Goal: Task Accomplishment & Management: Complete application form

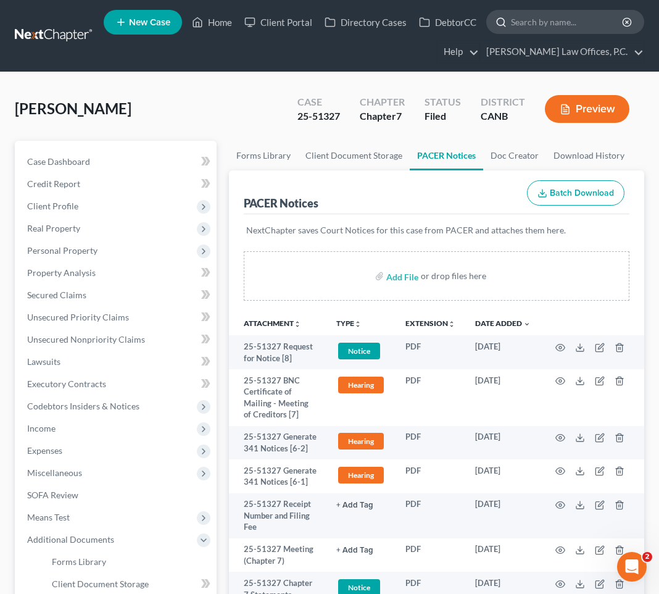
click at [543, 17] on input "search" at bounding box center [567, 21] width 113 height 23
type input "nieto"
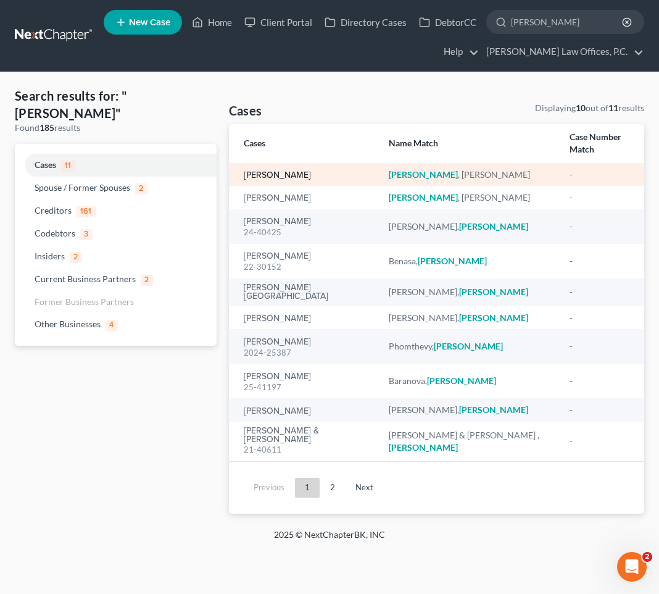
click at [270, 175] on link "[PERSON_NAME]" at bounding box center [277, 175] width 67 height 9
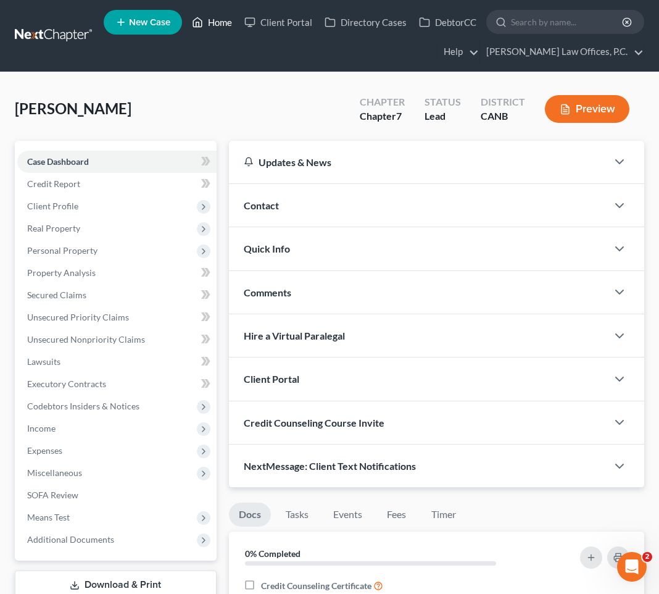
click at [223, 30] on link "Home" at bounding box center [212, 22] width 52 height 22
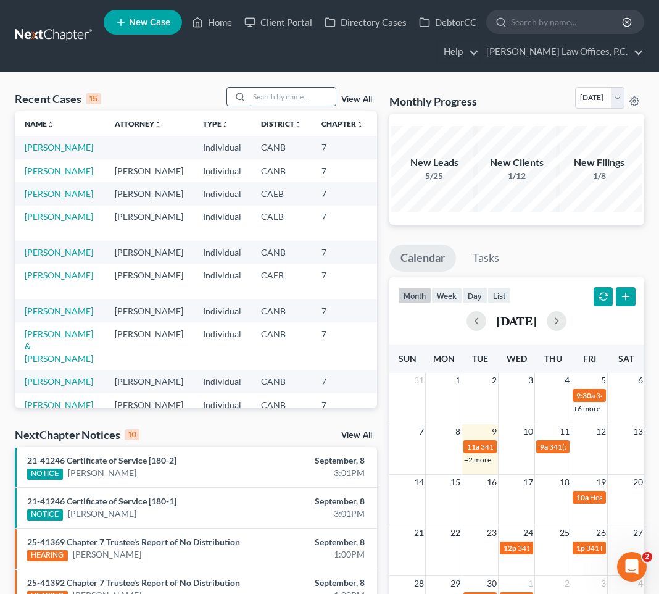
click at [285, 102] on input "search" at bounding box center [292, 97] width 86 height 18
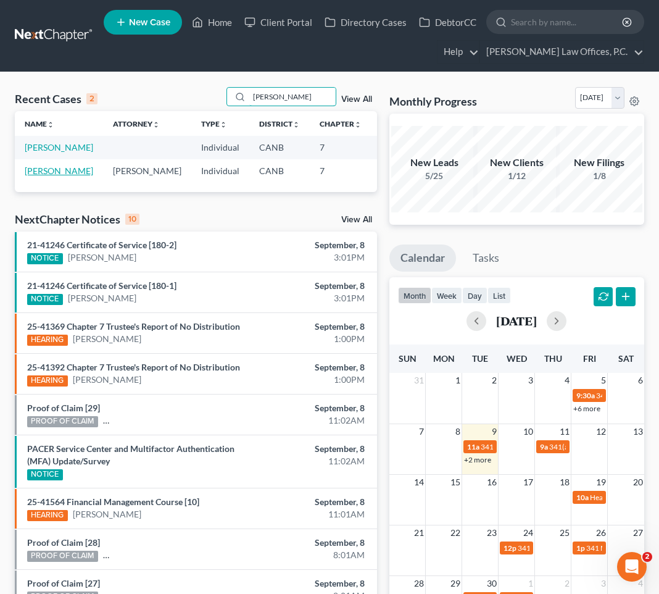
type input "nieto"
click at [32, 176] on link "[PERSON_NAME]" at bounding box center [59, 170] width 69 height 10
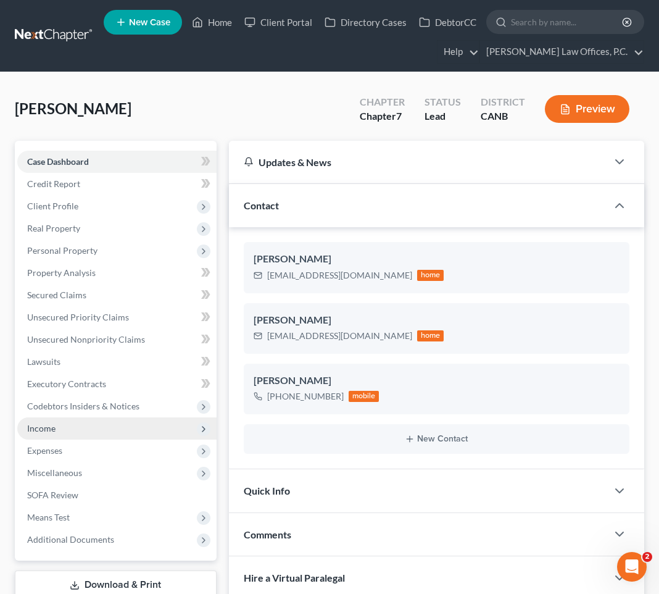
click at [110, 426] on span "Income" at bounding box center [116, 428] width 199 height 22
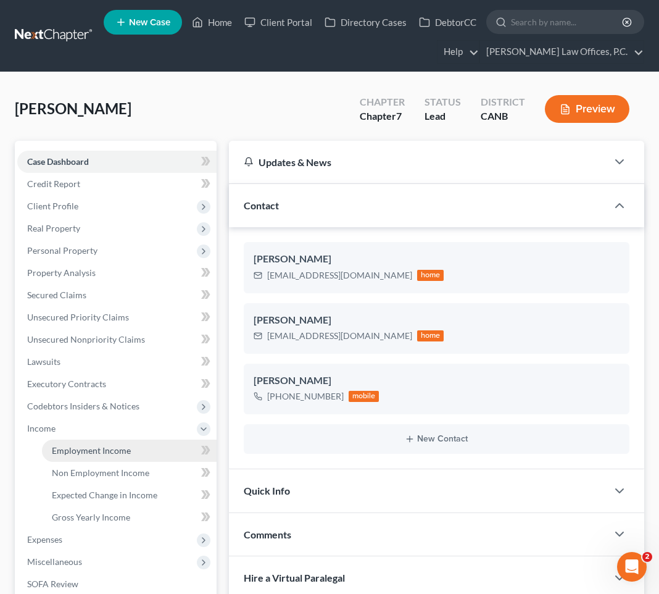
click at [113, 450] on span "Employment Income" at bounding box center [91, 450] width 79 height 10
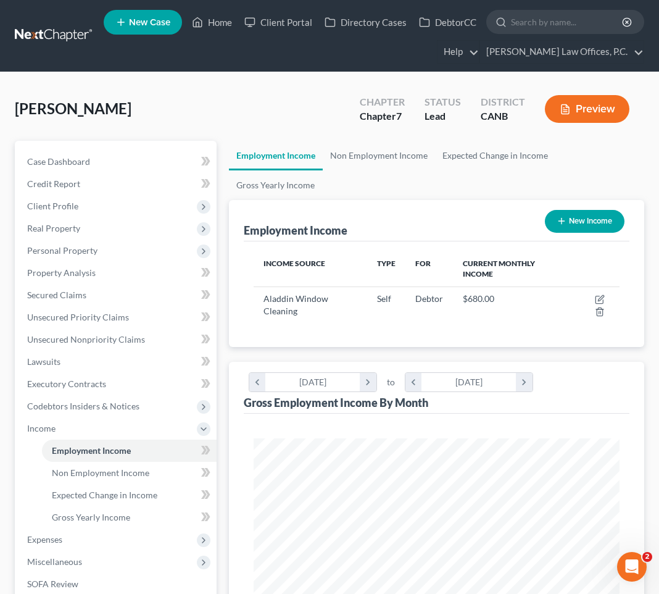
scroll to position [183, 391]
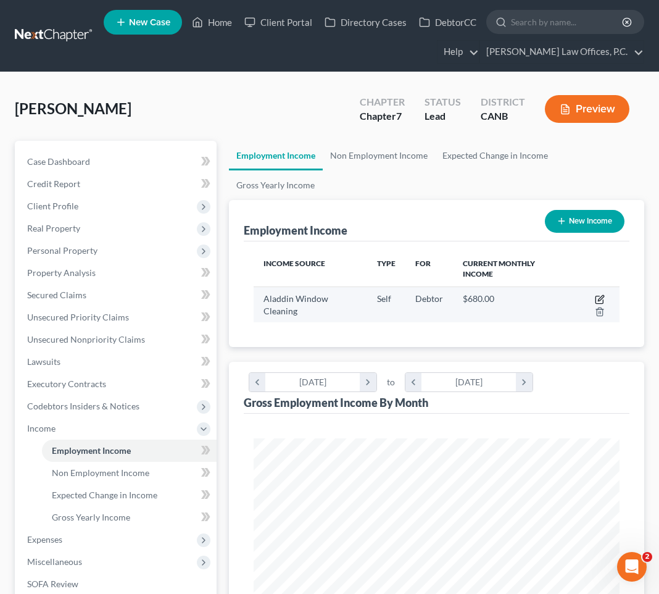
click at [603, 295] on icon "button" at bounding box center [601, 298] width 6 height 6
select select "1"
select select "4"
select select "0"
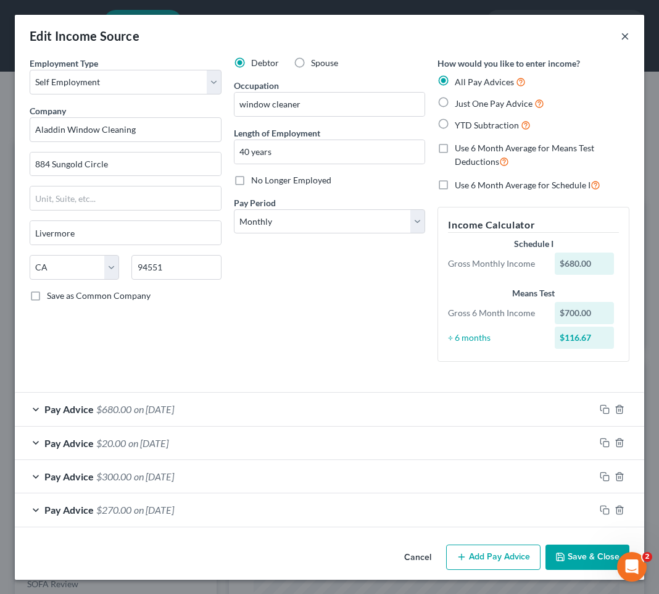
click at [625, 39] on button "×" at bounding box center [625, 35] width 9 height 15
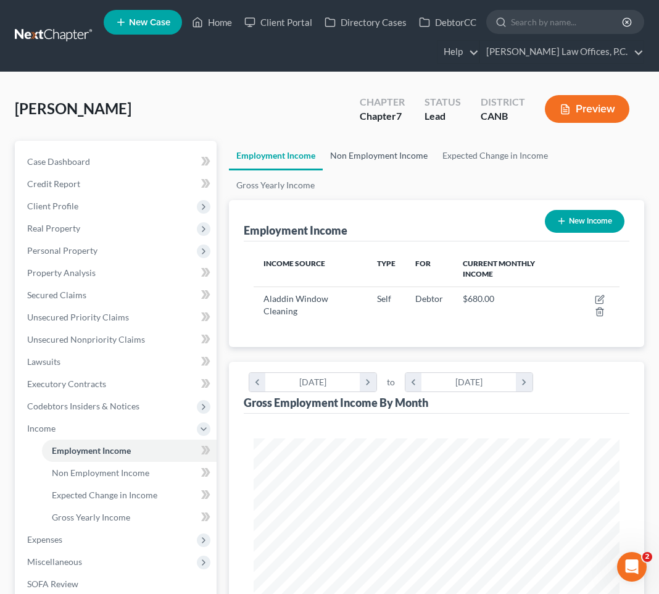
click at [358, 155] on link "Non Employment Income" at bounding box center [379, 156] width 112 height 30
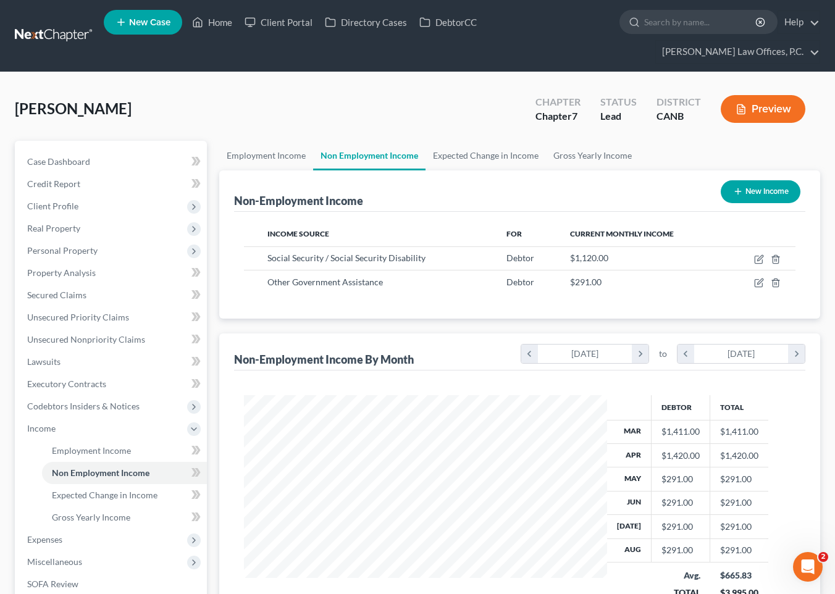
scroll to position [221, 336]
click at [644, 33] on input "search" at bounding box center [700, 21] width 113 height 23
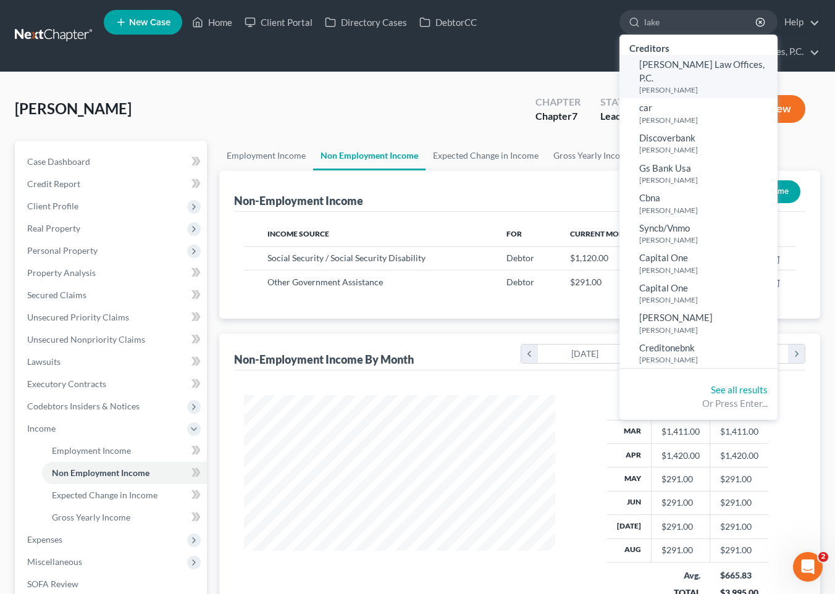
type input "lake"
click at [639, 85] on small "[PERSON_NAME]" at bounding box center [706, 90] width 135 height 10
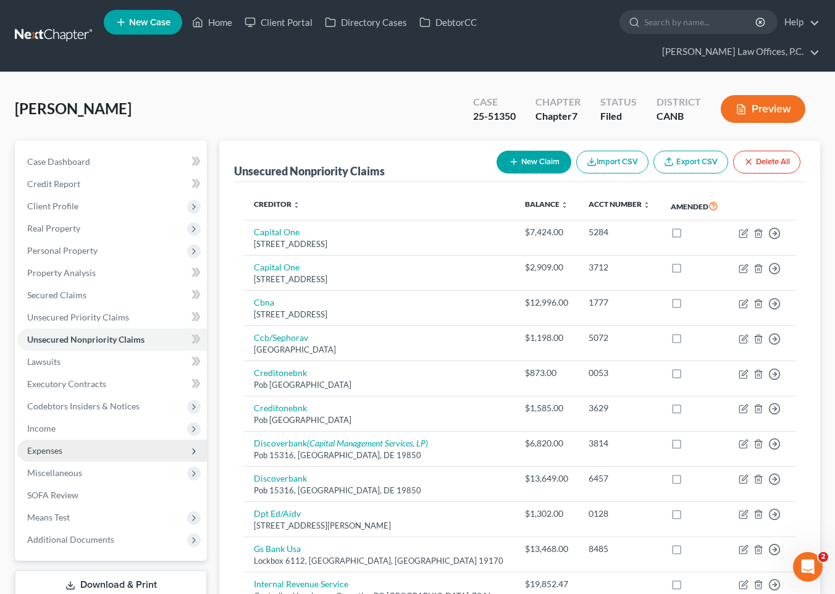
click at [146, 440] on span "Expenses" at bounding box center [112, 451] width 190 height 22
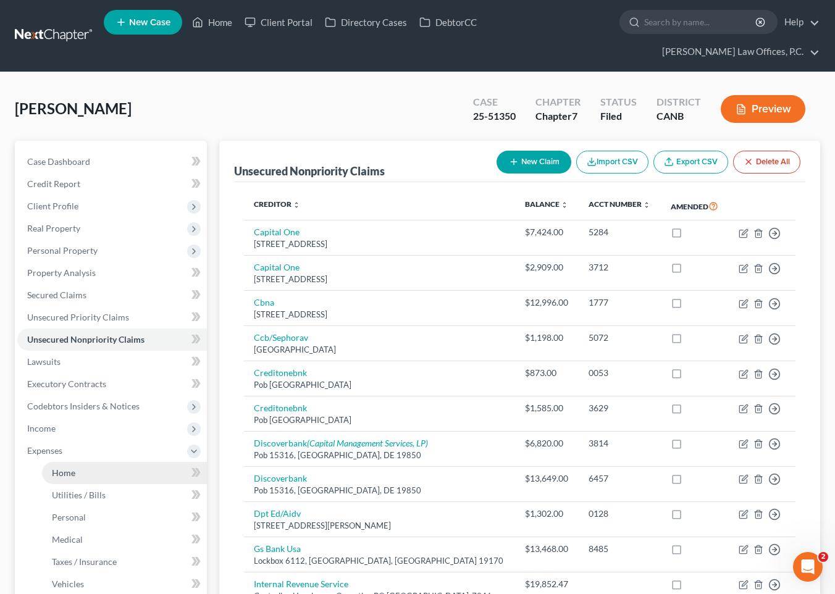
click at [135, 462] on link "Home" at bounding box center [124, 473] width 165 height 22
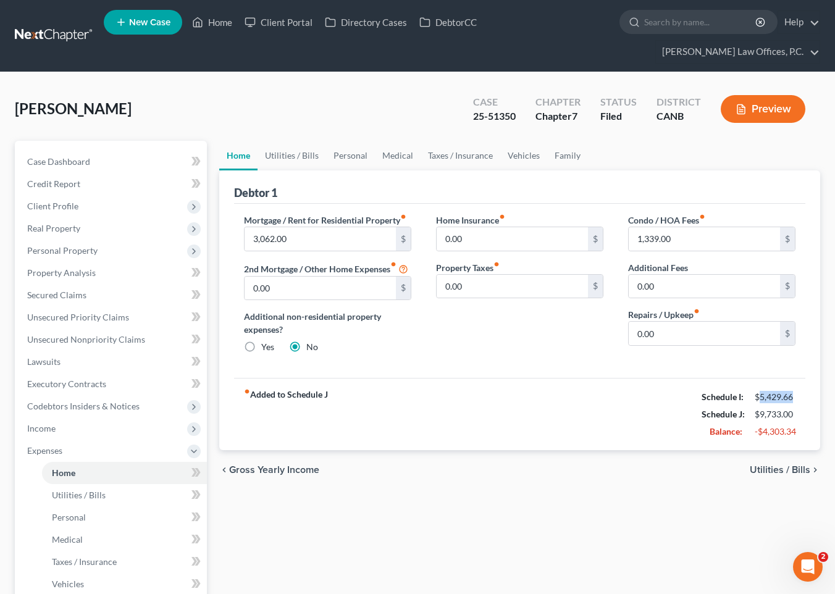
drag, startPoint x: 798, startPoint y: 376, endPoint x: 759, endPoint y: 377, distance: 38.3
click at [659, 391] on div "$5,429.66" at bounding box center [774, 397] width 53 height 12
copy div "5,429.66"
click at [572, 141] on link "Family" at bounding box center [567, 156] width 41 height 30
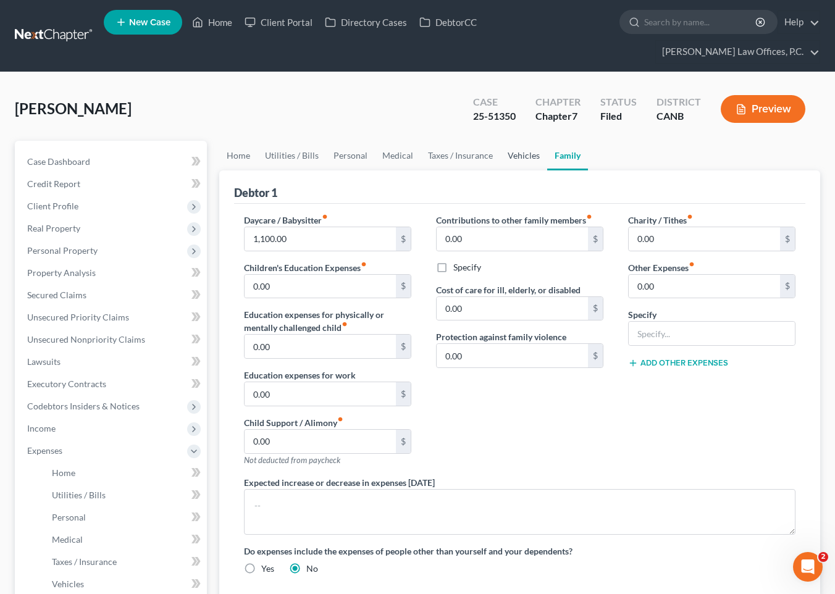
click at [525, 141] on link "Vehicles" at bounding box center [523, 156] width 47 height 30
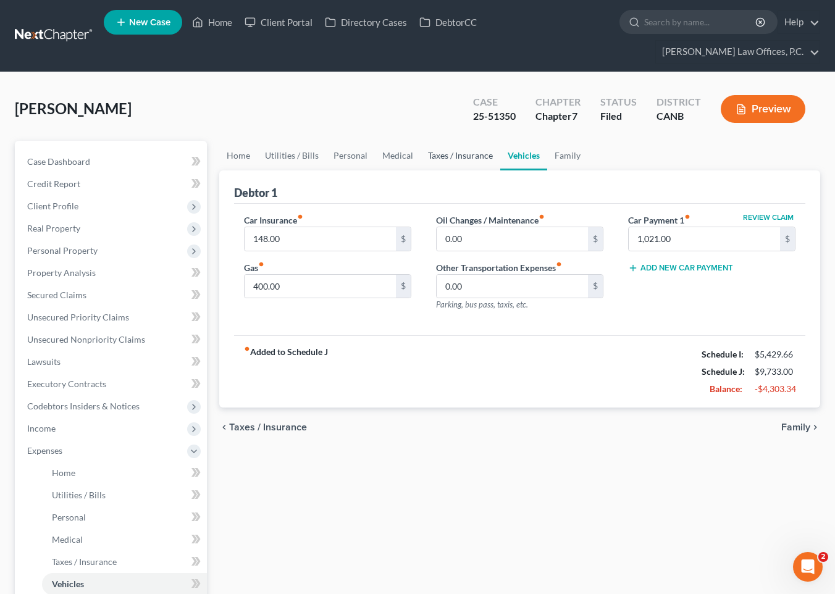
click at [484, 141] on link "Taxes / Insurance" at bounding box center [460, 156] width 80 height 30
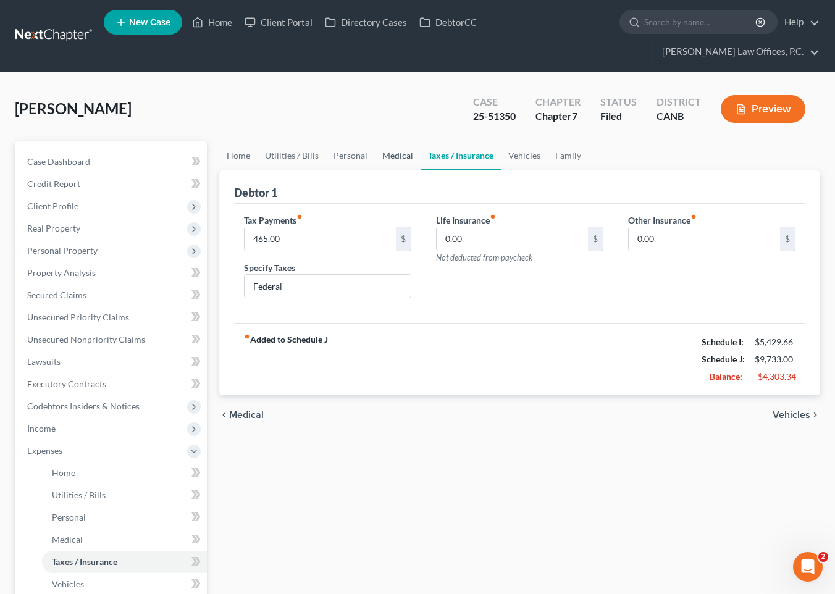
click at [401, 141] on link "Medical" at bounding box center [398, 156] width 46 height 30
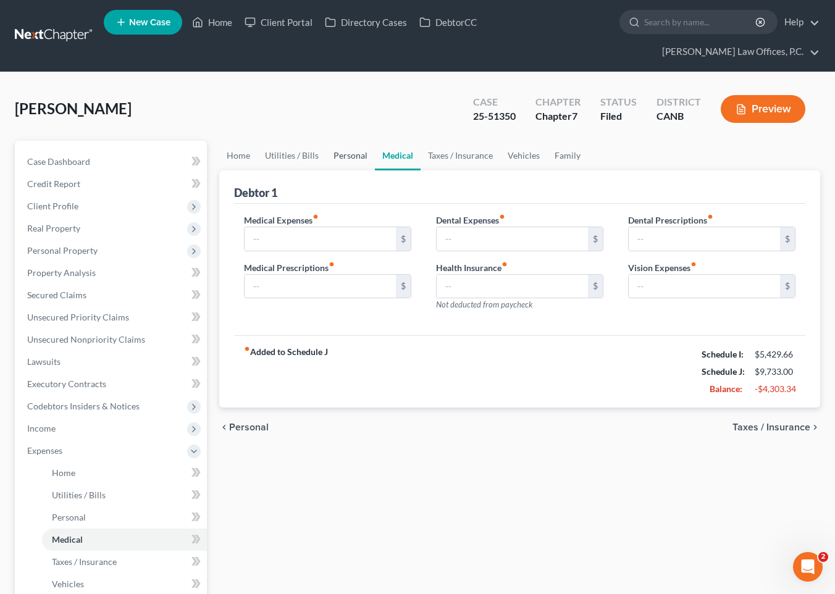
click at [346, 141] on link "Personal" at bounding box center [350, 156] width 49 height 30
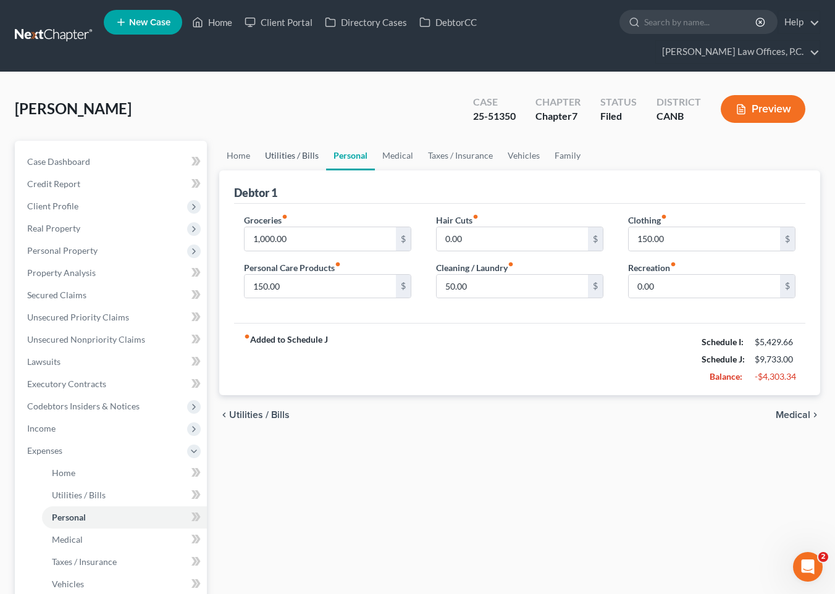
click at [277, 141] on link "Utilities / Bills" at bounding box center [291, 156] width 69 height 30
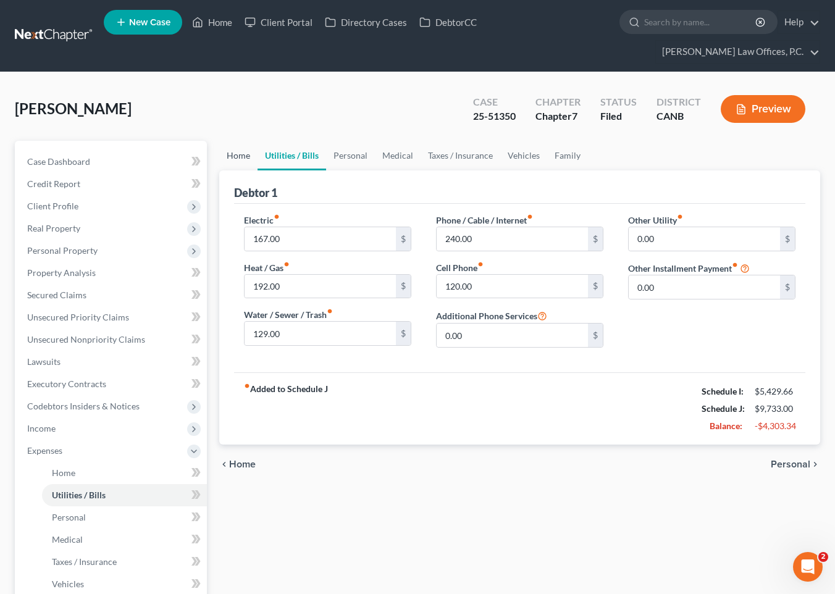
click at [230, 141] on link "Home" at bounding box center [238, 156] width 38 height 30
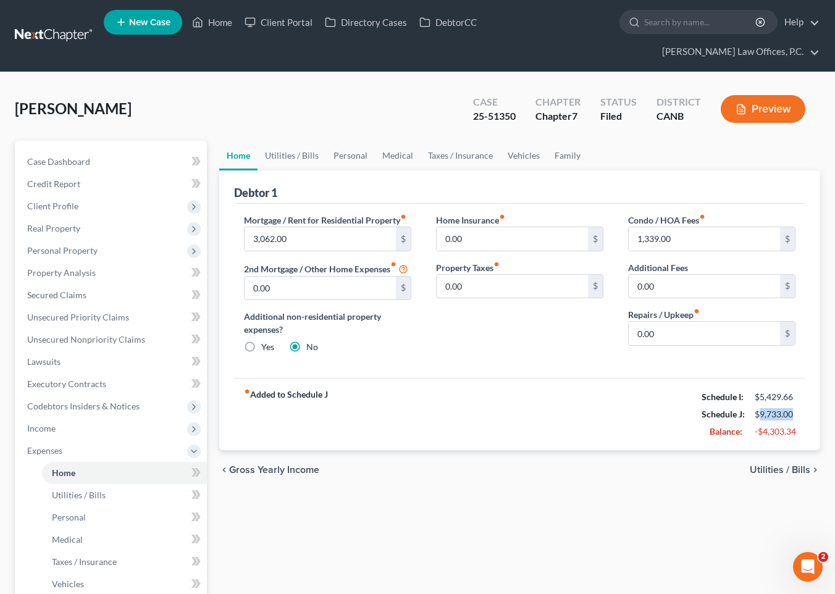
drag, startPoint x: 793, startPoint y: 391, endPoint x: 757, endPoint y: 392, distance: 35.2
click at [659, 408] on div "$9,733.00" at bounding box center [774, 414] width 41 height 12
copy div "9,733.00"
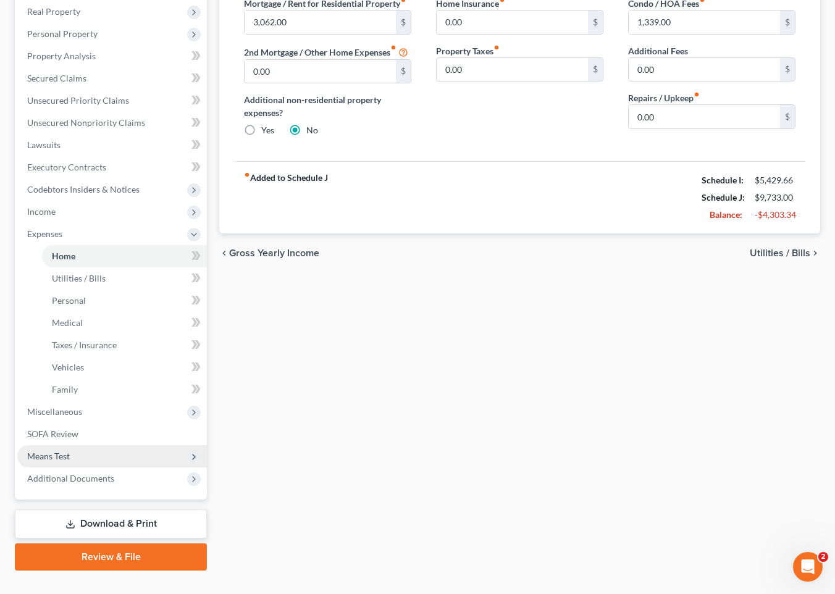
click at [136, 445] on span "Means Test" at bounding box center [112, 456] width 190 height 22
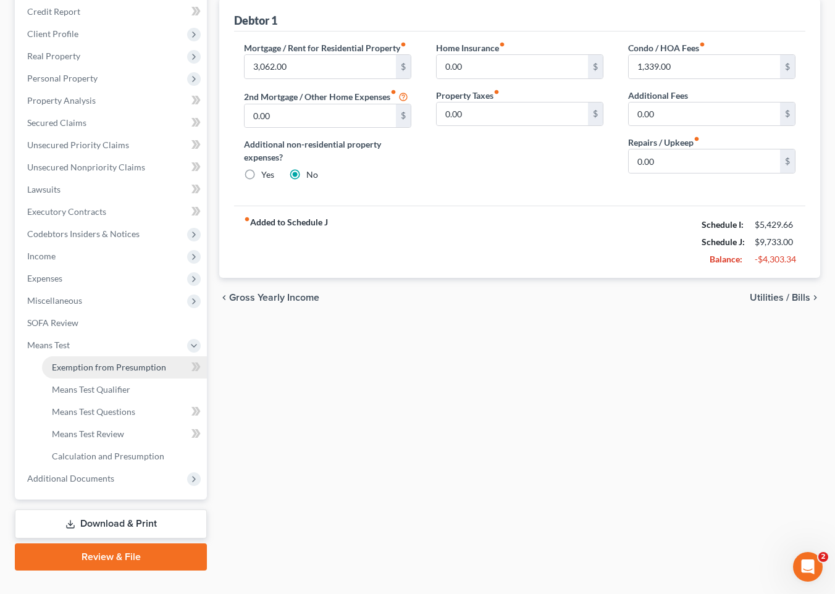
click at [149, 356] on link "Exemption from Presumption" at bounding box center [124, 367] width 165 height 22
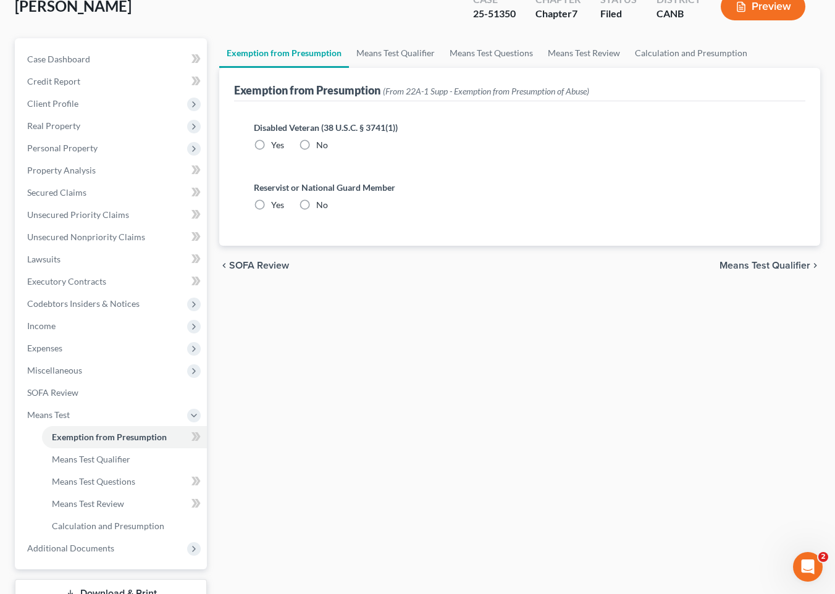
scroll to position [6, 0]
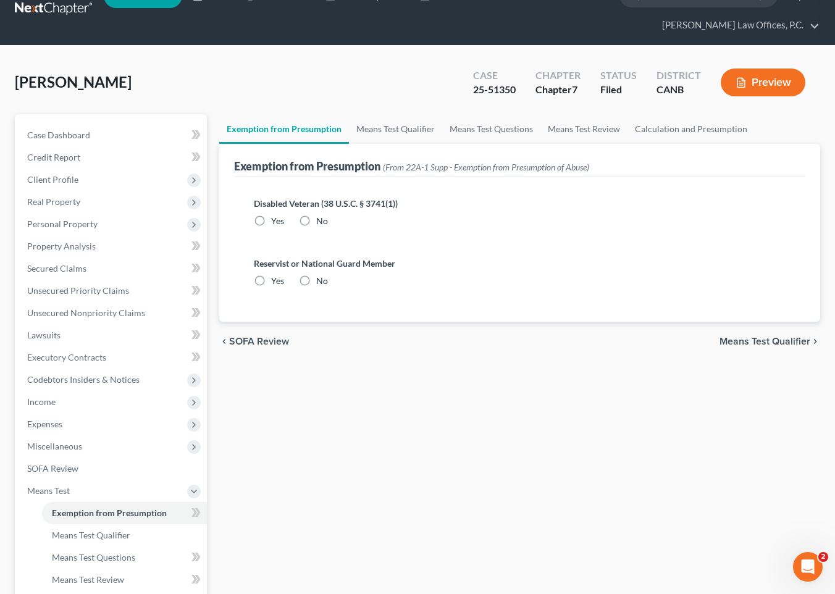
radio input "true"
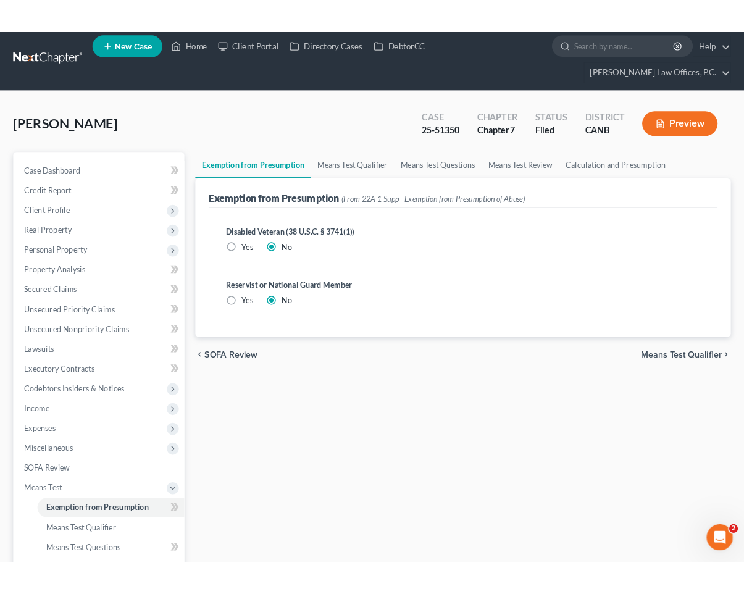
scroll to position [0, 0]
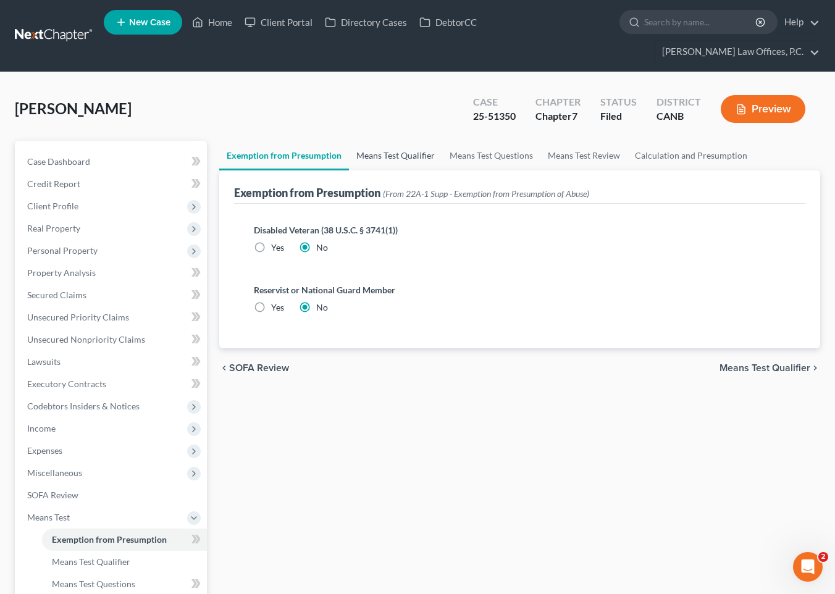
click at [400, 141] on link "Means Test Qualifier" at bounding box center [395, 156] width 93 height 30
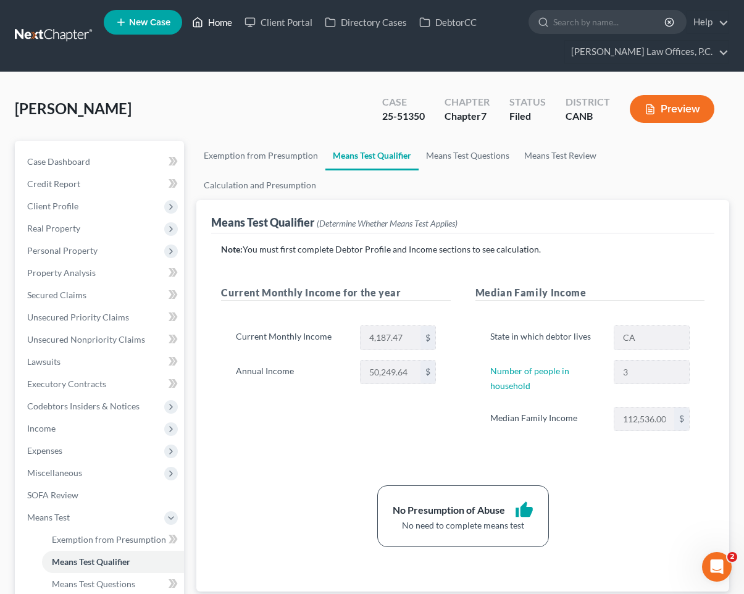
click at [225, 18] on link "Home" at bounding box center [212, 22] width 52 height 22
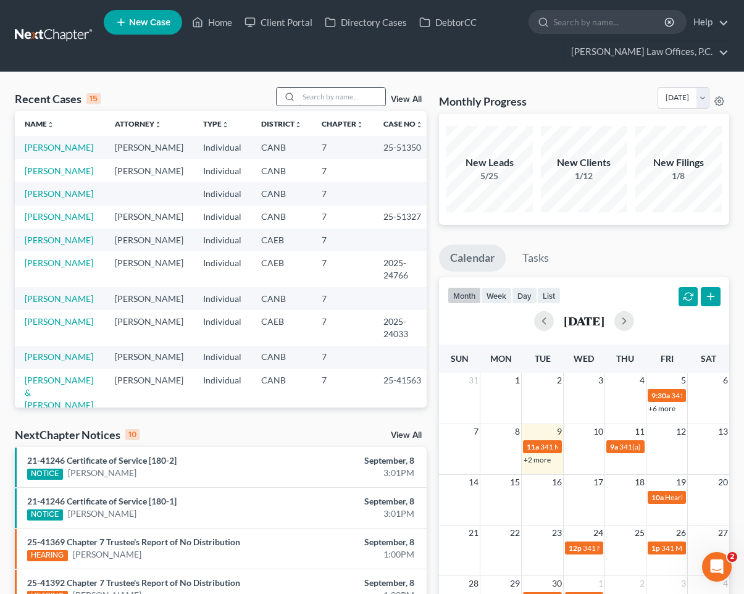
click at [355, 101] on input "search" at bounding box center [342, 97] width 86 height 18
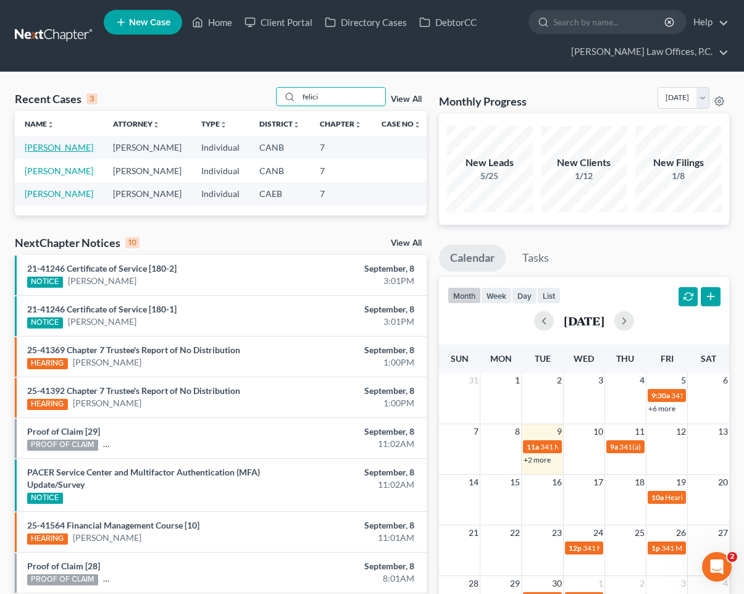
type input "felici"
click at [71, 151] on link "[PERSON_NAME]" at bounding box center [59, 147] width 69 height 10
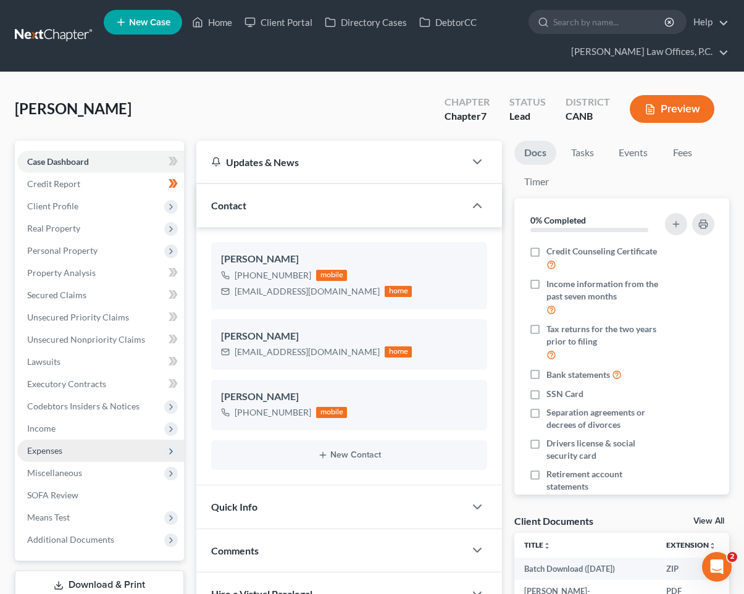
click at [75, 441] on span "Expenses" at bounding box center [100, 451] width 167 height 22
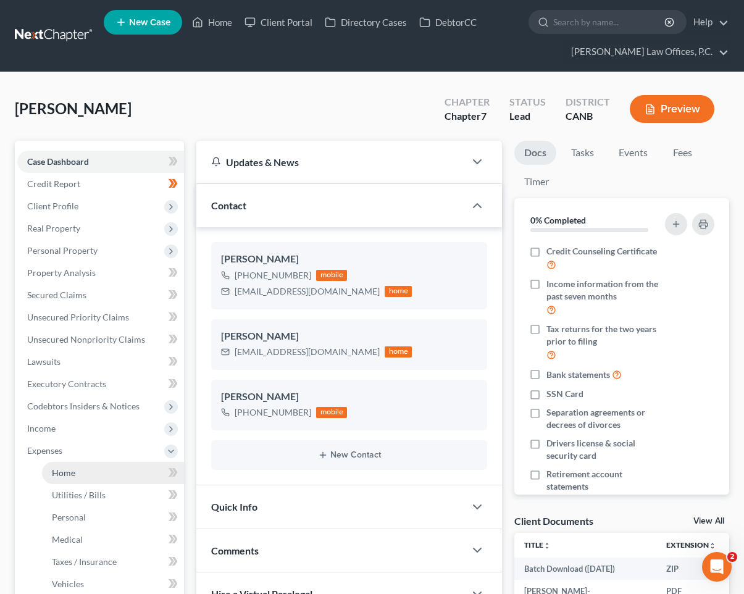
click at [69, 464] on link "Home" at bounding box center [113, 473] width 142 height 22
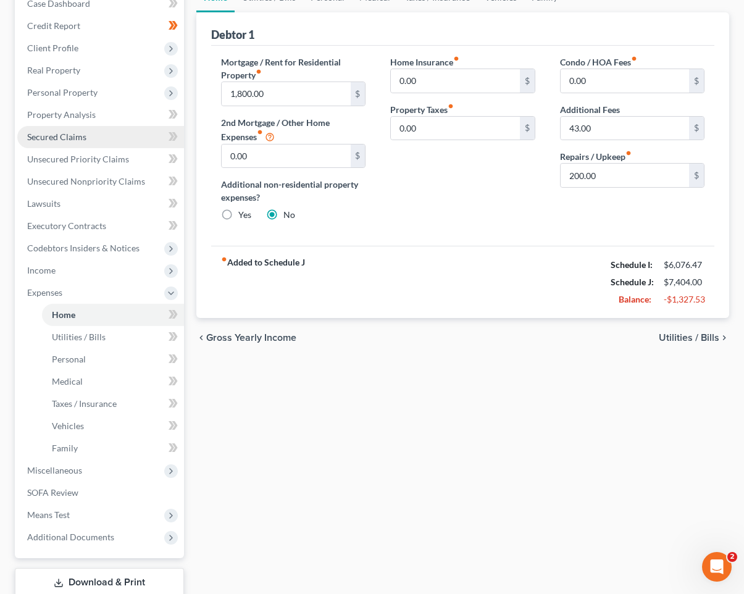
scroll to position [239, 0]
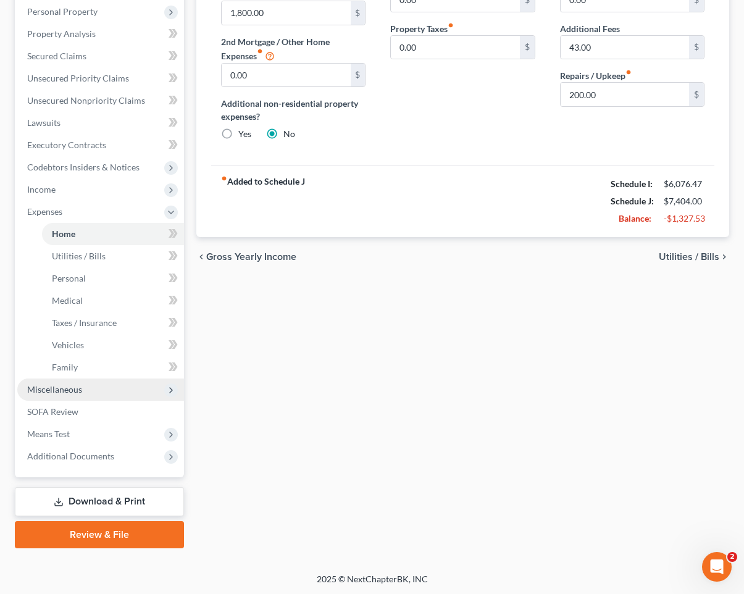
click at [69, 390] on span "Miscellaneous" at bounding box center [54, 389] width 55 height 10
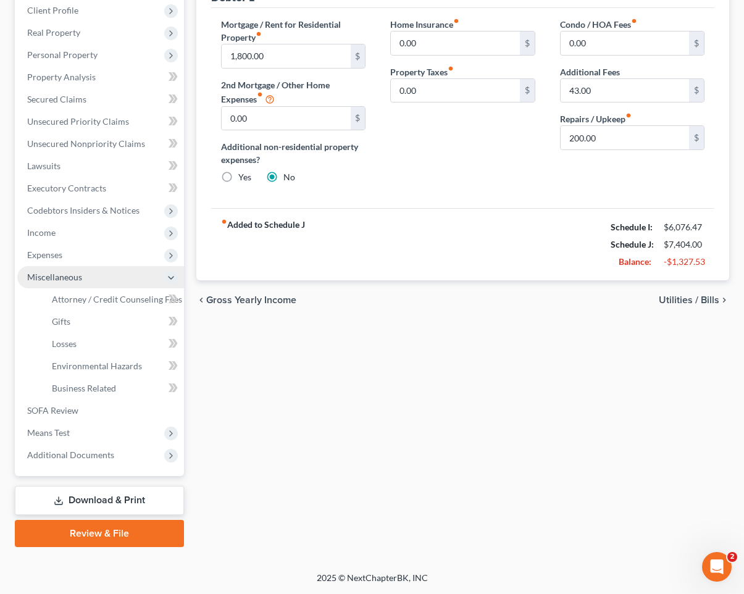
scroll to position [194, 0]
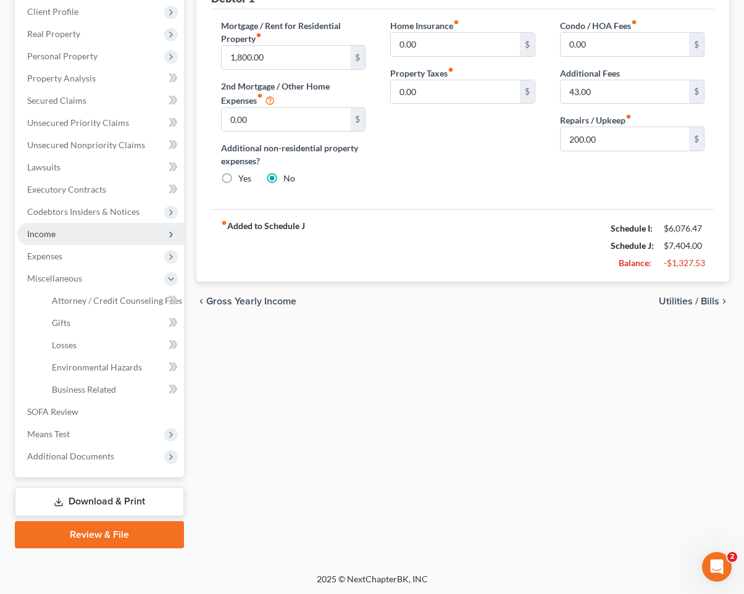
click at [58, 236] on span "Income" at bounding box center [100, 234] width 167 height 22
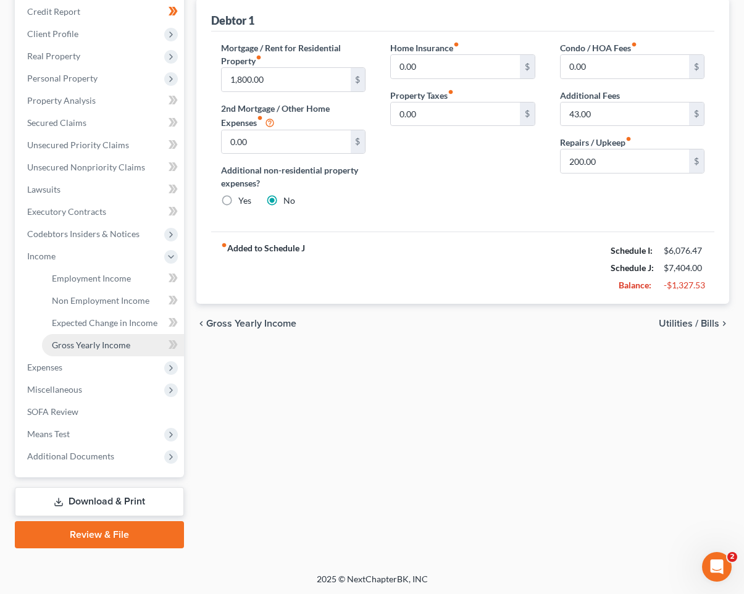
click at [76, 348] on span "Gross Yearly Income" at bounding box center [91, 345] width 78 height 10
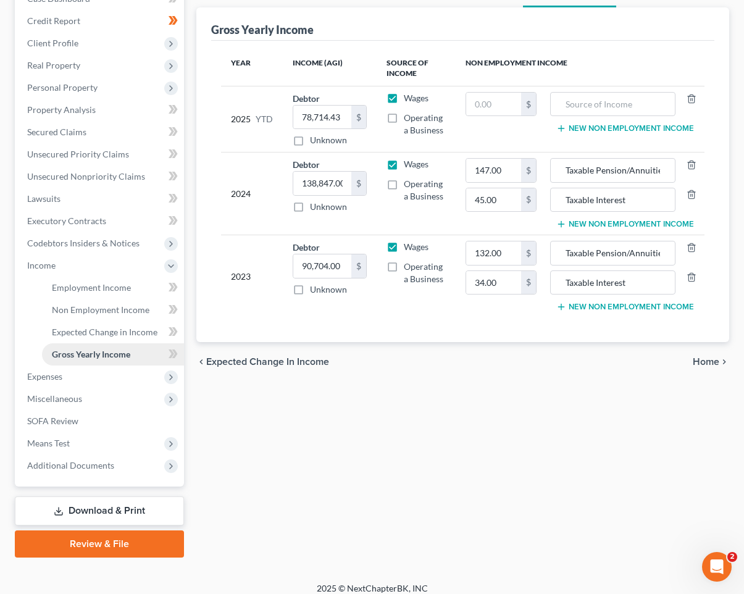
scroll to position [172, 0]
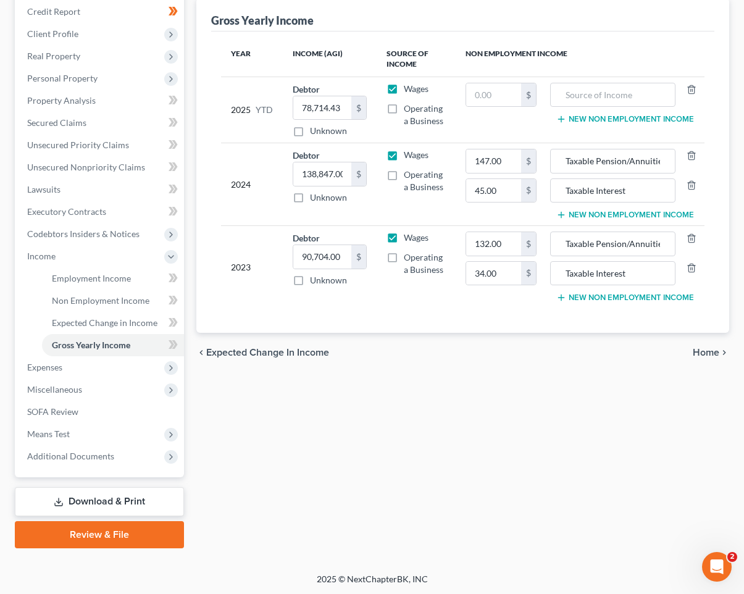
click at [106, 498] on link "Download & Print" at bounding box center [99, 501] width 169 height 29
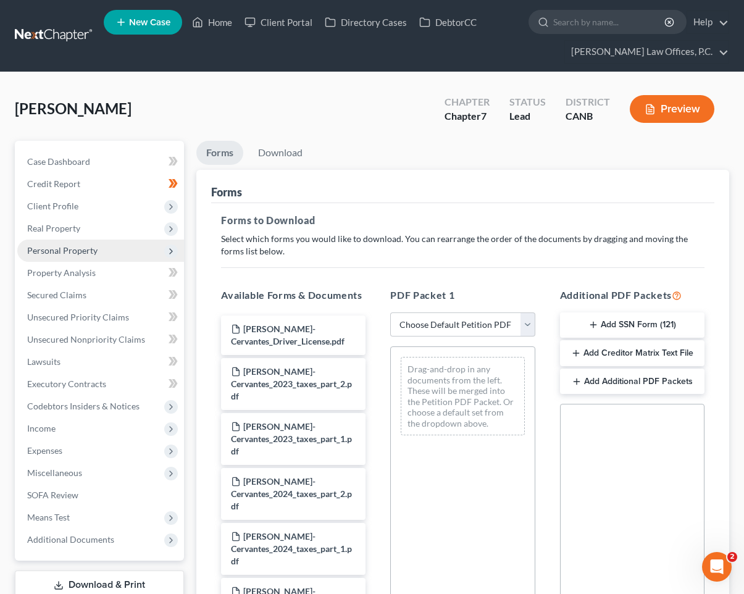
click at [86, 256] on span "Personal Property" at bounding box center [100, 251] width 167 height 22
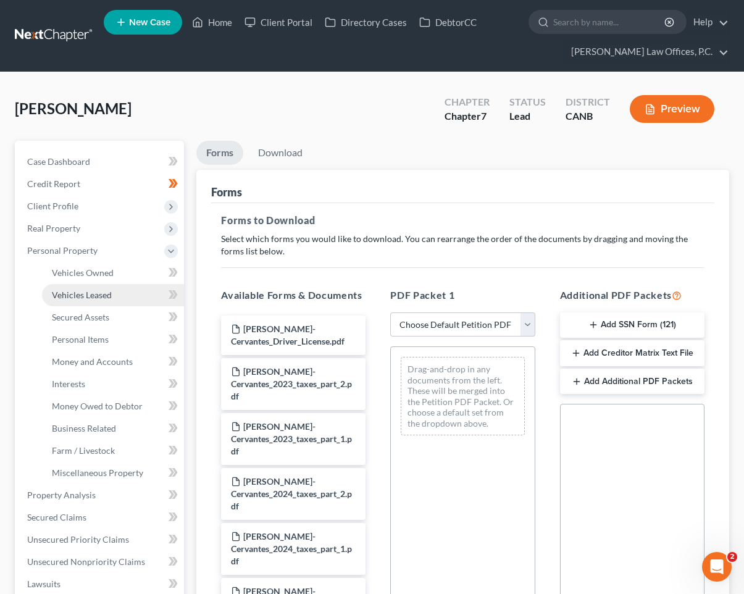
click at [78, 284] on link "Vehicles Leased" at bounding box center [113, 295] width 142 height 22
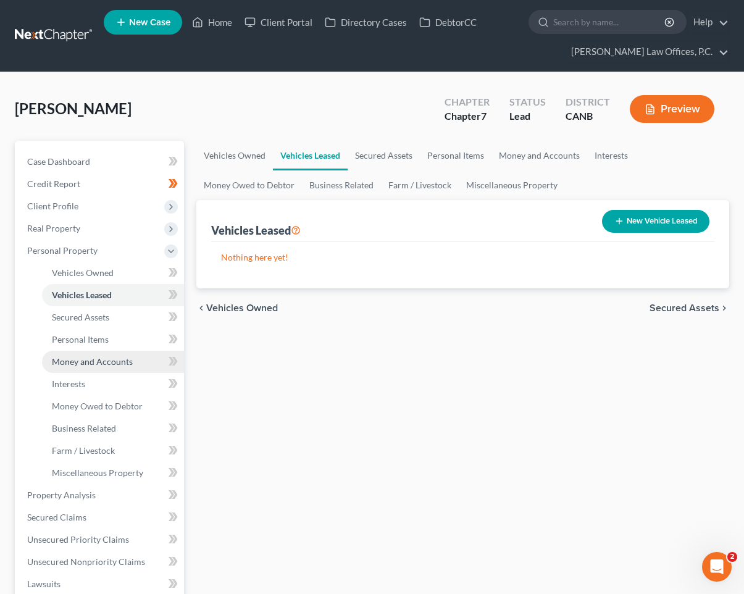
click at [104, 356] on span "Money and Accounts" at bounding box center [92, 361] width 81 height 10
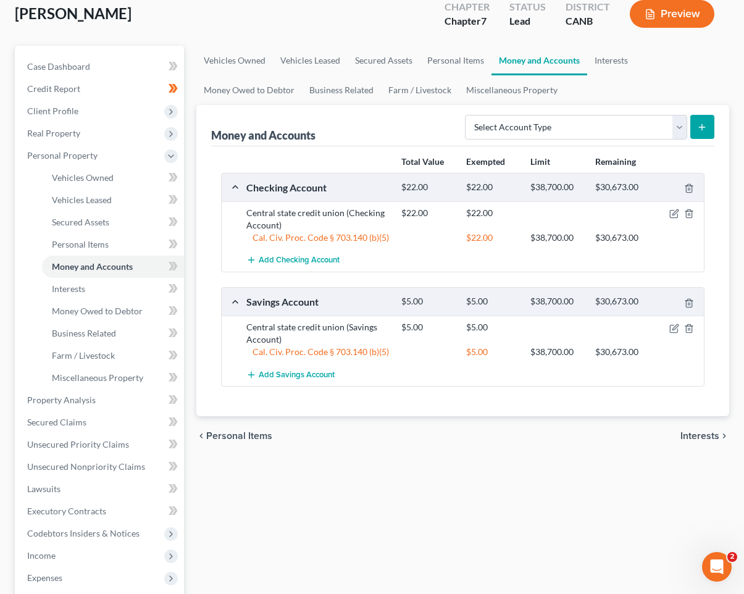
scroll to position [306, 0]
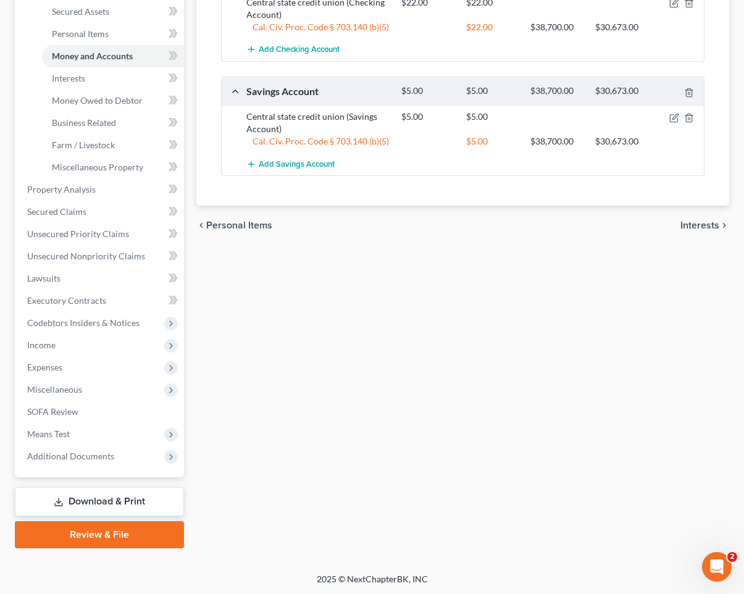
click at [132, 505] on link "Download & Print" at bounding box center [99, 501] width 169 height 29
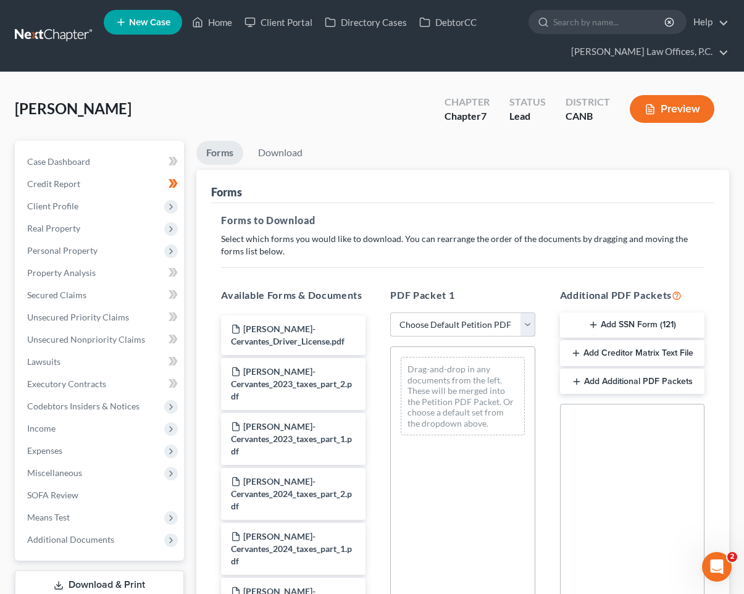
click at [473, 326] on select "Choose Default Petition PDF Packet Complete Bankruptcy Petition (all forms and …" at bounding box center [462, 324] width 144 height 25
select select "0"
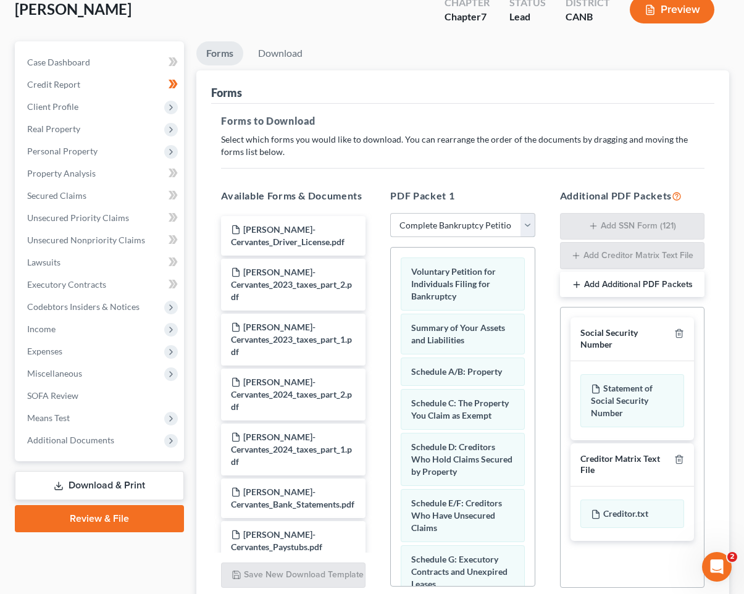
scroll to position [204, 0]
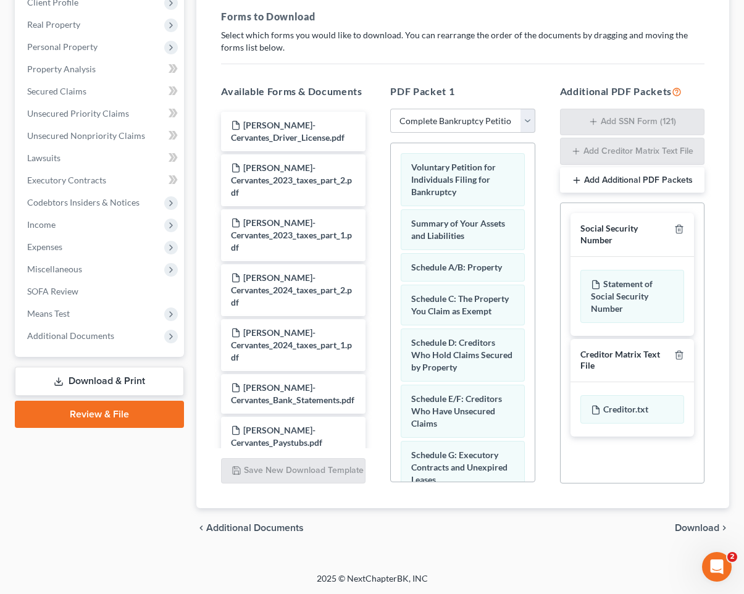
click at [659, 519] on div "chevron_left Additional Documents Download chevron_right" at bounding box center [462, 528] width 533 height 40
click at [659, 528] on span "Download" at bounding box center [697, 528] width 44 height 10
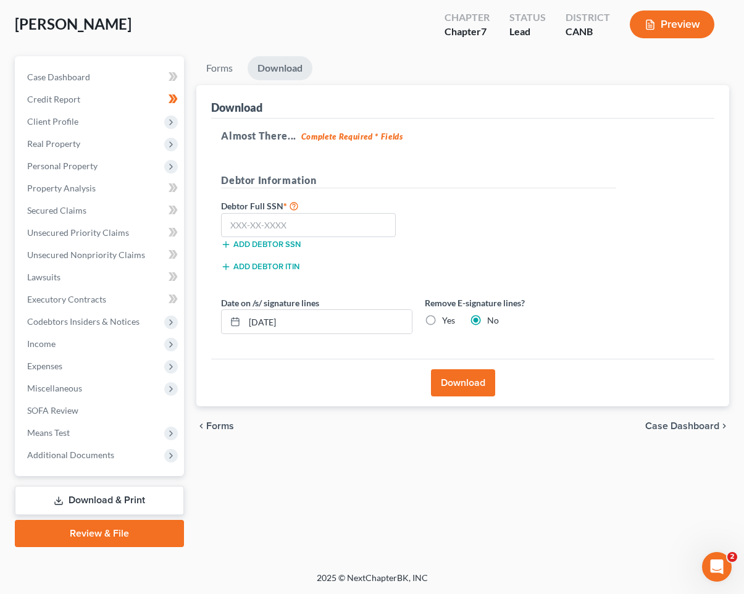
scroll to position [83, 0]
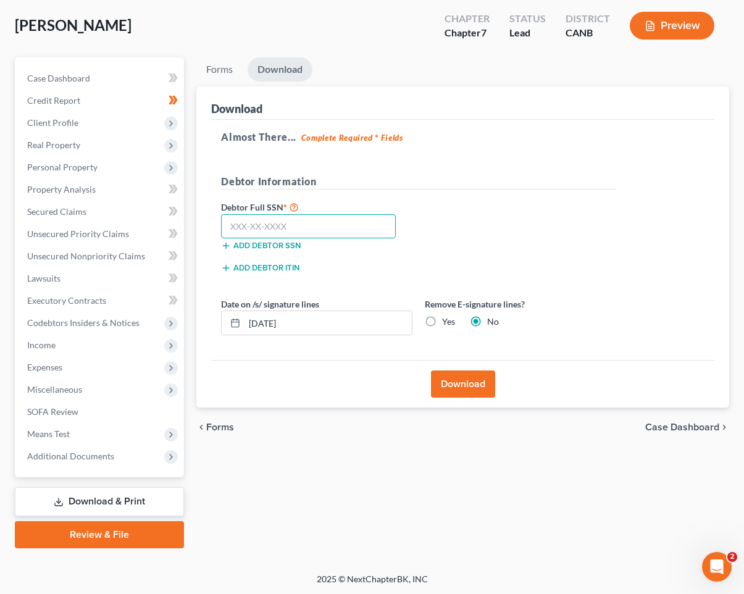
click at [336, 231] on input "text" at bounding box center [308, 226] width 175 height 25
click at [289, 223] on input "text" at bounding box center [308, 226] width 175 height 25
type input "571-99-2309"
click at [284, 331] on input "09/09/2025" at bounding box center [327, 322] width 167 height 23
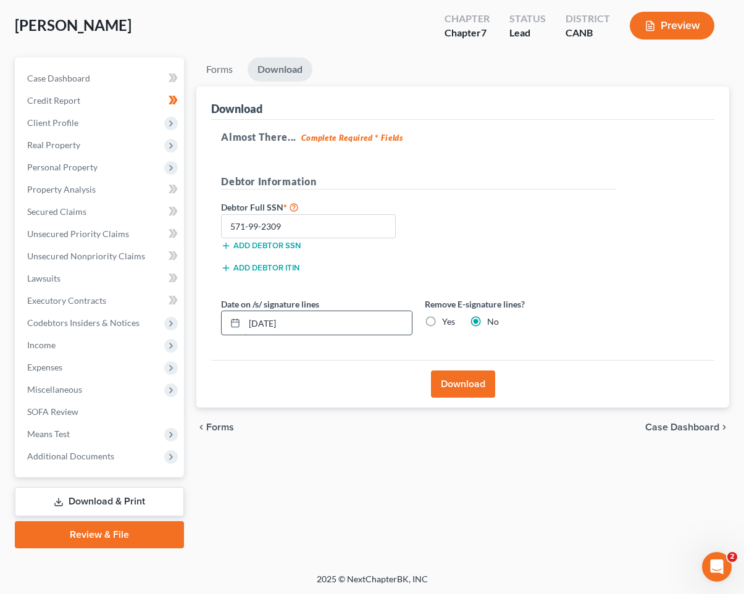
click at [284, 331] on input "09/09/2025" at bounding box center [327, 322] width 167 height 23
click at [442, 319] on label "Yes" at bounding box center [448, 321] width 13 height 12
click at [447, 319] on input "Yes" at bounding box center [451, 319] width 8 height 8
radio input "true"
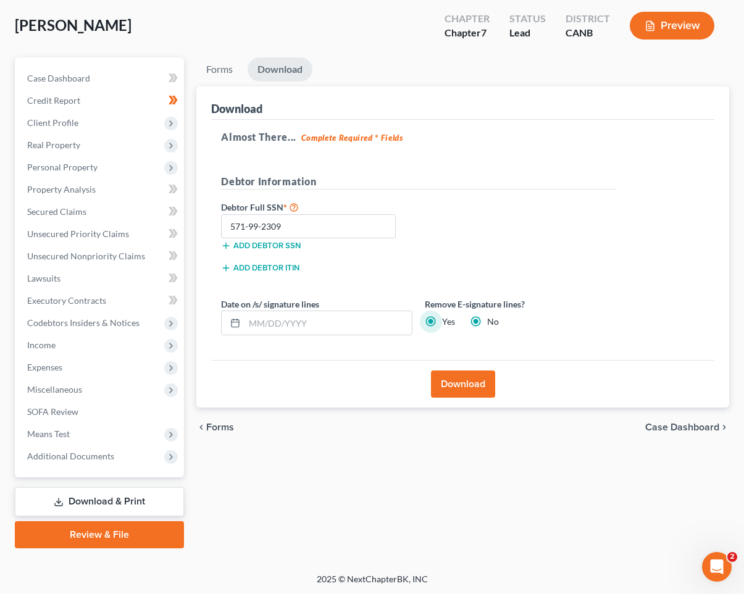
radio input "false"
click at [463, 394] on button "Download" at bounding box center [463, 383] width 64 height 27
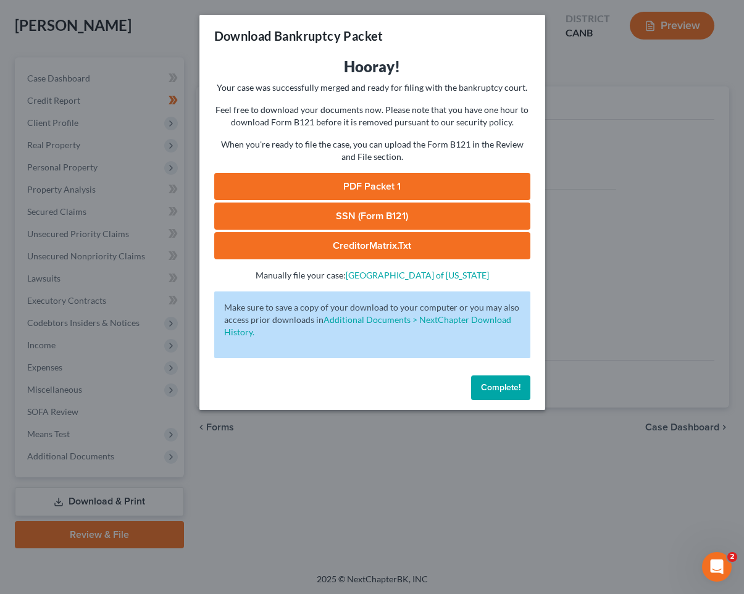
click at [417, 184] on link "PDF Packet 1" at bounding box center [372, 186] width 316 height 27
click at [364, 218] on link "SSN (Form B121)" at bounding box center [372, 215] width 316 height 27
click at [491, 385] on span "Complete!" at bounding box center [501, 387] width 40 height 10
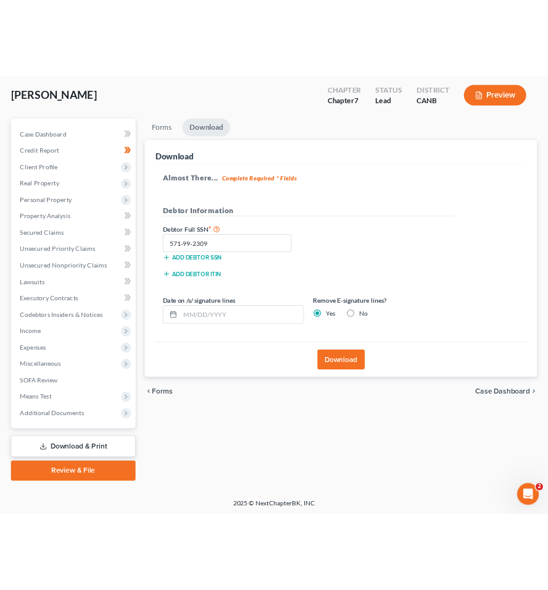
scroll to position [3, 0]
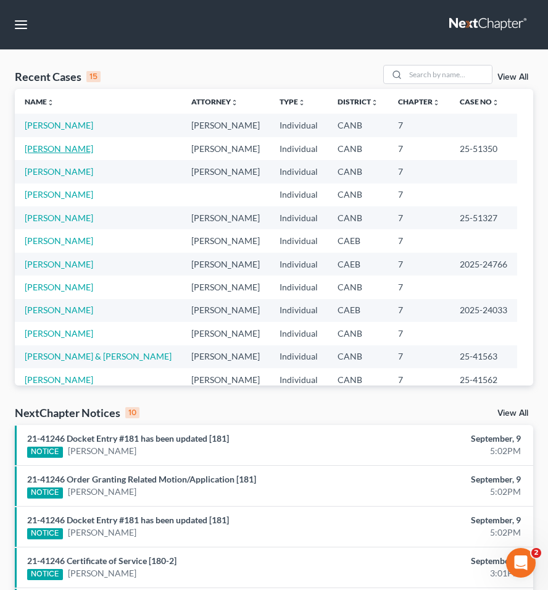
click at [69, 152] on link "[PERSON_NAME]" at bounding box center [59, 148] width 69 height 10
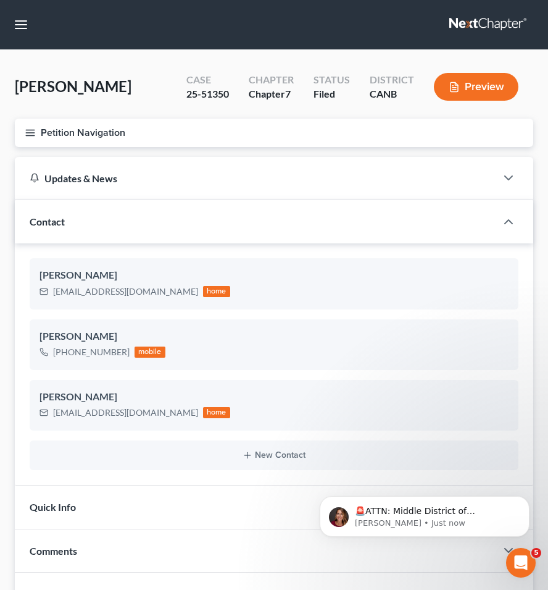
click at [30, 130] on icon "button" at bounding box center [30, 132] width 11 height 11
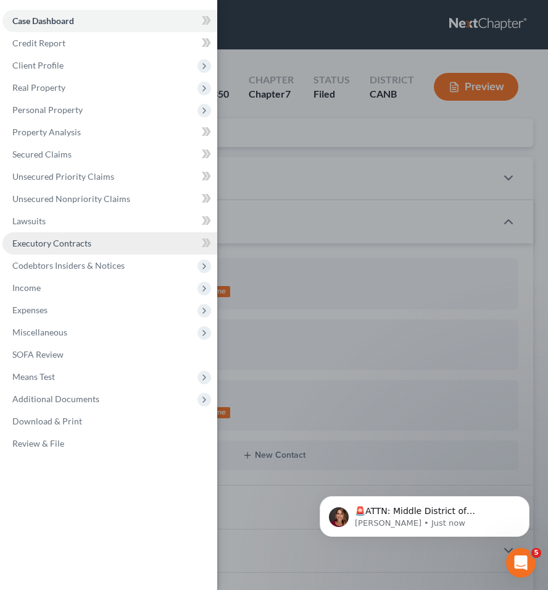
click at [83, 232] on link "Executory Contracts" at bounding box center [109, 243] width 215 height 22
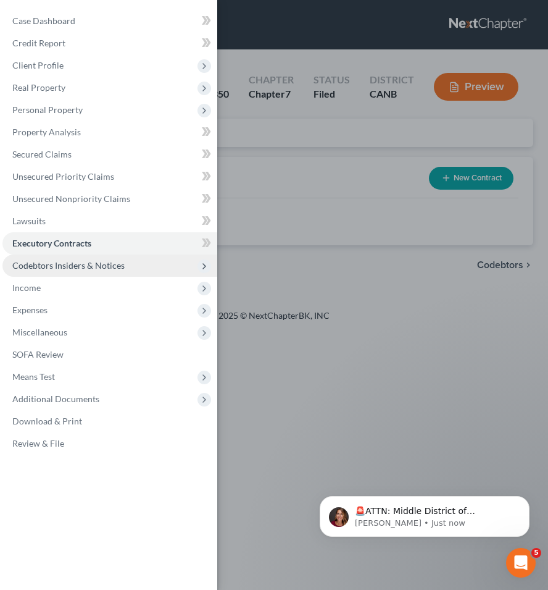
click at [80, 262] on span "Codebtors Insiders & Notices" at bounding box center [68, 265] width 112 height 10
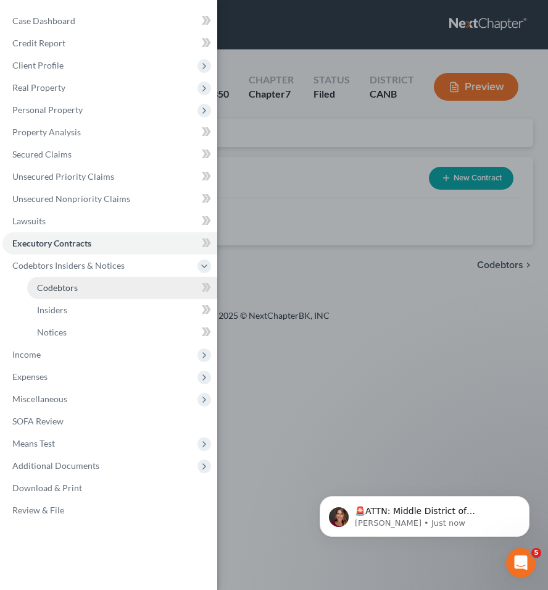
click at [120, 295] on link "Codebtors" at bounding box center [122, 288] width 190 height 22
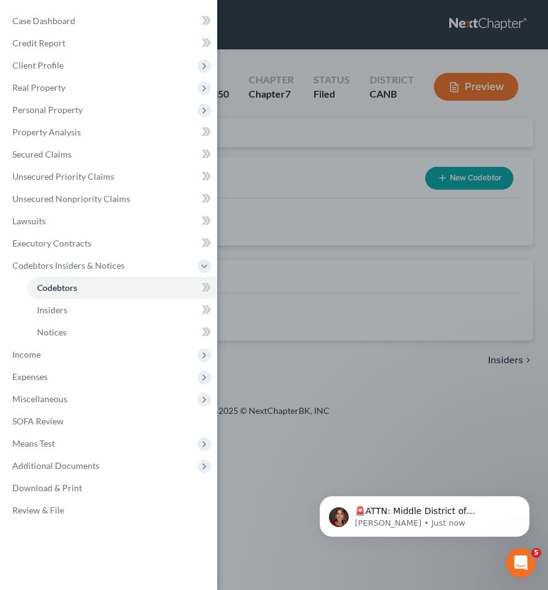
click at [311, 225] on div "Case Dashboard Payments Invoices Payments Payments Credit Report Client Profile" at bounding box center [274, 295] width 548 height 590
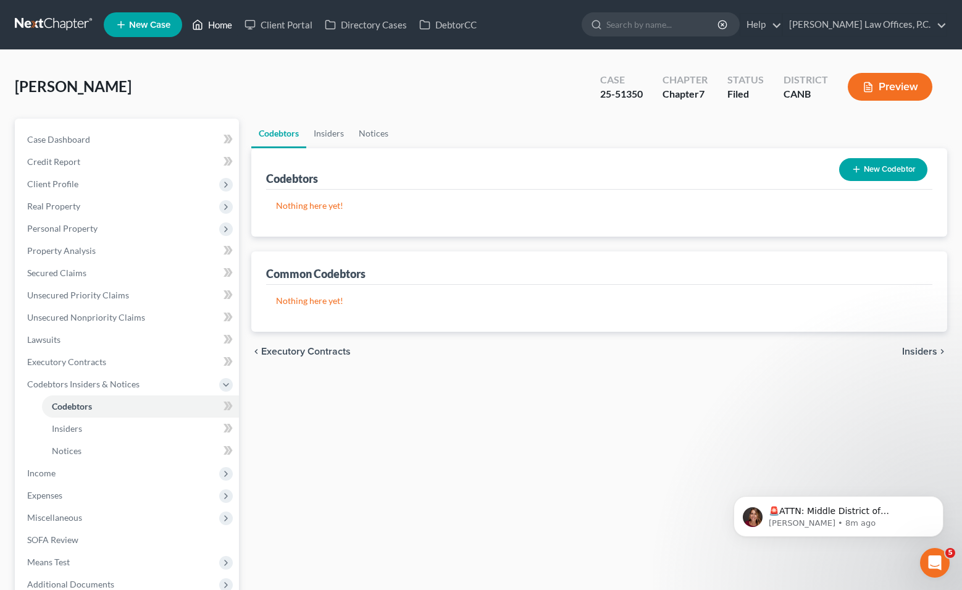
click at [208, 30] on link "Home" at bounding box center [212, 25] width 52 height 22
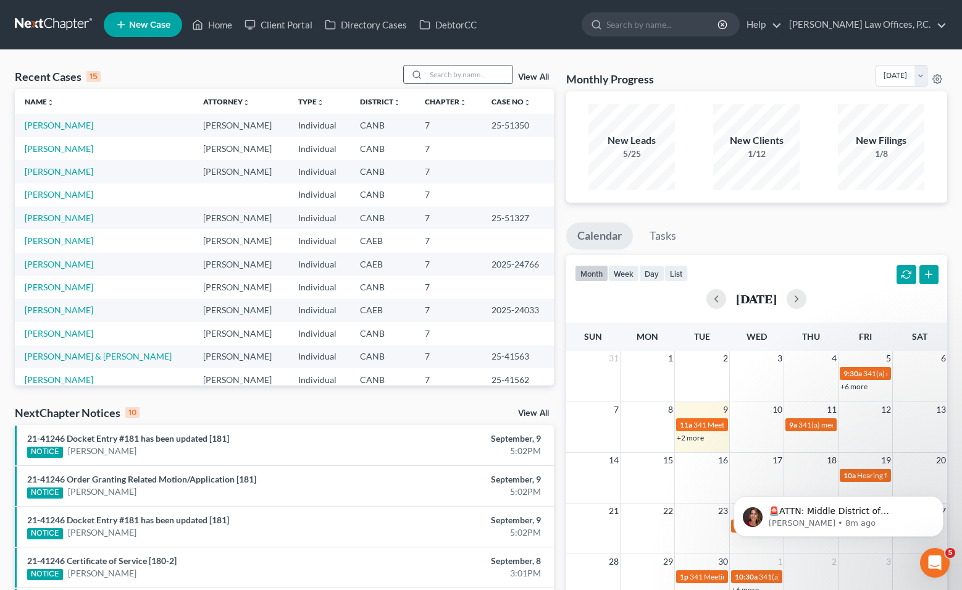
click at [443, 80] on input "search" at bounding box center [469, 74] width 86 height 18
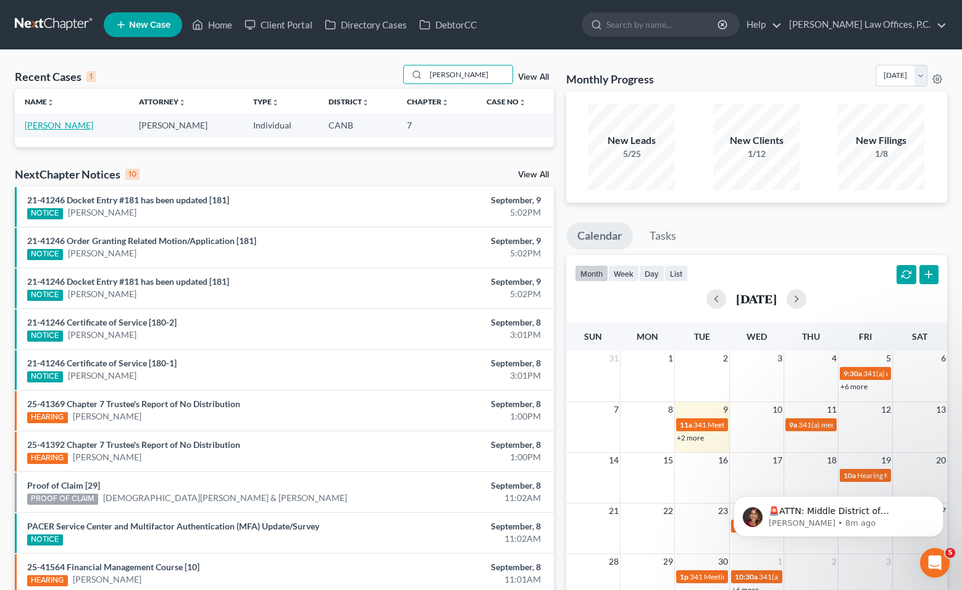
type input "[PERSON_NAME]"
click at [70, 124] on link "[PERSON_NAME]" at bounding box center [59, 125] width 69 height 10
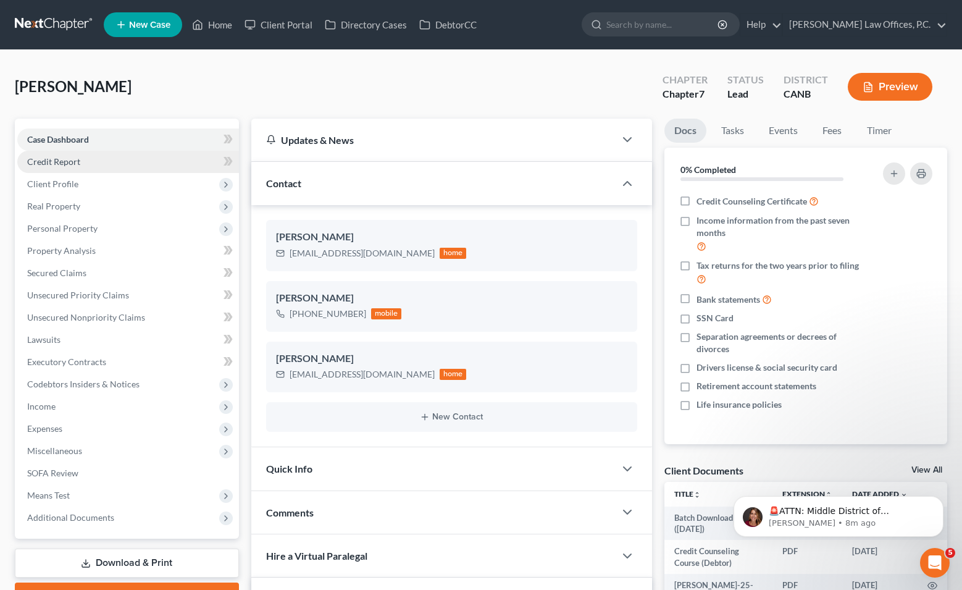
click at [70, 159] on span "Credit Report" at bounding box center [53, 161] width 53 height 10
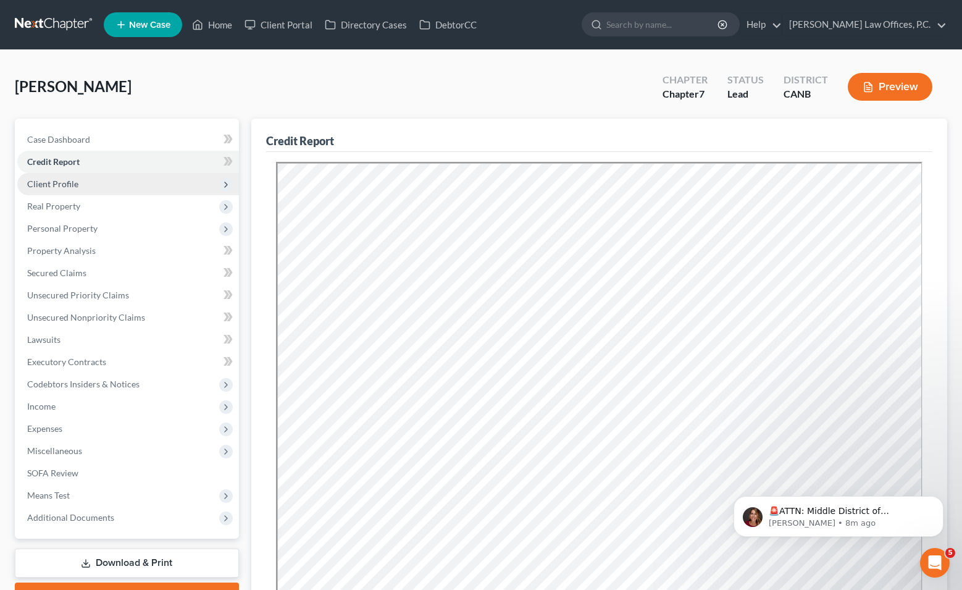
click at [70, 184] on span "Client Profile" at bounding box center [52, 183] width 51 height 10
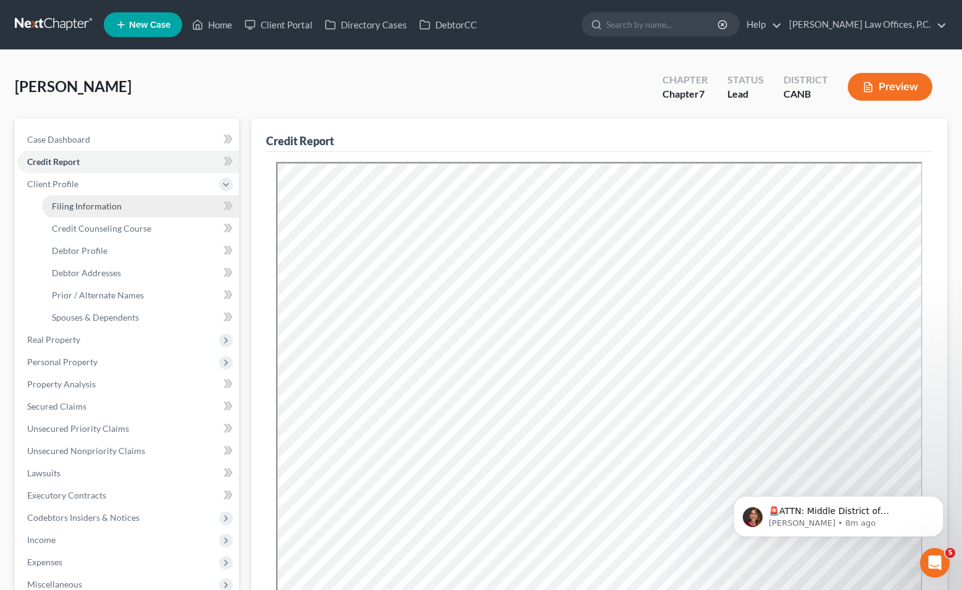
click at [70, 202] on span "Filing Information" at bounding box center [87, 206] width 70 height 10
select select "1"
select select "0"
select select "4"
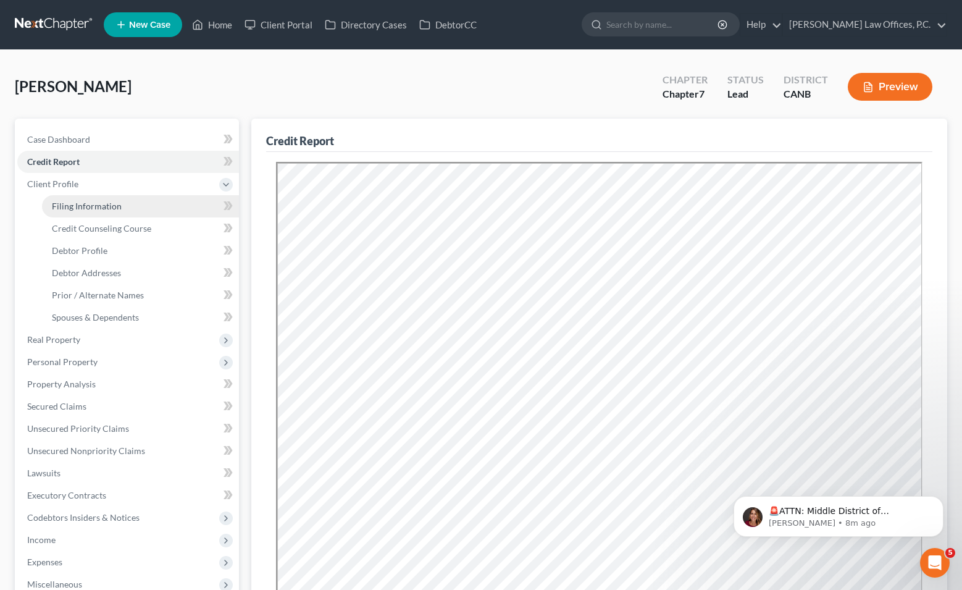
select select "0"
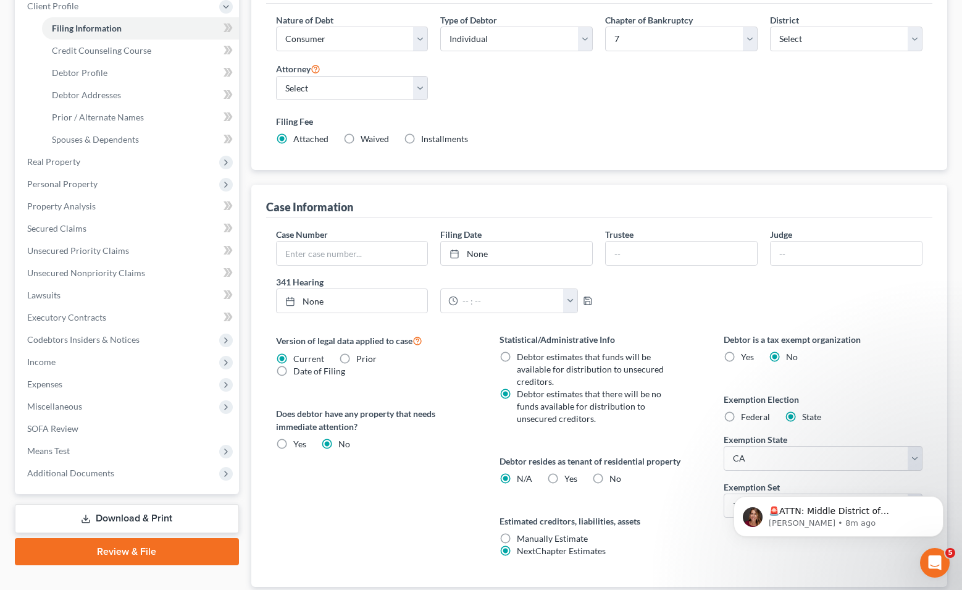
scroll to position [159, 0]
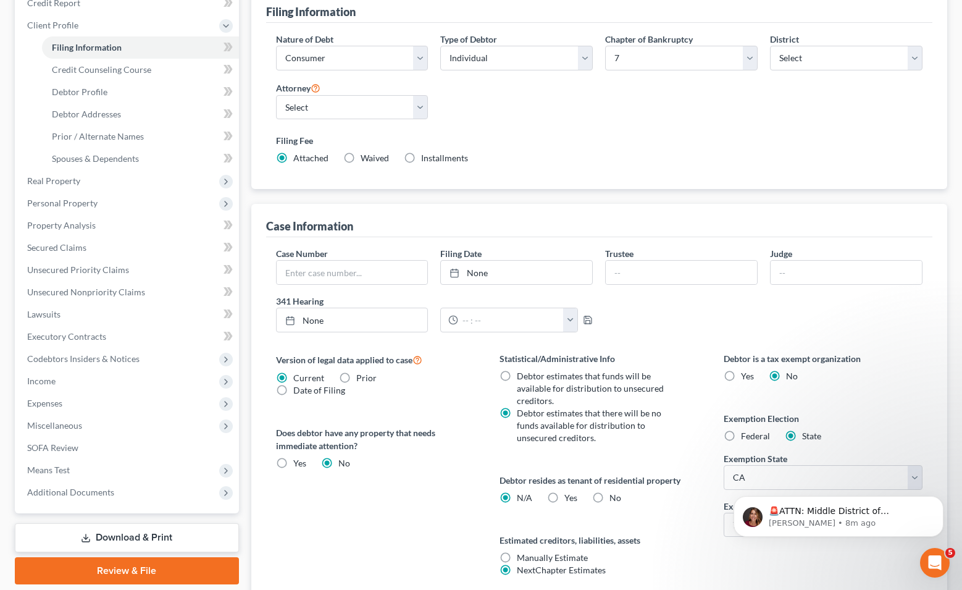
click at [548, 491] on label "Yes Yes" at bounding box center [570, 497] width 13 height 12
click at [548, 491] on input "Yes Yes" at bounding box center [573, 495] width 8 height 8
radio input "true"
radio input "false"
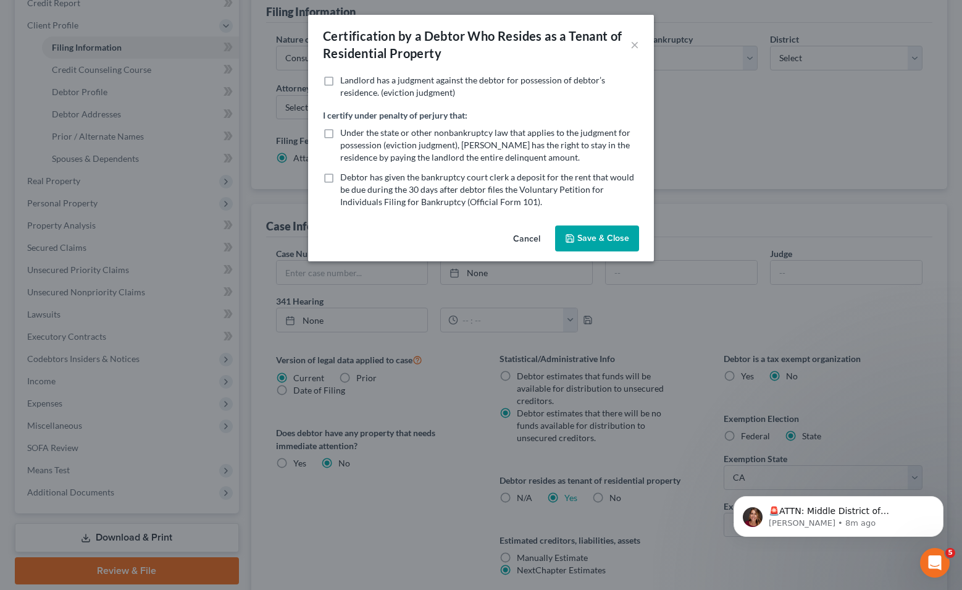
click at [548, 235] on icon "button" at bounding box center [570, 238] width 10 height 10
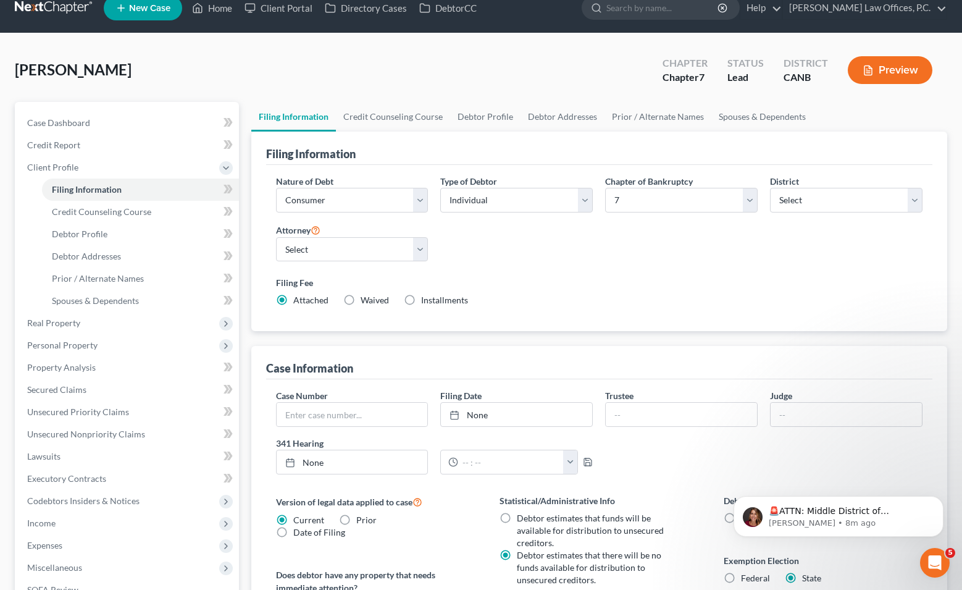
scroll to position [0, 0]
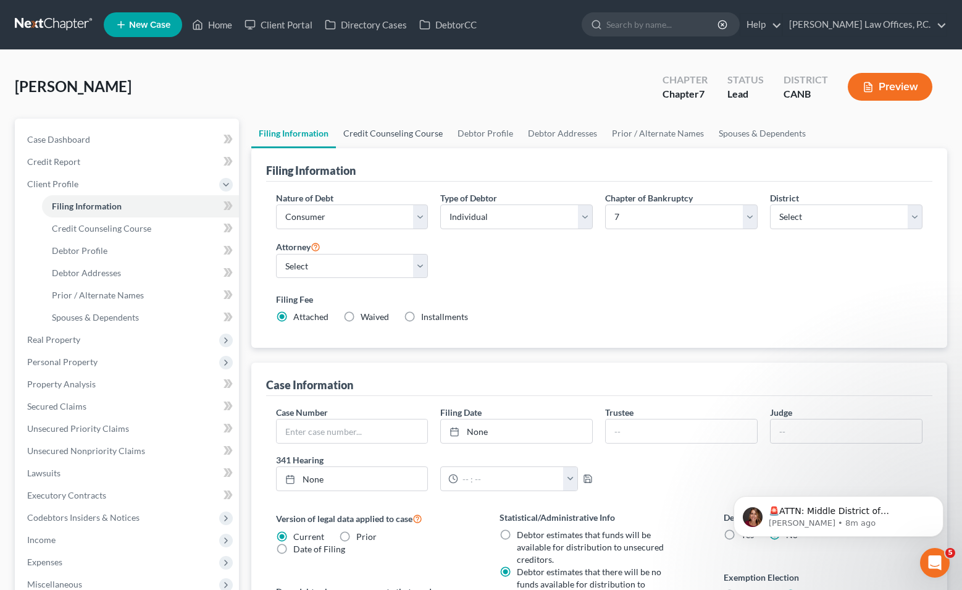
click at [386, 128] on link "Credit Counseling Course" at bounding box center [393, 134] width 114 height 30
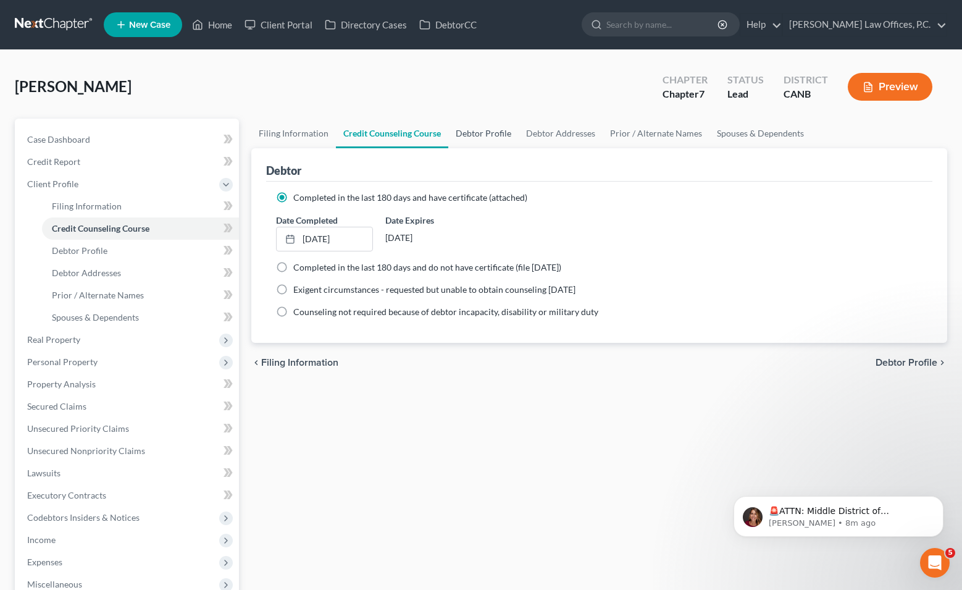
click at [485, 133] on link "Debtor Profile" at bounding box center [483, 134] width 70 height 30
select select "0"
select select "2"
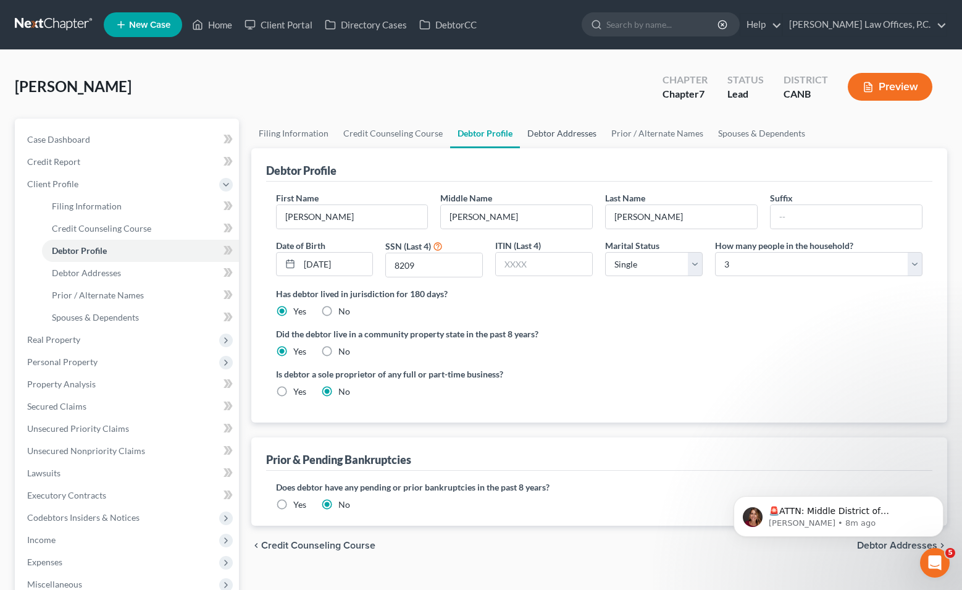
click at [548, 139] on link "Debtor Addresses" at bounding box center [562, 134] width 84 height 30
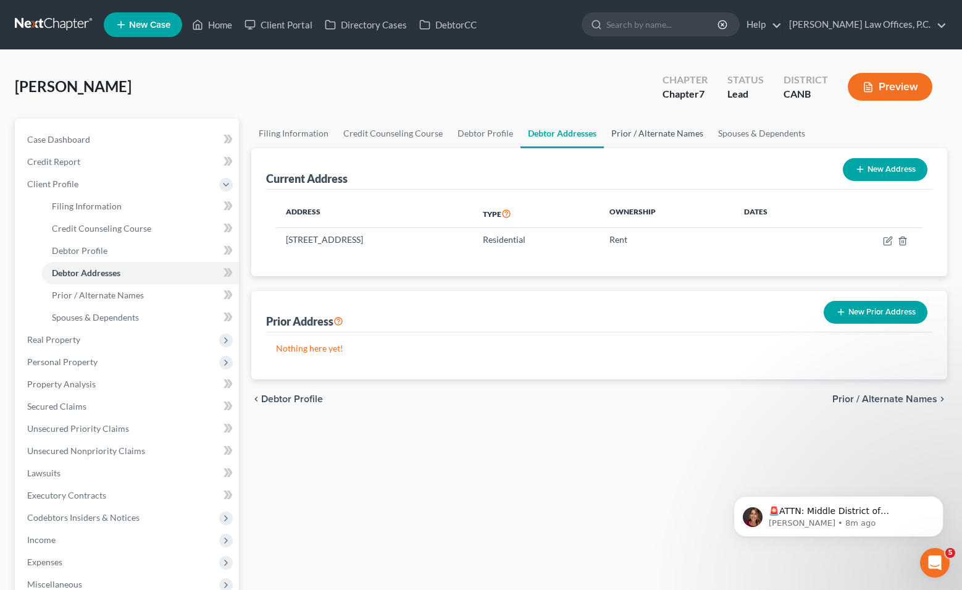
click at [548, 133] on link "Prior / Alternate Names" at bounding box center [657, 134] width 107 height 30
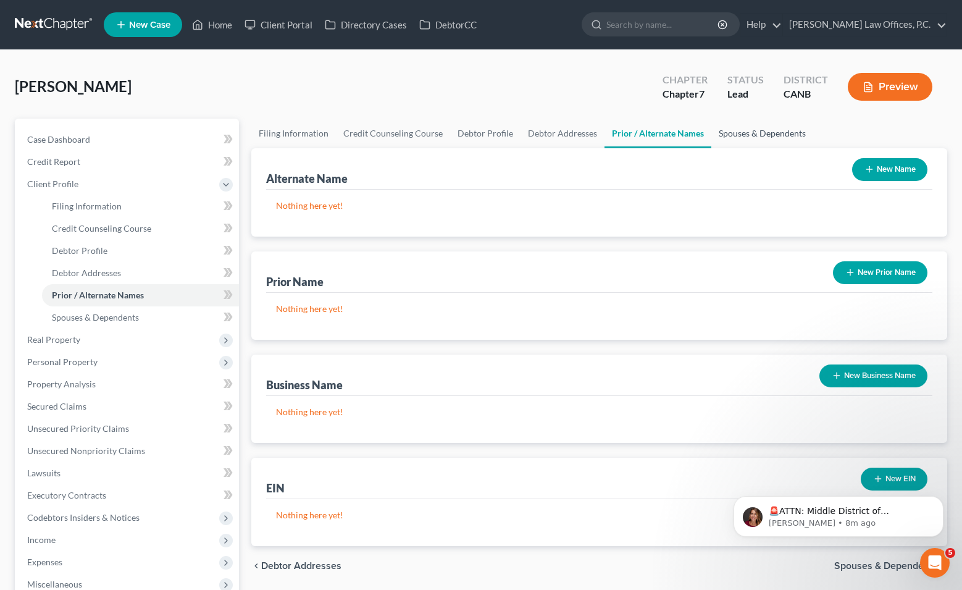
click at [548, 123] on link "Spouses & Dependents" at bounding box center [762, 134] width 102 height 30
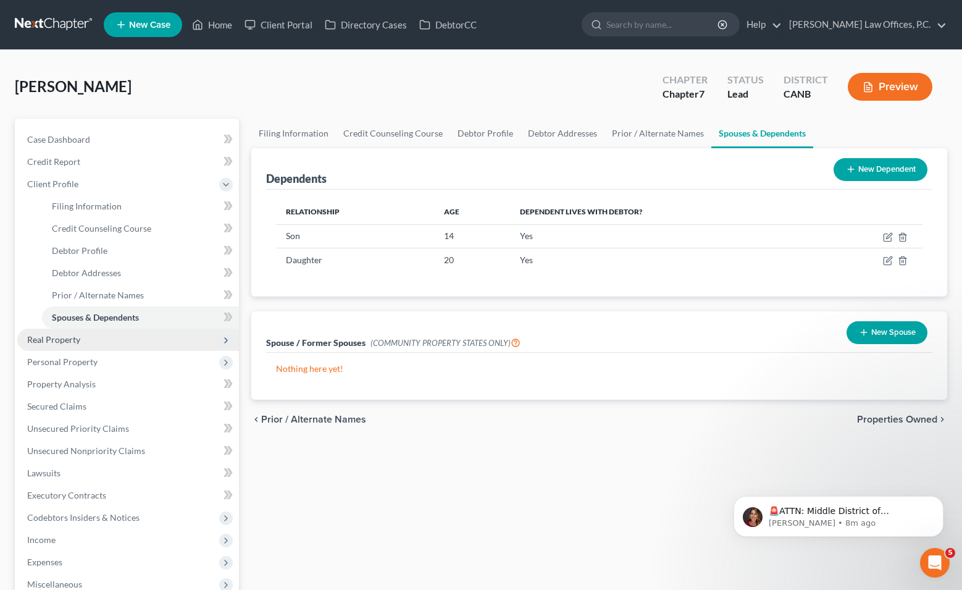
click at [118, 334] on span "Real Property" at bounding box center [128, 339] width 222 height 22
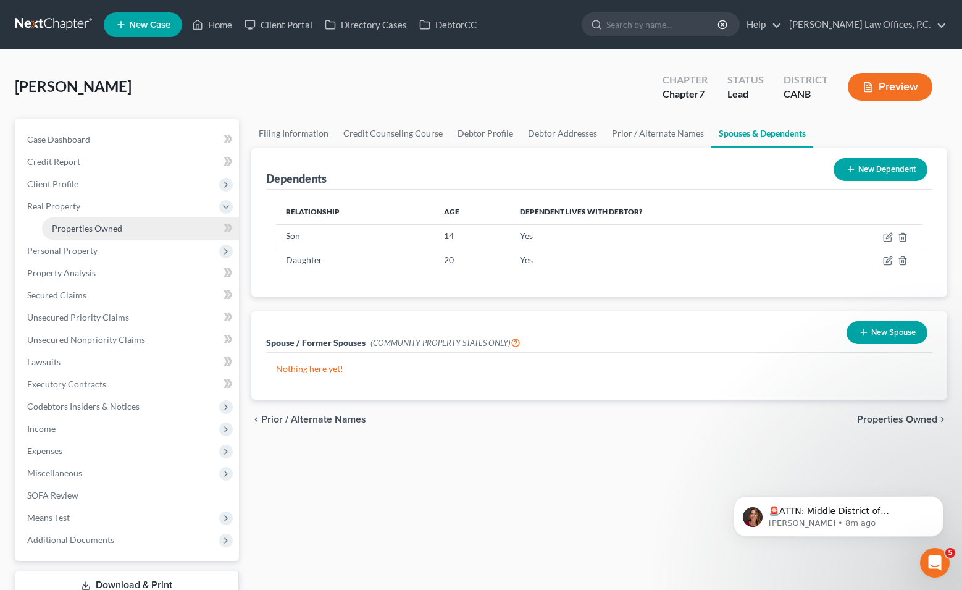
click at [104, 229] on span "Properties Owned" at bounding box center [87, 228] width 70 height 10
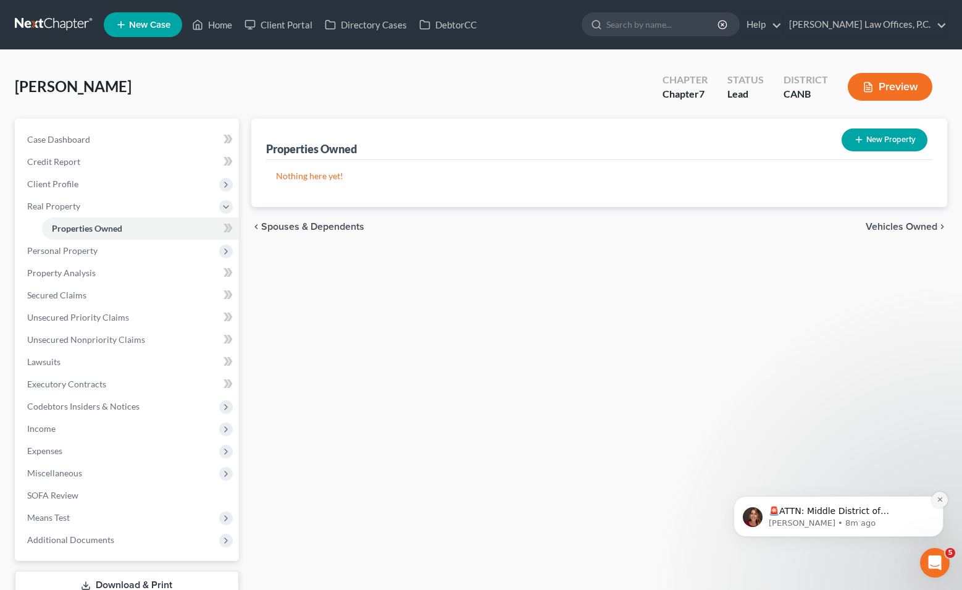
click at [548, 504] on button "Dismiss notification" at bounding box center [940, 499] width 16 height 16
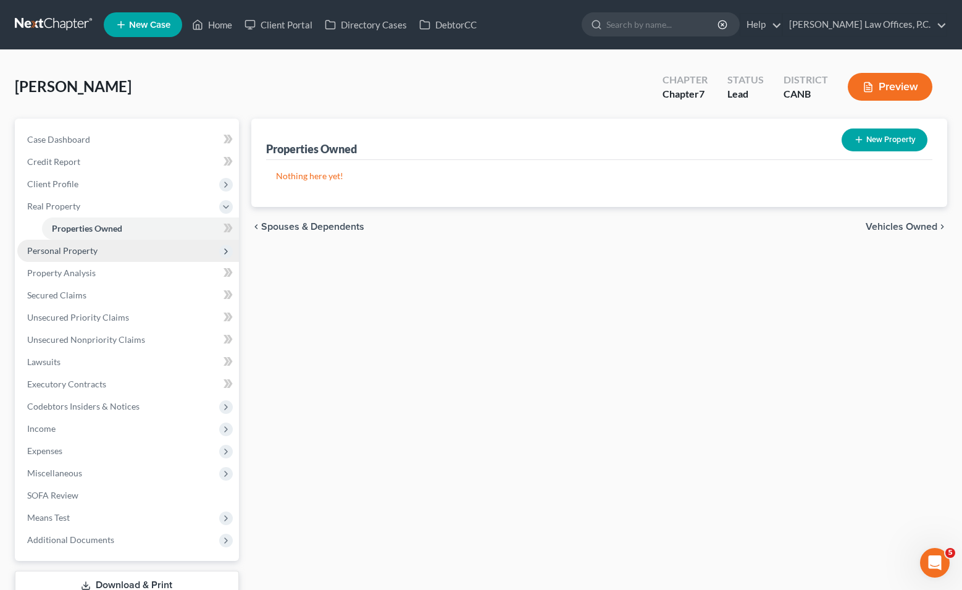
click at [172, 252] on span "Personal Property" at bounding box center [128, 251] width 222 height 22
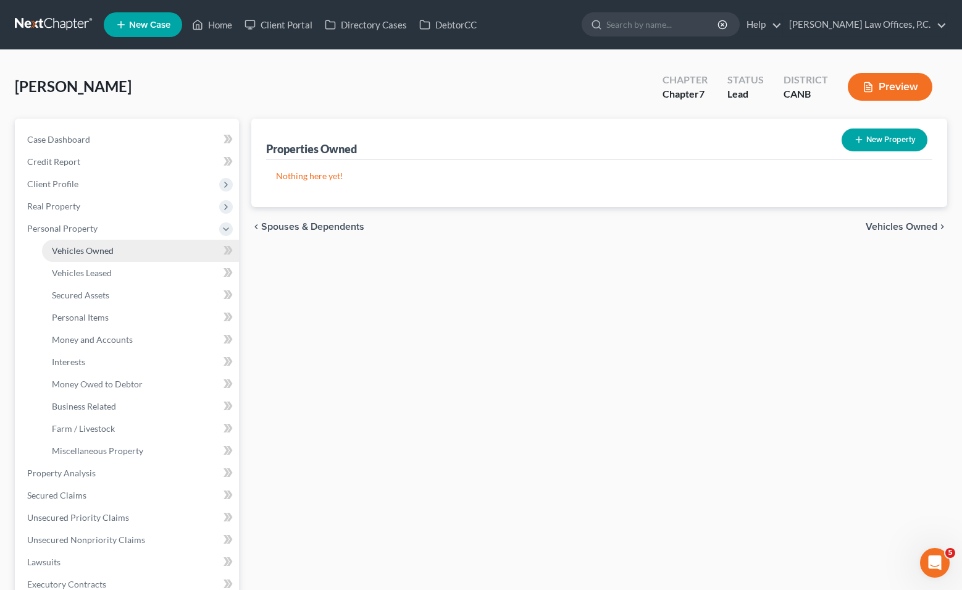
click at [158, 251] on link "Vehicles Owned" at bounding box center [140, 251] width 197 height 22
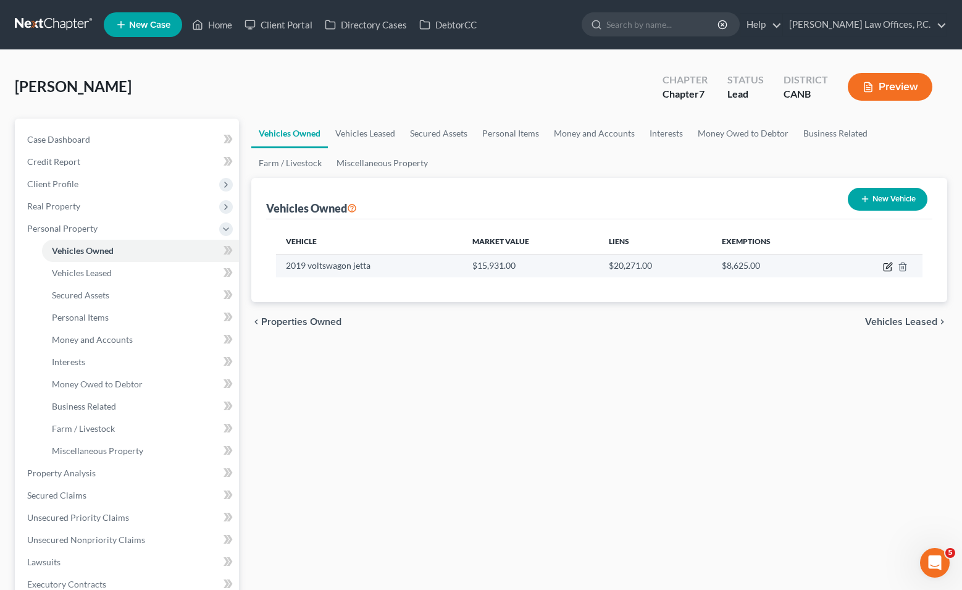
click at [548, 268] on icon "button" at bounding box center [888, 267] width 10 height 10
select select "0"
select select "7"
select select "0"
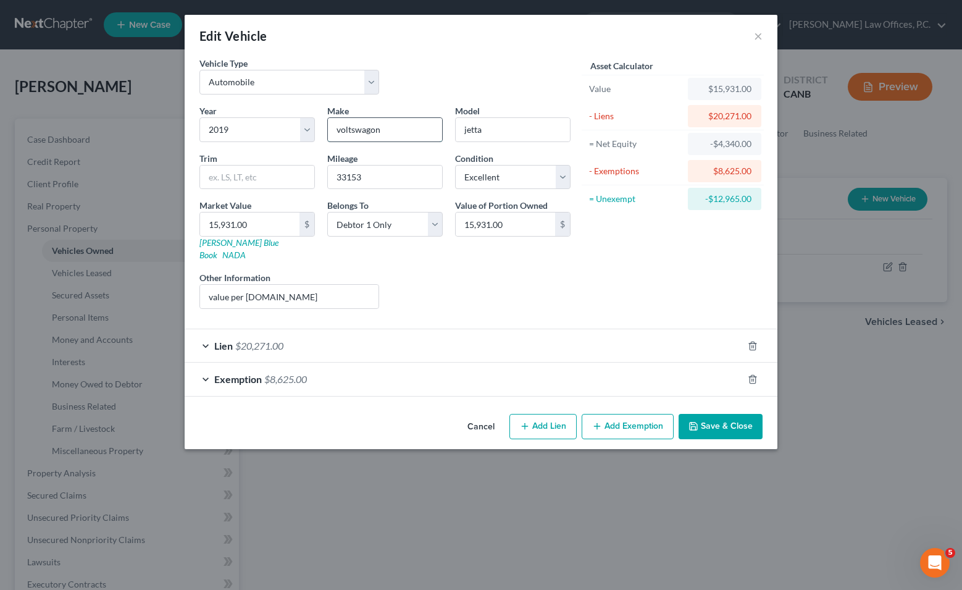
click at [340, 130] on input "voltswagon" at bounding box center [385, 129] width 114 height 23
click at [357, 135] on input "voltswagon" at bounding box center [385, 129] width 114 height 23
type input "Volkswagen"
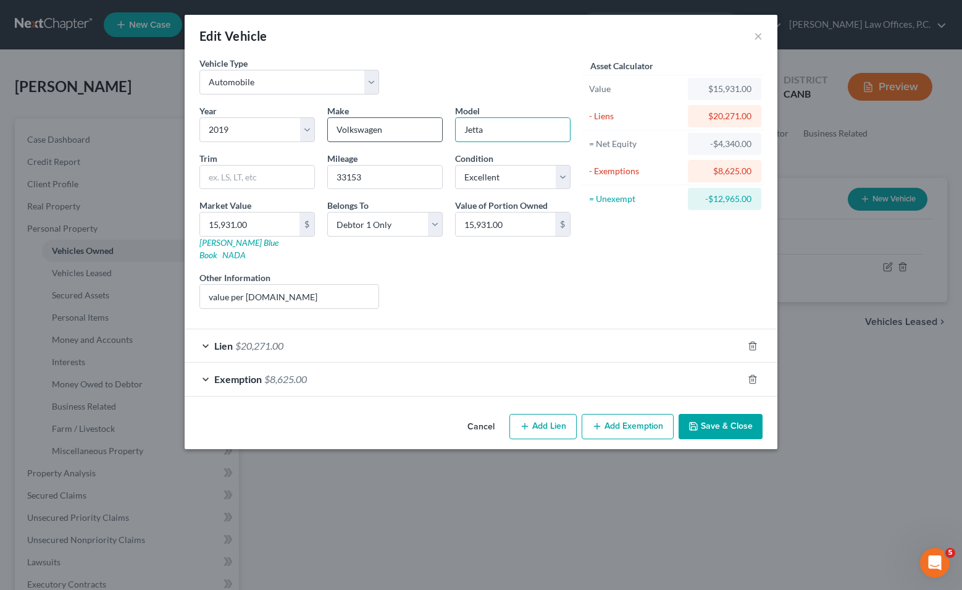
type input "Jetta"
click at [548, 418] on button "Save & Close" at bounding box center [720, 427] width 84 height 26
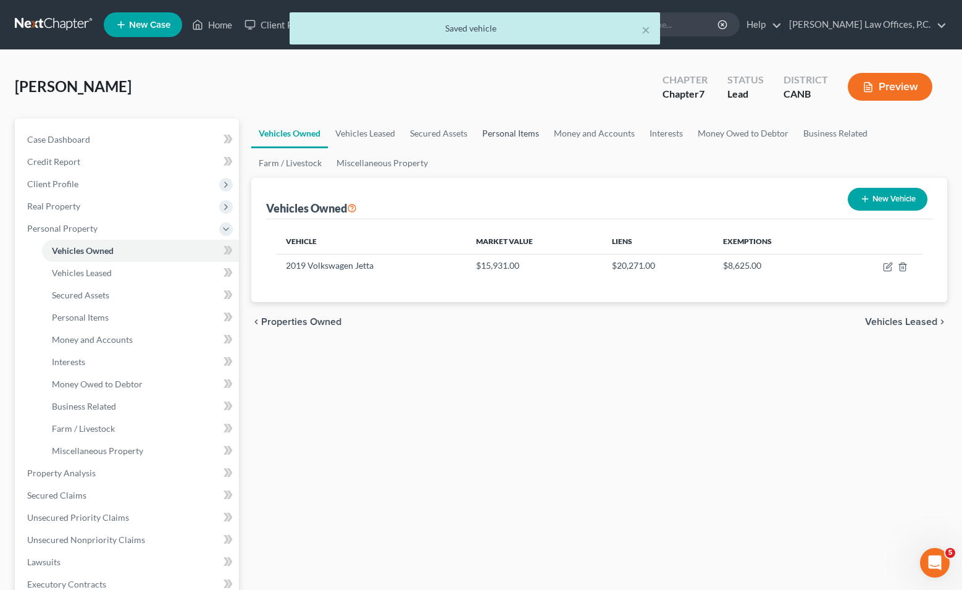
click at [493, 135] on link "Personal Items" at bounding box center [511, 134] width 72 height 30
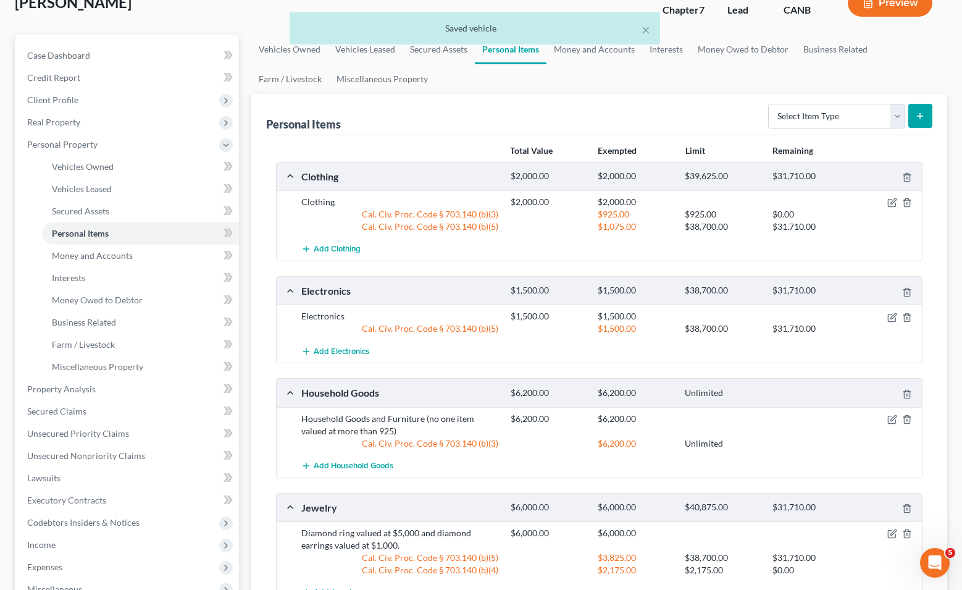
scroll to position [93, 0]
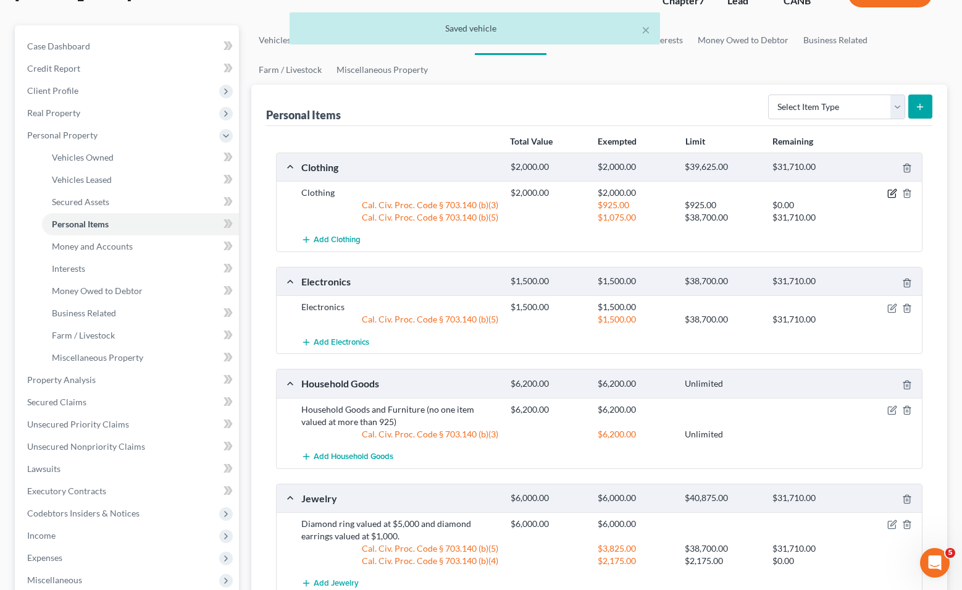
click at [548, 195] on icon "button" at bounding box center [892, 193] width 10 height 10
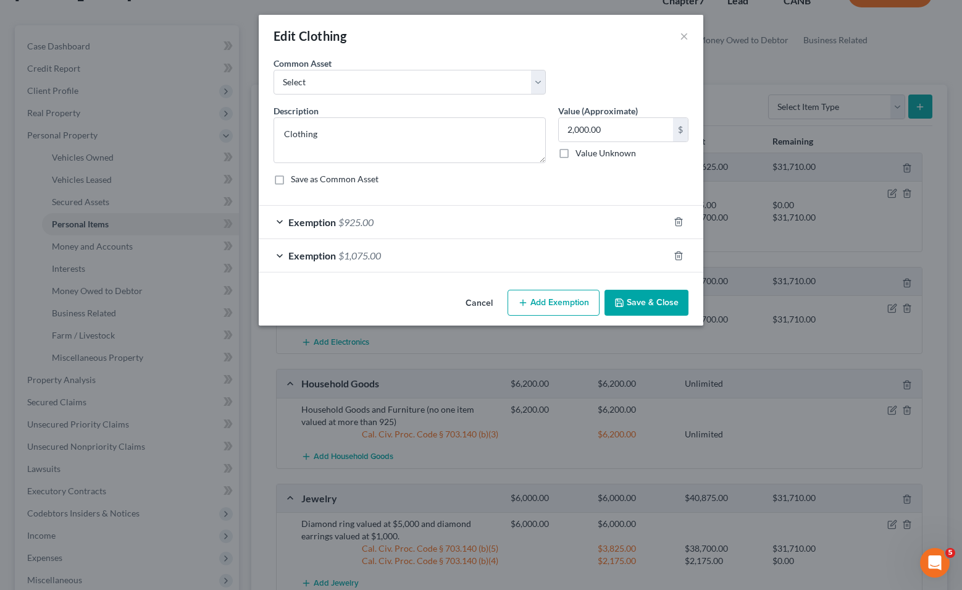
click at [548, 226] on div "Exemption $925.00" at bounding box center [464, 222] width 410 height 33
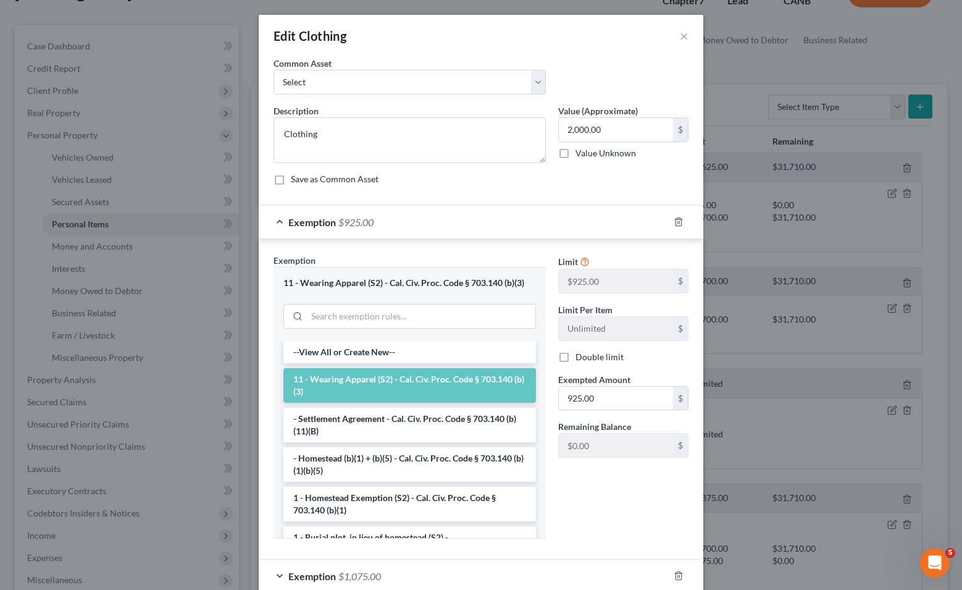
click at [548, 417] on div "Limit $925.00 $ Limit Per Item Unlimited $ Double limit Exempted Amount * 925.0…" at bounding box center [623, 361] width 143 height 214
click at [548, 407] on input "925.00" at bounding box center [616, 397] width 114 height 23
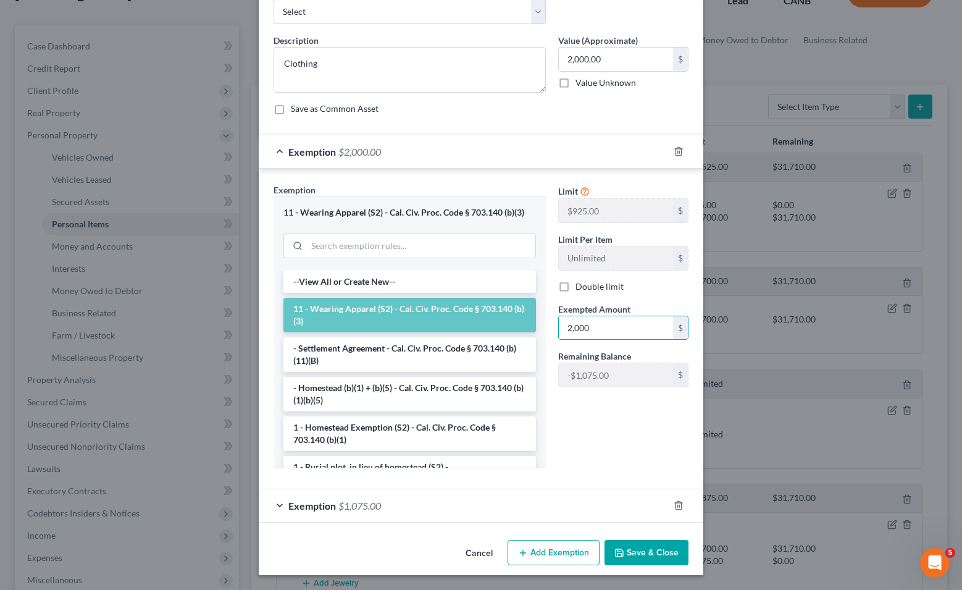
type input "2,000"
click at [548, 550] on button "Save & Close" at bounding box center [646, 553] width 84 height 26
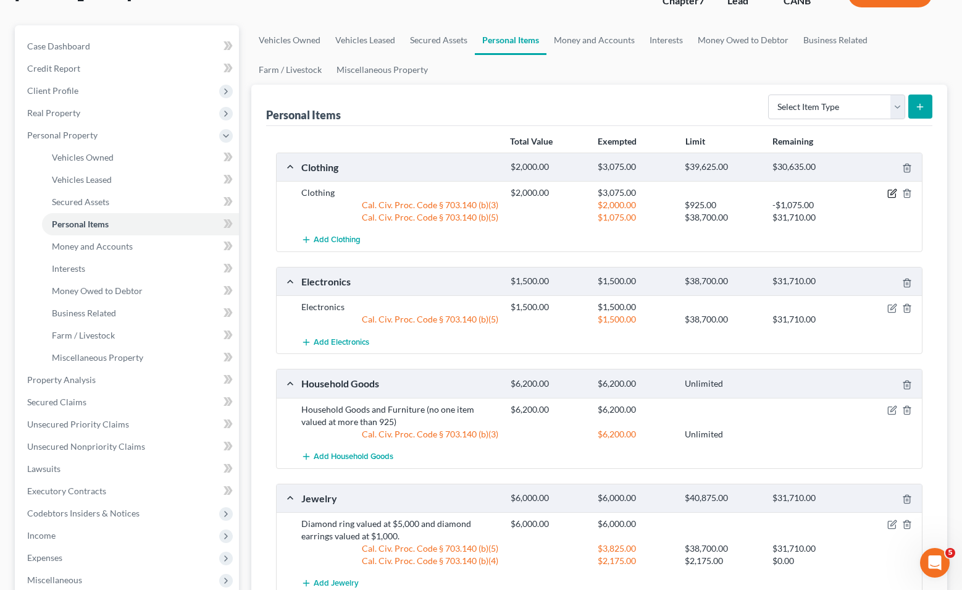
click at [548, 188] on icon "button" at bounding box center [892, 193] width 10 height 10
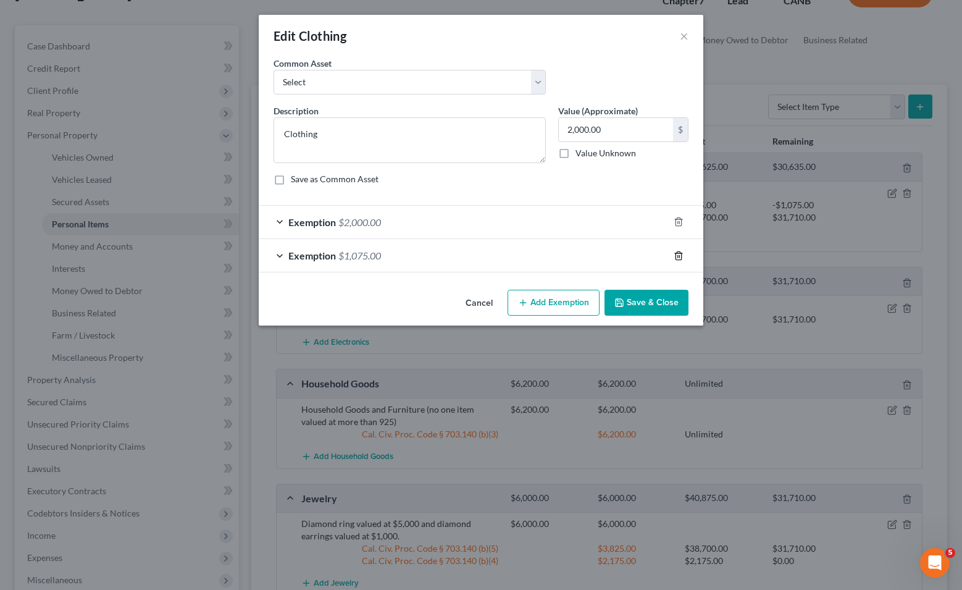
click at [548, 256] on icon "button" at bounding box center [678, 255] width 6 height 8
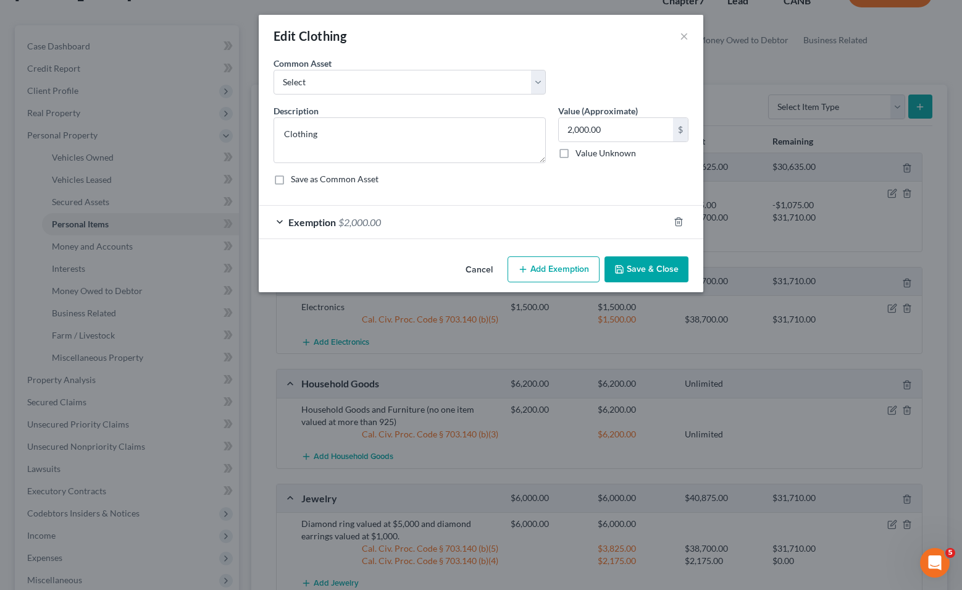
click at [548, 271] on button "Save & Close" at bounding box center [646, 269] width 84 height 26
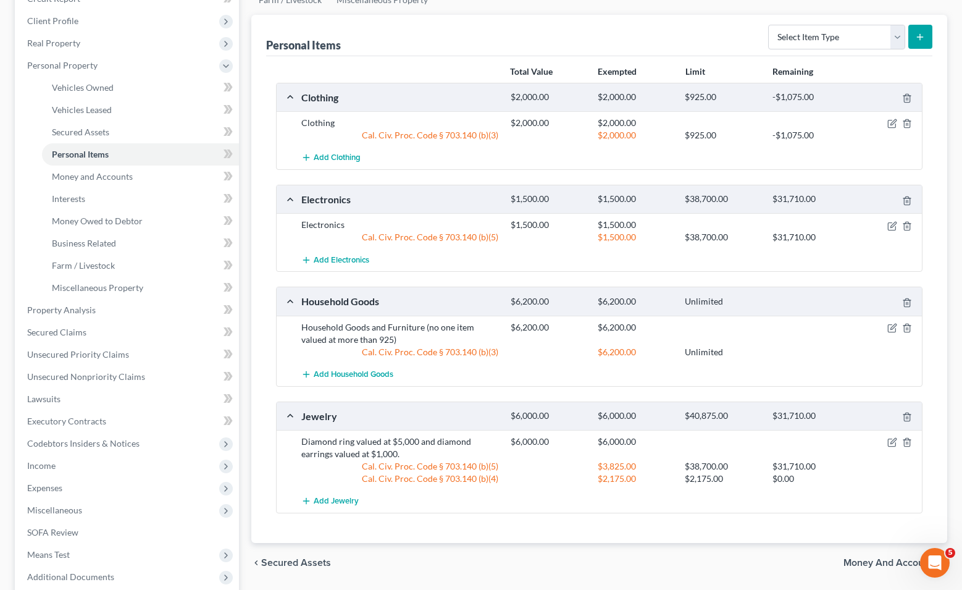
scroll to position [164, 0]
click at [548, 223] on icon "button" at bounding box center [892, 225] width 10 height 10
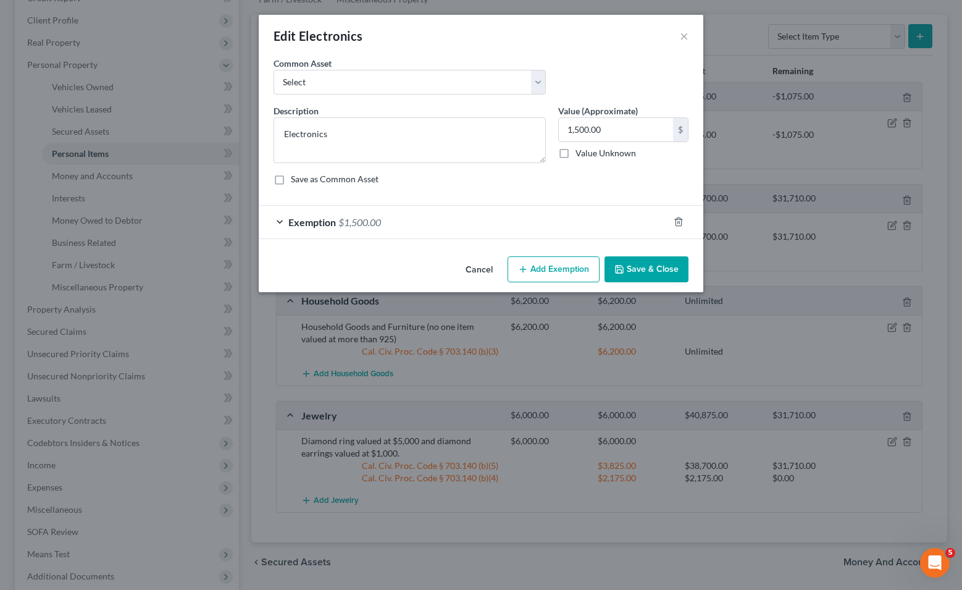
click at [548, 270] on button "Save & Close" at bounding box center [646, 269] width 84 height 26
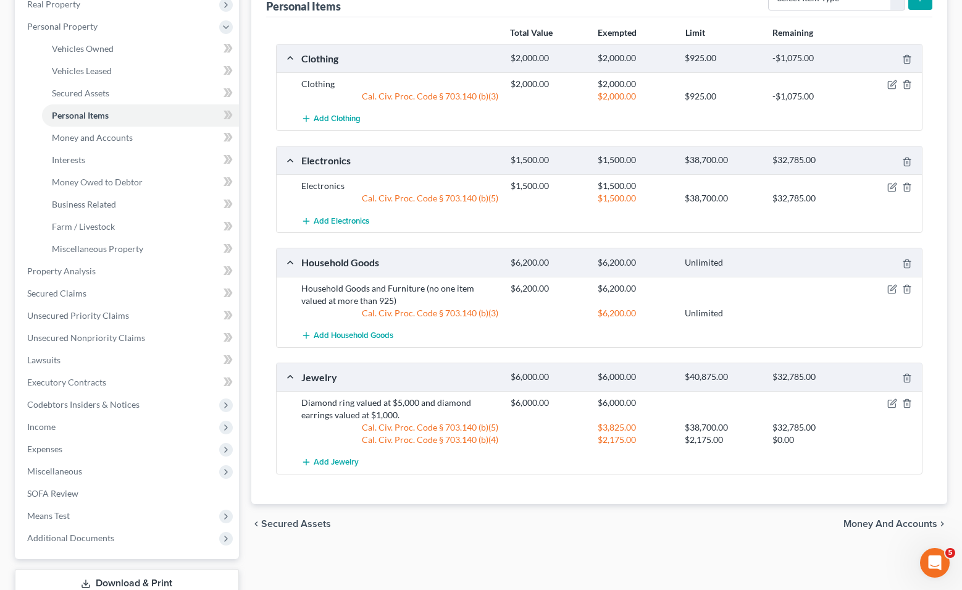
scroll to position [202, 0]
click at [548, 292] on icon "button" at bounding box center [891, 288] width 7 height 7
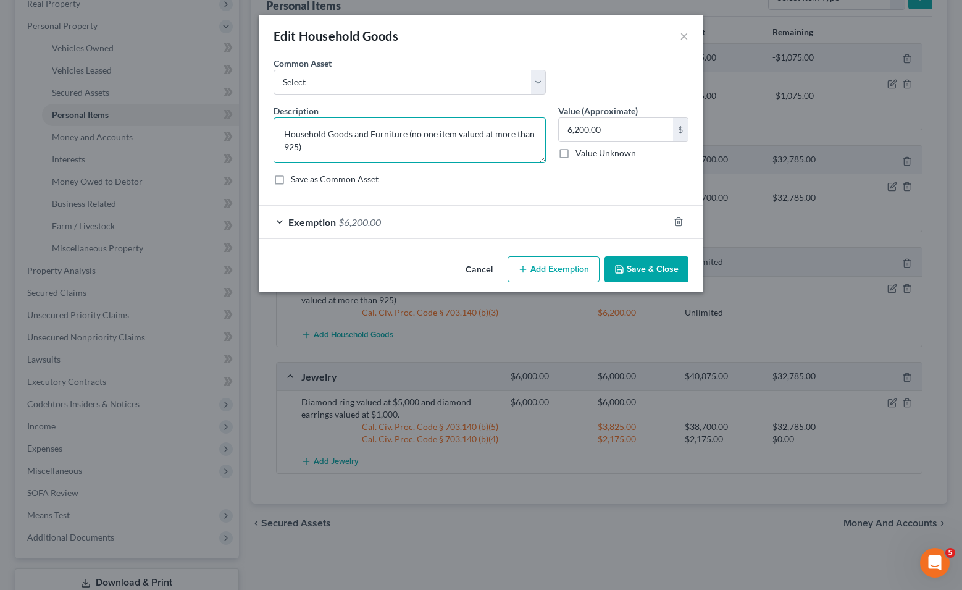
click at [285, 146] on textarea "Household Goods and Furniture (no one item valued at more than 925)" at bounding box center [409, 140] width 272 height 46
type textarea "Household Goods and Furniture (no one item valued at more than $925)"
click at [548, 269] on button "Save & Close" at bounding box center [646, 269] width 84 height 26
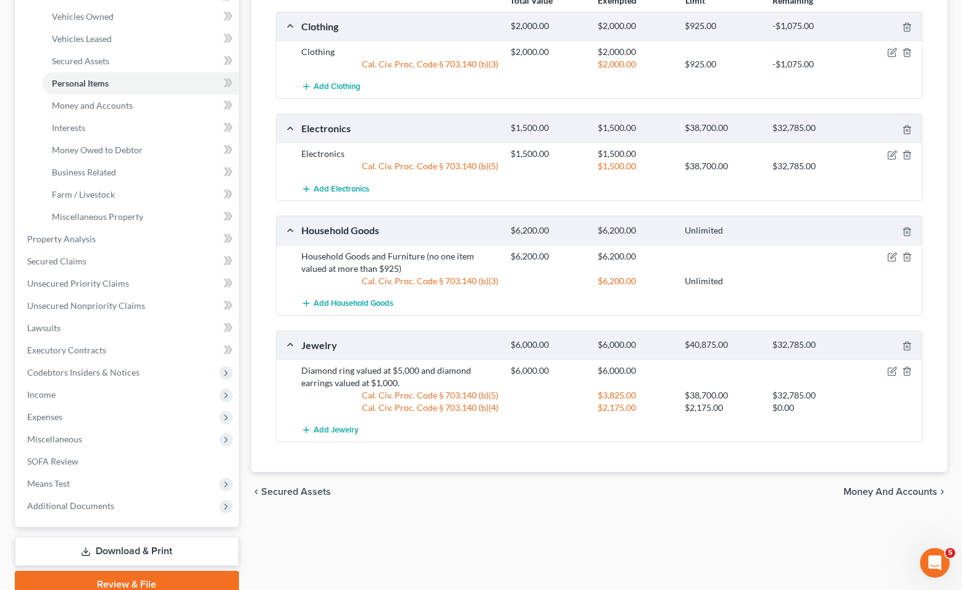
scroll to position [235, 0]
click at [548, 369] on icon "button" at bounding box center [892, 370] width 10 height 10
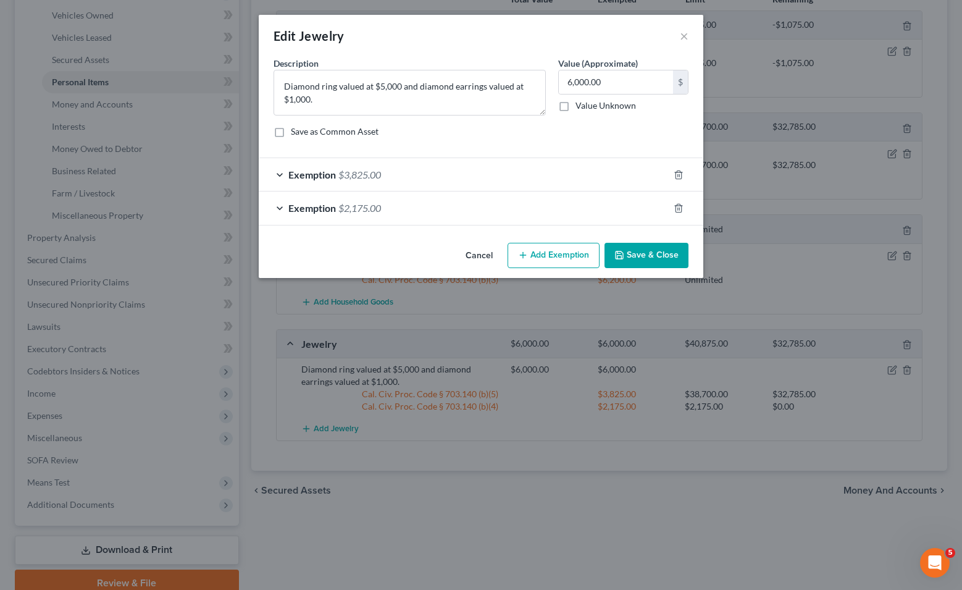
click at [535, 204] on div "Exemption $2,175.00" at bounding box center [464, 207] width 410 height 33
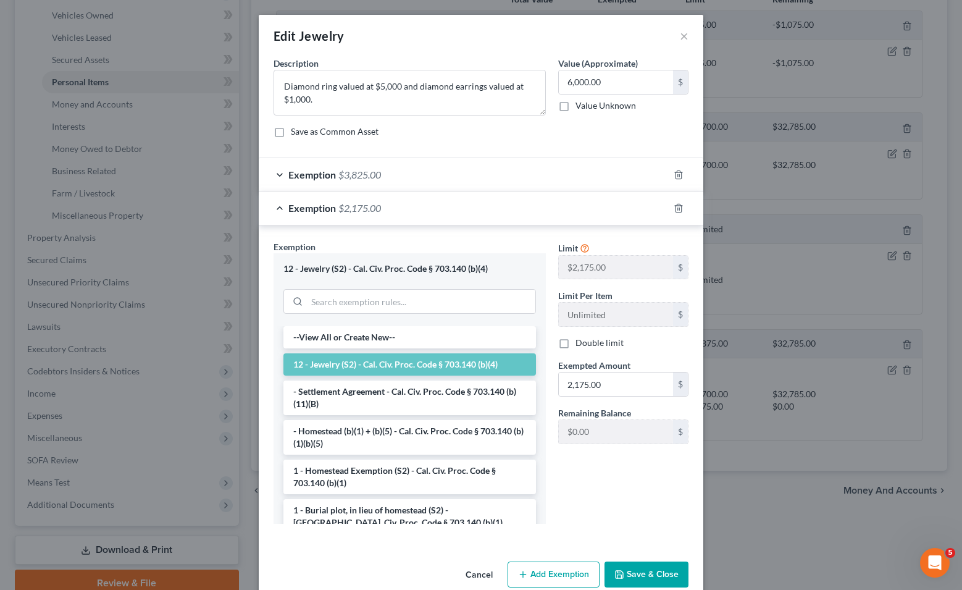
click at [548, 569] on button "Save & Close" at bounding box center [646, 574] width 84 height 26
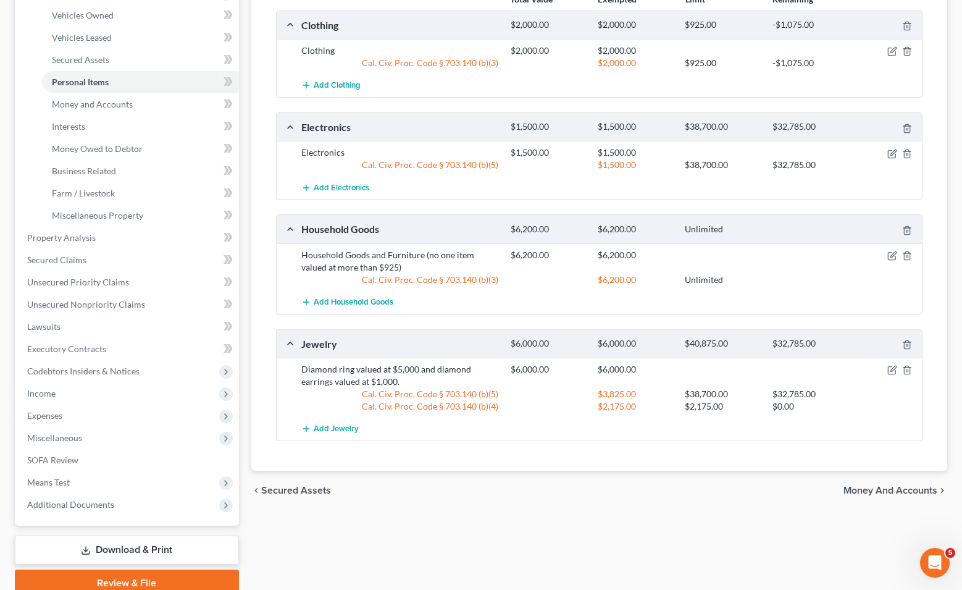
click at [548, 491] on span "Money and Accounts" at bounding box center [890, 490] width 94 height 10
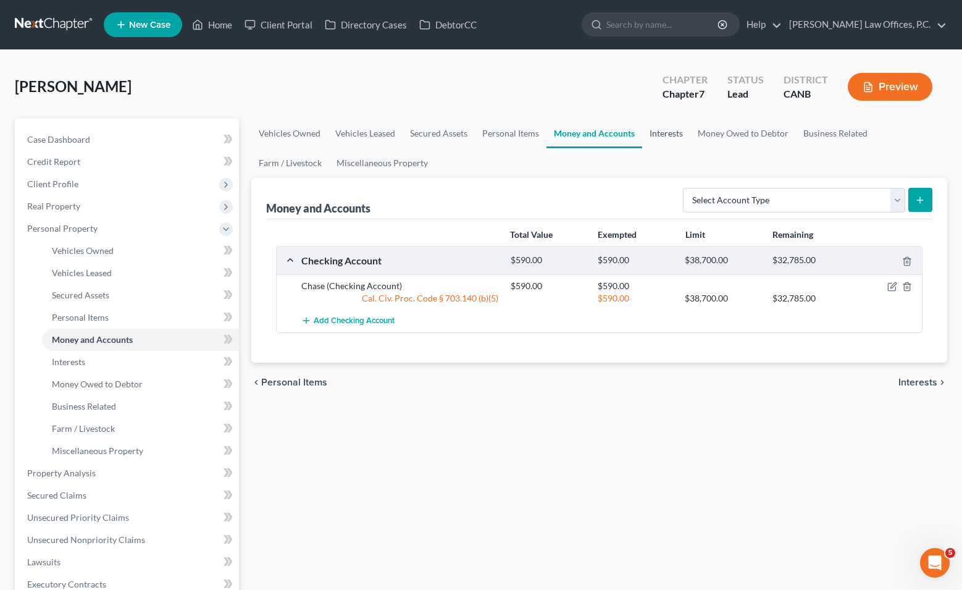
click at [548, 133] on link "Interests" at bounding box center [666, 134] width 48 height 30
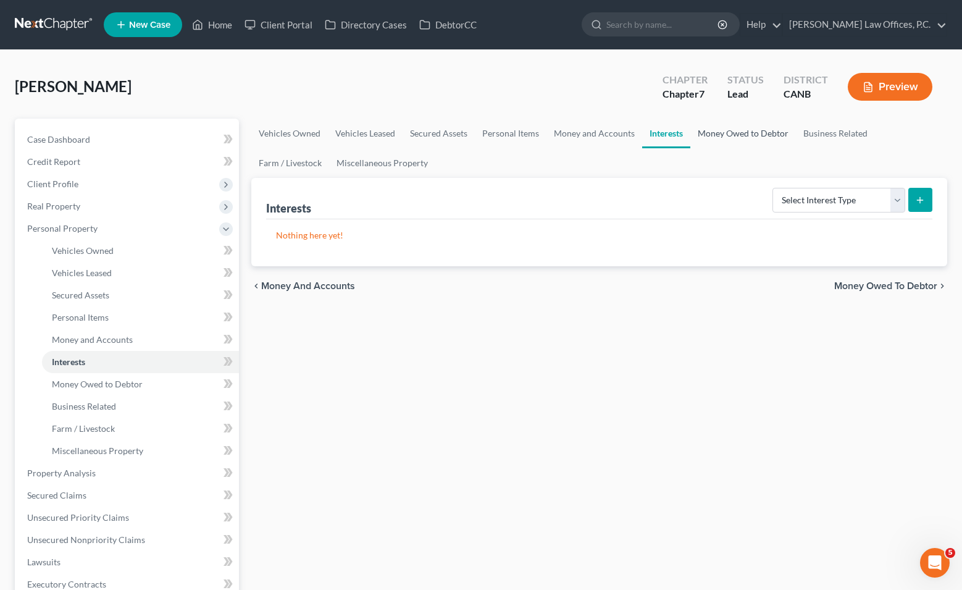
click at [548, 135] on link "Money Owed to Debtor" at bounding box center [743, 134] width 106 height 30
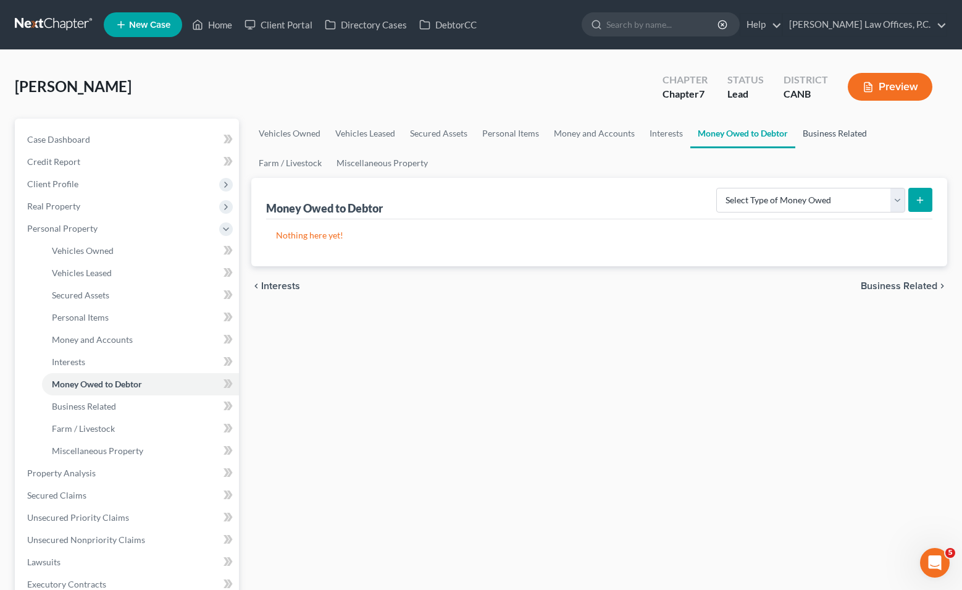
click at [548, 133] on link "Business Related" at bounding box center [834, 134] width 79 height 30
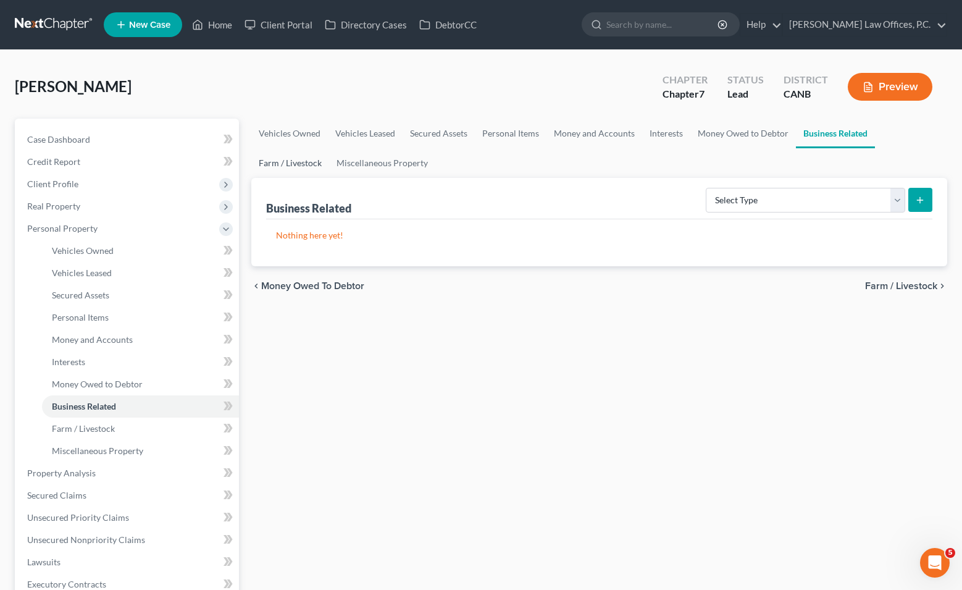
click at [307, 165] on link "Farm / Livestock" at bounding box center [290, 163] width 78 height 30
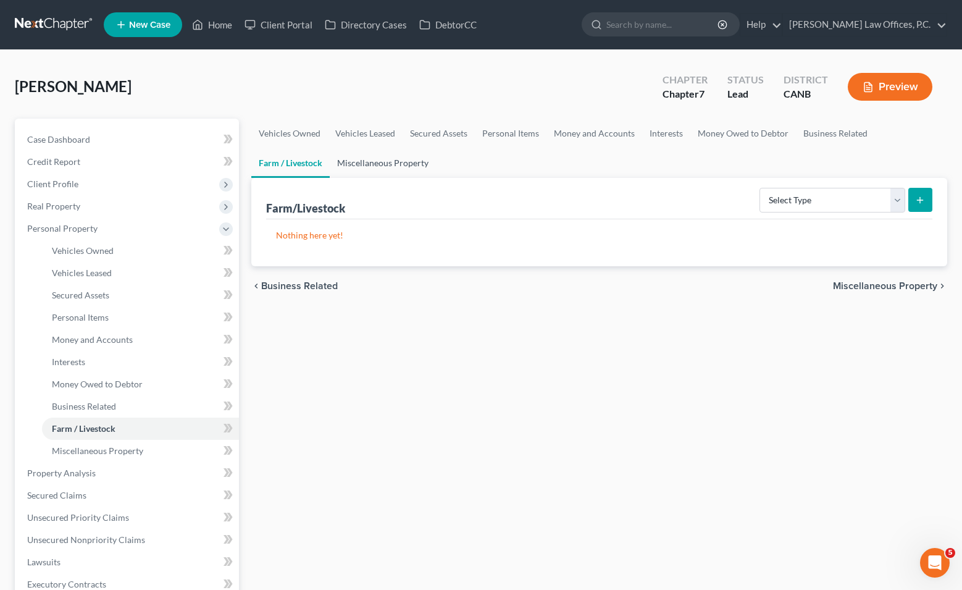
click at [357, 165] on link "Miscellaneous Property" at bounding box center [383, 163] width 106 height 30
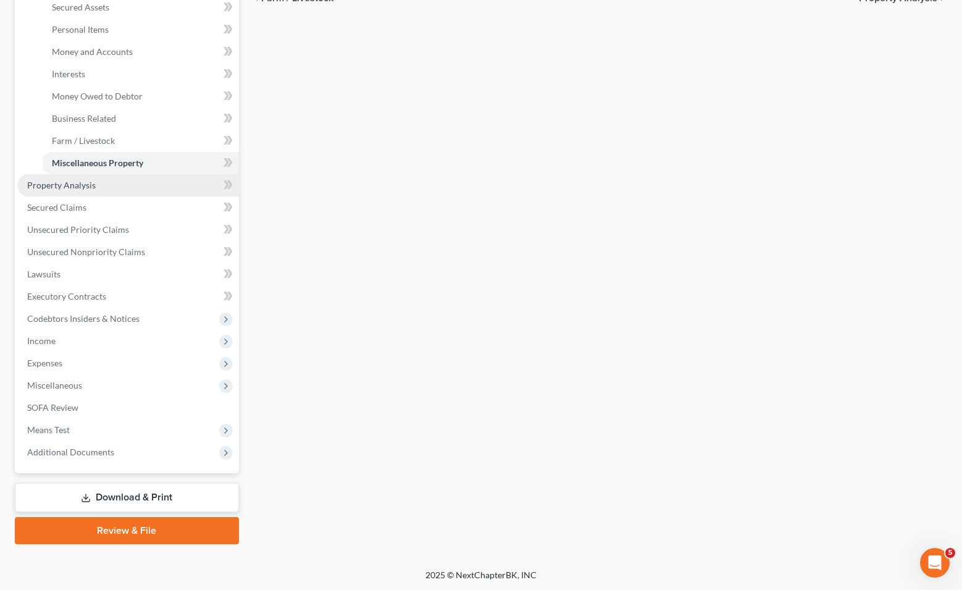
click at [150, 186] on link "Property Analysis" at bounding box center [128, 185] width 222 height 22
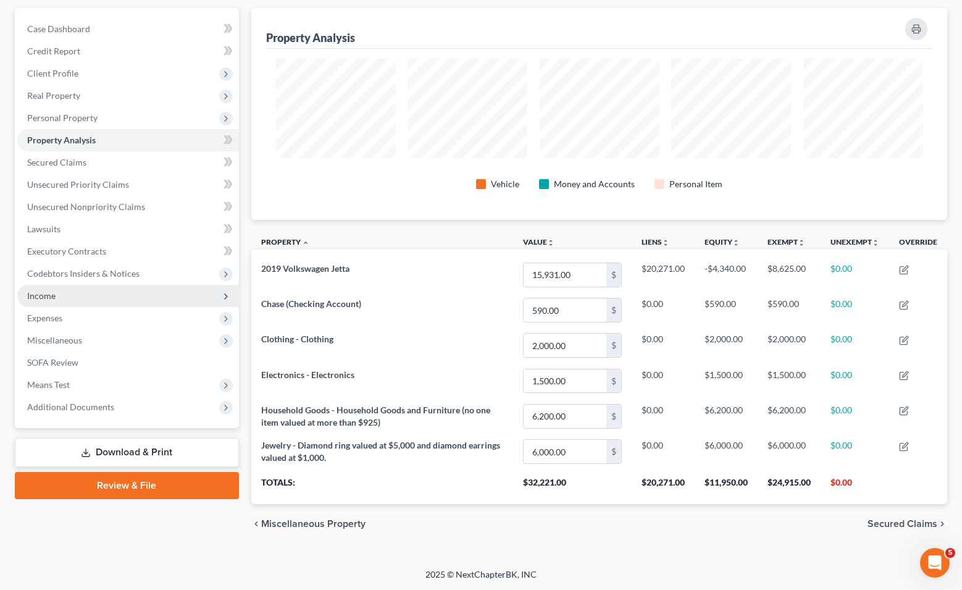
click at [116, 289] on span "Income" at bounding box center [128, 296] width 222 height 22
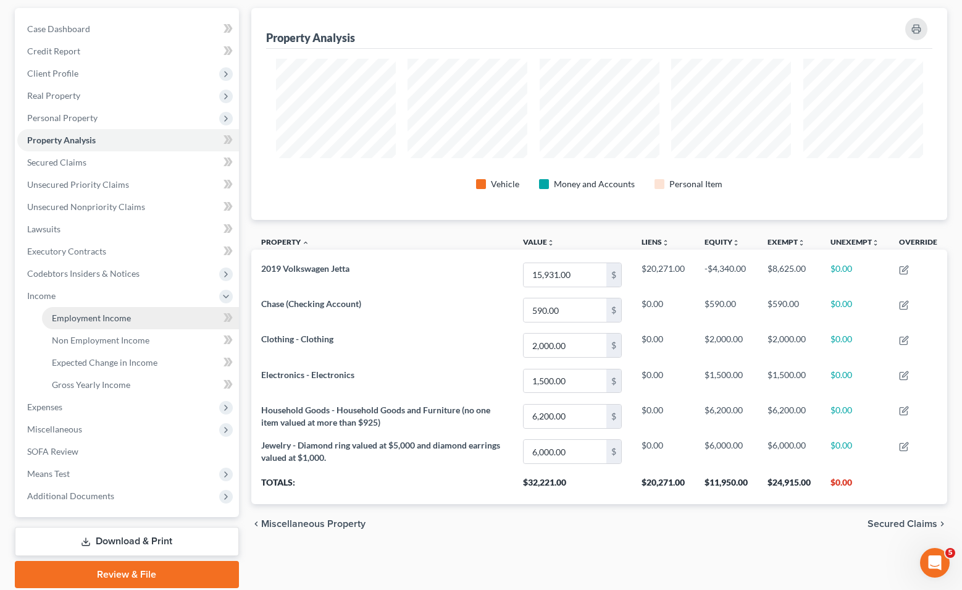
click at [124, 319] on span "Employment Income" at bounding box center [91, 317] width 79 height 10
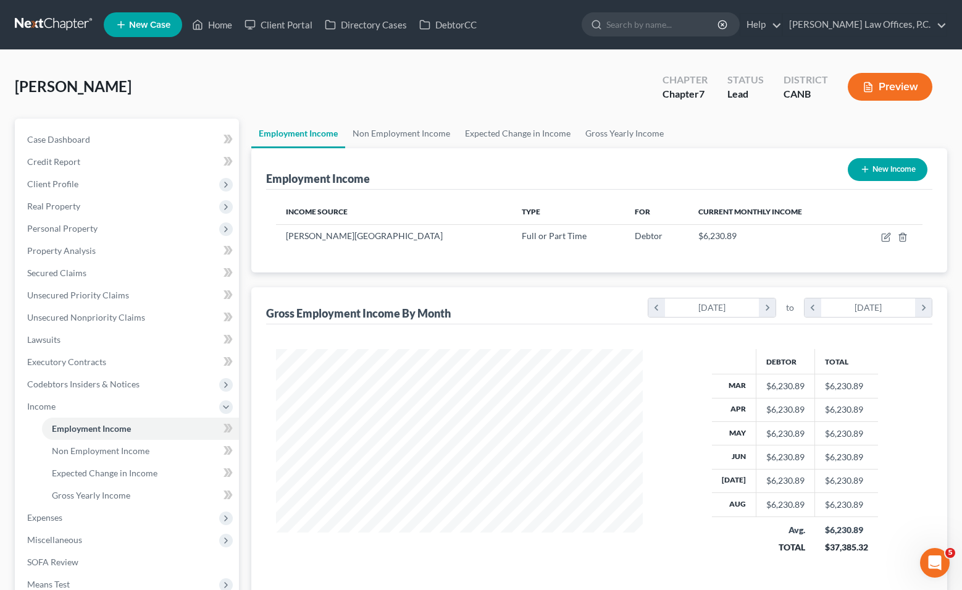
scroll to position [221, 391]
click at [548, 241] on td at bounding box center [888, 235] width 69 height 23
click at [548, 233] on icon "button" at bounding box center [887, 236] width 6 height 6
select select "0"
select select "4"
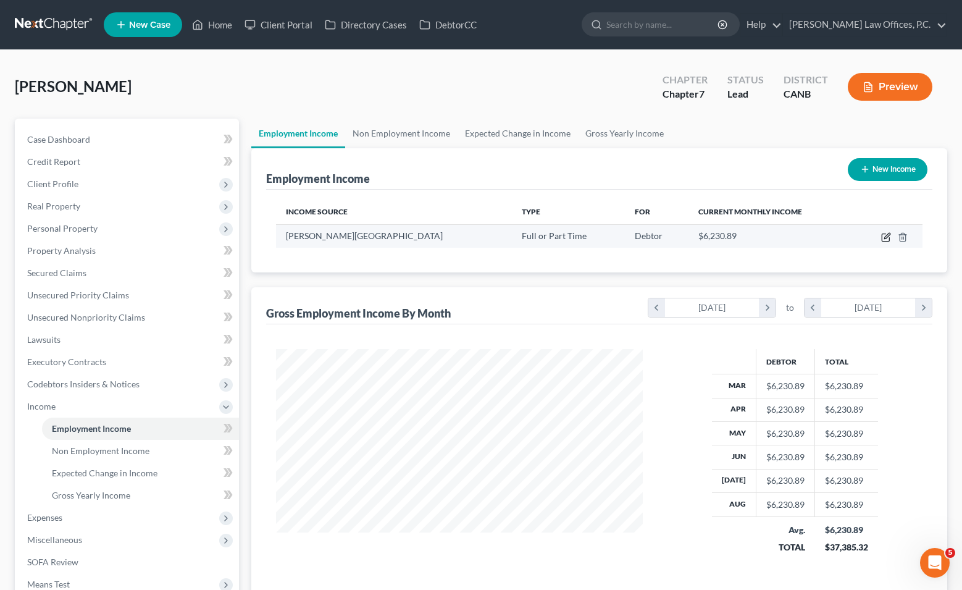
select select "2"
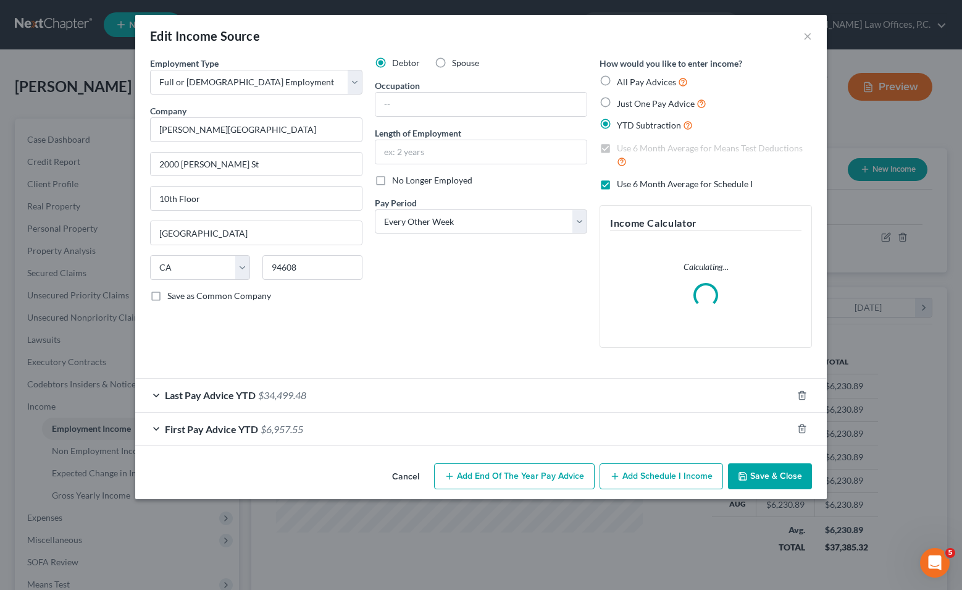
click at [503, 387] on div "Last Pay Advice YTD $34,499.48" at bounding box center [463, 394] width 657 height 33
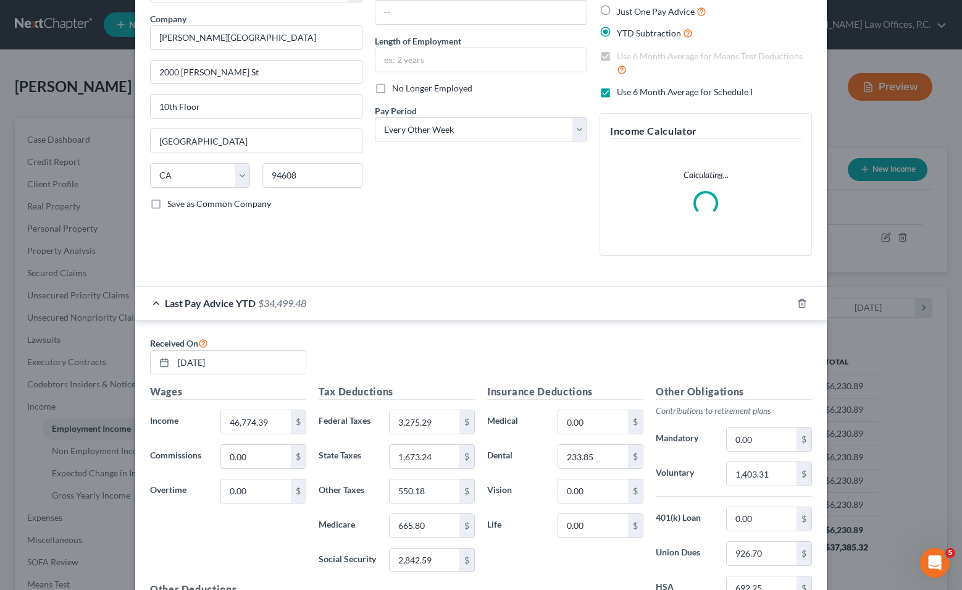
scroll to position [0, 0]
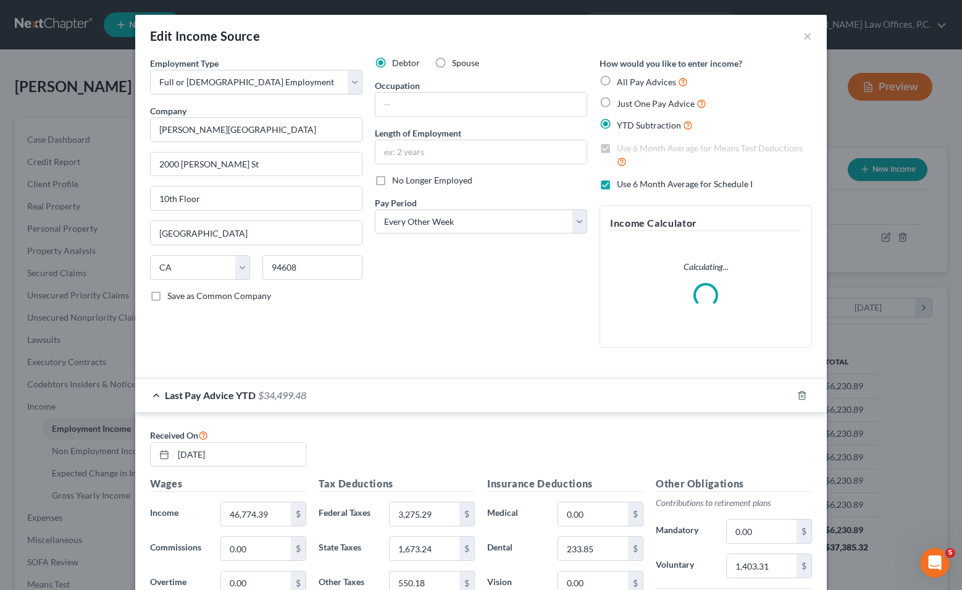
click at [548, 38] on div "Edit Income Source ×" at bounding box center [480, 36] width 691 height 42
click at [548, 35] on button "×" at bounding box center [807, 35] width 9 height 15
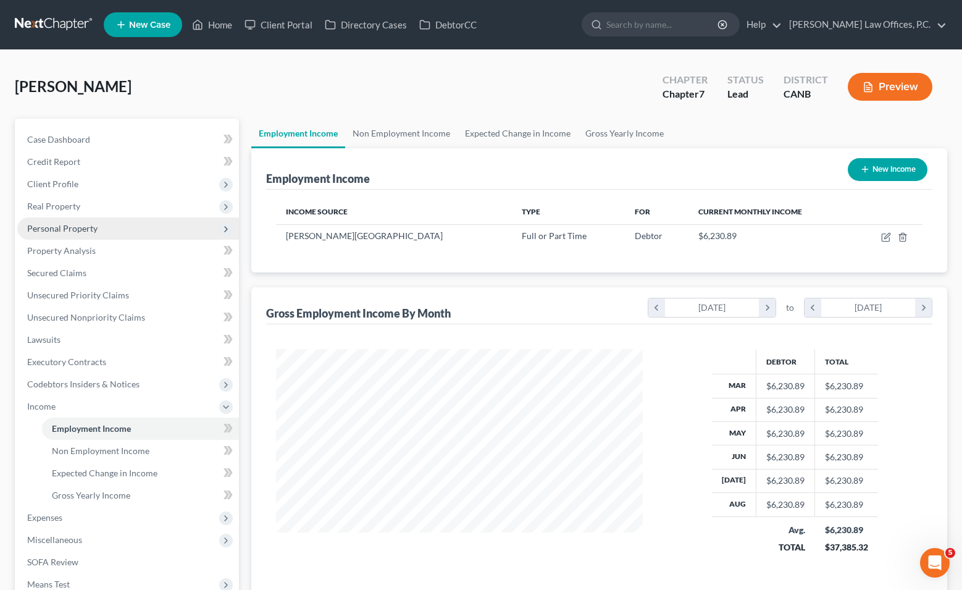
click at [112, 232] on span "Personal Property" at bounding box center [128, 228] width 222 height 22
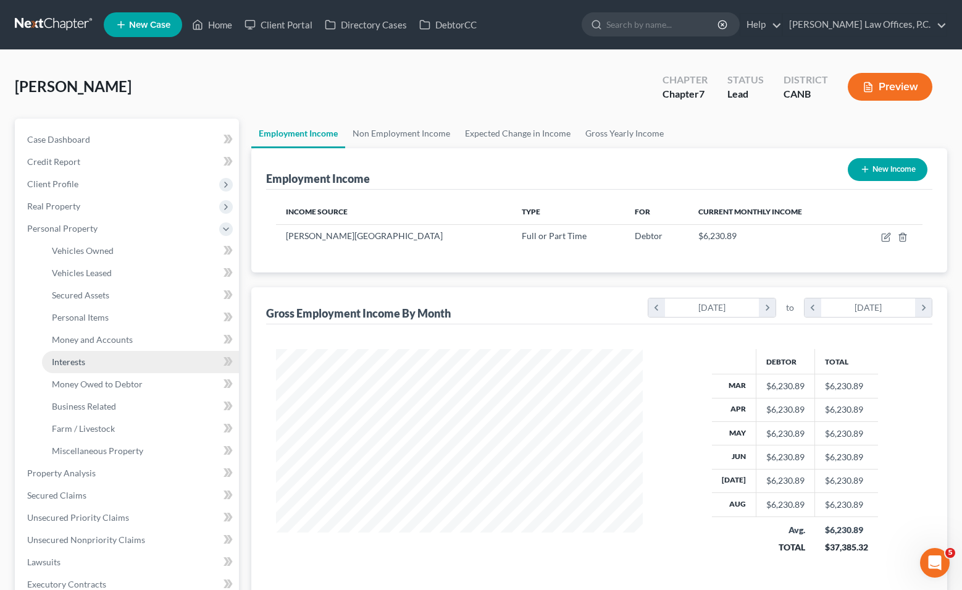
click at [89, 361] on link "Interests" at bounding box center [140, 362] width 197 height 22
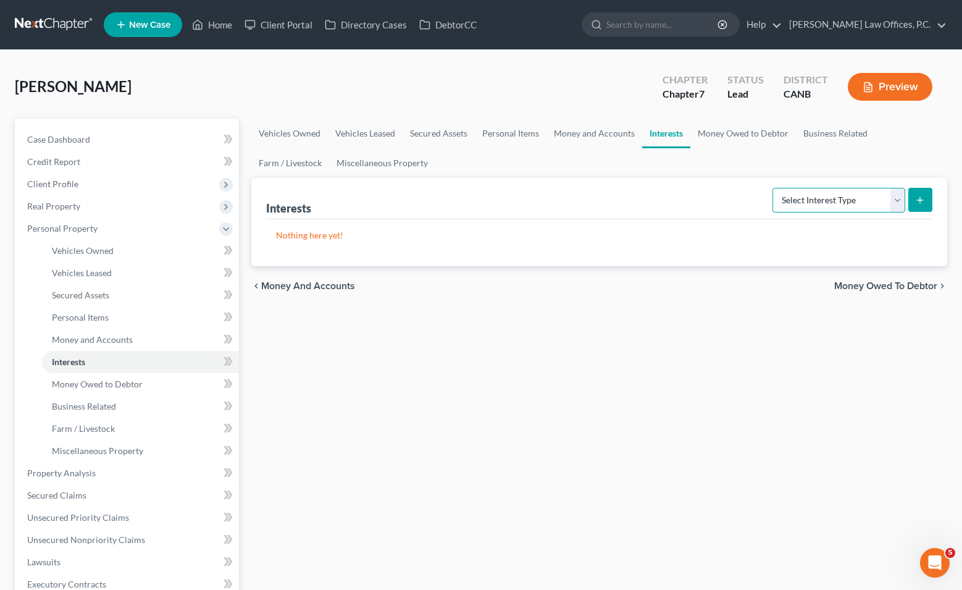
click at [548, 199] on select "Select Interest Type 401K Annuity Bond Education IRA Government Bond Government…" at bounding box center [838, 200] width 133 height 25
select select "401k"
click at [548, 193] on button "submit" at bounding box center [920, 200] width 24 height 24
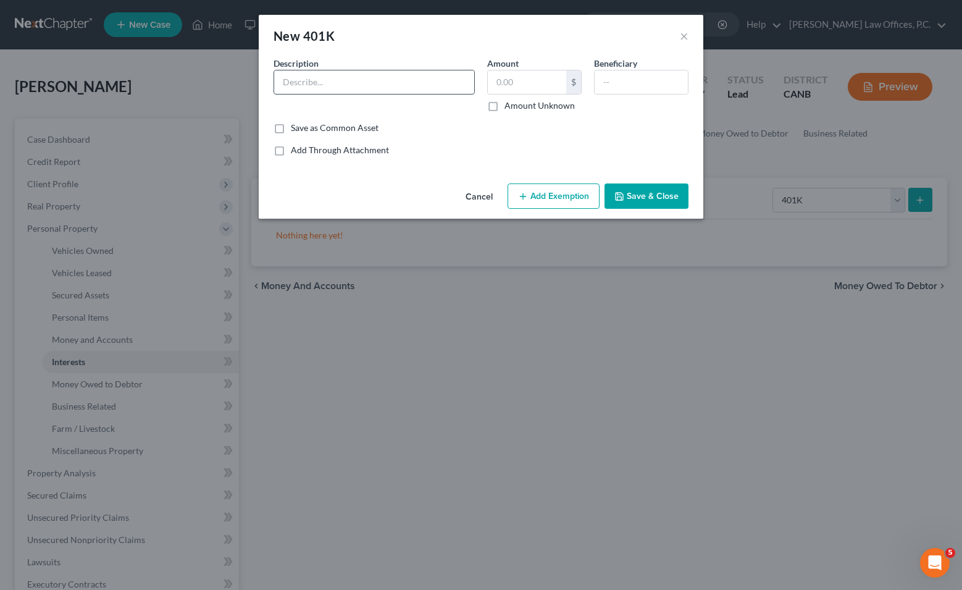
click at [348, 86] on input "text" at bounding box center [374, 81] width 200 height 23
type input "[PERSON_NAME][GEOGRAPHIC_DATA] 403(b)"
click at [548, 188] on button "Add Exemption" at bounding box center [553, 196] width 92 height 26
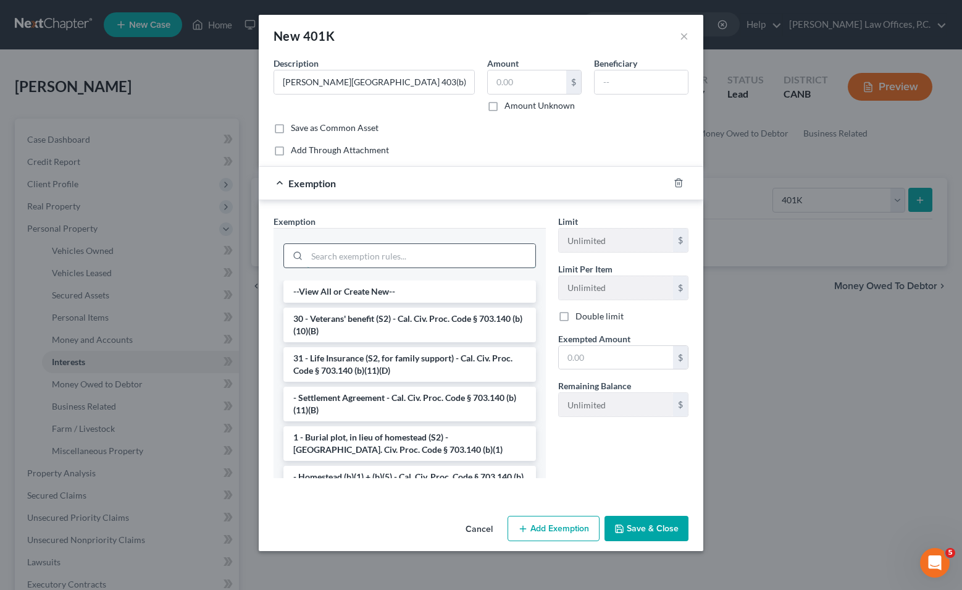
click at [390, 255] on input "search" at bounding box center [421, 255] width 228 height 23
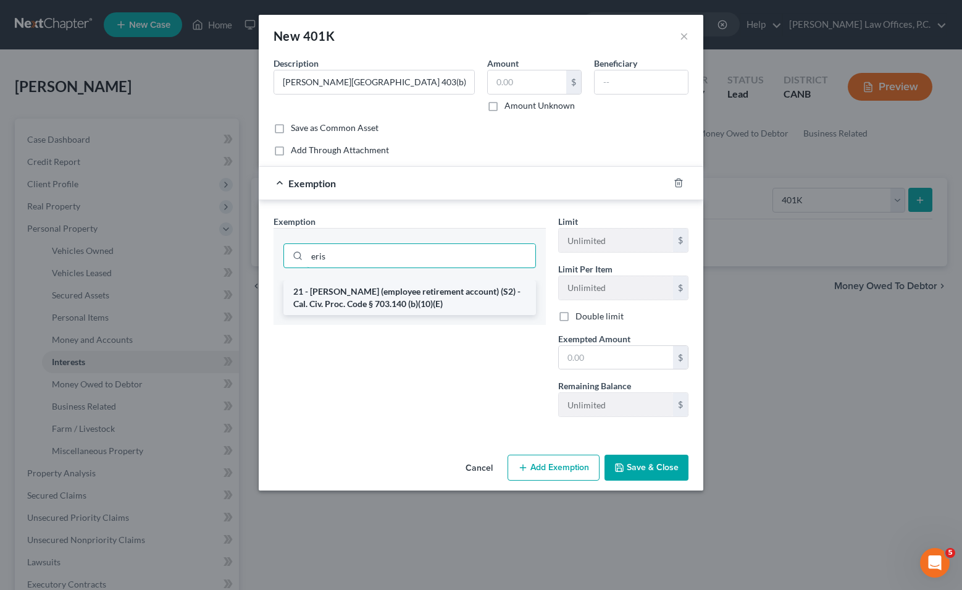
type input "eris"
click at [408, 295] on li "21 - [PERSON_NAME] (employee retirement account) (S2) - Cal. Civ. Proc. Code § …" at bounding box center [409, 297] width 252 height 35
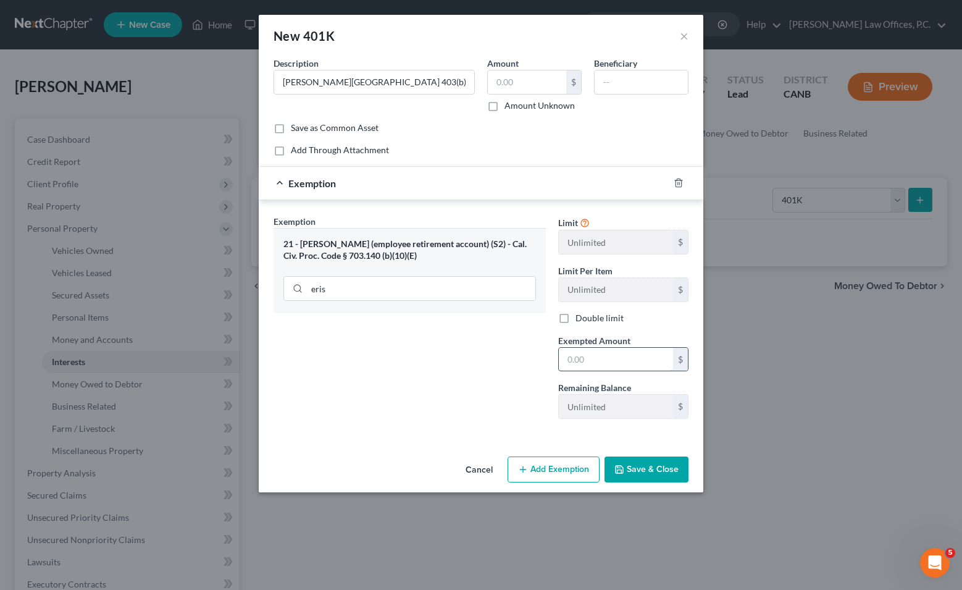
click at [548, 357] on input "text" at bounding box center [616, 359] width 114 height 23
type input "1"
click at [548, 477] on button "Save & Close" at bounding box center [646, 469] width 84 height 26
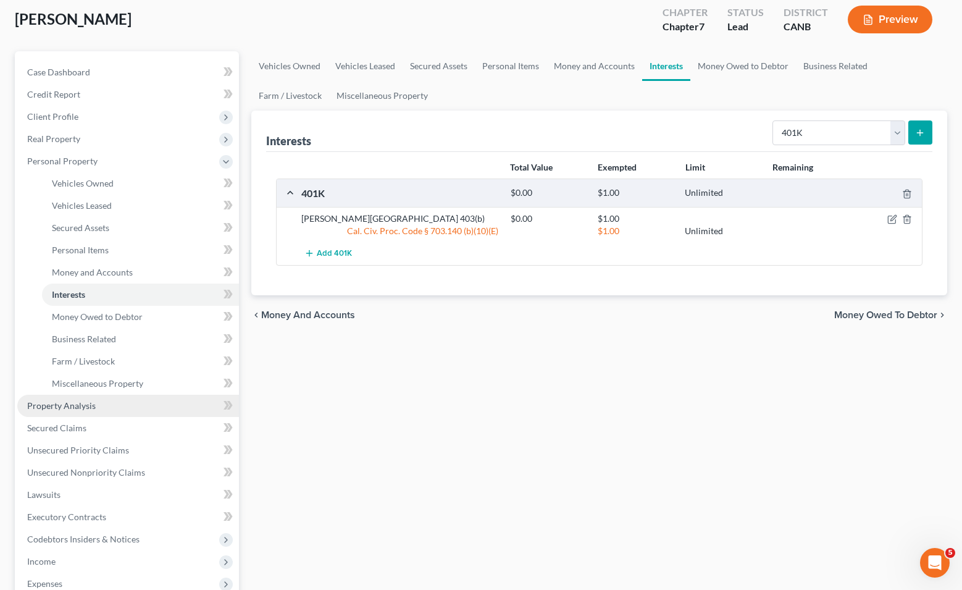
click at [157, 400] on link "Property Analysis" at bounding box center [128, 405] width 222 height 22
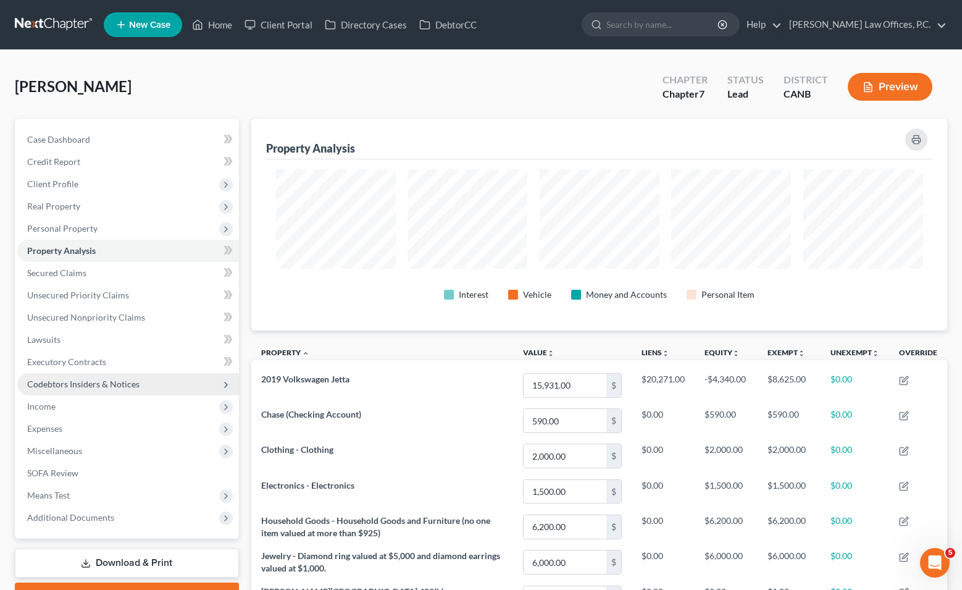
scroll to position [212, 696]
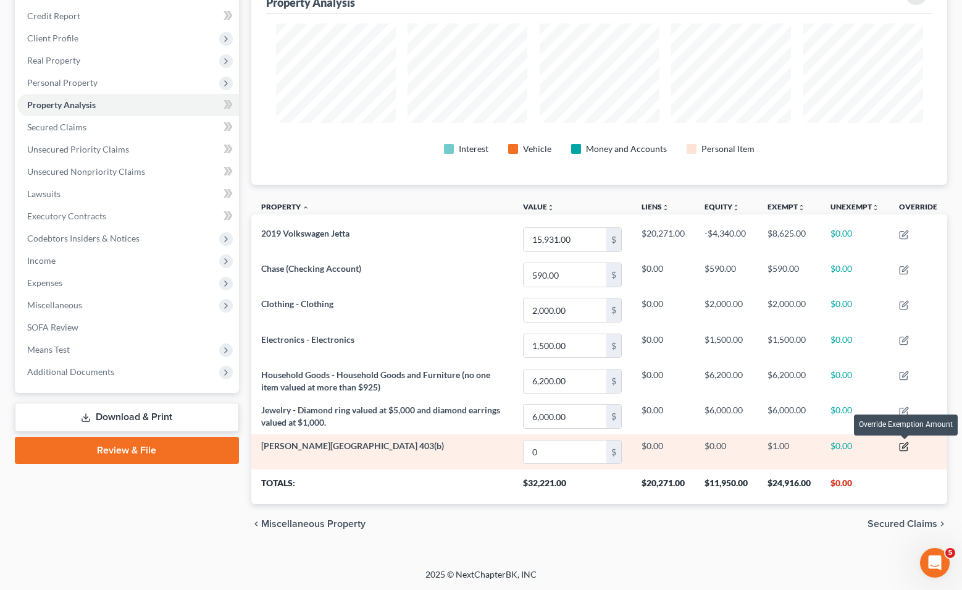
click at [548, 443] on icon "button" at bounding box center [902, 446] width 7 height 7
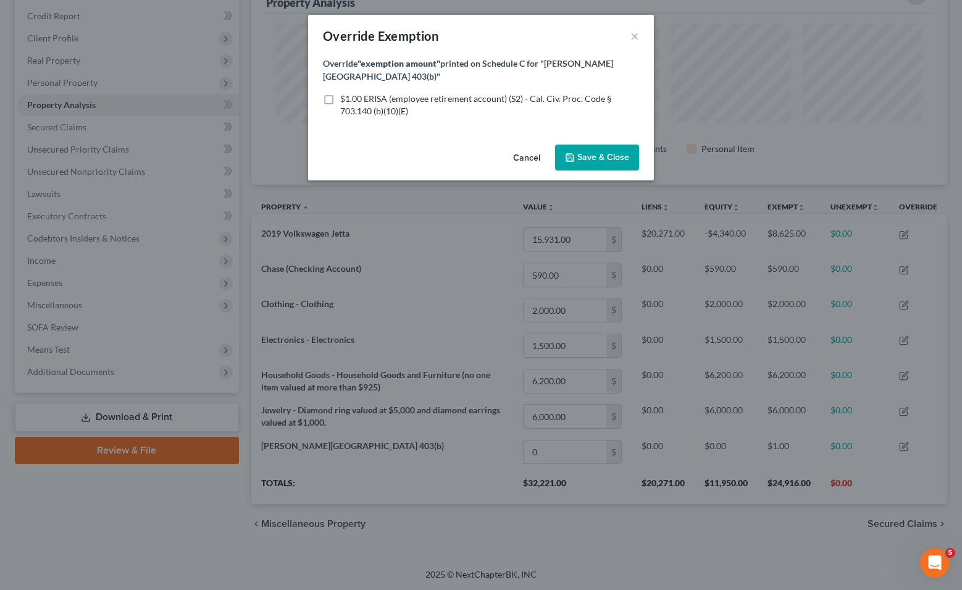
click at [406, 111] on span "$1.00 ERISA (employee retirement account) (S2) - Cal. Civ. Proc. Code § 703.140…" at bounding box center [475, 104] width 271 height 23
click at [353, 101] on input "$1.00 ERISA (employee retirement account) (S2) - Cal. Civ. Proc. Code § 703.140…" at bounding box center [349, 97] width 8 height 8
checkbox input "true"
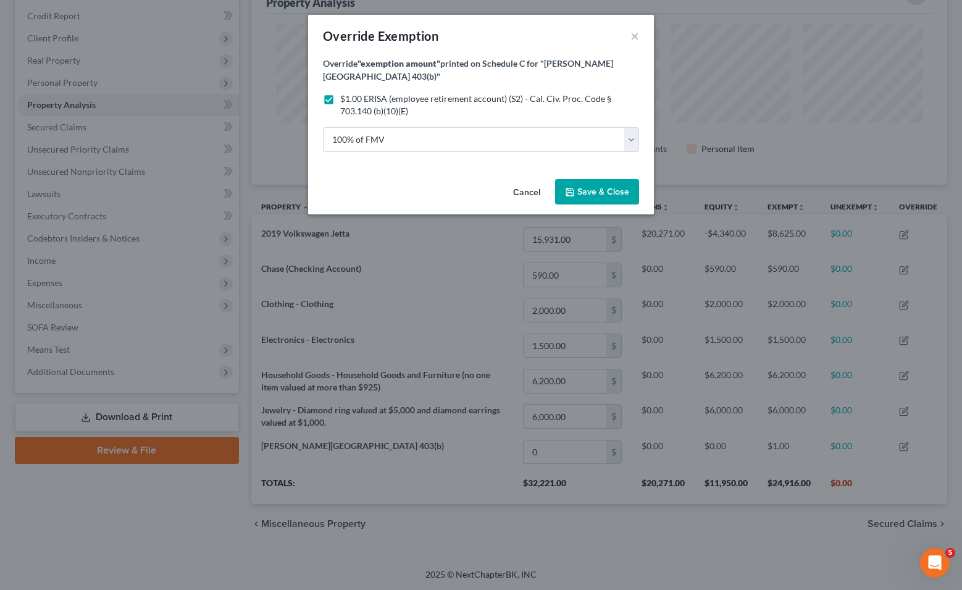
click at [548, 191] on span "Save & Close" at bounding box center [603, 191] width 52 height 10
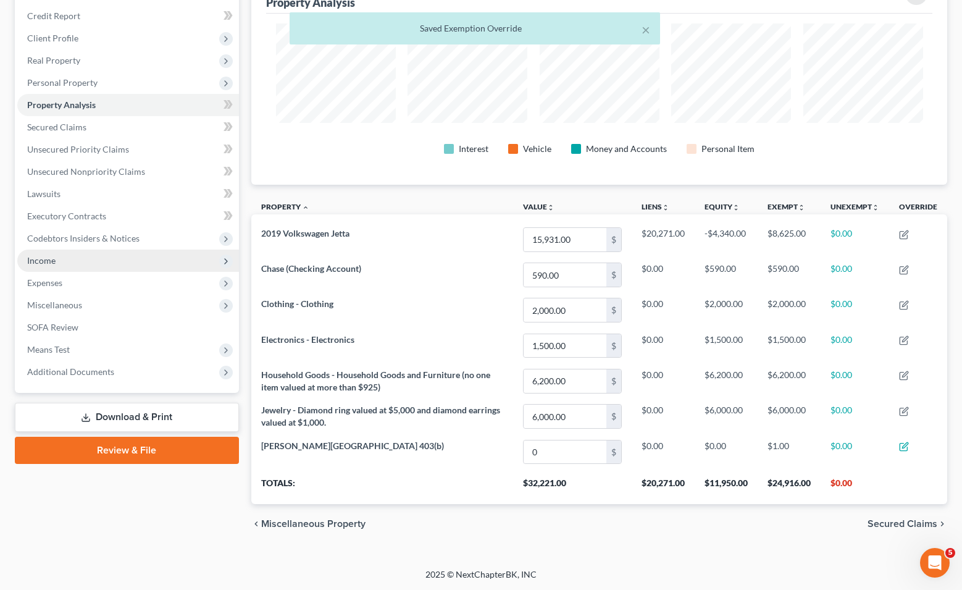
click at [159, 255] on span "Income" at bounding box center [128, 260] width 222 height 22
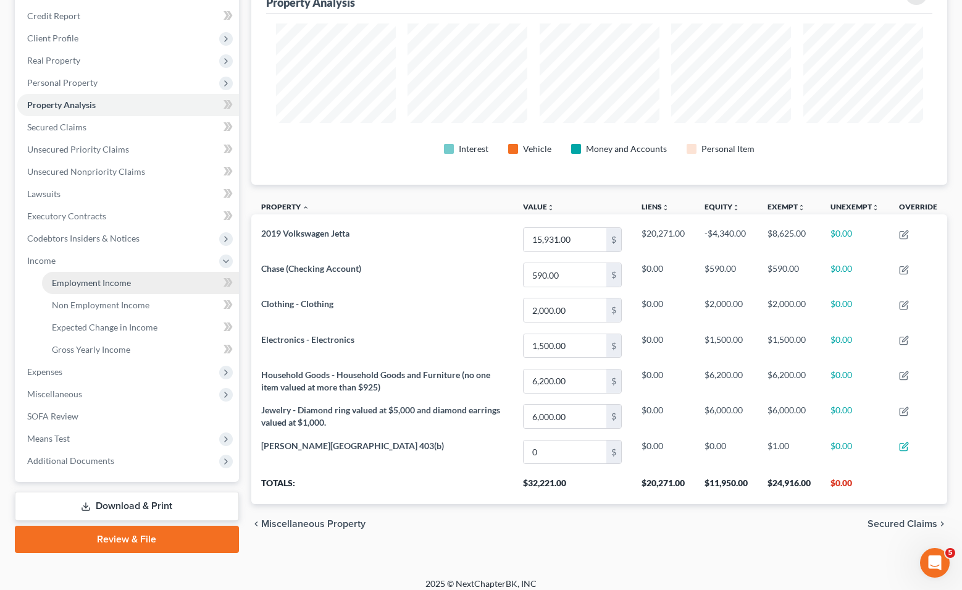
click at [123, 290] on link "Employment Income" at bounding box center [140, 283] width 197 height 22
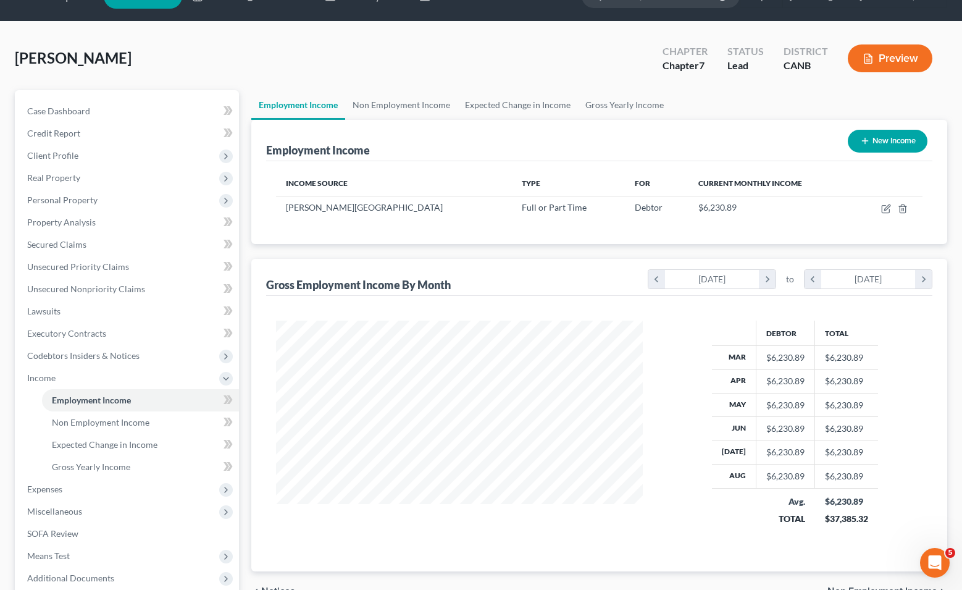
scroll to position [56, 0]
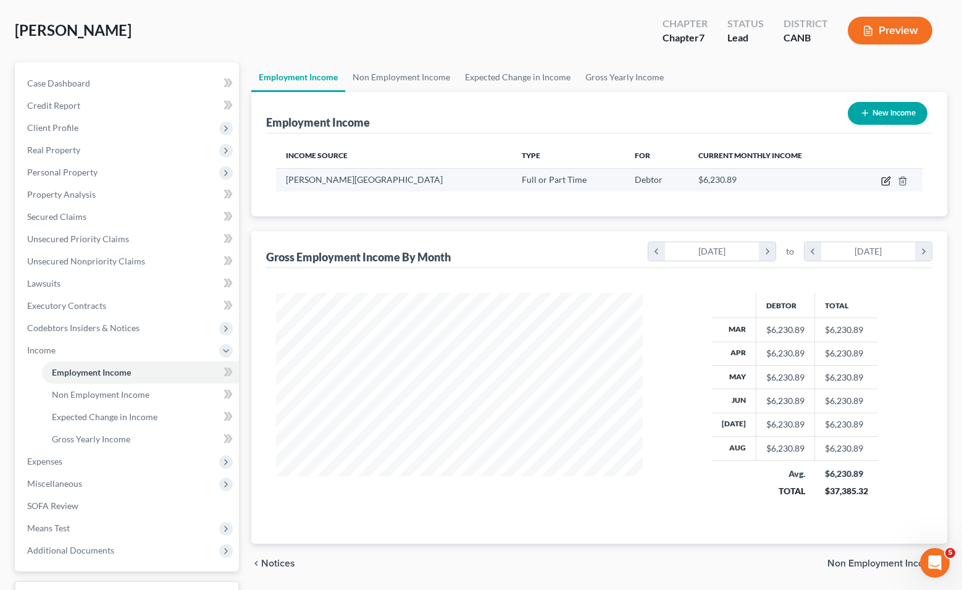
click at [548, 178] on icon "button" at bounding box center [886, 181] width 10 height 10
select select "0"
select select "4"
select select "2"
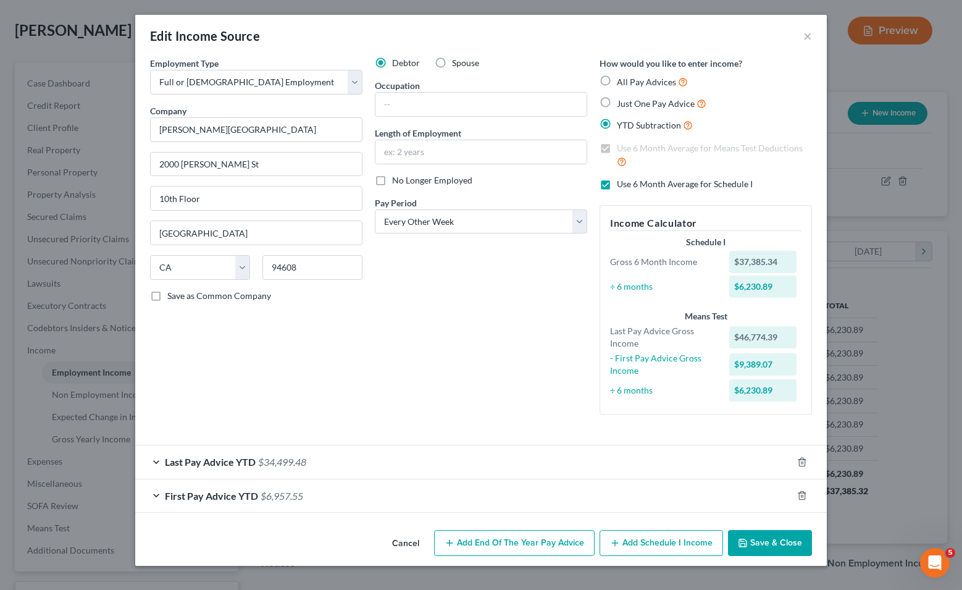
click at [432, 461] on div "Last Pay Advice YTD $34,499.48" at bounding box center [463, 461] width 657 height 33
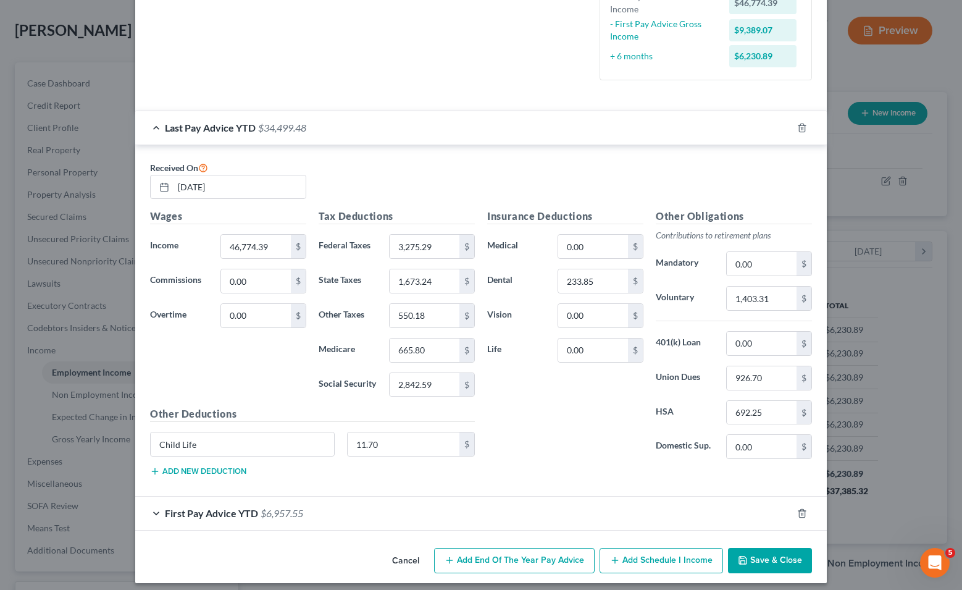
scroll to position [342, 0]
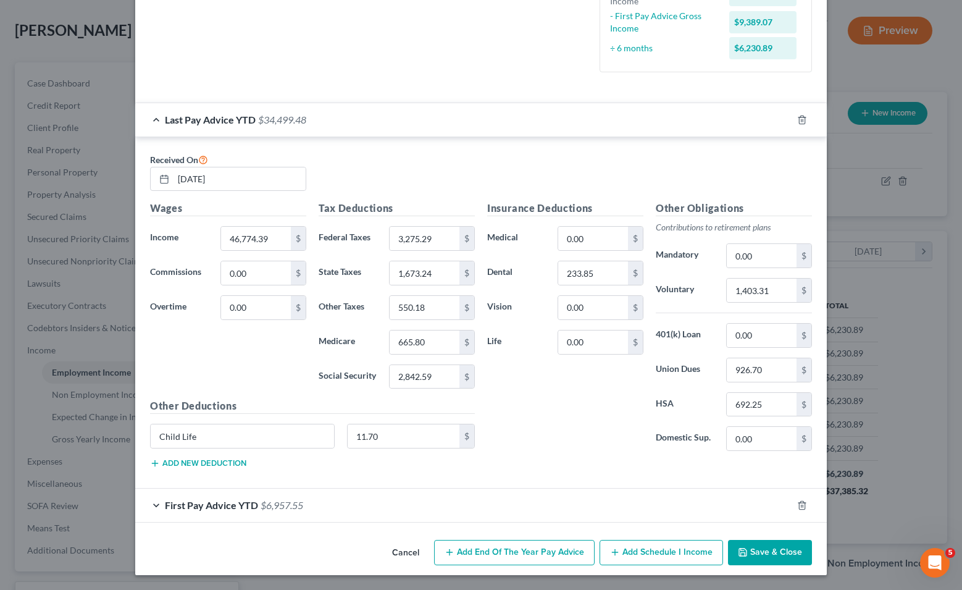
click at [548, 548] on button "Save & Close" at bounding box center [770, 553] width 84 height 26
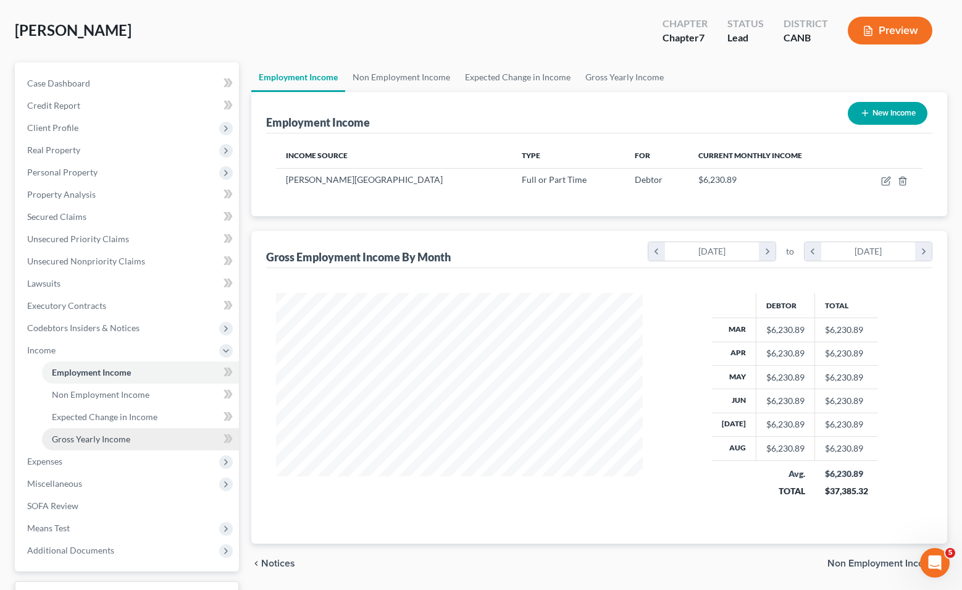
click at [172, 435] on link "Gross Yearly Income" at bounding box center [140, 439] width 197 height 22
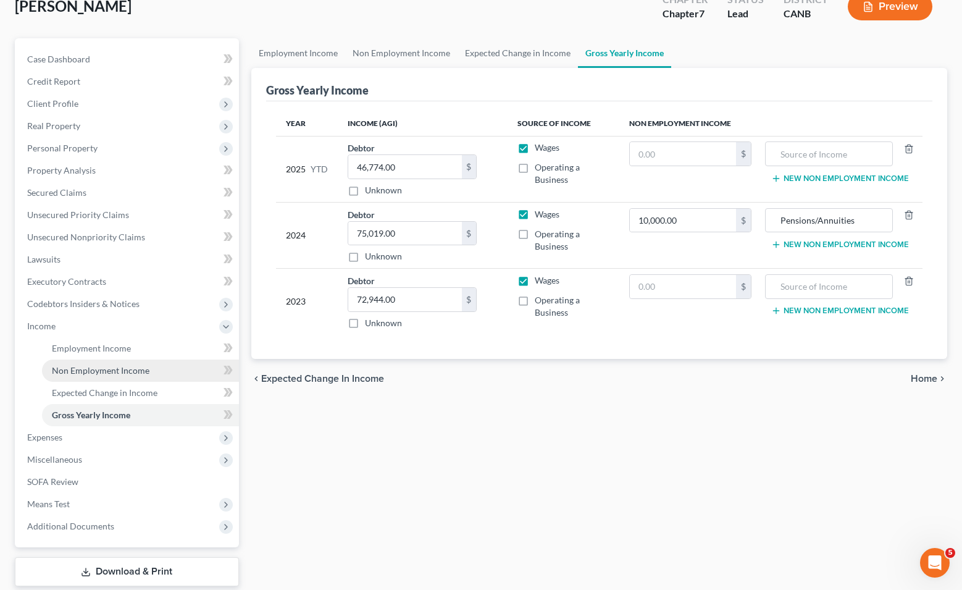
scroll to position [105, 0]
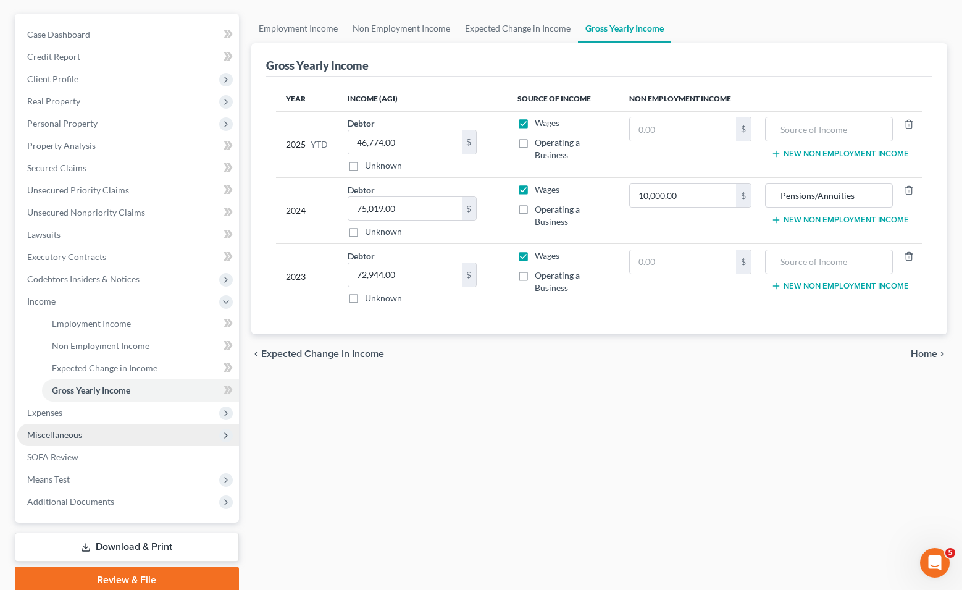
click at [133, 435] on span "Miscellaneous" at bounding box center [128, 434] width 222 height 22
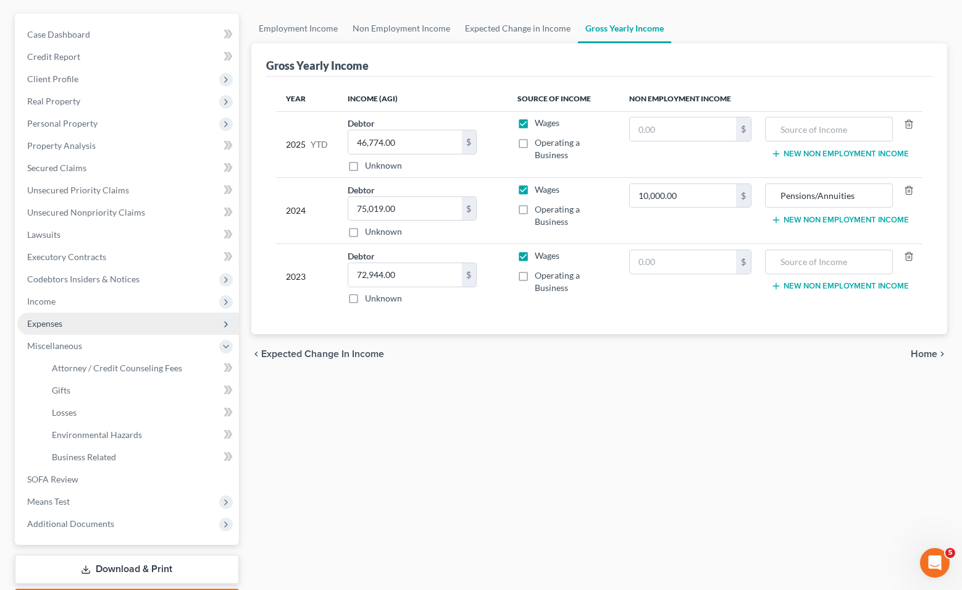
click at [116, 315] on span "Expenses" at bounding box center [128, 323] width 222 height 22
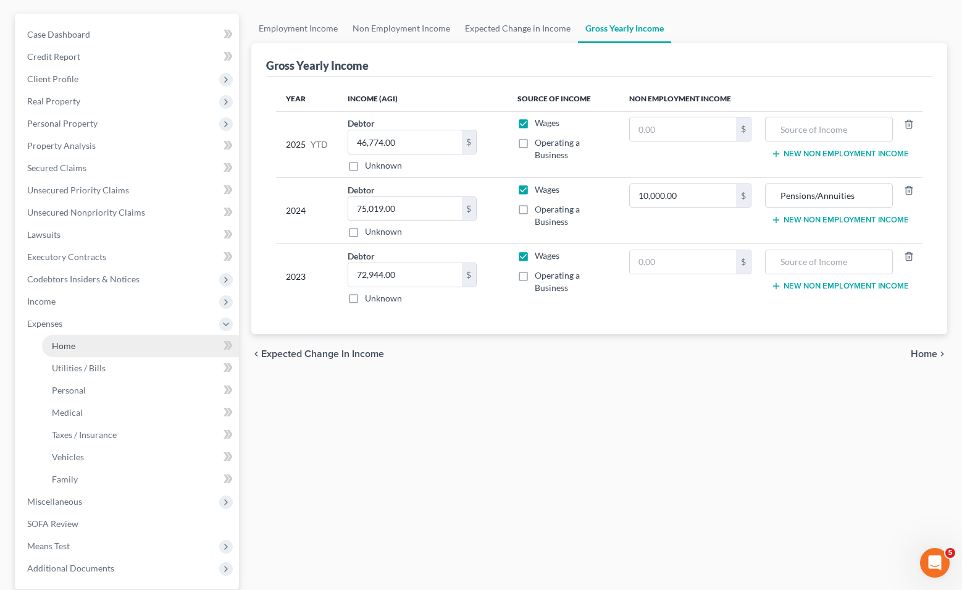
click at [100, 340] on link "Home" at bounding box center [140, 346] width 197 height 22
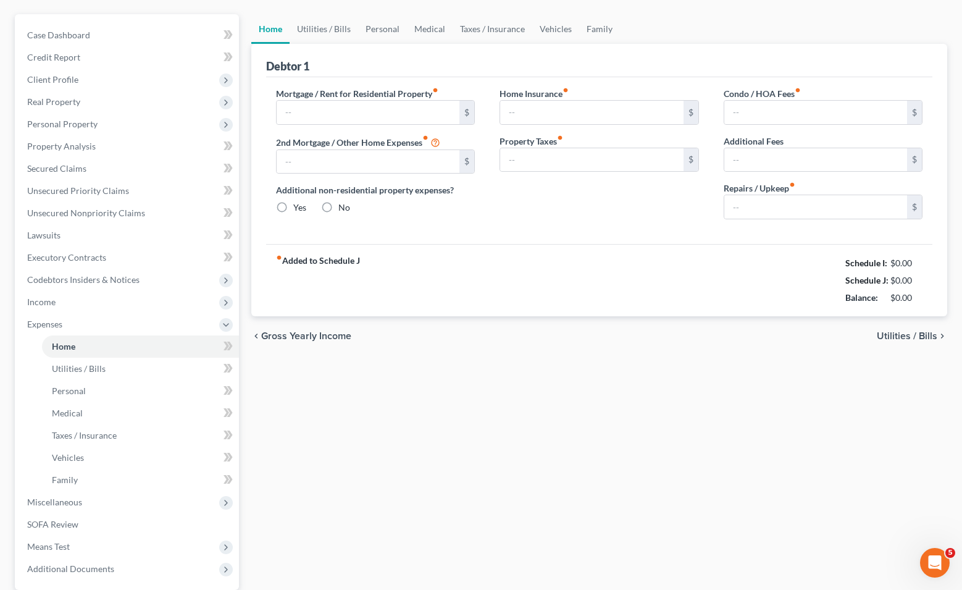
scroll to position [40, 0]
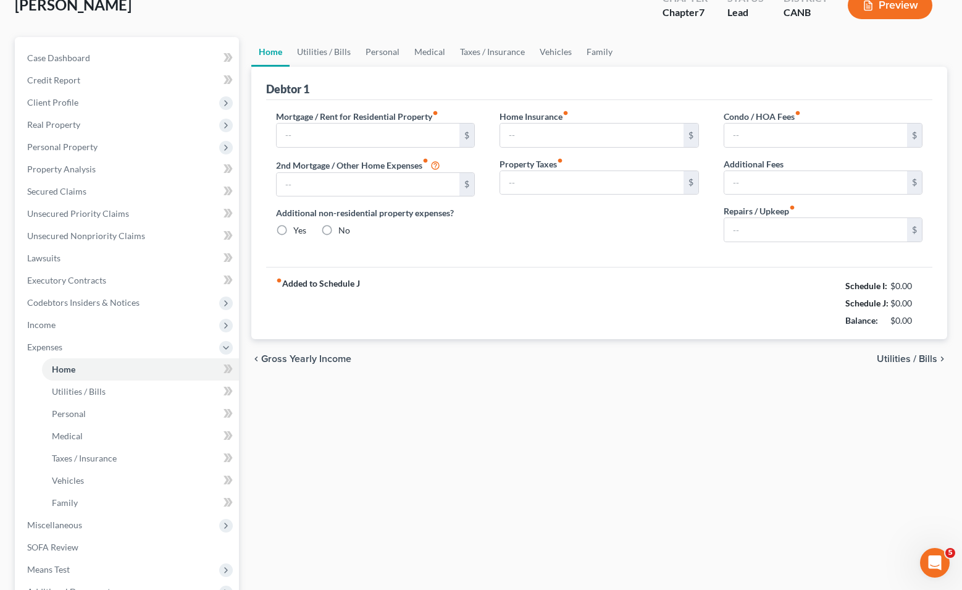
type input "2,700.00"
type input "0.00"
radio input "true"
type input "0.00"
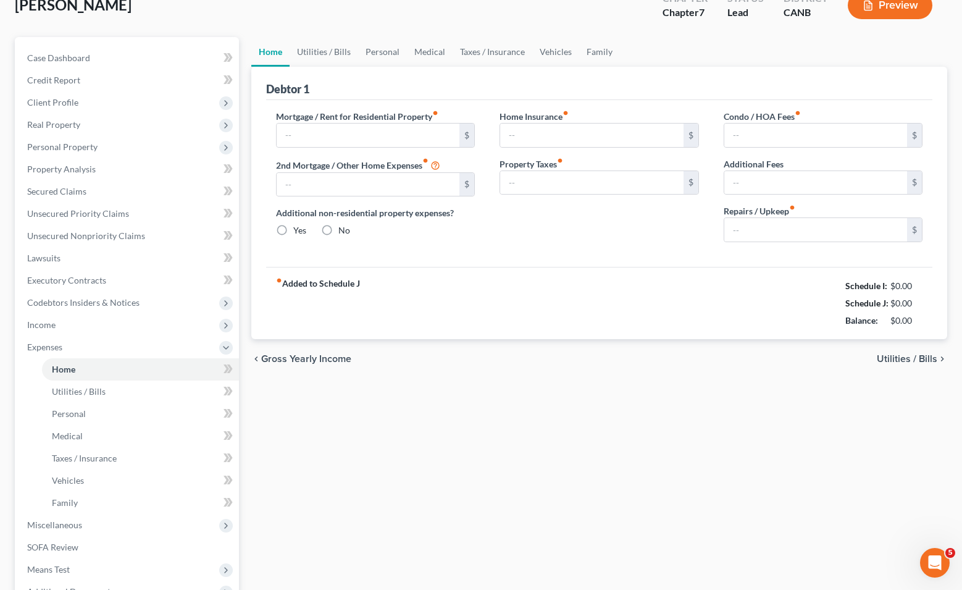
type input "0.00"
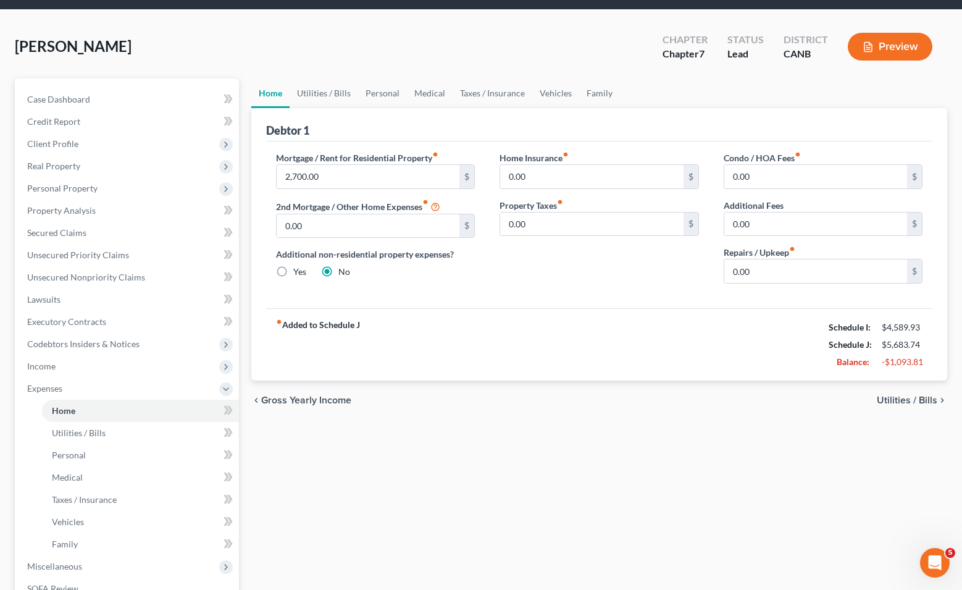
scroll to position [0, 0]
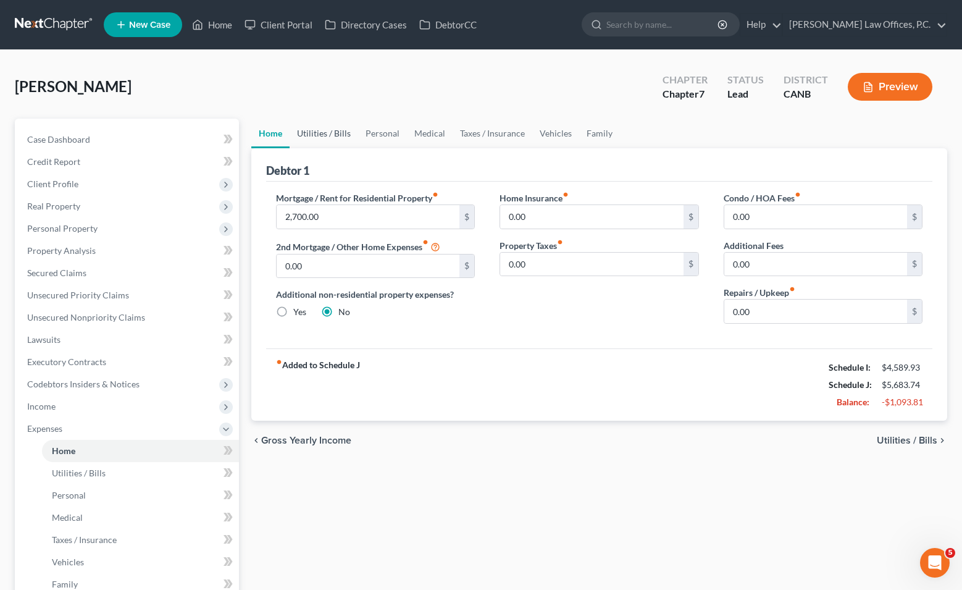
click at [325, 138] on link "Utilities / Bills" at bounding box center [324, 134] width 69 height 30
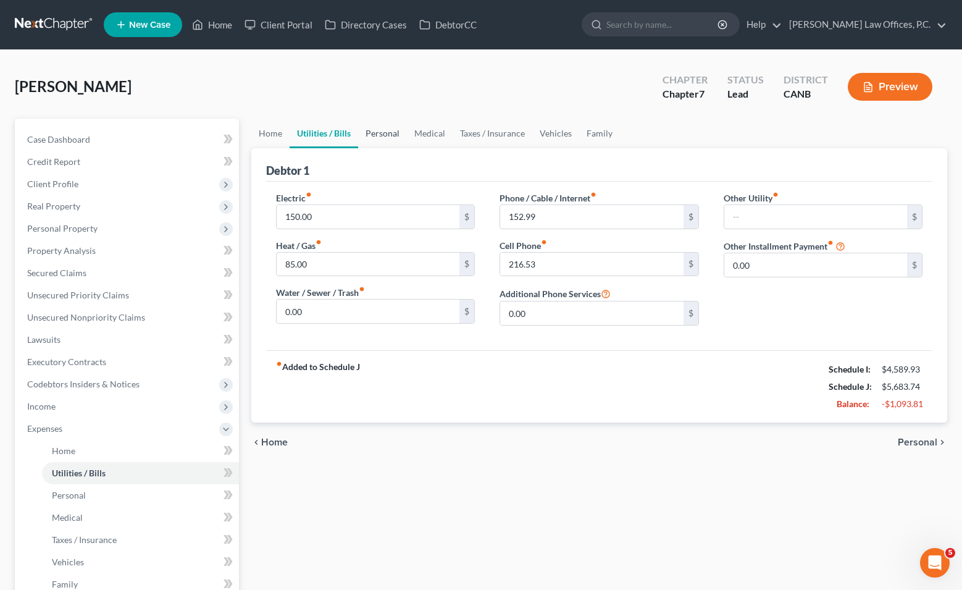
click at [392, 131] on link "Personal" at bounding box center [382, 134] width 49 height 30
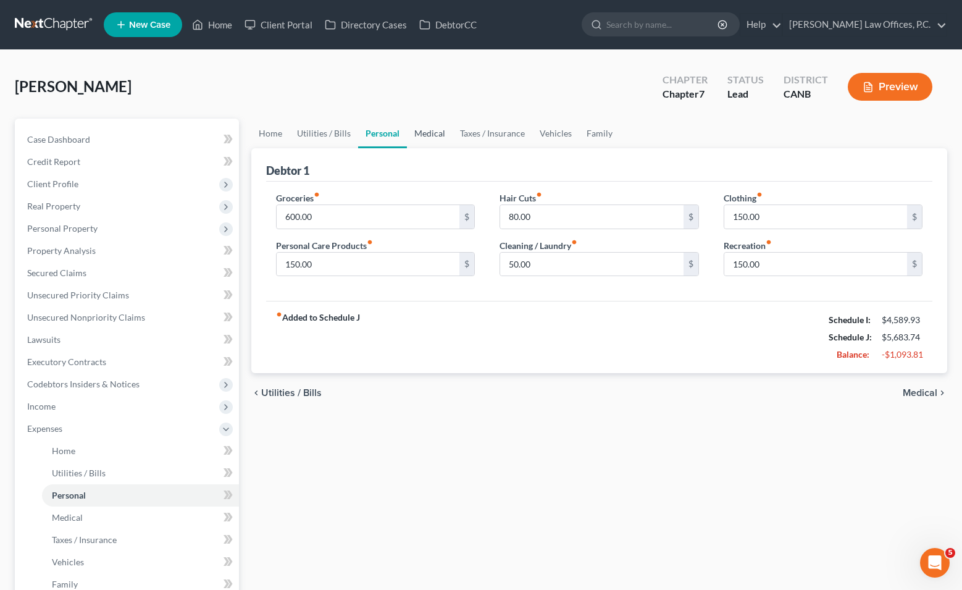
click at [432, 135] on link "Medical" at bounding box center [430, 134] width 46 height 30
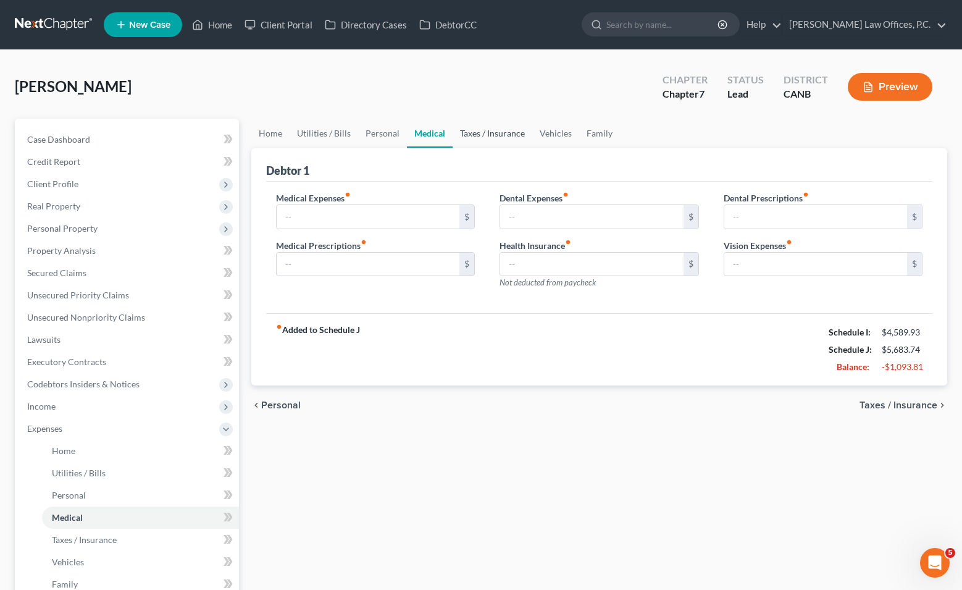
click at [496, 131] on link "Taxes / Insurance" at bounding box center [493, 134] width 80 height 30
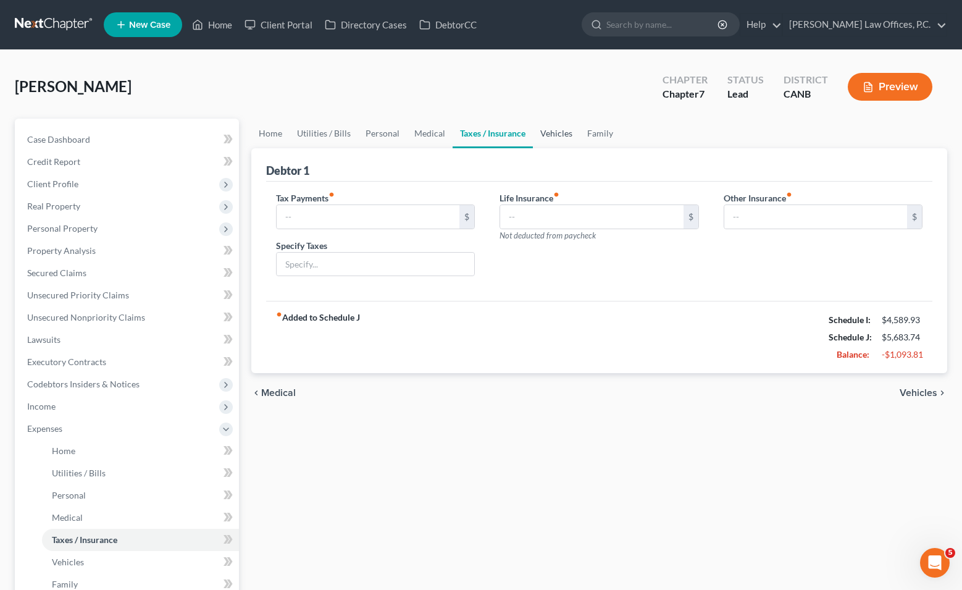
click at [548, 132] on link "Vehicles" at bounding box center [556, 134] width 47 height 30
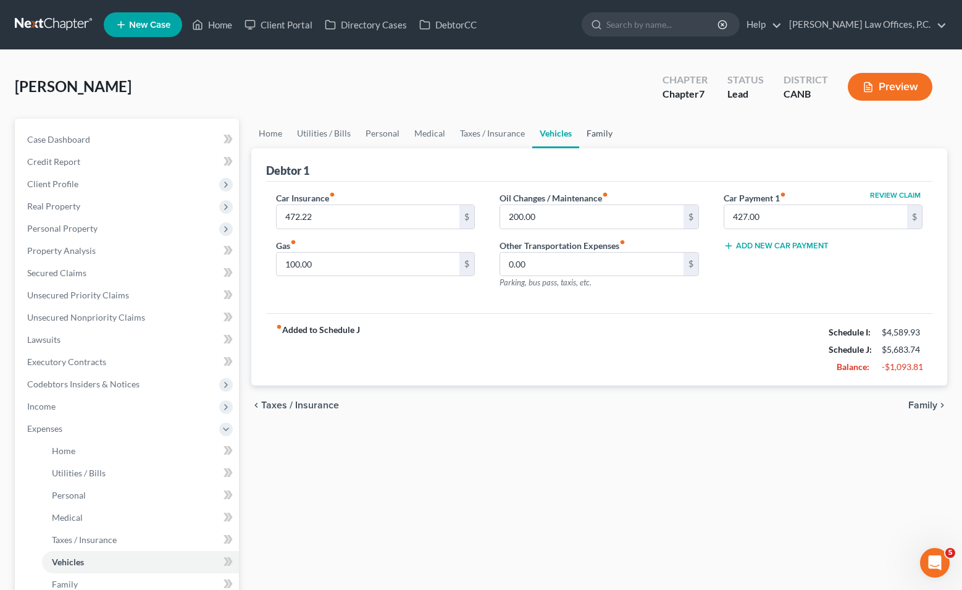
click at [548, 130] on link "Family" at bounding box center [599, 134] width 41 height 30
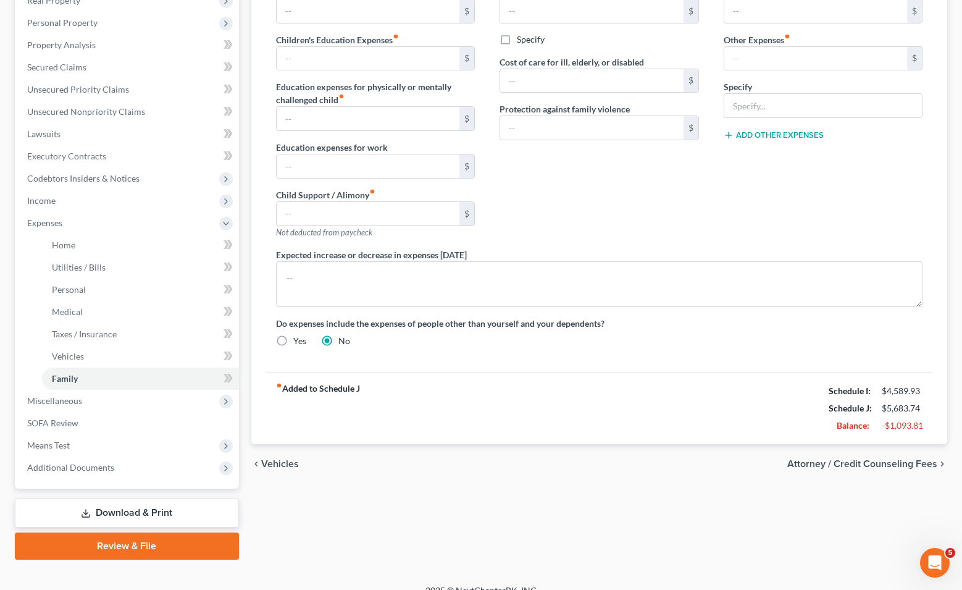
scroll to position [221, 0]
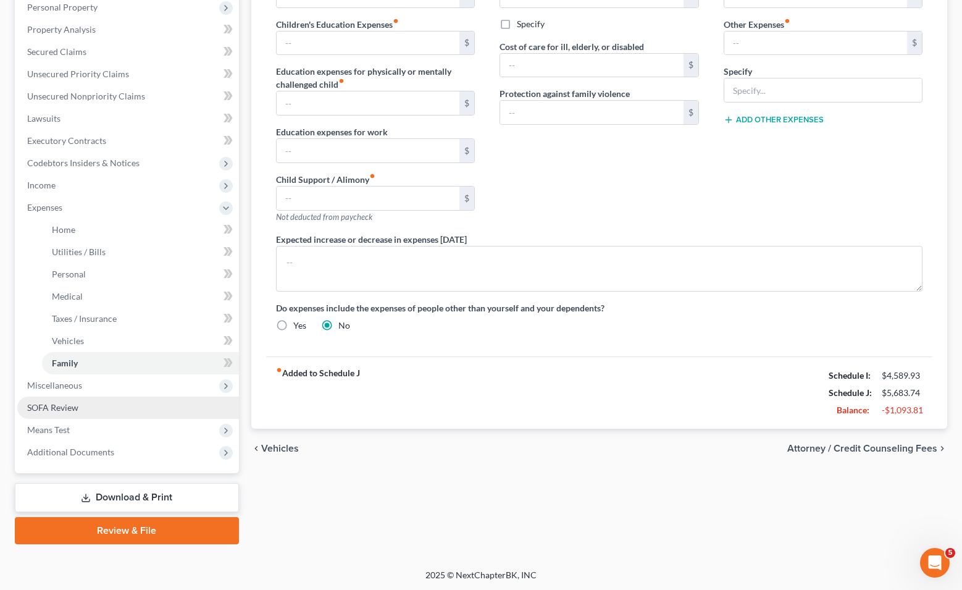
click at [140, 396] on link "SOFA Review" at bounding box center [128, 407] width 222 height 22
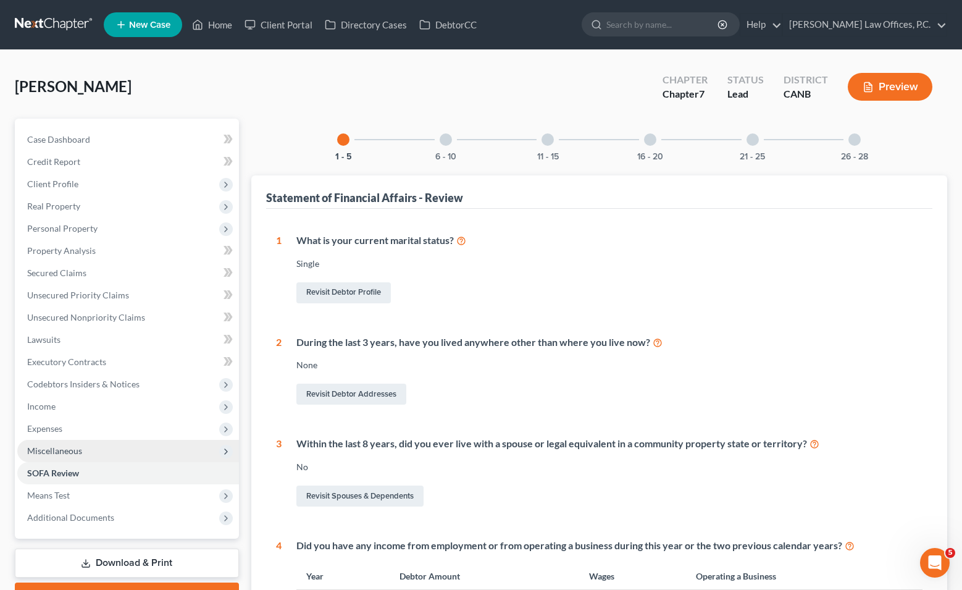
click at [116, 451] on span "Miscellaneous" at bounding box center [128, 451] width 222 height 22
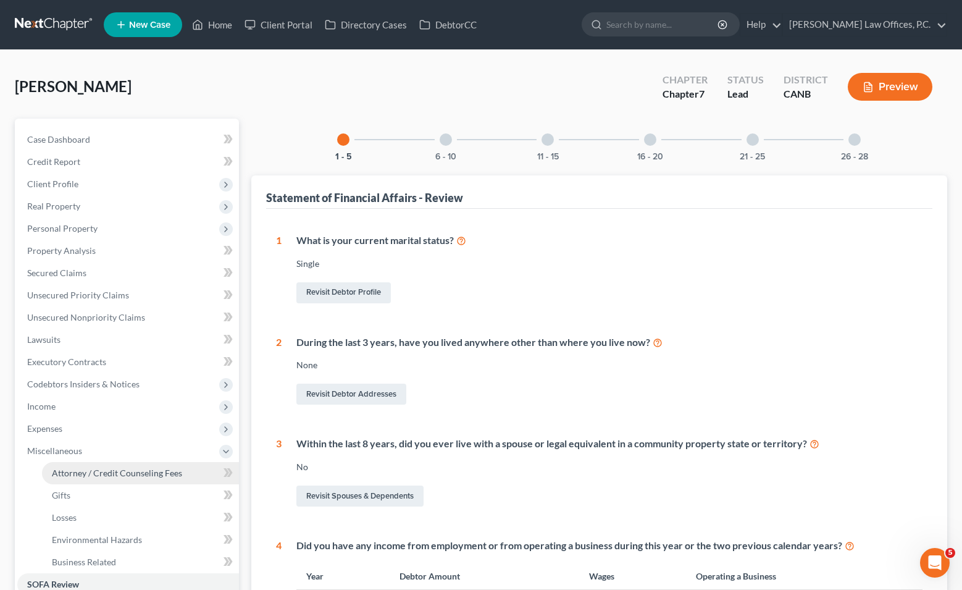
click at [141, 470] on span "Attorney / Credit Counseling Fees" at bounding box center [117, 472] width 130 height 10
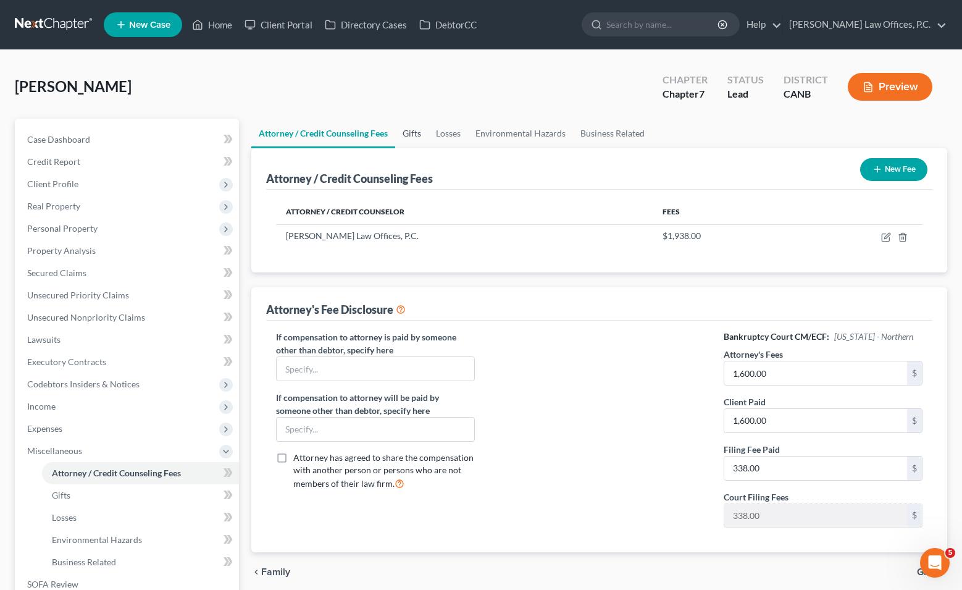
click at [407, 136] on link "Gifts" at bounding box center [411, 134] width 33 height 30
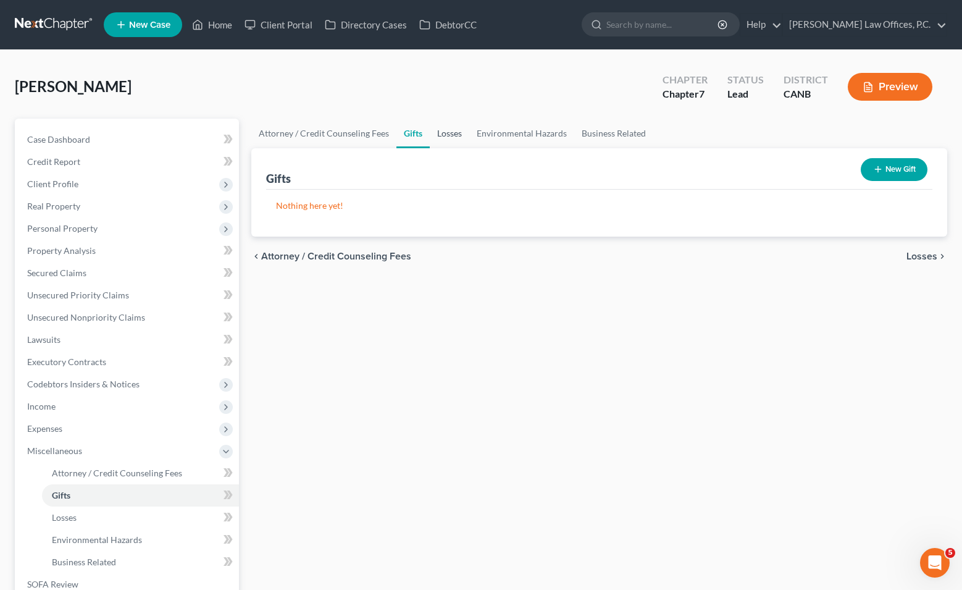
click at [442, 136] on link "Losses" at bounding box center [450, 134] width 40 height 30
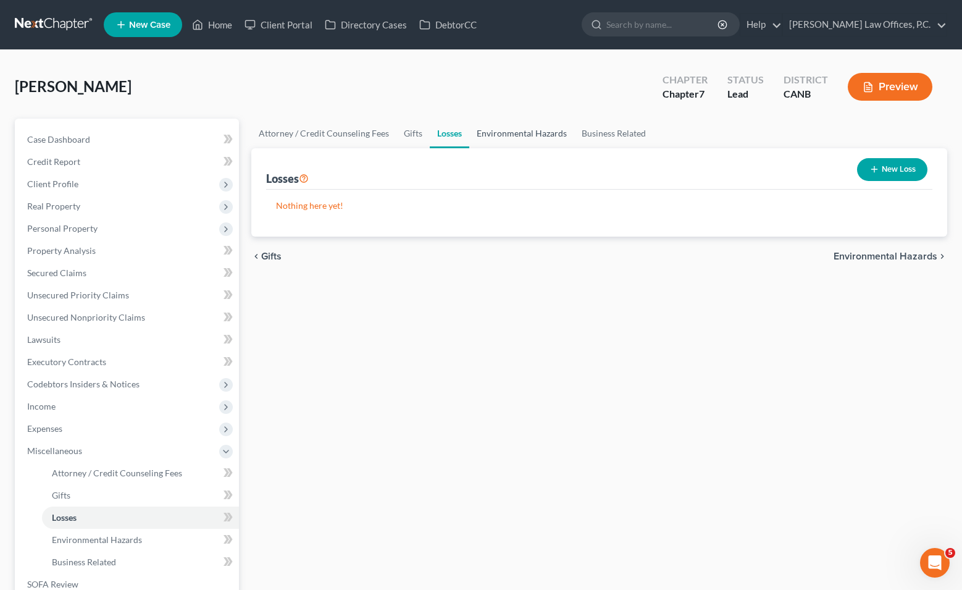
click at [483, 135] on link "Environmental Hazards" at bounding box center [521, 134] width 105 height 30
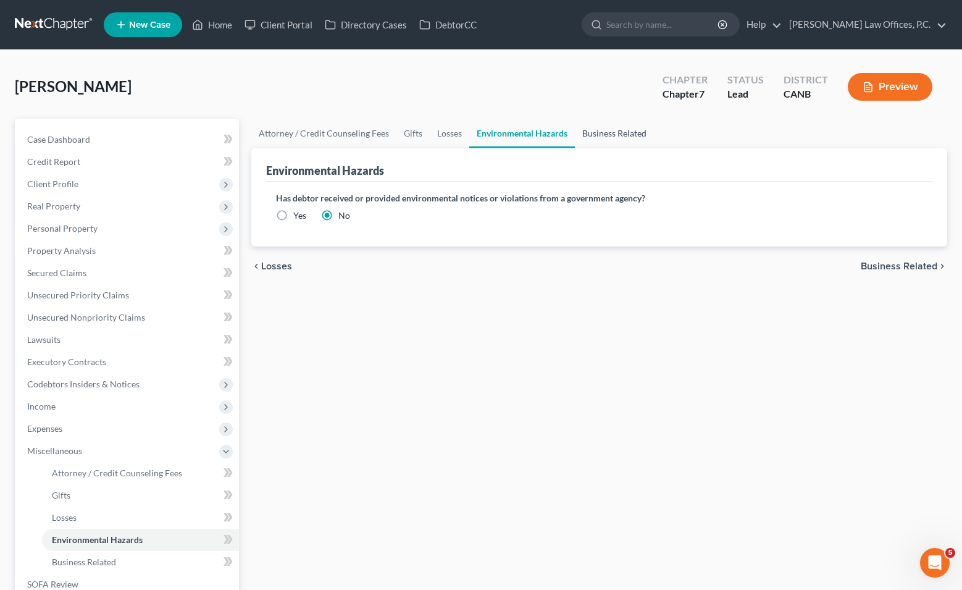
click at [548, 120] on link "Business Related" at bounding box center [614, 134] width 79 height 30
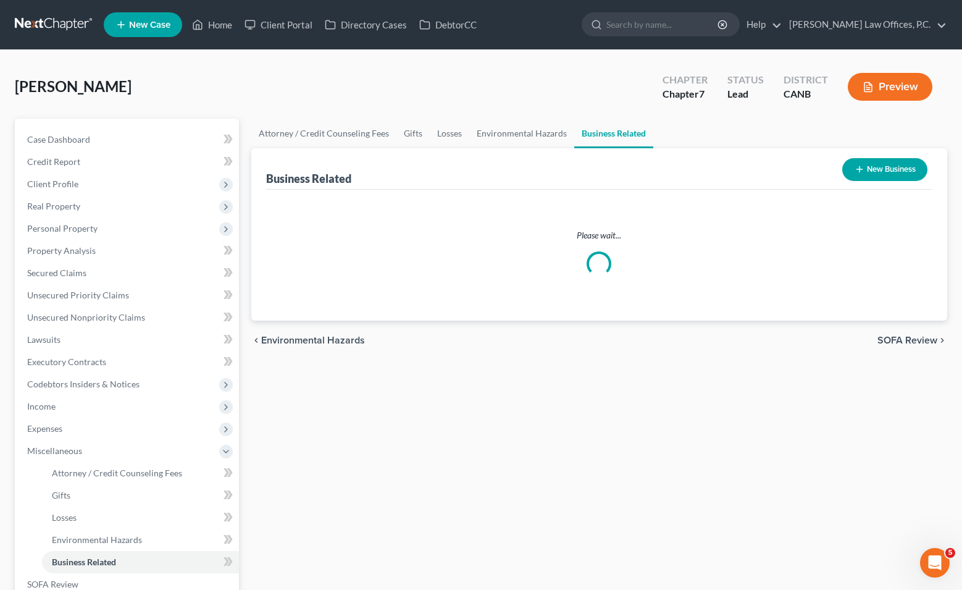
click at [548, 120] on link "Business Related" at bounding box center [613, 134] width 79 height 30
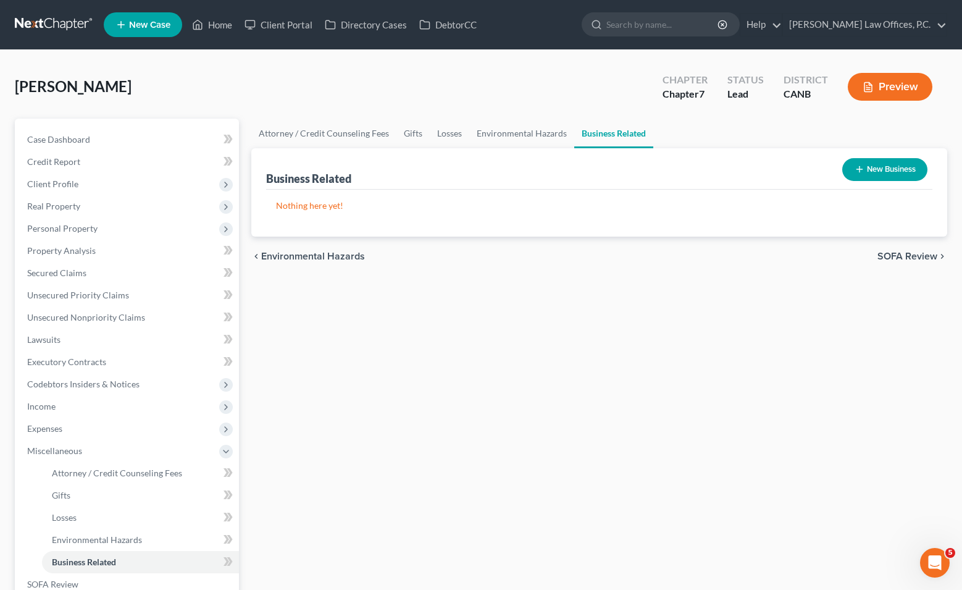
scroll to position [177, 0]
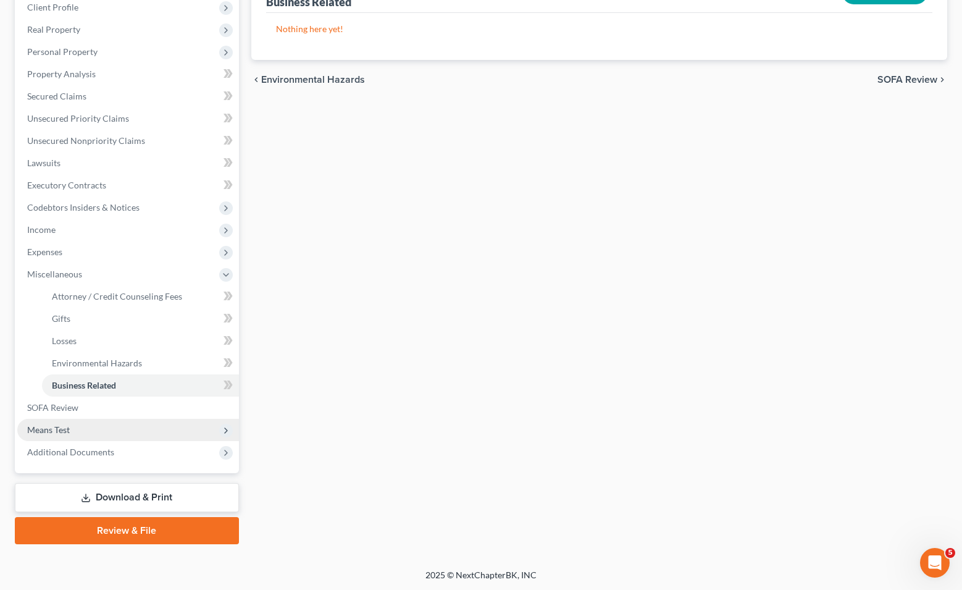
click at [132, 420] on span "Means Test" at bounding box center [128, 430] width 222 height 22
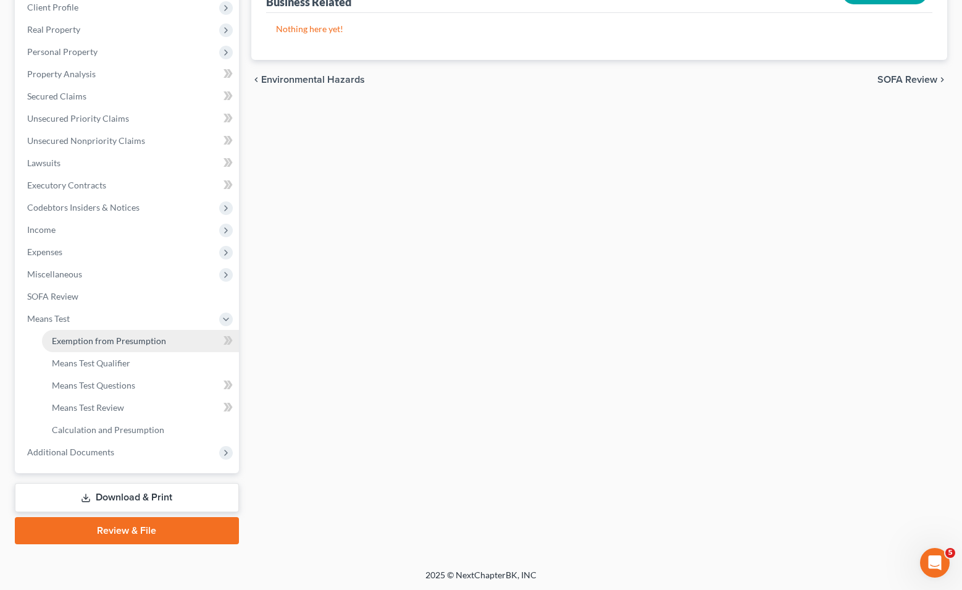
click at [119, 336] on span "Exemption from Presumption" at bounding box center [109, 340] width 114 height 10
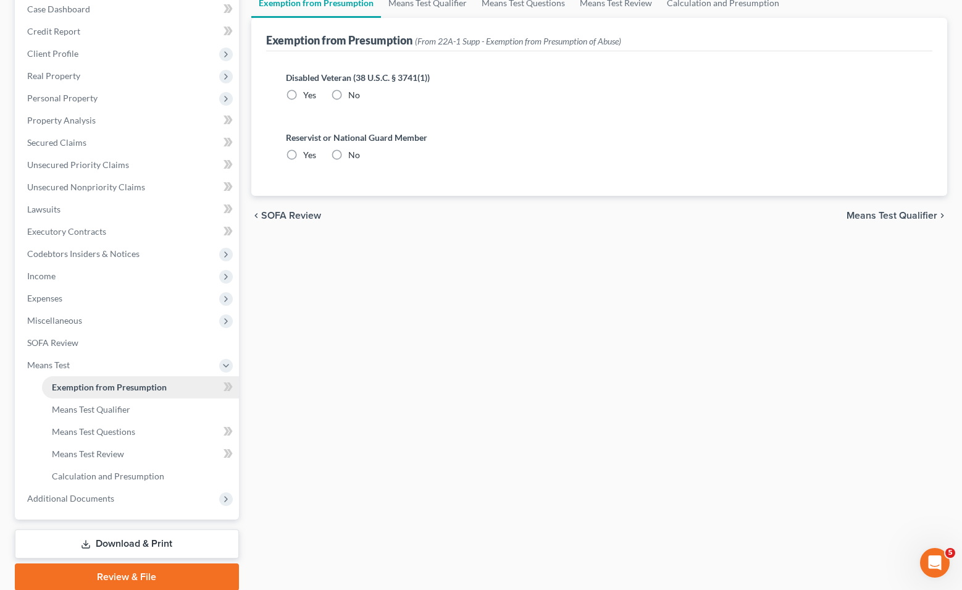
radio input "true"
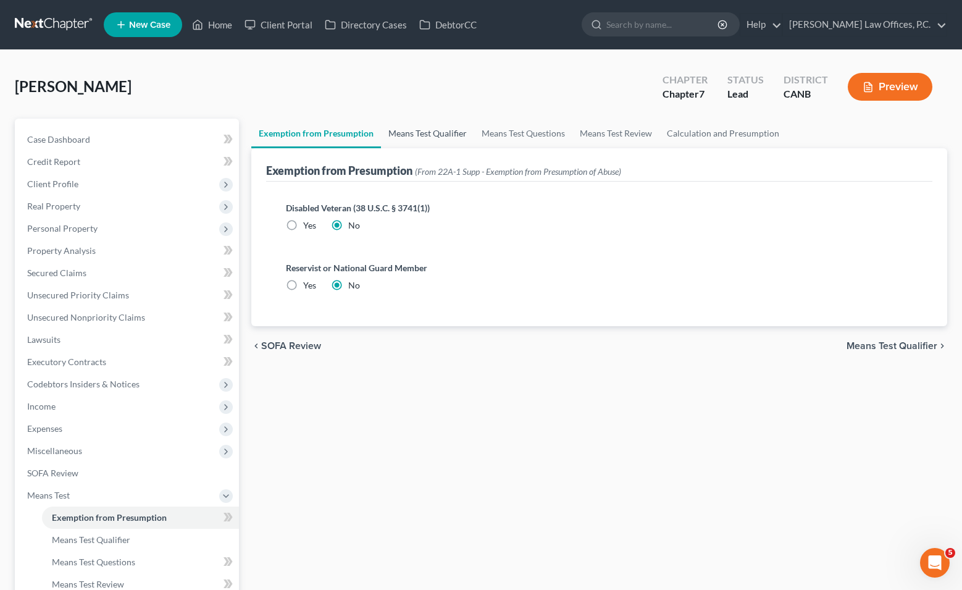
click at [419, 130] on link "Means Test Qualifier" at bounding box center [427, 134] width 93 height 30
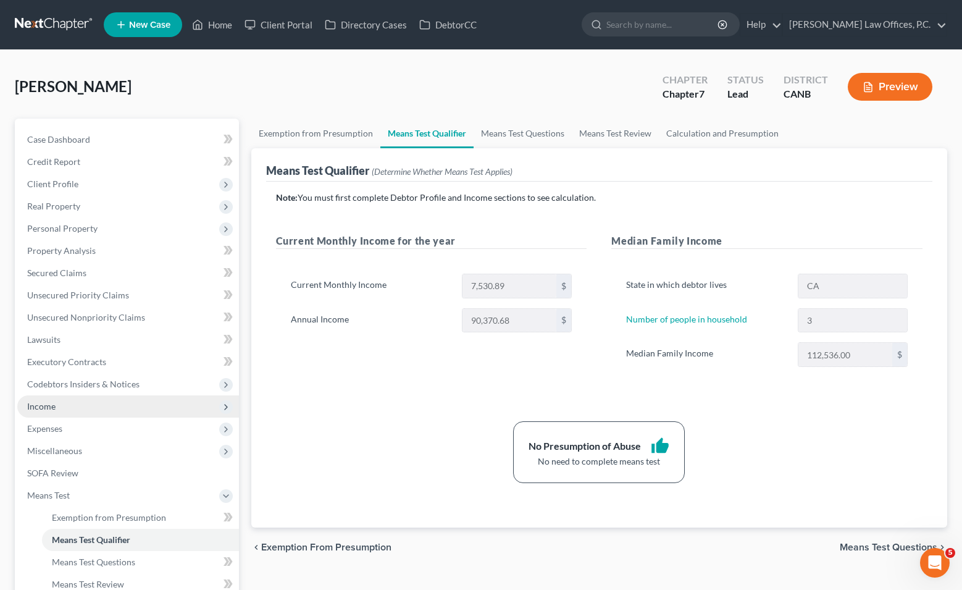
click at [130, 407] on span "Income" at bounding box center [128, 406] width 222 height 22
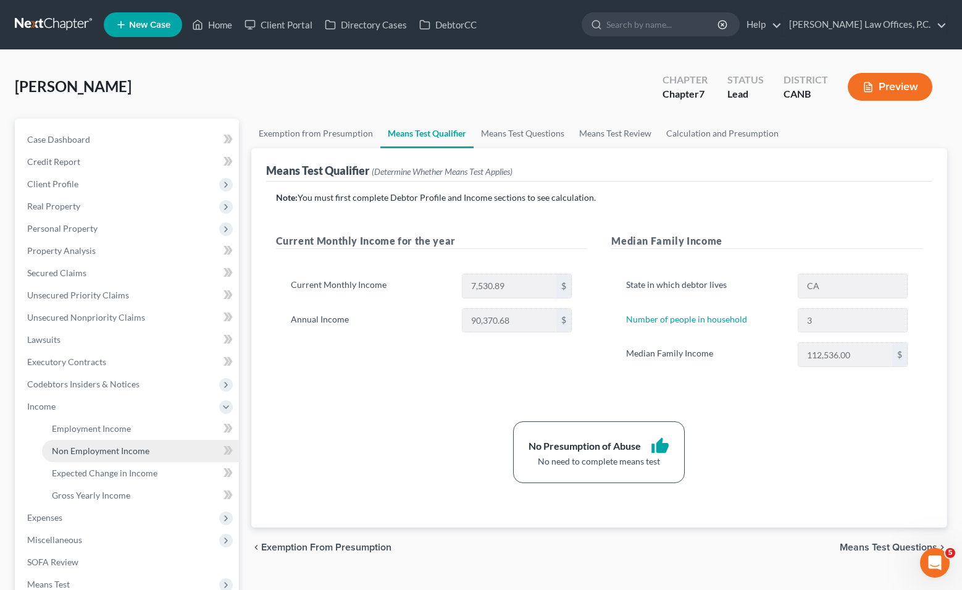
click at [125, 450] on span "Non Employment Income" at bounding box center [101, 450] width 98 height 10
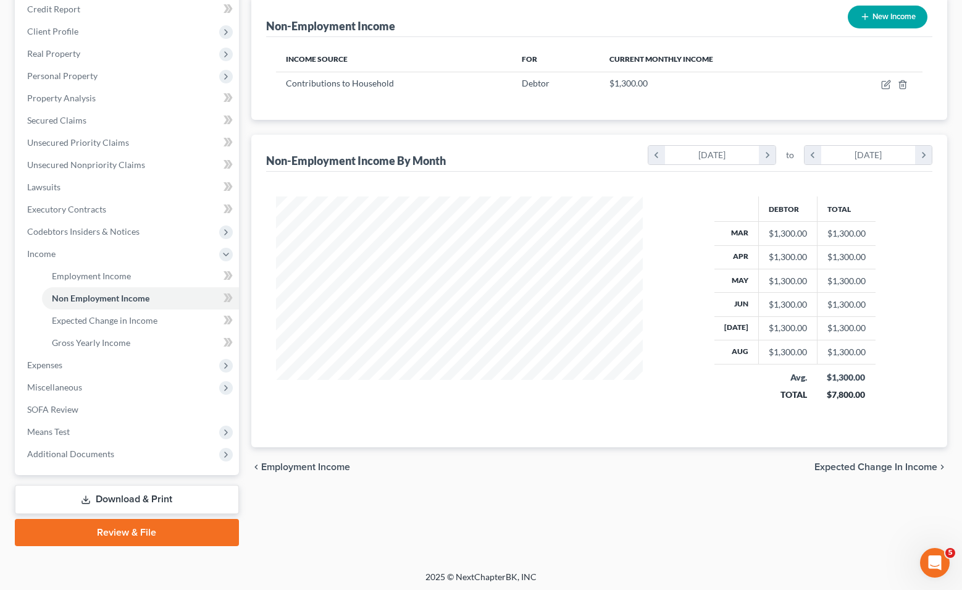
scroll to position [154, 0]
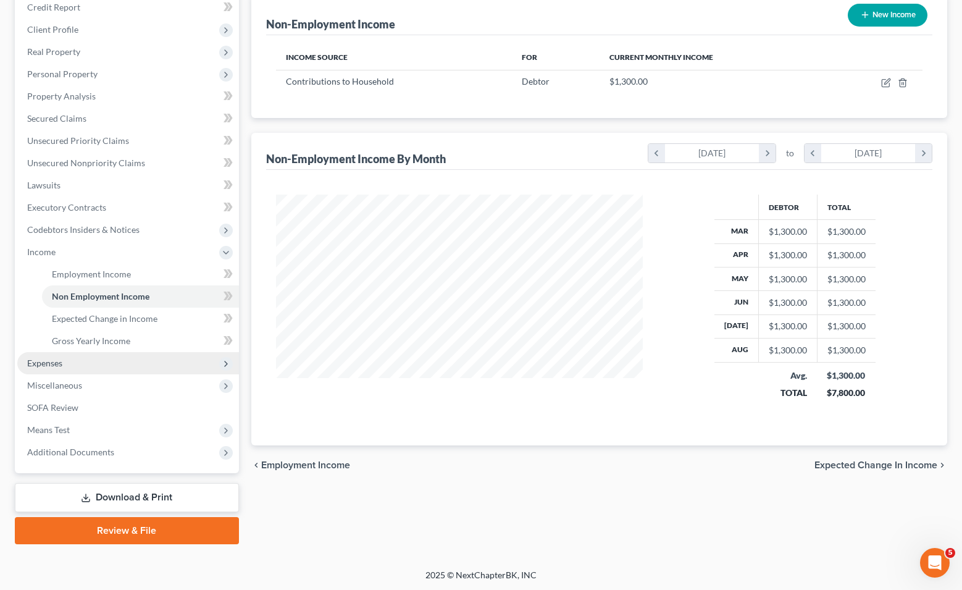
click at [180, 359] on span "Expenses" at bounding box center [128, 363] width 222 height 22
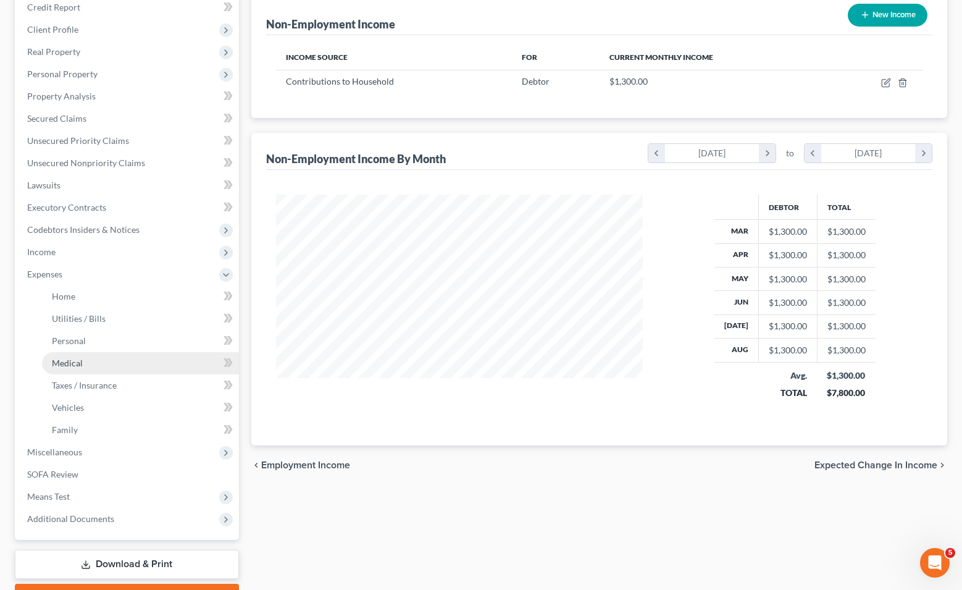
click at [163, 369] on link "Medical" at bounding box center [140, 363] width 197 height 22
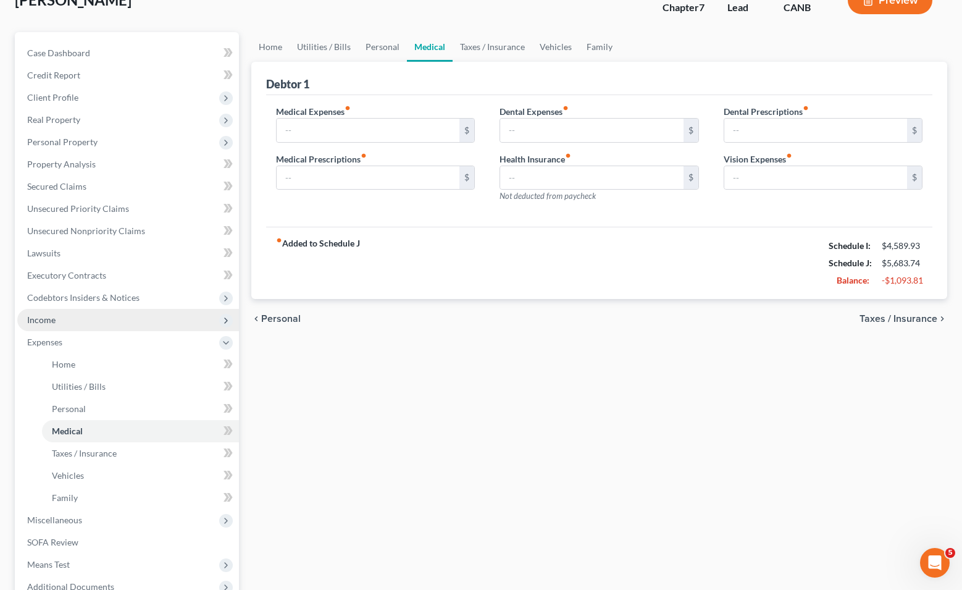
scroll to position [140, 0]
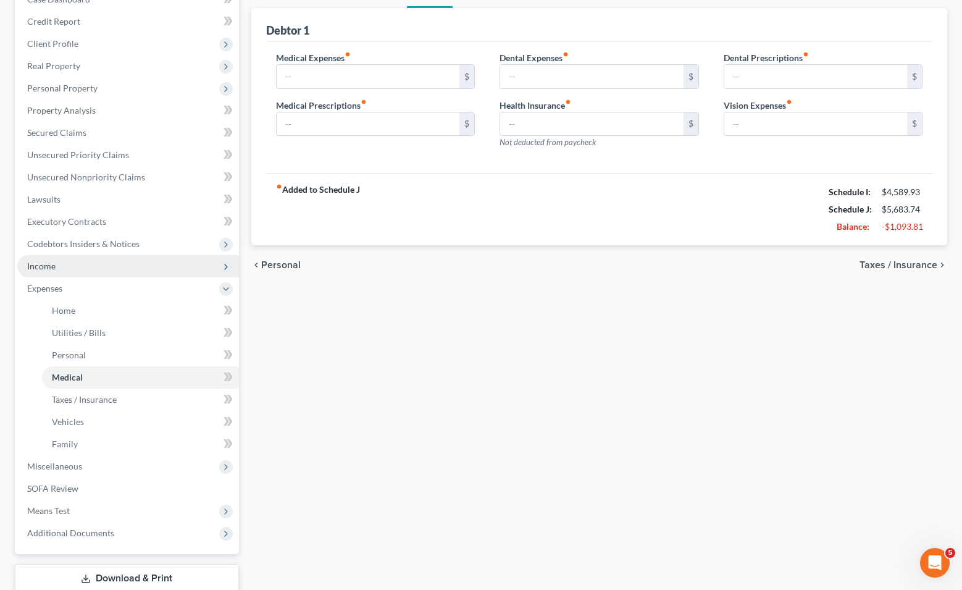
click at [99, 264] on span "Income" at bounding box center [128, 266] width 222 height 22
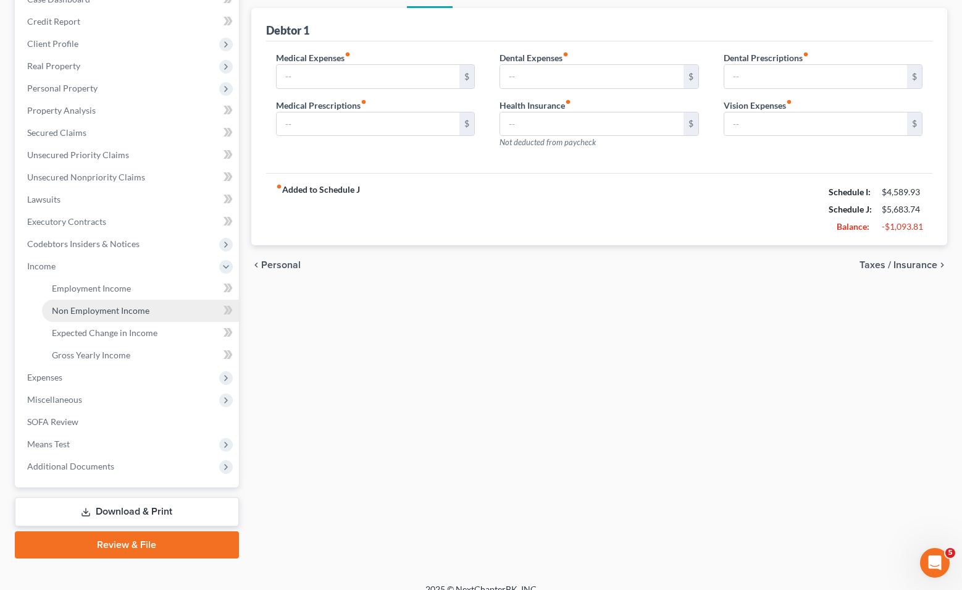
click at [89, 318] on link "Non Employment Income" at bounding box center [140, 310] width 197 height 22
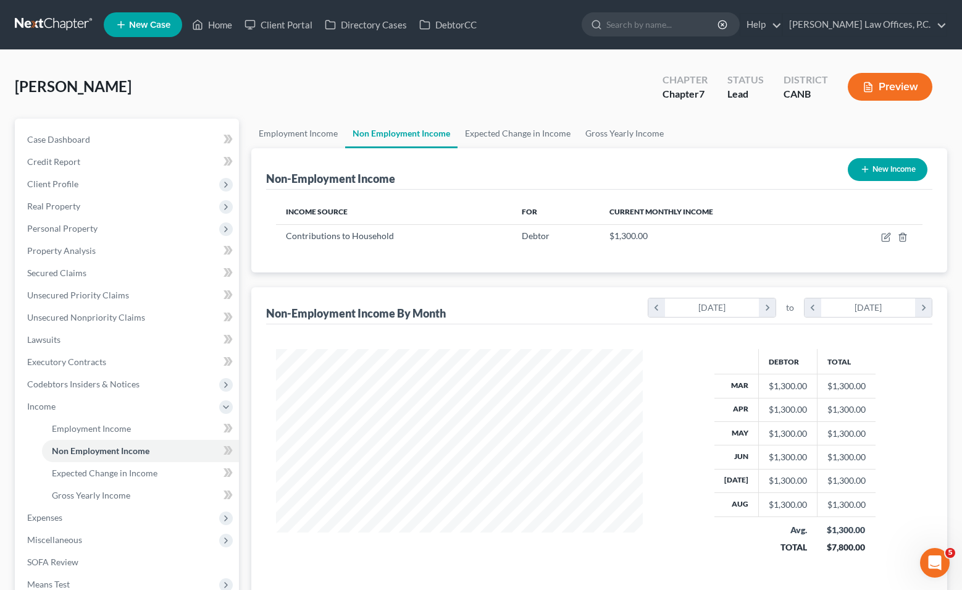
scroll to position [221, 391]
click at [548, 239] on icon "button" at bounding box center [886, 237] width 10 height 10
select select "8"
select select "0"
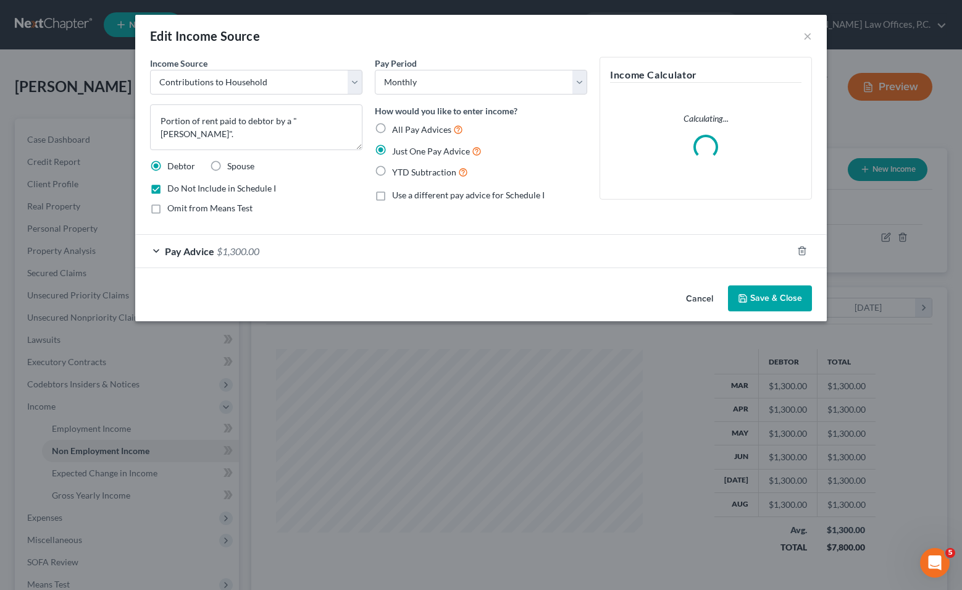
click at [511, 252] on div "Pay Advice $1,300.00" at bounding box center [463, 251] width 657 height 33
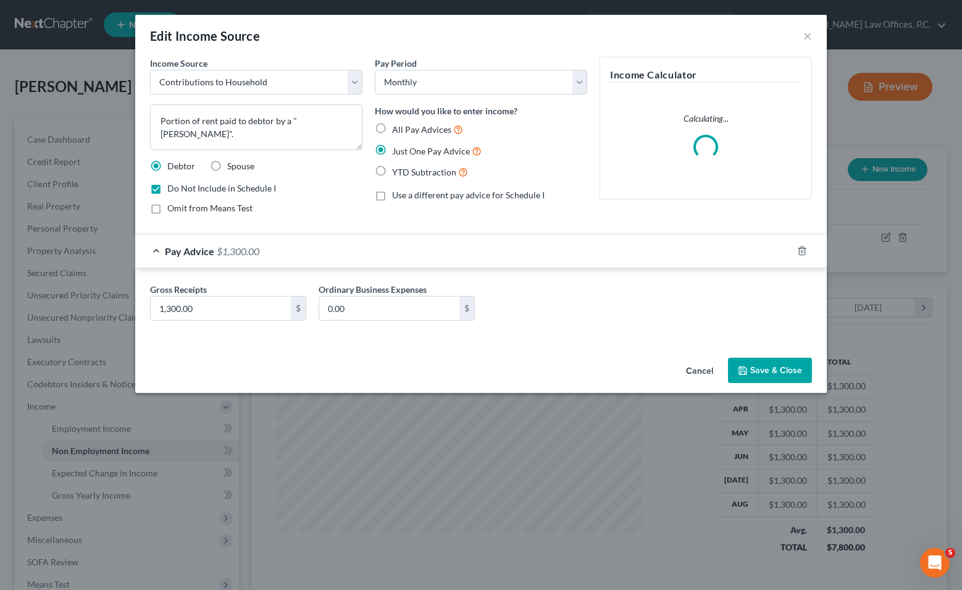
click at [511, 252] on div "Pay Advice $1,300.00" at bounding box center [463, 251] width 657 height 33
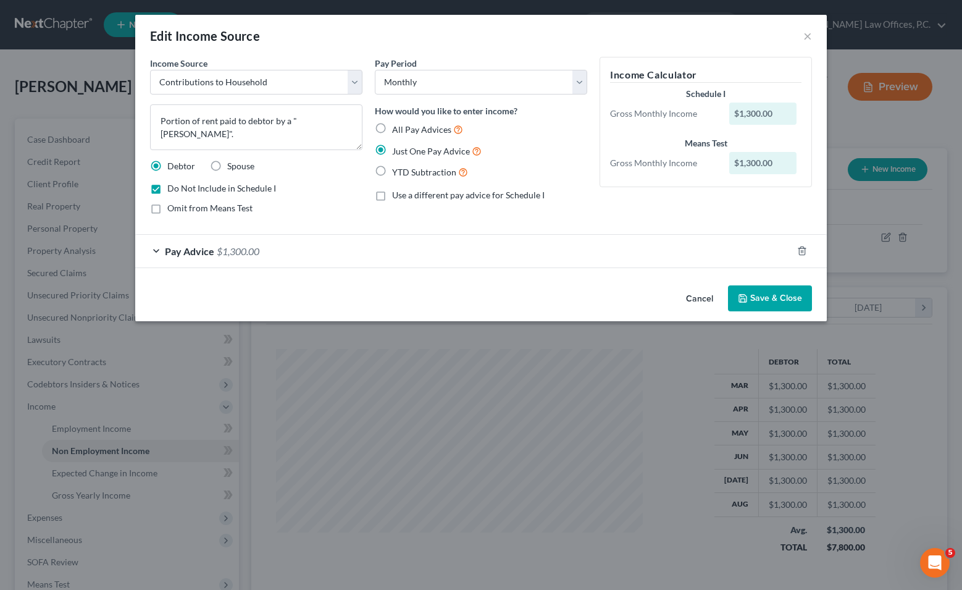
click at [212, 191] on span "Do Not Include in Schedule I" at bounding box center [221, 188] width 109 height 10
click at [180, 190] on input "Do Not Include in Schedule I" at bounding box center [176, 186] width 8 height 8
checkbox input "false"
click at [548, 301] on button "Save & Close" at bounding box center [770, 298] width 84 height 26
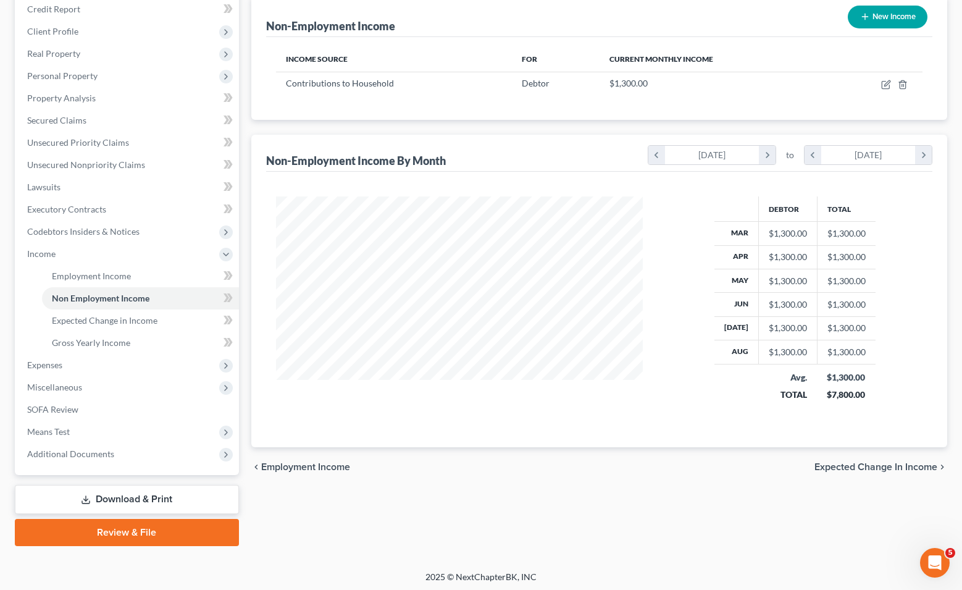
scroll to position [154, 0]
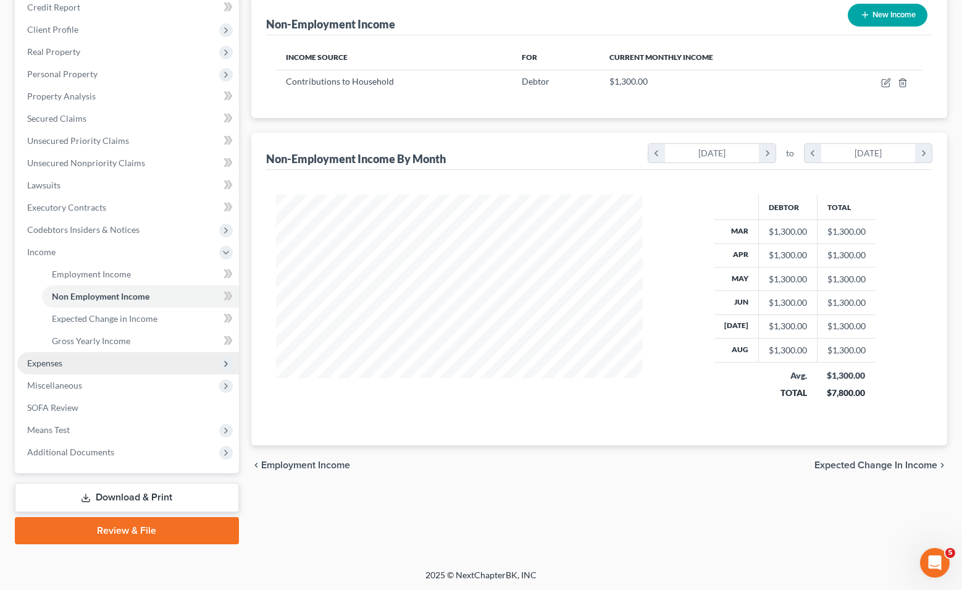
click at [106, 356] on span "Expenses" at bounding box center [128, 363] width 222 height 22
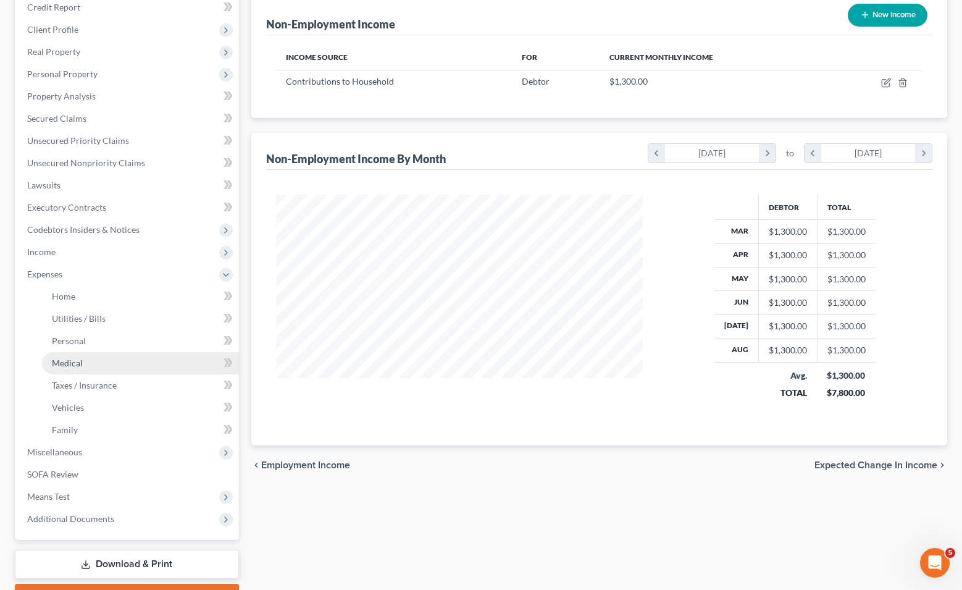
click at [92, 358] on link "Medical" at bounding box center [140, 363] width 197 height 22
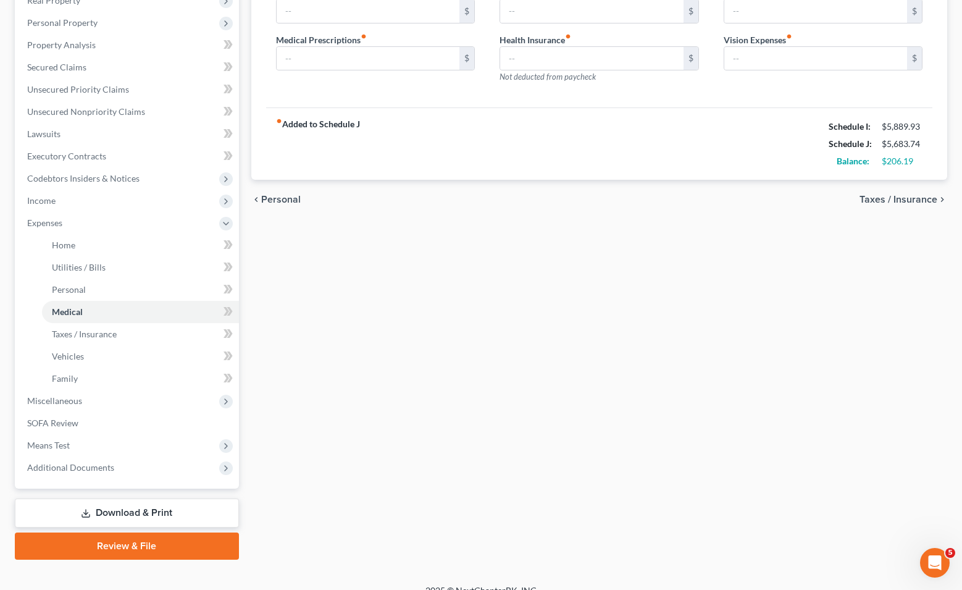
scroll to position [221, 0]
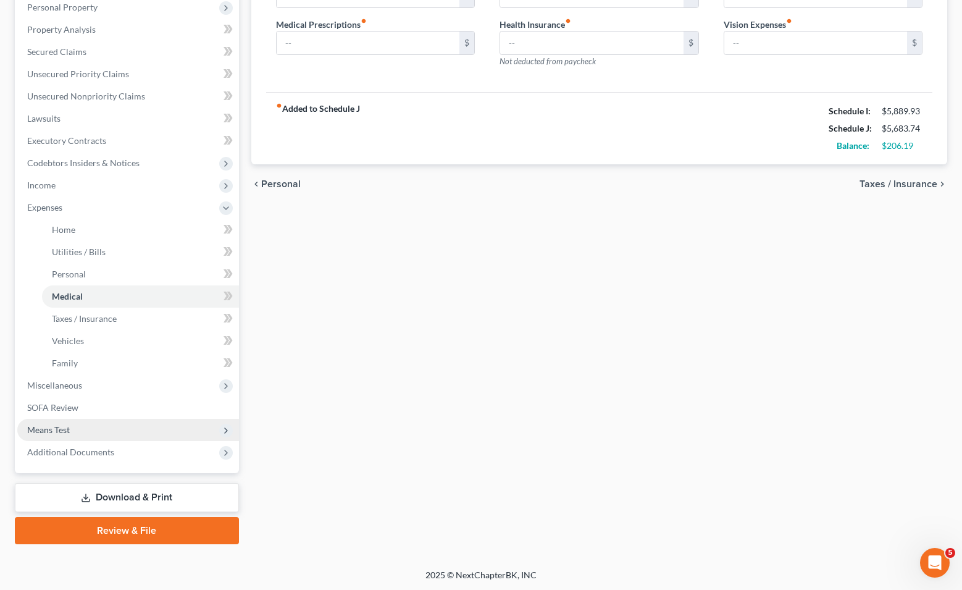
click at [158, 439] on span "Means Test" at bounding box center [128, 430] width 222 height 22
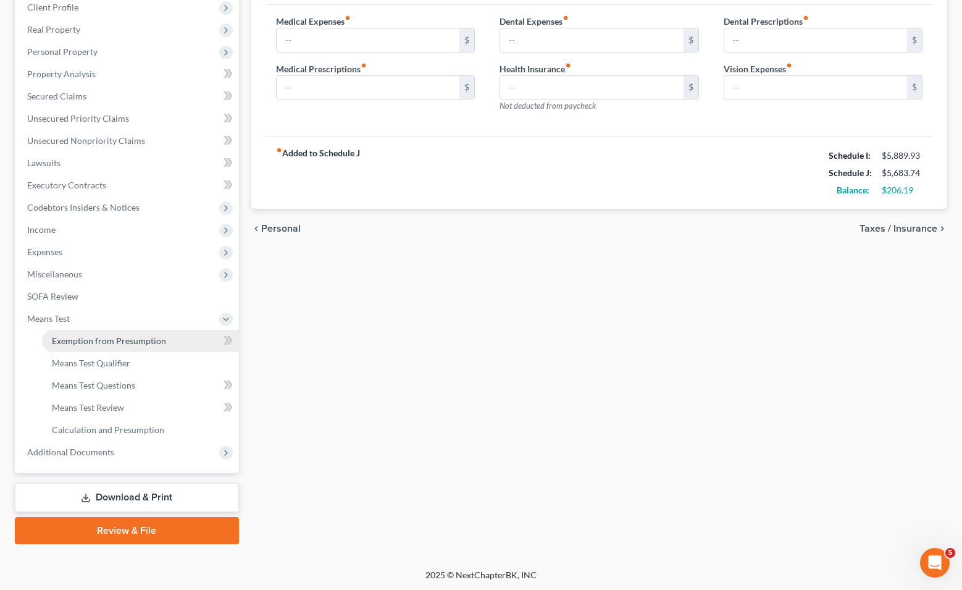
click at [127, 343] on span "Exemption from Presumption" at bounding box center [109, 340] width 114 height 10
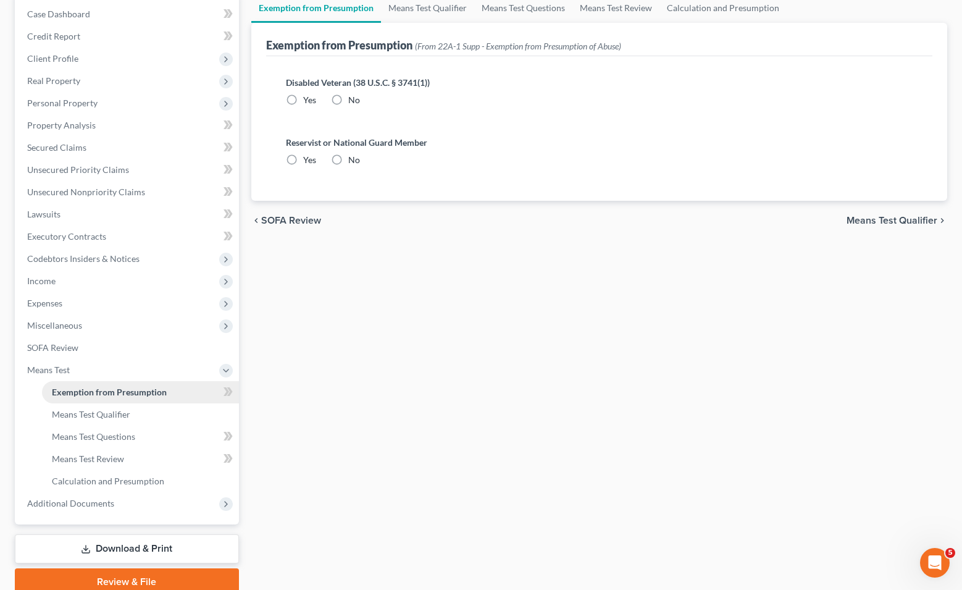
radio input "true"
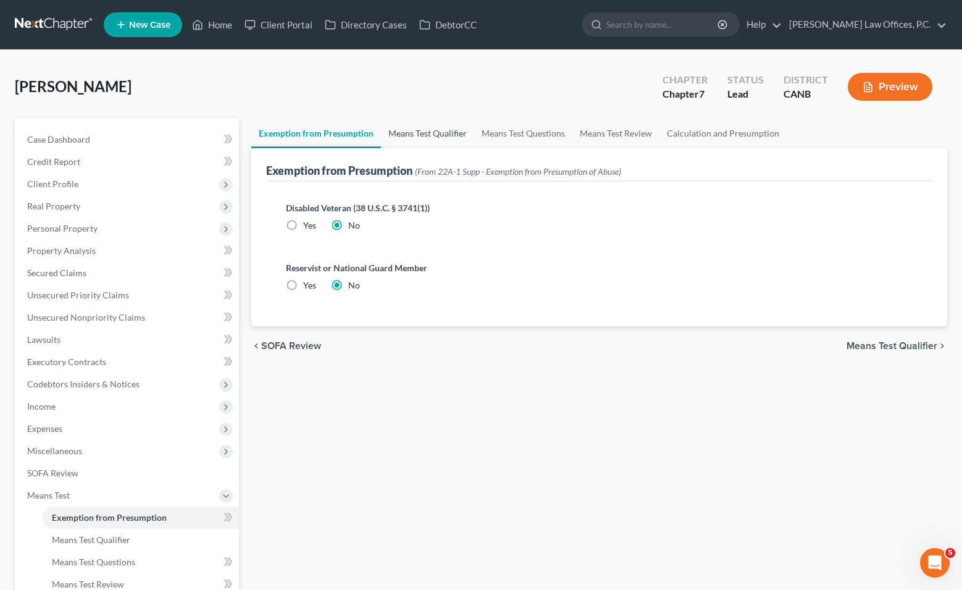
click at [408, 130] on link "Means Test Qualifier" at bounding box center [427, 134] width 93 height 30
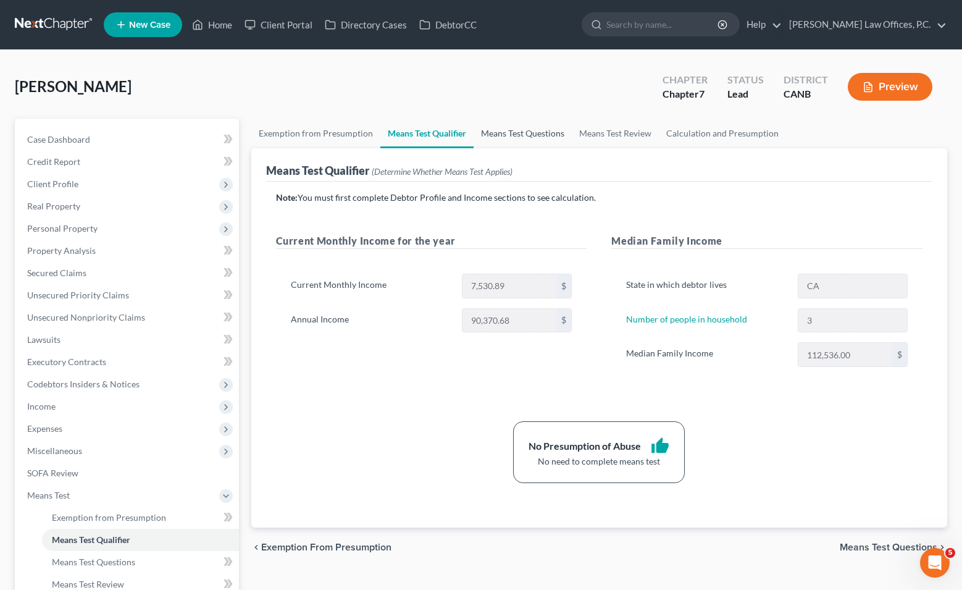
click at [508, 130] on link "Means Test Questions" at bounding box center [522, 134] width 98 height 30
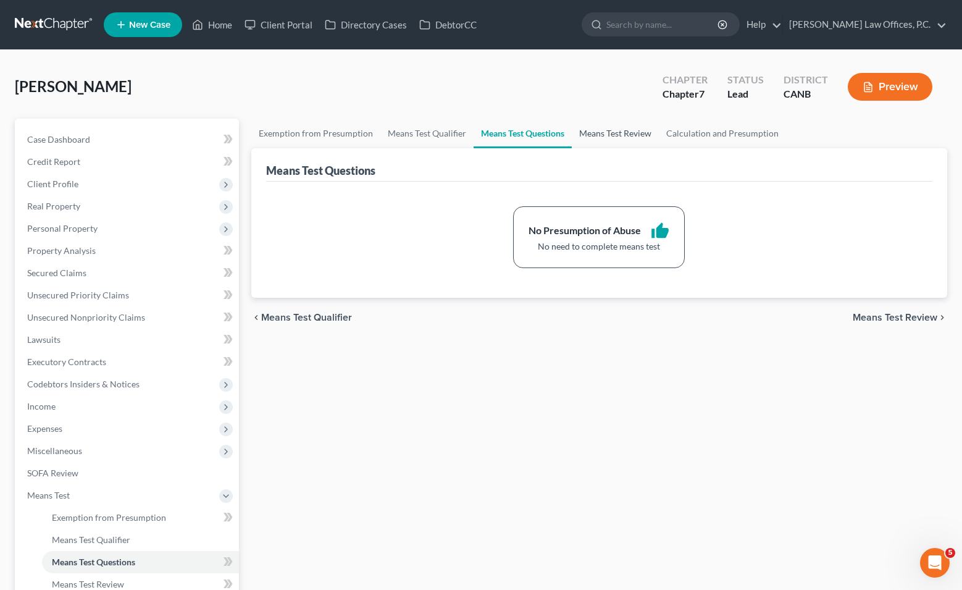
click at [548, 131] on link "Means Test Review" at bounding box center [615, 134] width 87 height 30
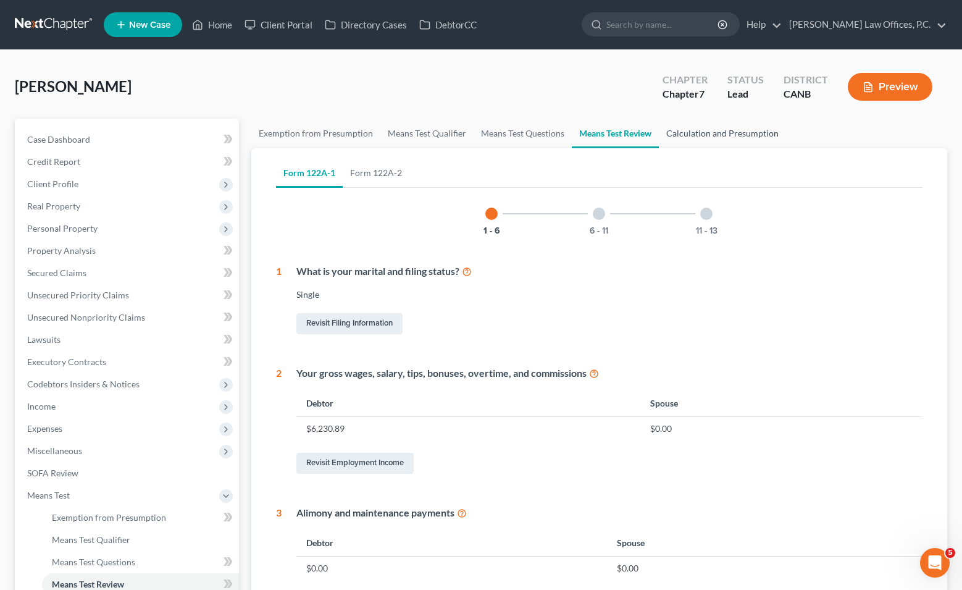
click at [548, 145] on link "Calculation and Presumption" at bounding box center [722, 134] width 127 height 30
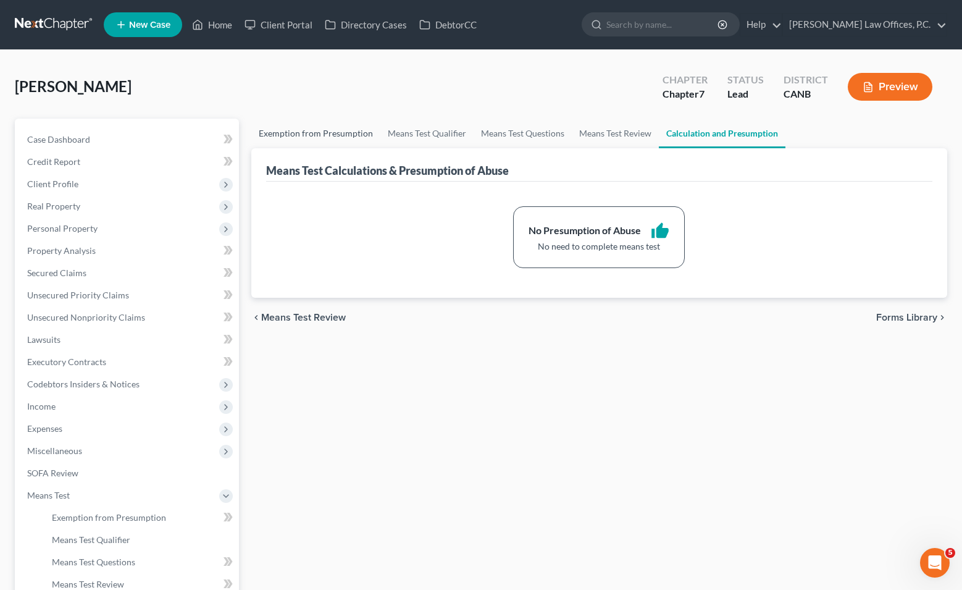
click at [299, 135] on link "Exemption from Presumption" at bounding box center [315, 134] width 129 height 30
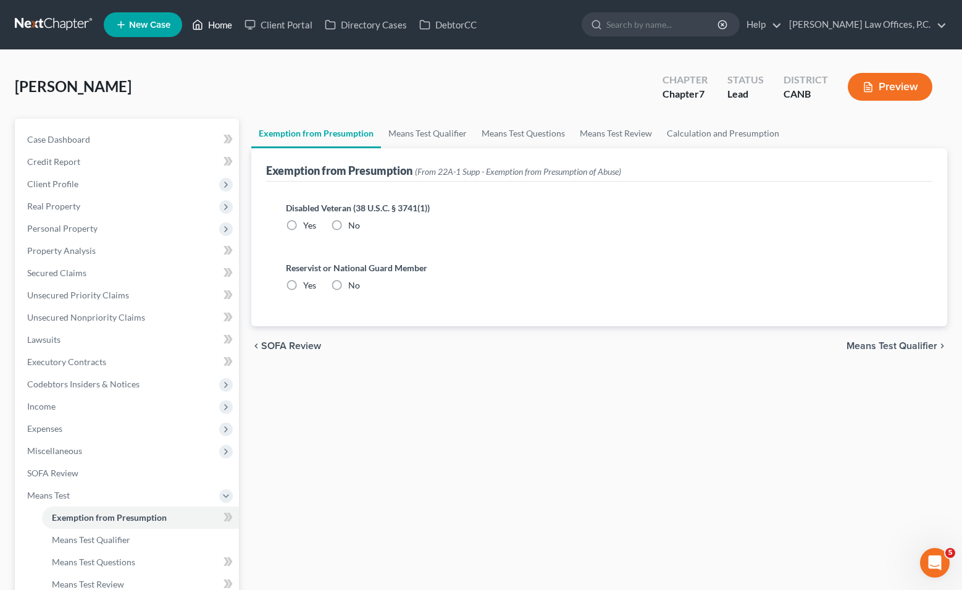
radio input "true"
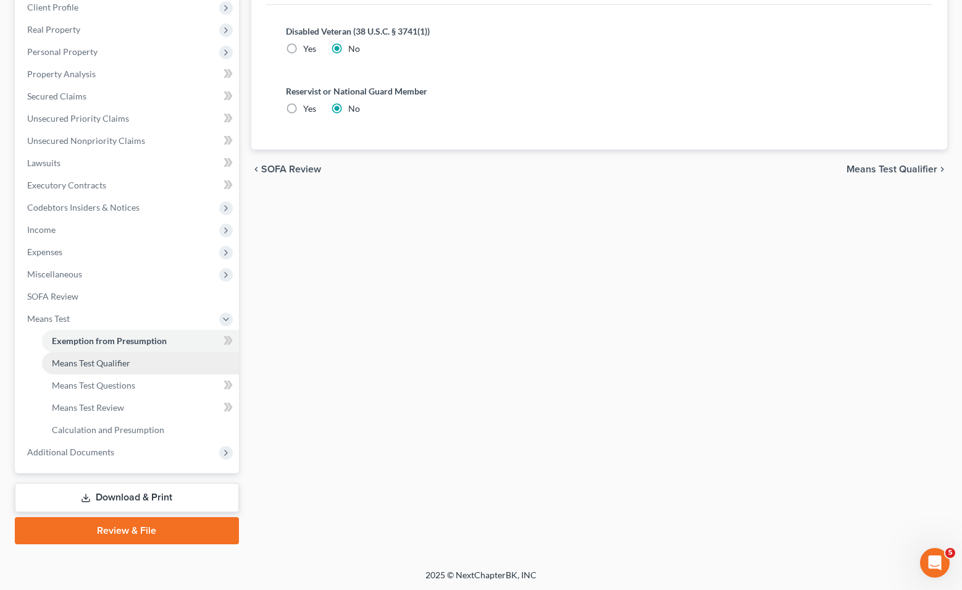
click at [136, 370] on link "Means Test Qualifier" at bounding box center [140, 363] width 197 height 22
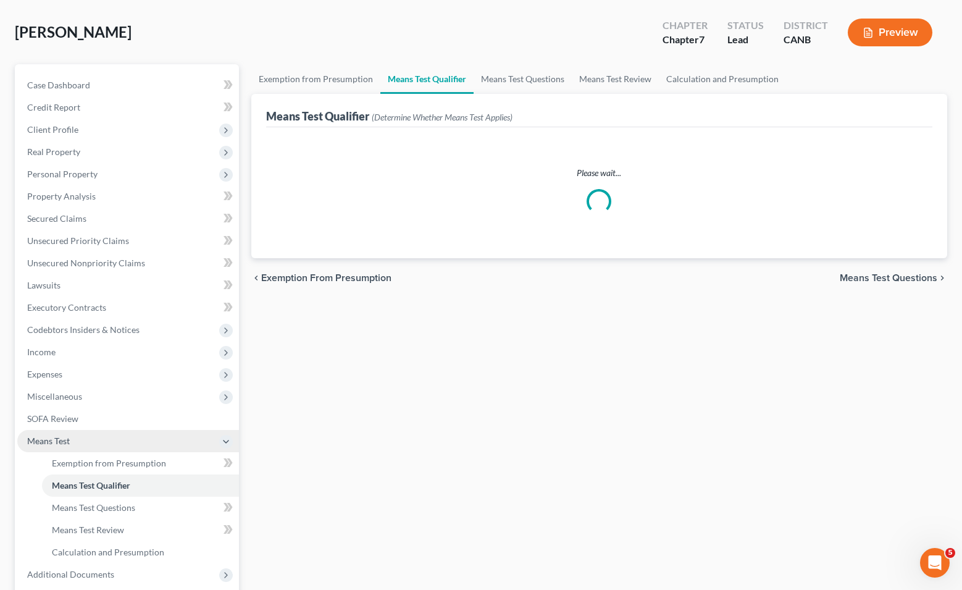
scroll to position [177, 0]
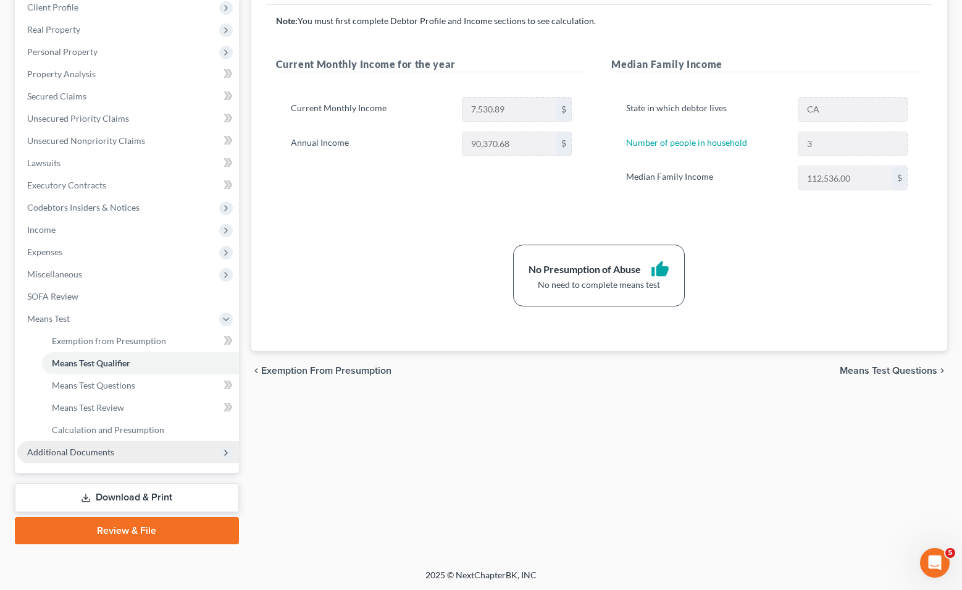
click at [101, 446] on span "Additional Documents" at bounding box center [70, 451] width 87 height 10
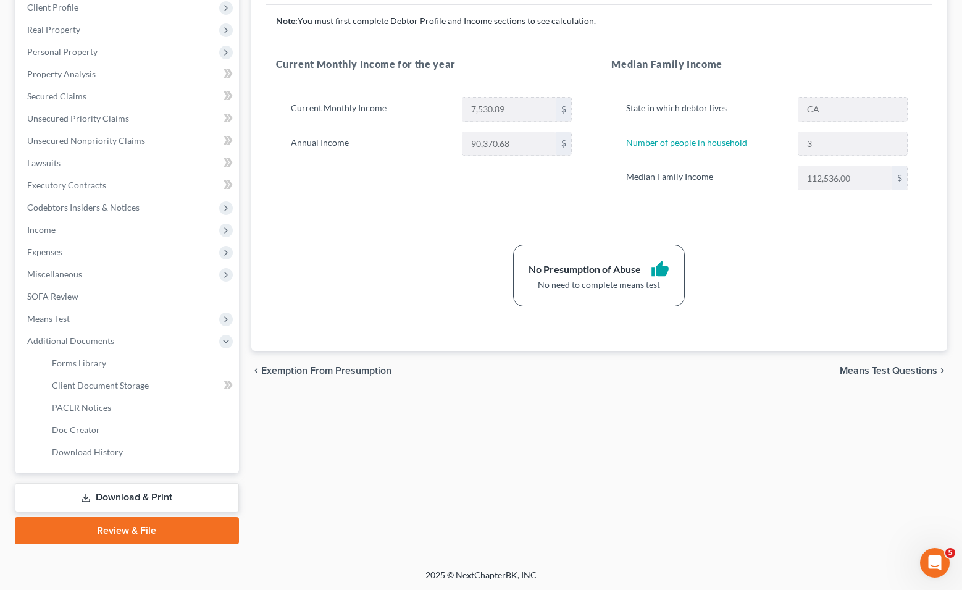
scroll to position [0, 0]
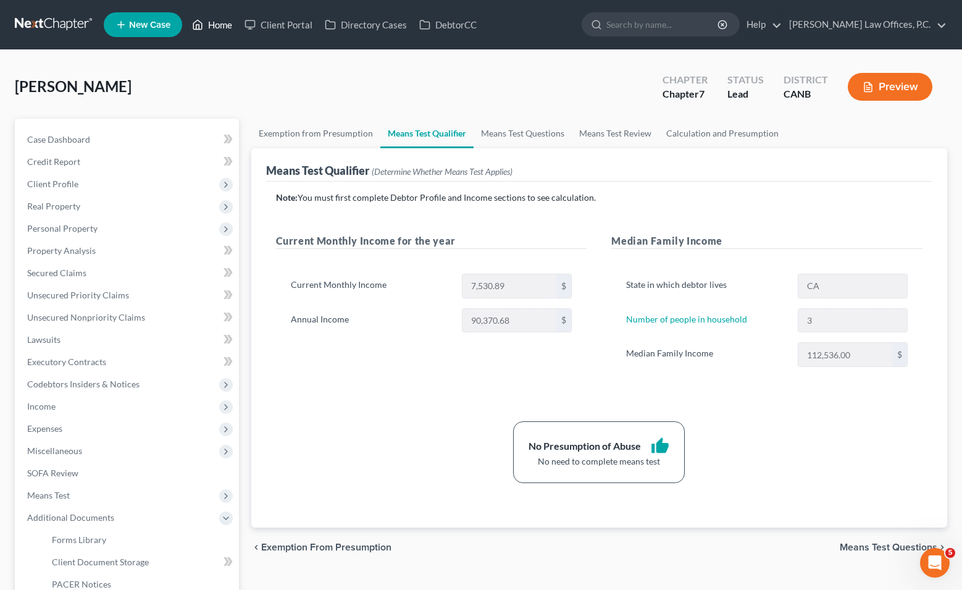
click at [222, 25] on link "Home" at bounding box center [212, 25] width 52 height 22
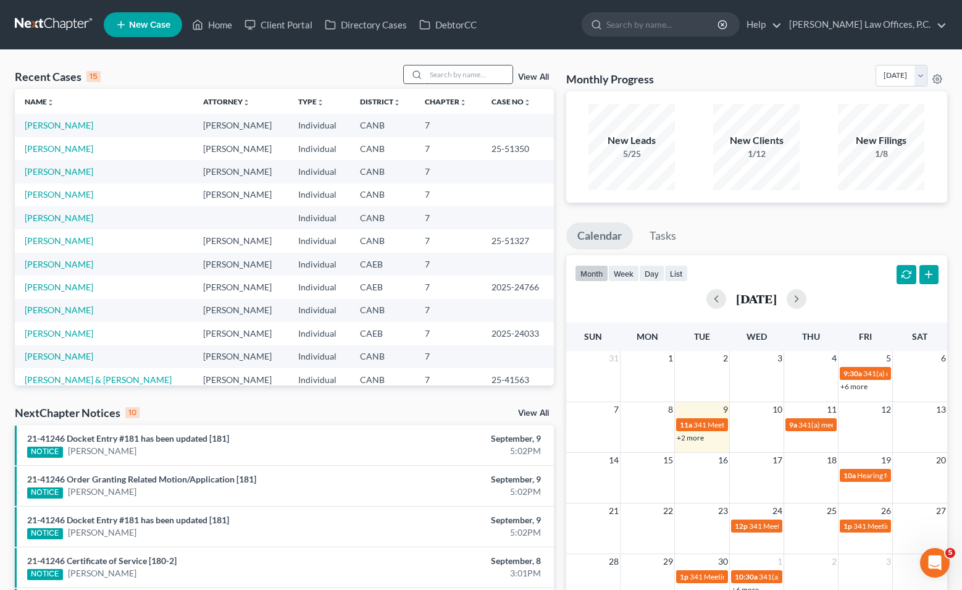
click at [434, 75] on input "search" at bounding box center [469, 74] width 86 height 18
paste input "[PERSON_NAME]"
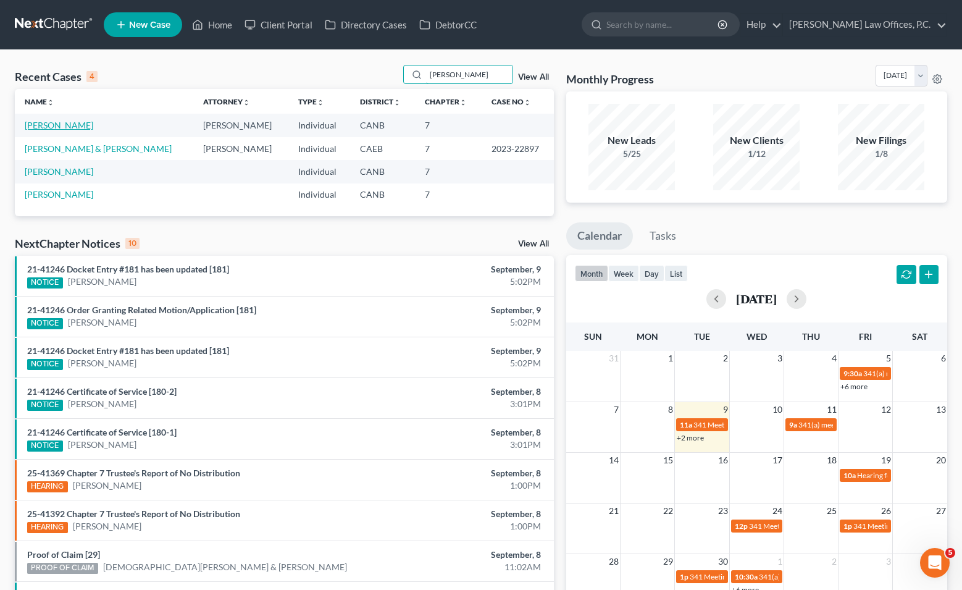
type input "[PERSON_NAME]"
click at [62, 125] on link "[PERSON_NAME]" at bounding box center [59, 125] width 69 height 10
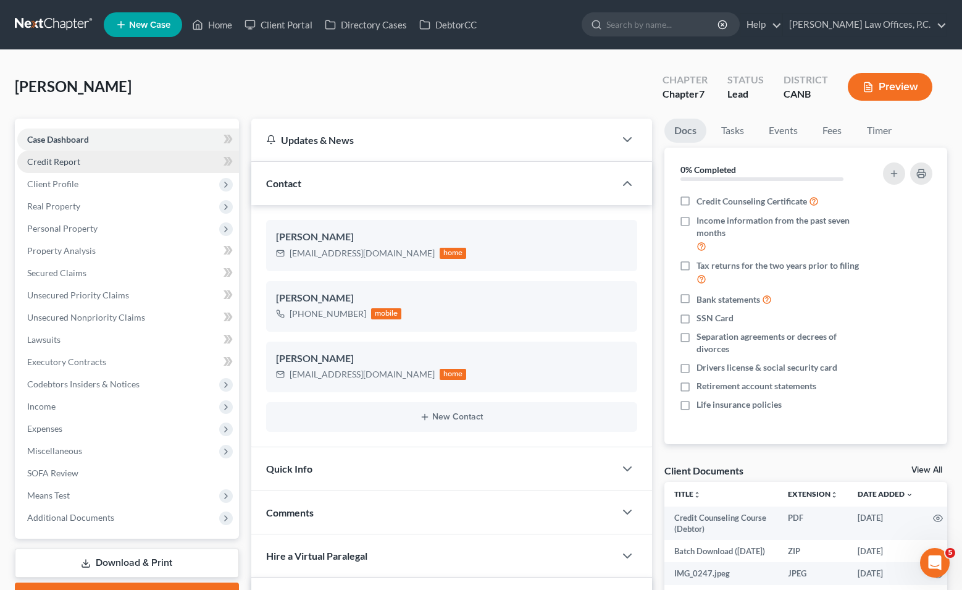
click at [94, 161] on link "Credit Report" at bounding box center [128, 162] width 222 height 22
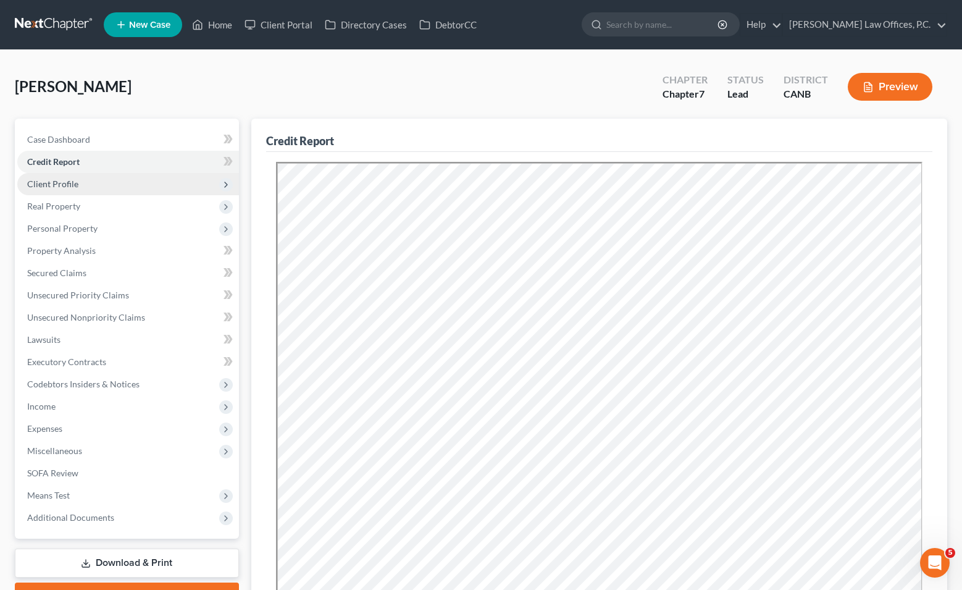
click at [98, 179] on span "Client Profile" at bounding box center [128, 184] width 222 height 22
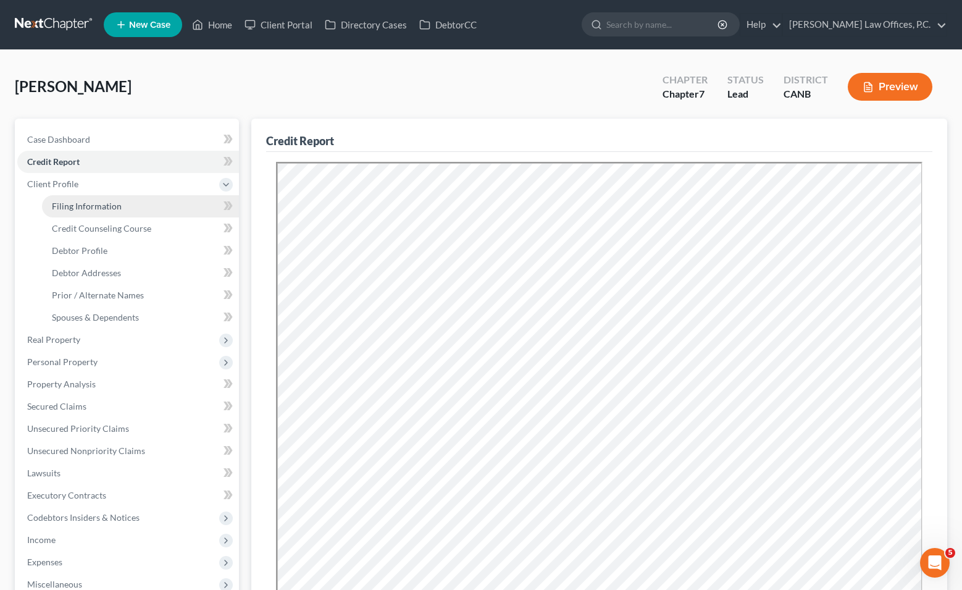
click at [102, 206] on span "Filing Information" at bounding box center [87, 206] width 70 height 10
select select "1"
select select "0"
select select "9"
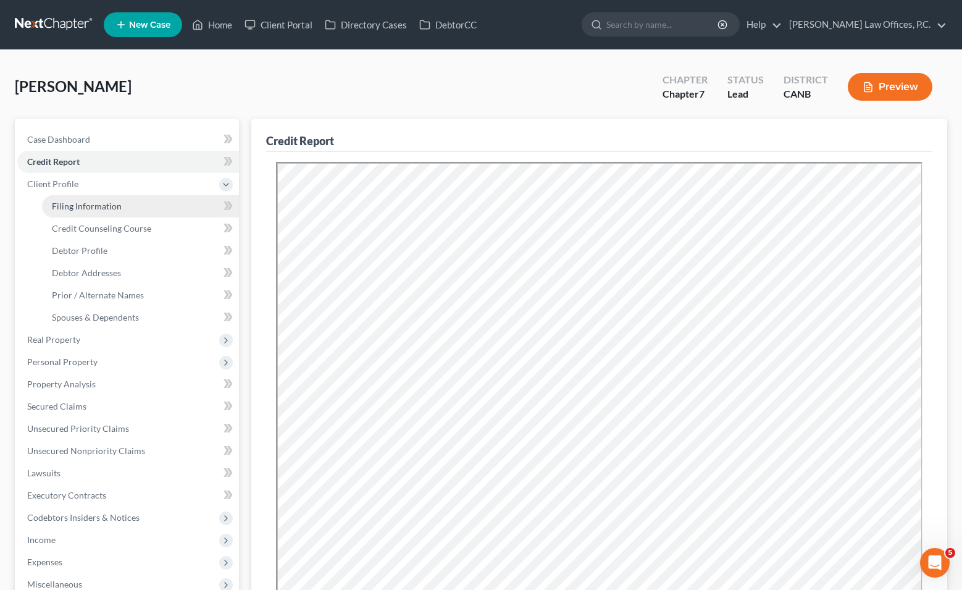
select select "0"
select select "4"
select select "0"
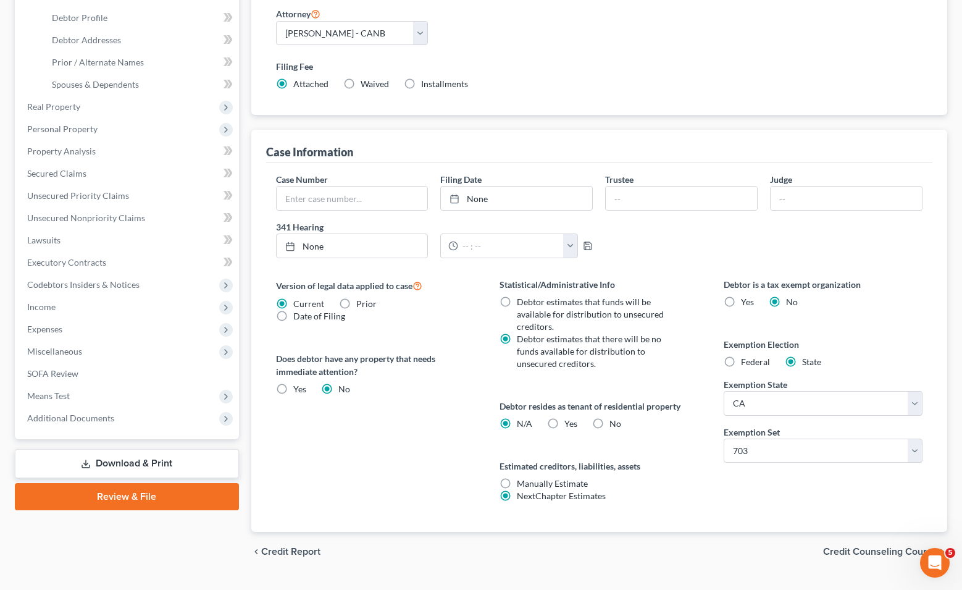
scroll to position [243, 0]
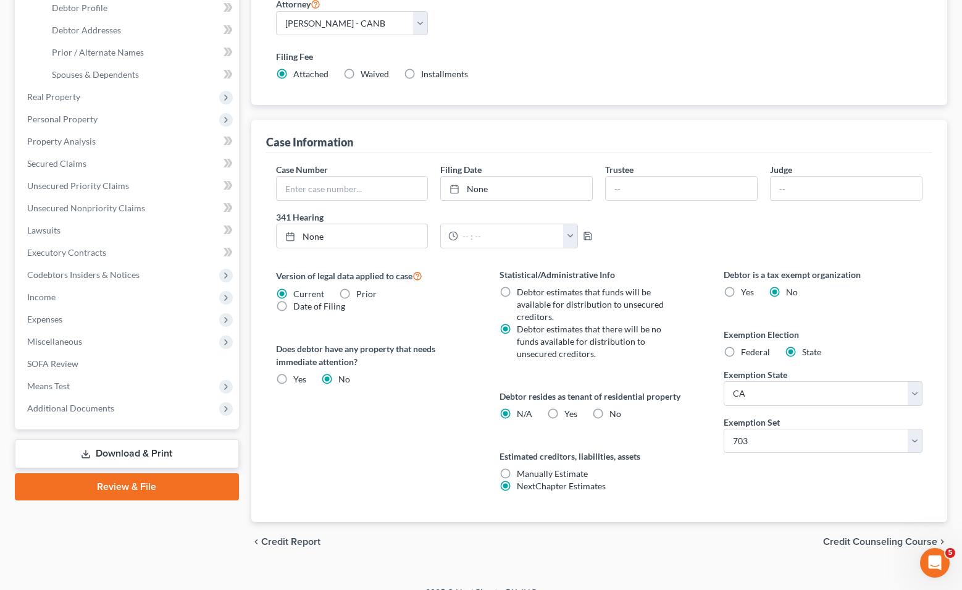
click at [548, 407] on label "Yes Yes" at bounding box center [570, 413] width 13 height 12
click at [548, 407] on input "Yes Yes" at bounding box center [573, 411] width 8 height 8
radio input "true"
radio input "false"
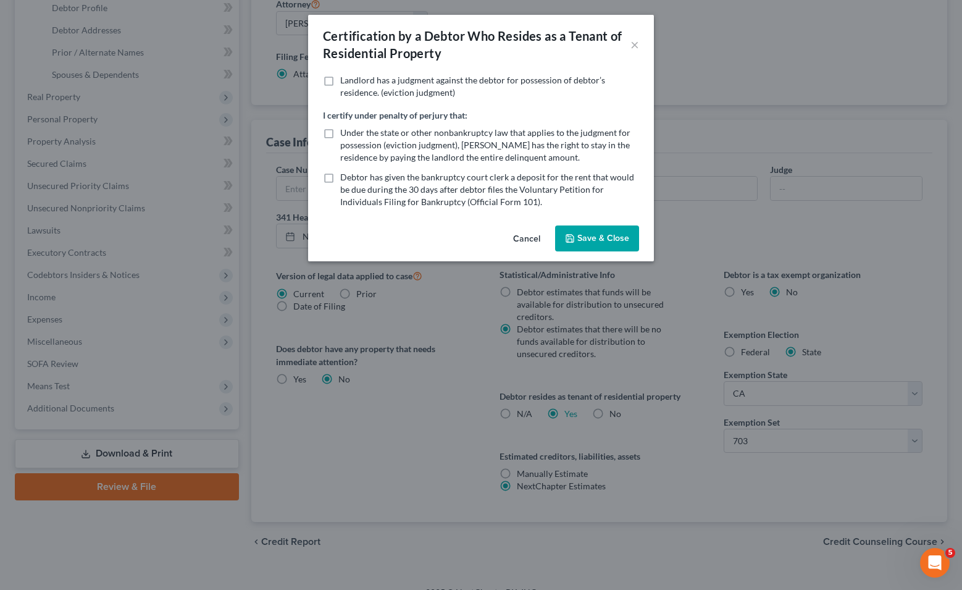
click at [548, 231] on button "Save & Close" at bounding box center [597, 238] width 84 height 26
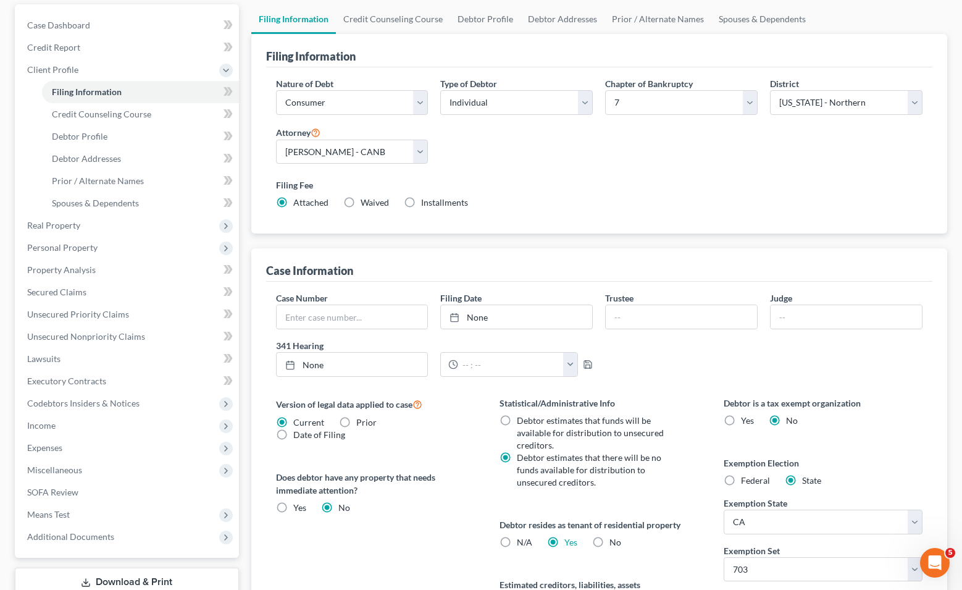
scroll to position [0, 0]
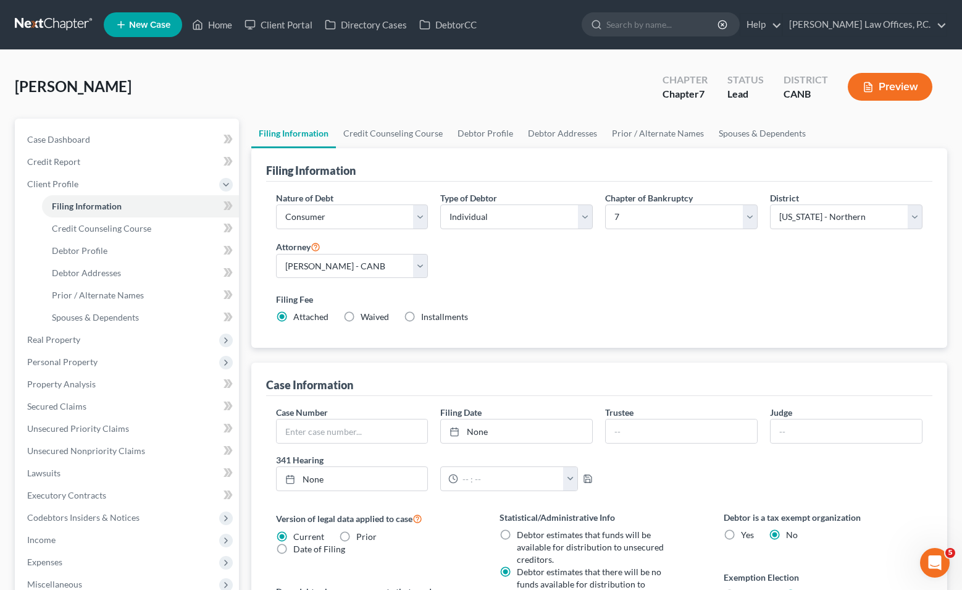
click at [406, 150] on div "Filing Information" at bounding box center [599, 164] width 667 height 33
click at [404, 146] on link "Credit Counseling Course" at bounding box center [393, 134] width 114 height 30
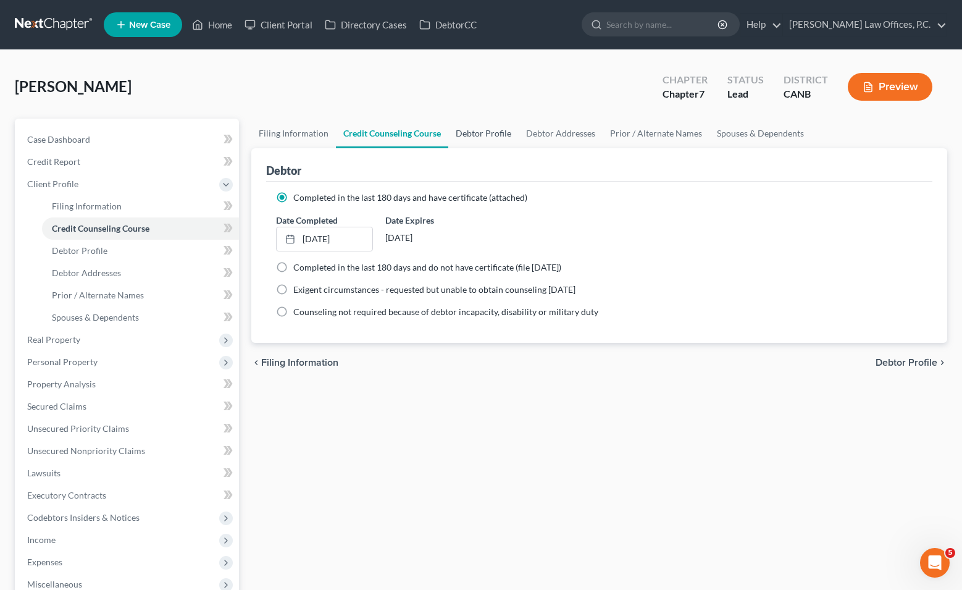
click at [473, 137] on link "Debtor Profile" at bounding box center [483, 134] width 70 height 30
select select "0"
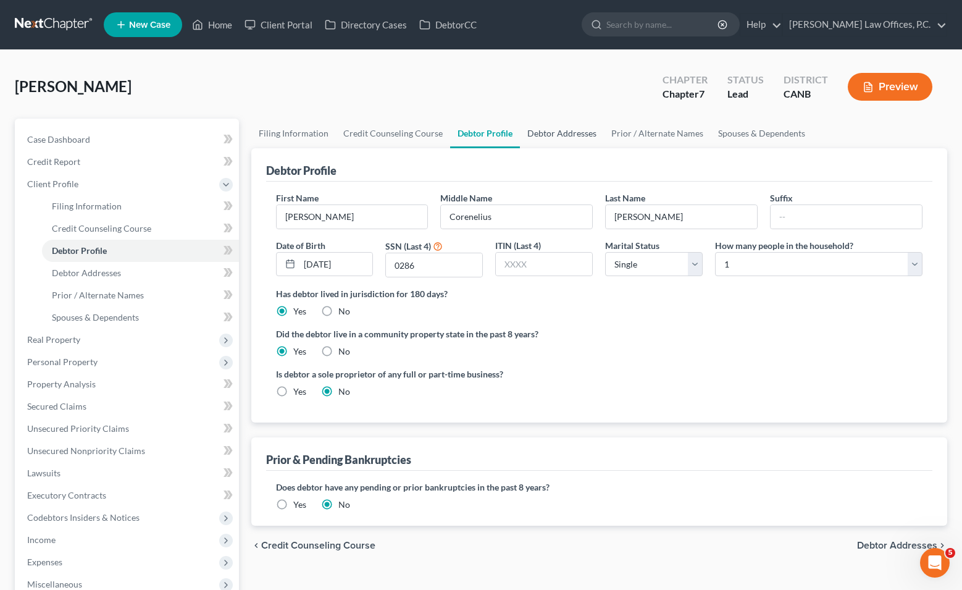
click at [548, 133] on link "Debtor Addresses" at bounding box center [562, 134] width 84 height 30
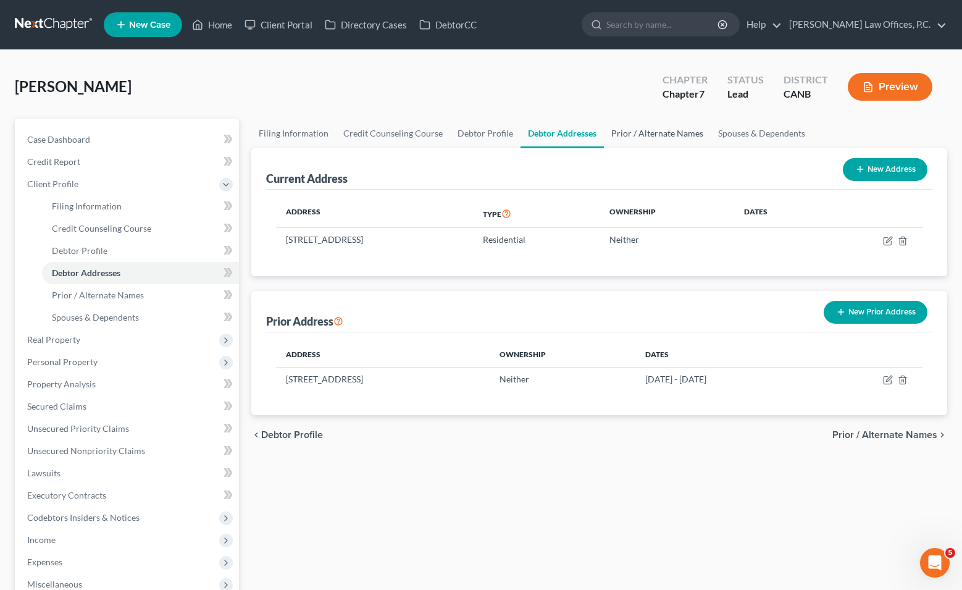
click at [548, 134] on link "Prior / Alternate Names" at bounding box center [657, 134] width 107 height 30
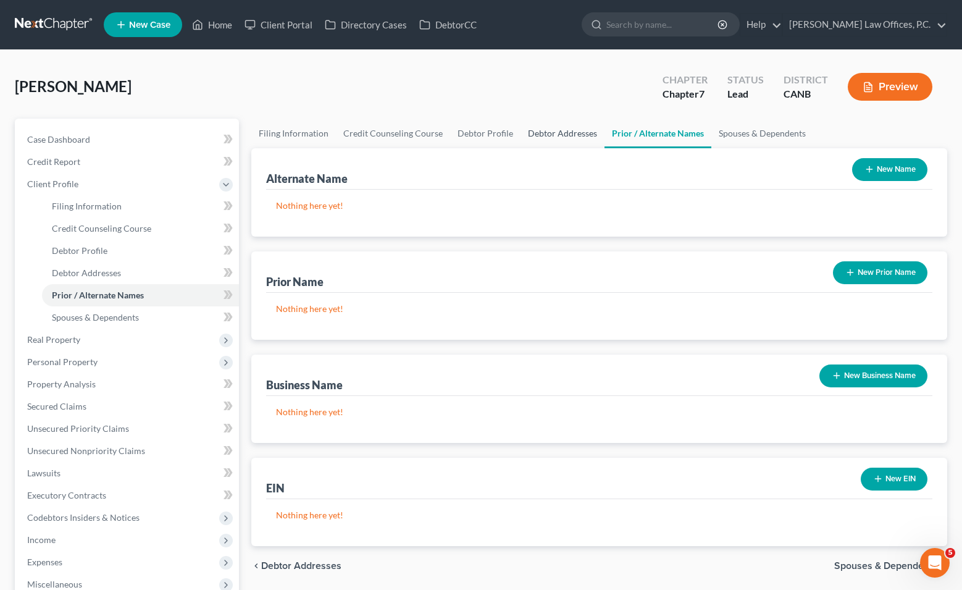
click at [548, 143] on link "Debtor Addresses" at bounding box center [562, 134] width 84 height 30
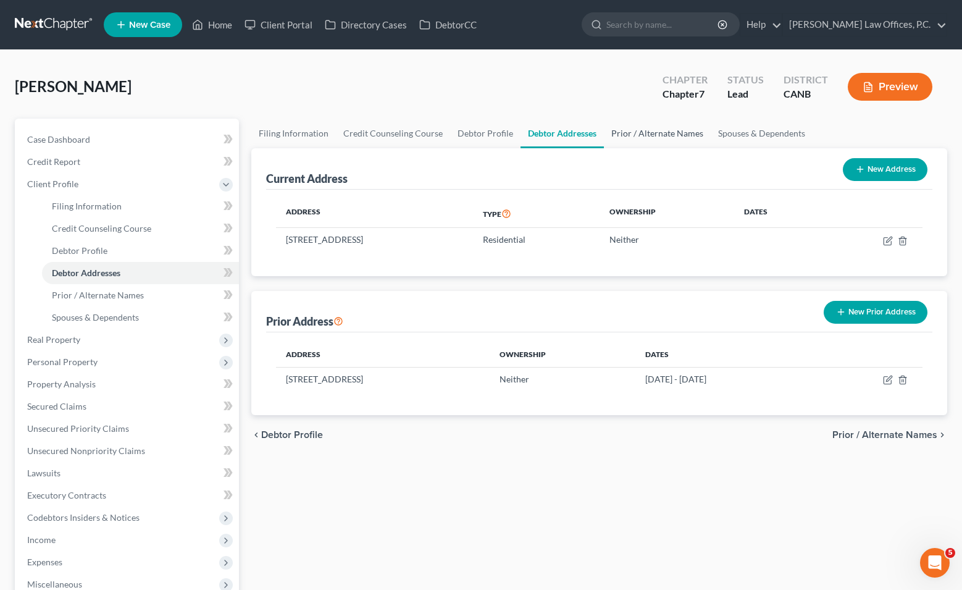
click at [548, 125] on link "Prior / Alternate Names" at bounding box center [657, 134] width 107 height 30
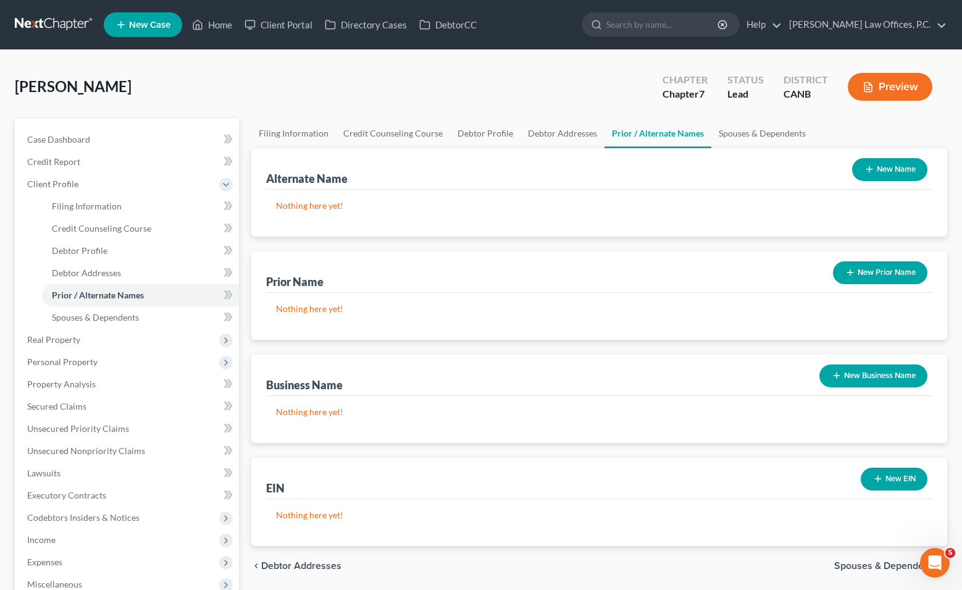
click at [548, 149] on div "Alternate Name New Name" at bounding box center [599, 168] width 667 height 41
click at [548, 140] on link "Spouses & Dependents" at bounding box center [762, 134] width 102 height 30
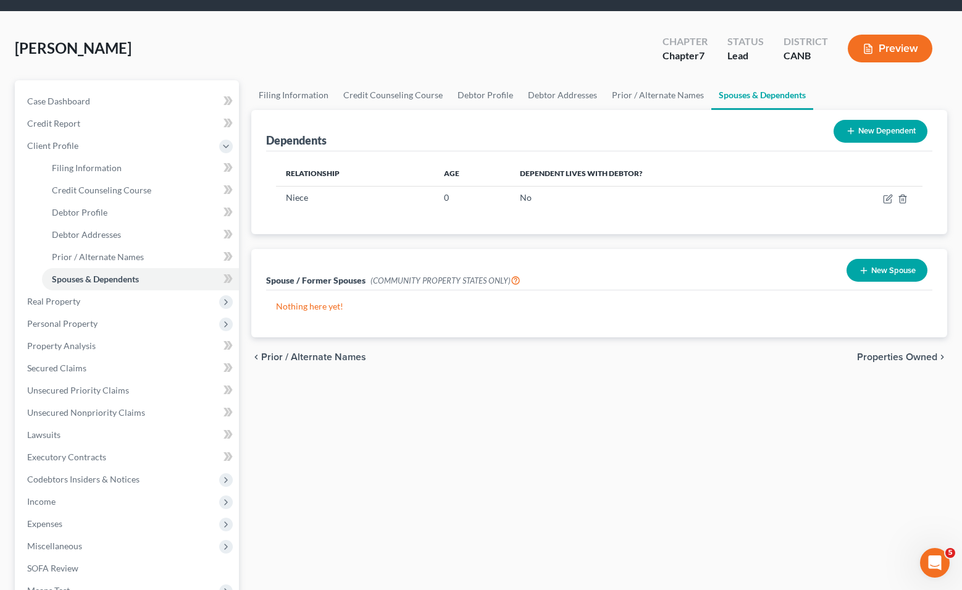
scroll to position [66, 0]
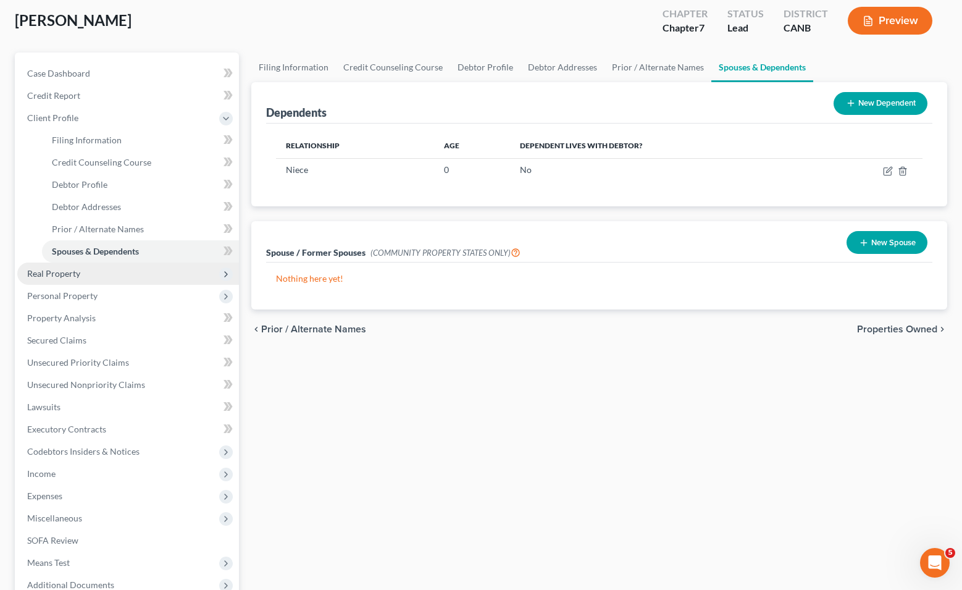
click at [142, 282] on span "Real Property" at bounding box center [128, 273] width 222 height 22
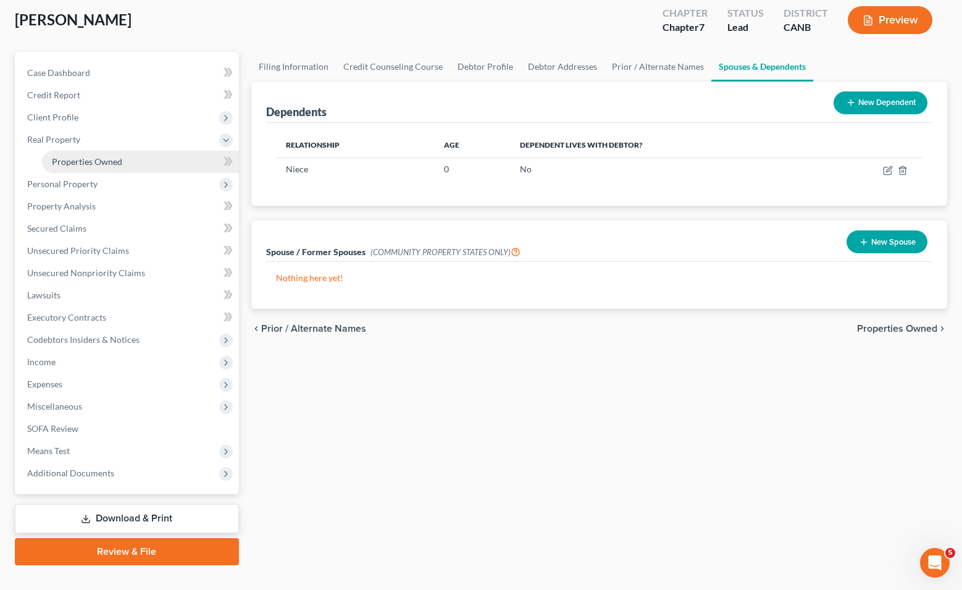
click at [99, 166] on link "Properties Owned" at bounding box center [140, 162] width 197 height 22
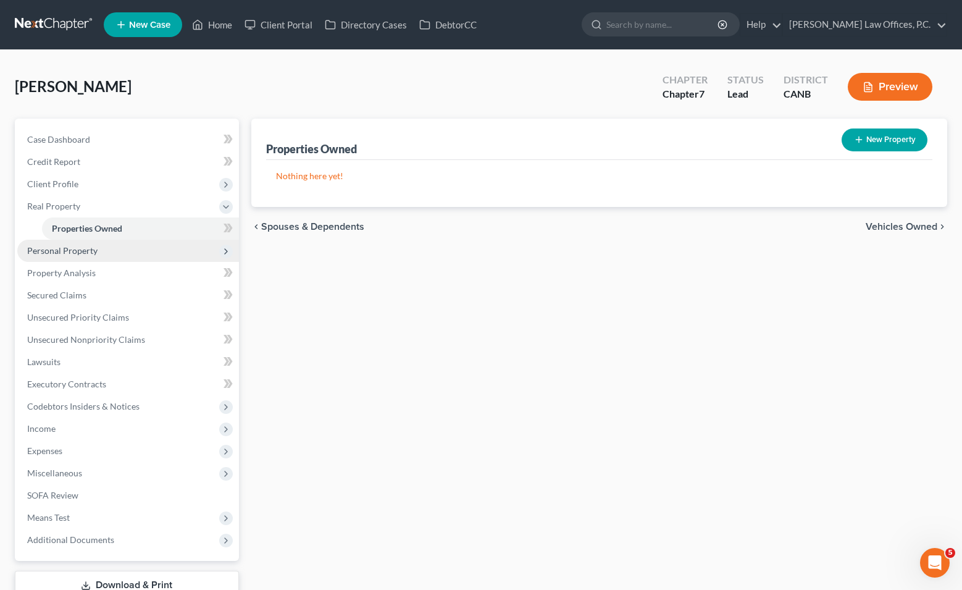
click at [102, 256] on span "Personal Property" at bounding box center [128, 251] width 222 height 22
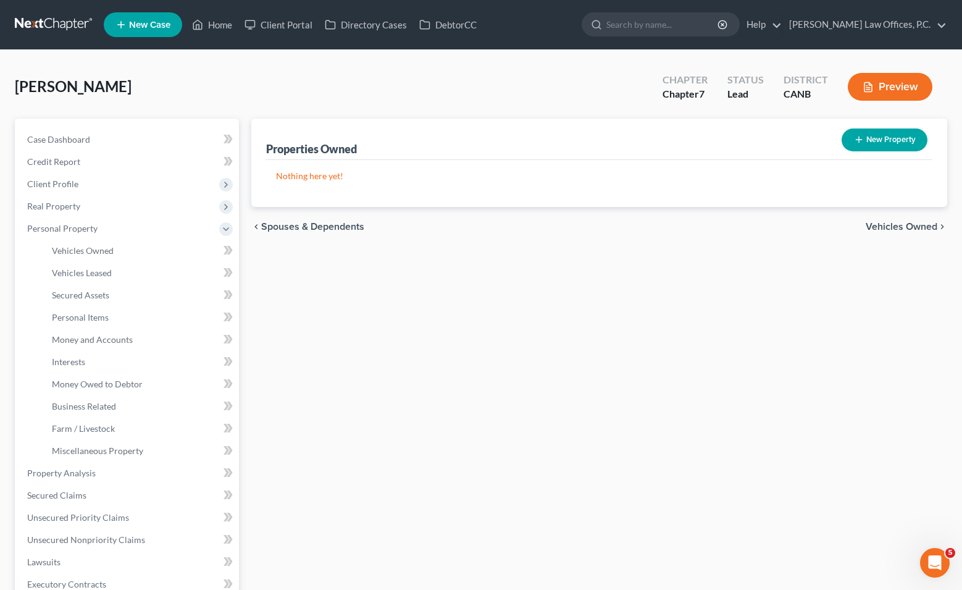
click at [101, 238] on li "Personal Property Vehicles Owned Vehicles Leased Machinery and Vehicles Office …" at bounding box center [128, 339] width 222 height 244
click at [99, 245] on span "Vehicles Owned" at bounding box center [83, 250] width 62 height 10
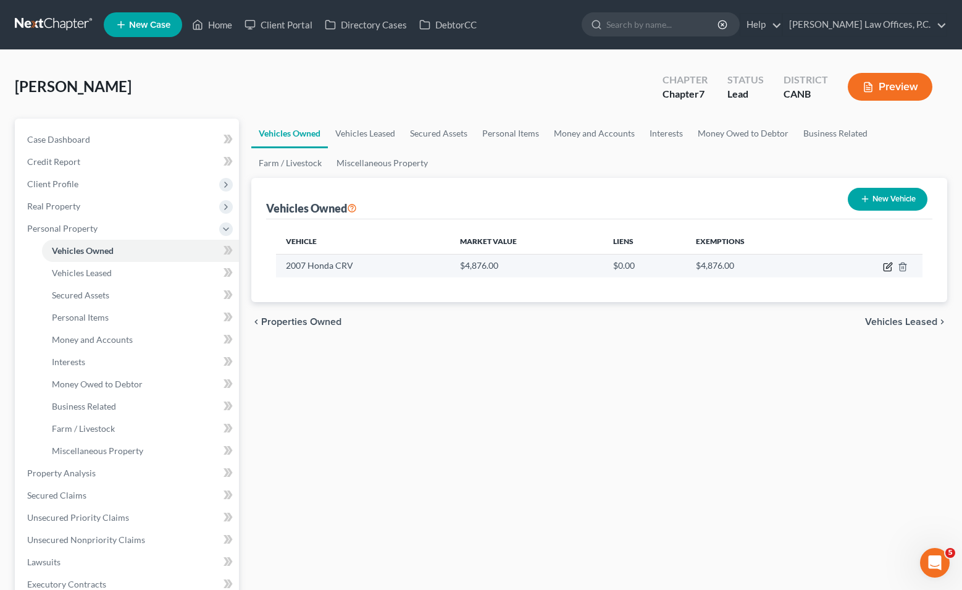
click at [548, 269] on icon "button" at bounding box center [888, 267] width 10 height 10
select select "0"
select select "19"
select select "4"
select select "0"
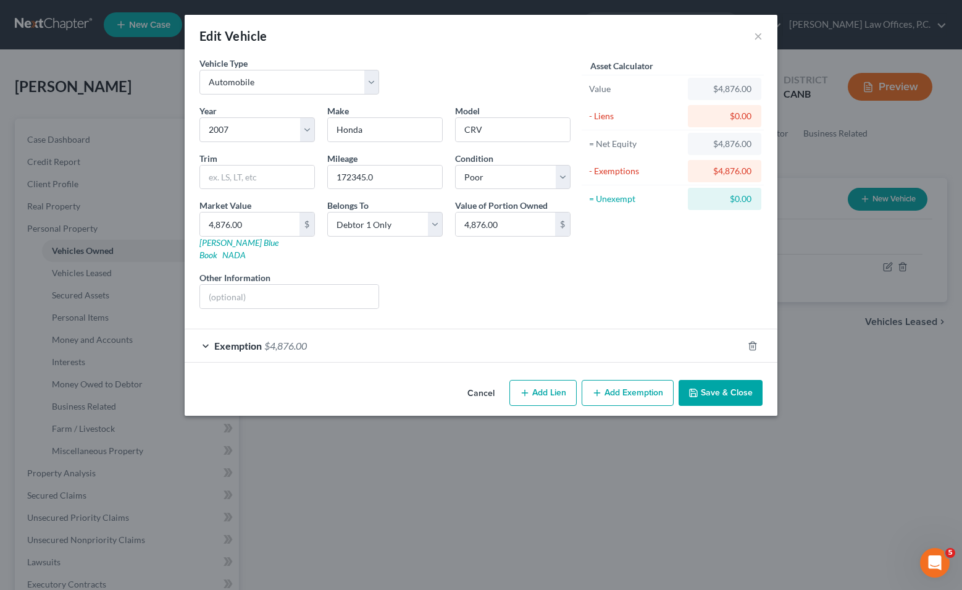
click at [506, 339] on div "Exemption $4,876.00" at bounding box center [464, 345] width 558 height 33
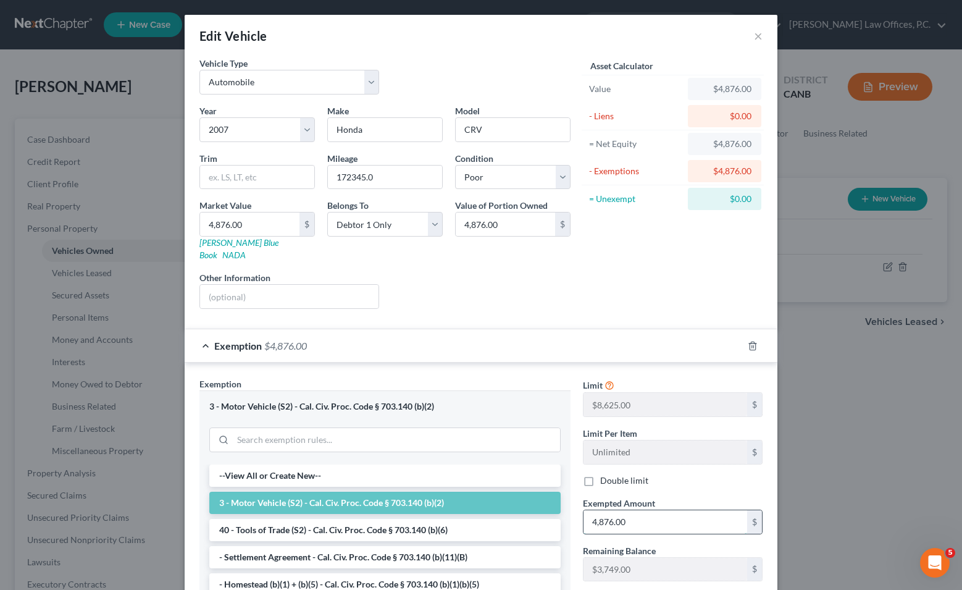
click at [548, 510] on input "4,876.00" at bounding box center [665, 521] width 164 height 23
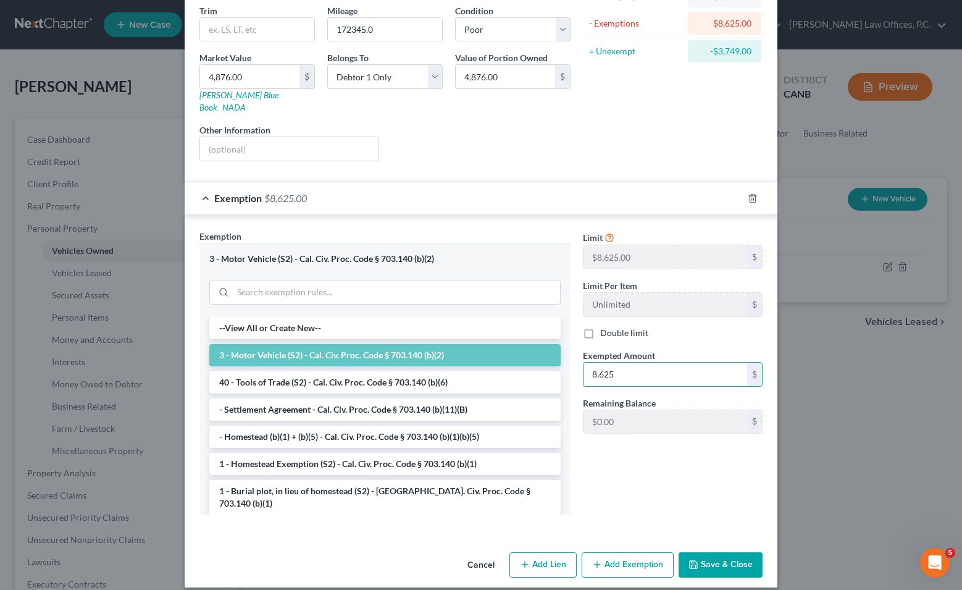
type input "8,625"
click at [548, 561] on button "Save & Close" at bounding box center [720, 565] width 84 height 26
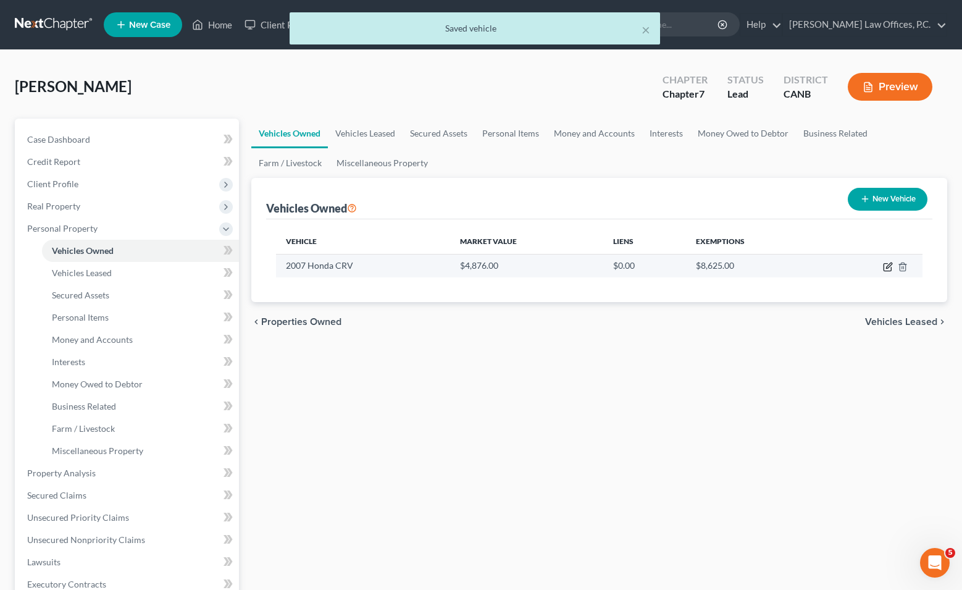
click at [548, 265] on icon "button" at bounding box center [888, 267] width 10 height 10
select select "0"
select select "19"
select select "4"
select select "0"
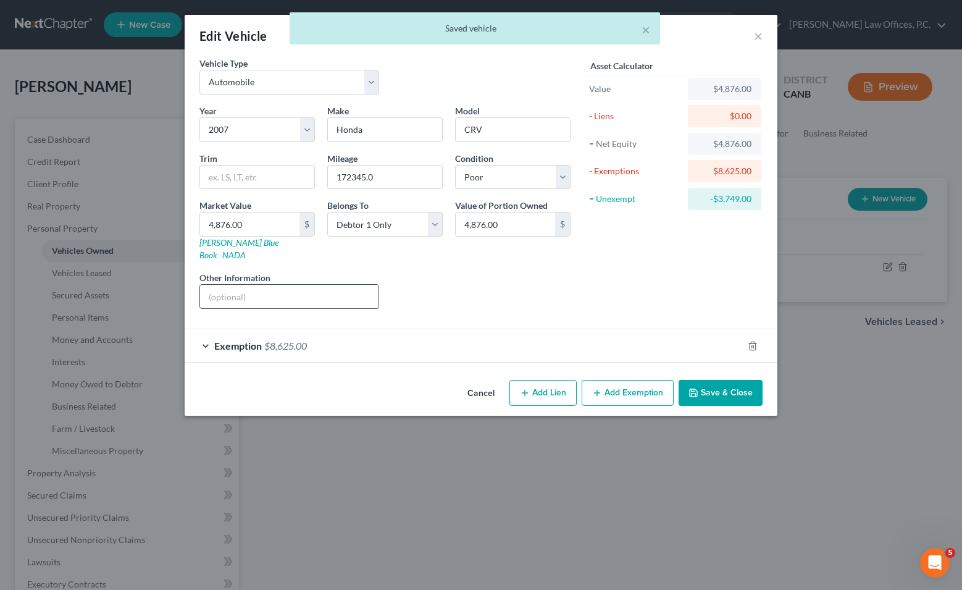
click at [361, 286] on input "text" at bounding box center [289, 296] width 178 height 23
type input "a"
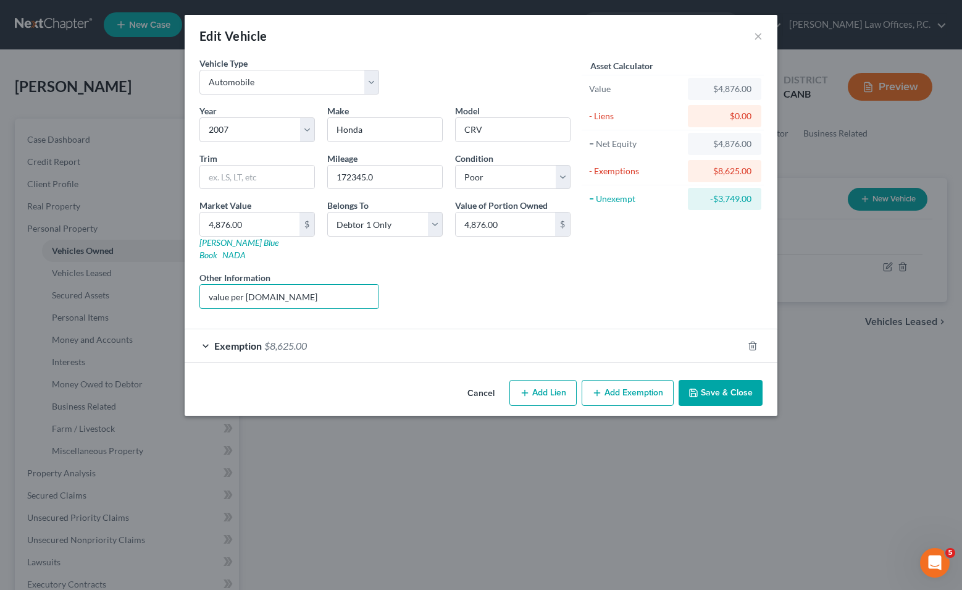
type input "value per [DOMAIN_NAME]"
click at [548, 380] on button "Save & Close" at bounding box center [720, 393] width 84 height 26
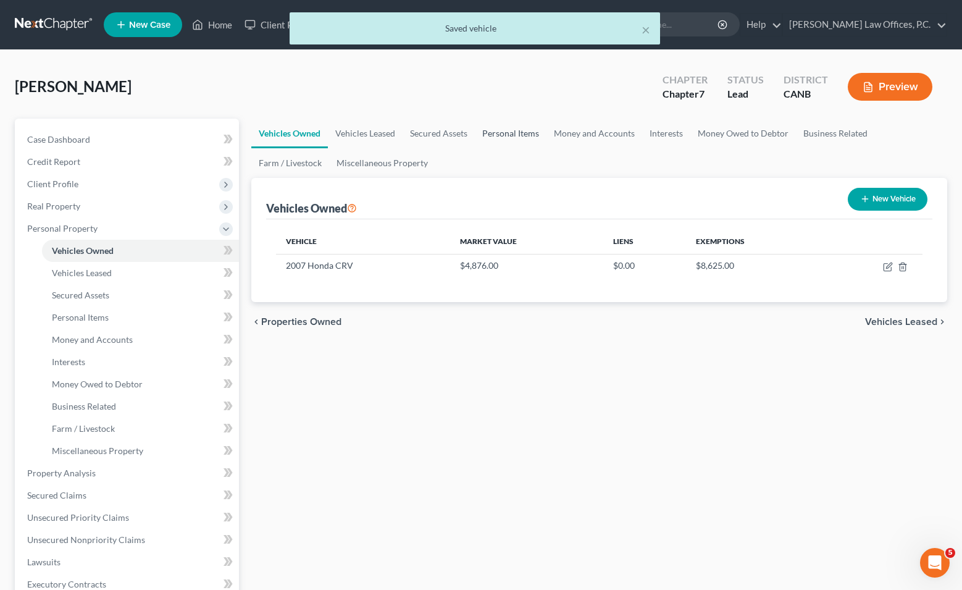
click at [525, 128] on link "Personal Items" at bounding box center [511, 134] width 72 height 30
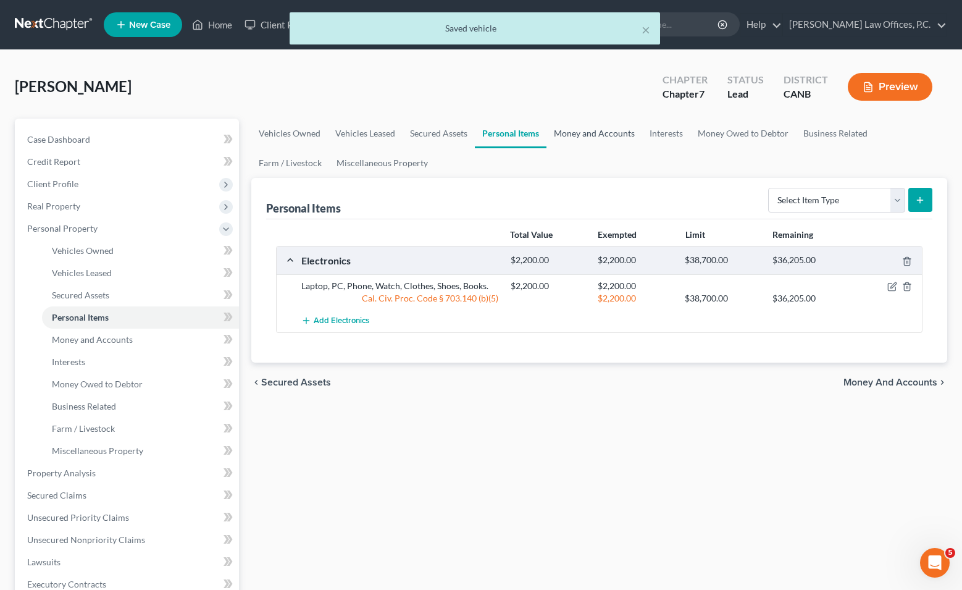
click at [548, 133] on link "Money and Accounts" at bounding box center [594, 134] width 96 height 30
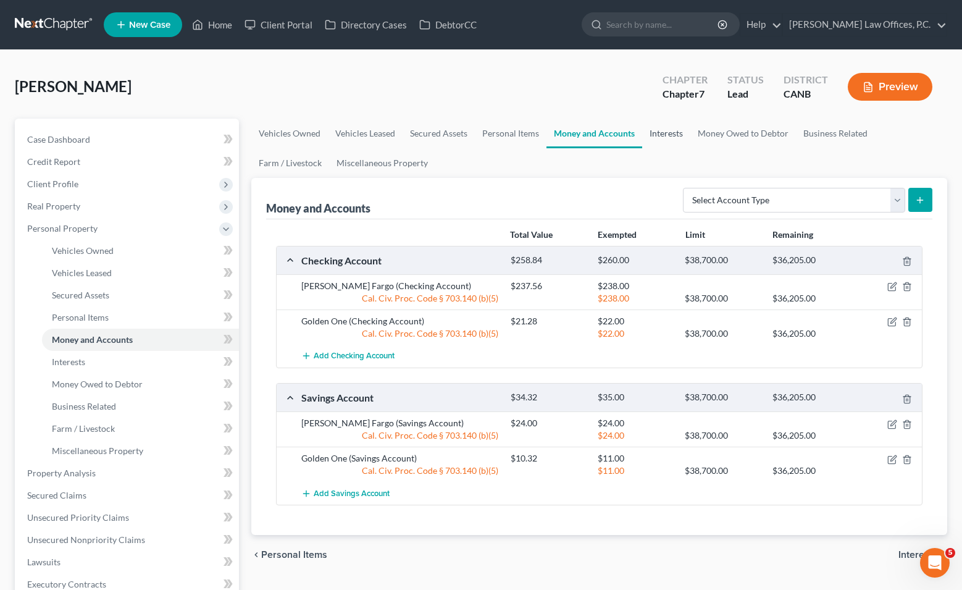
click at [548, 133] on link "Interests" at bounding box center [666, 134] width 48 height 30
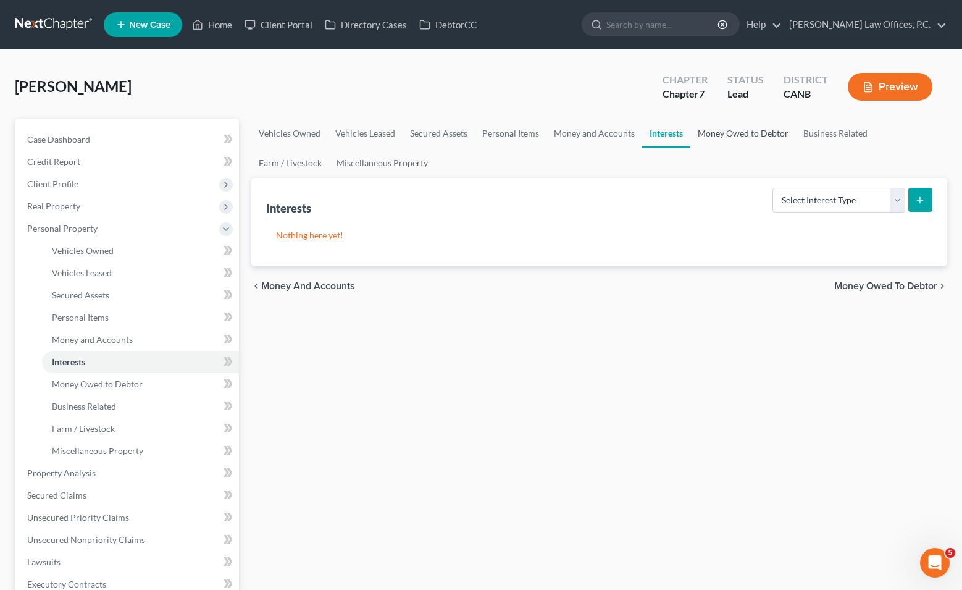
click at [548, 133] on link "Money Owed to Debtor" at bounding box center [743, 134] width 106 height 30
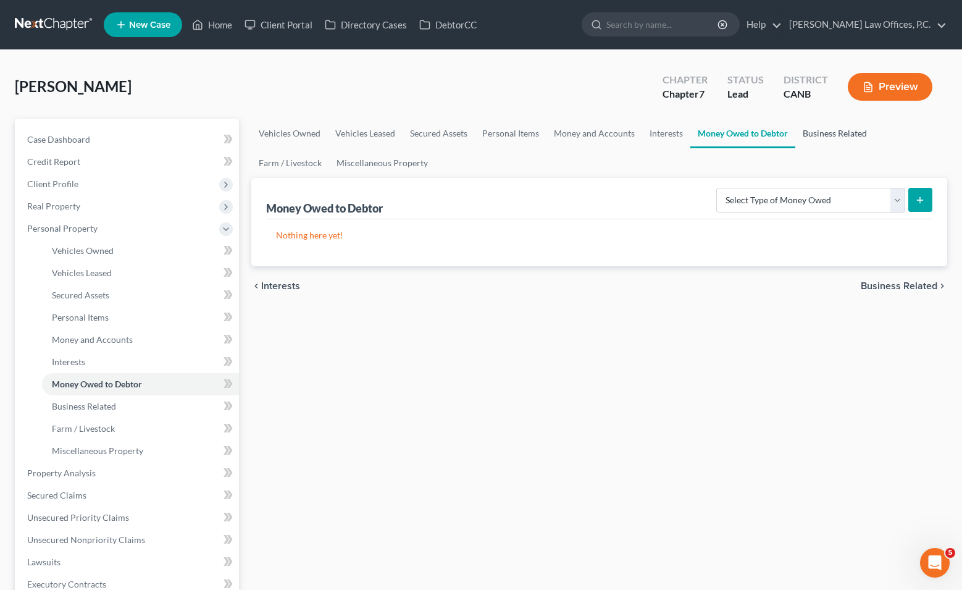
click at [548, 133] on link "Business Related" at bounding box center [834, 134] width 79 height 30
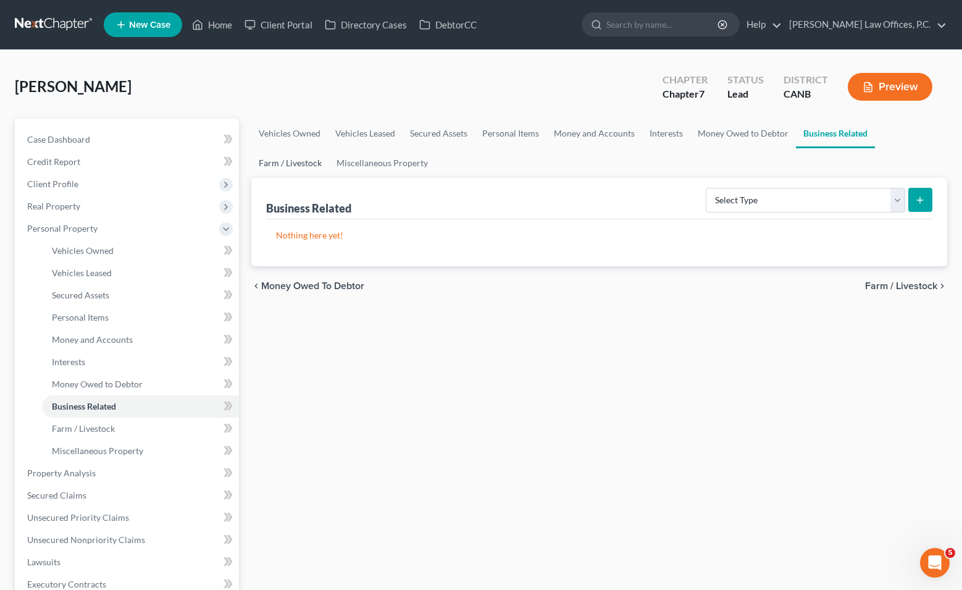
click at [288, 175] on link "Farm / Livestock" at bounding box center [290, 163] width 78 height 30
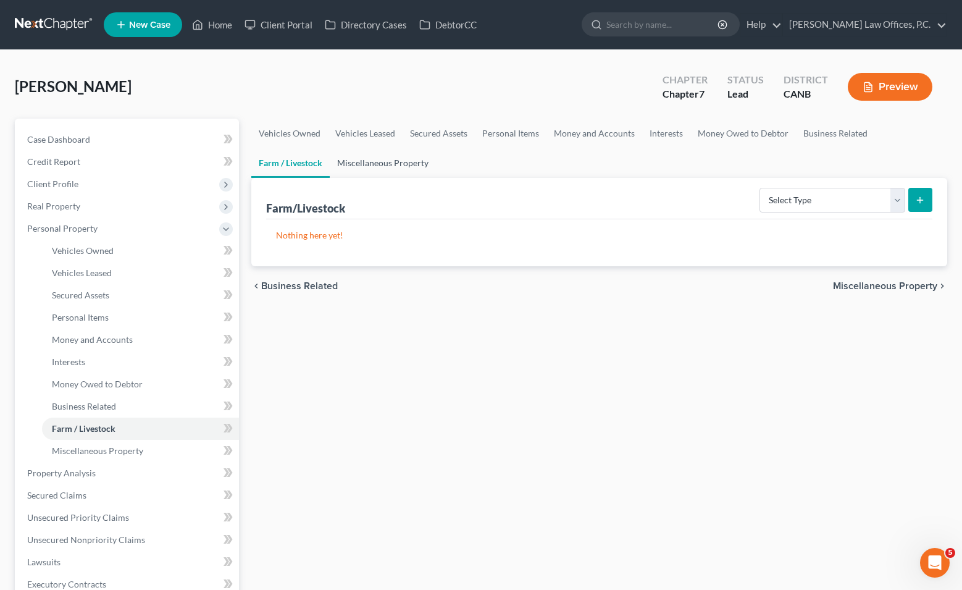
click at [349, 175] on link "Miscellaneous Property" at bounding box center [383, 163] width 106 height 30
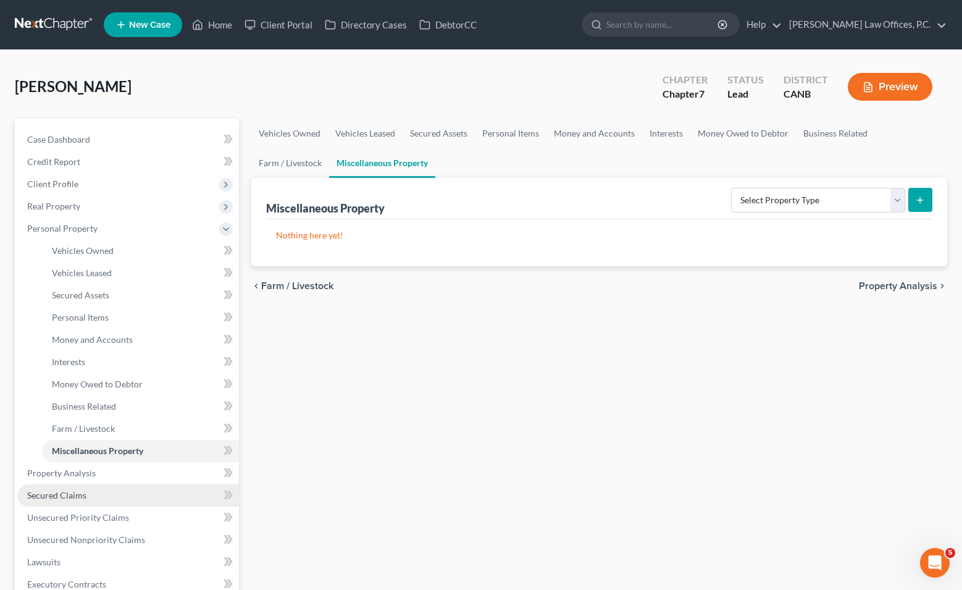
click at [141, 491] on link "Secured Claims" at bounding box center [128, 495] width 222 height 22
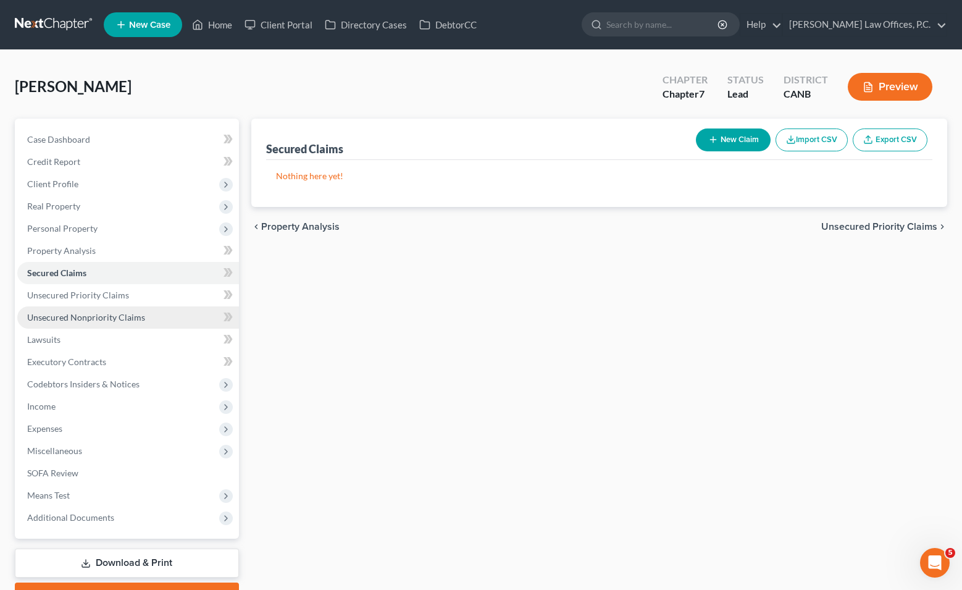
click at [123, 313] on span "Unsecured Nonpriority Claims" at bounding box center [86, 317] width 118 height 10
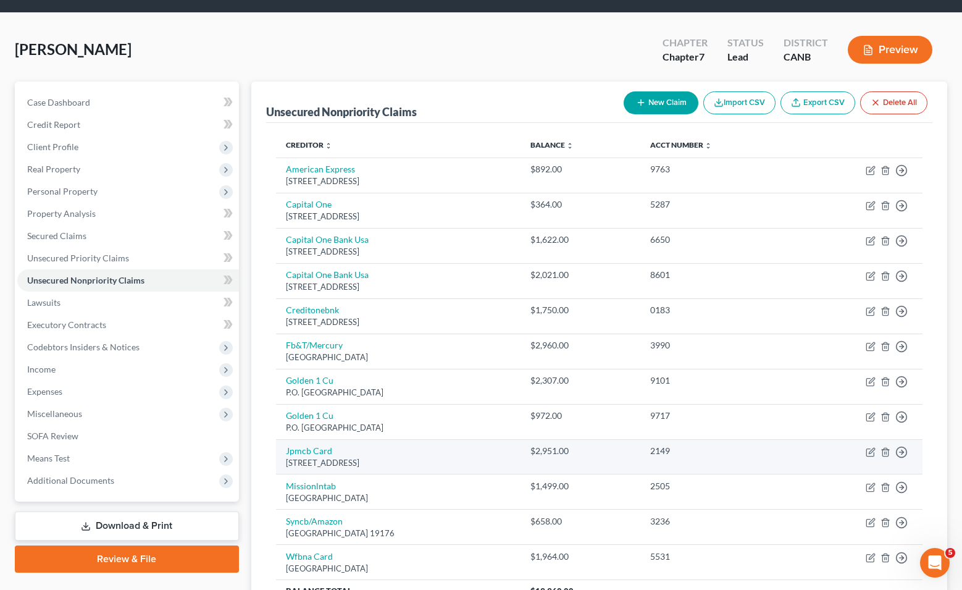
scroll to position [25, 0]
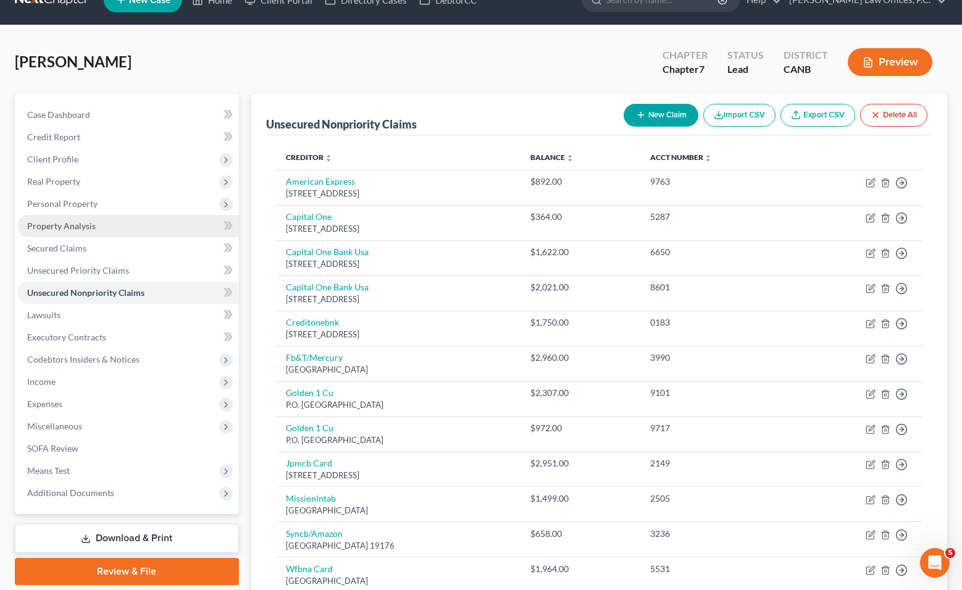
click at [130, 216] on link "Property Analysis" at bounding box center [128, 226] width 222 height 22
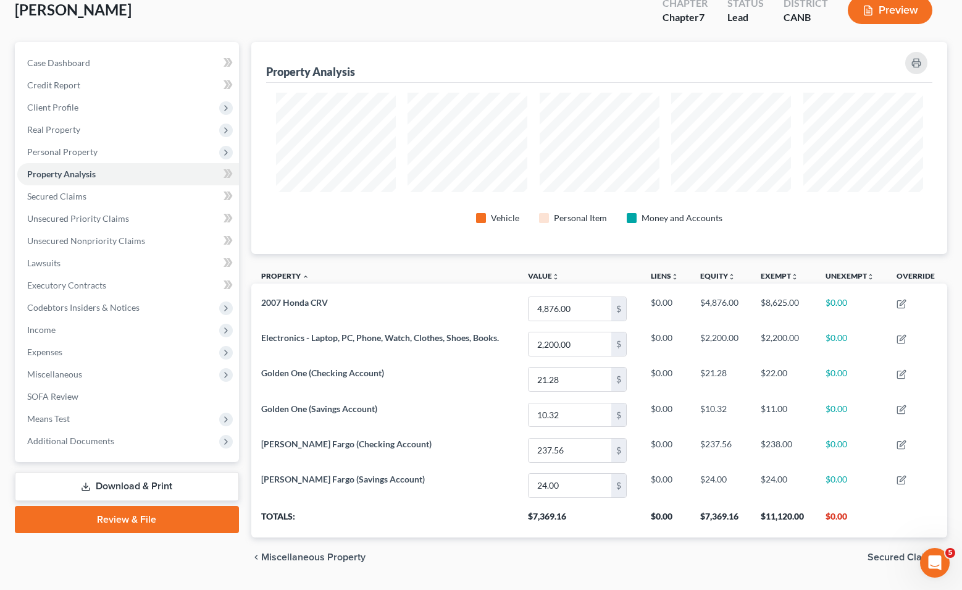
scroll to position [89, 0]
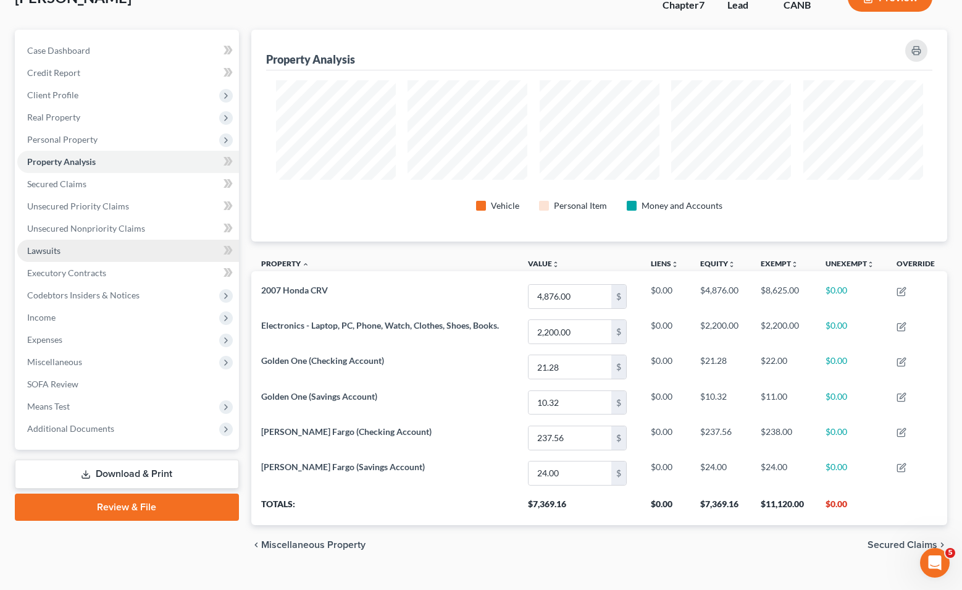
click at [137, 249] on link "Lawsuits" at bounding box center [128, 251] width 222 height 22
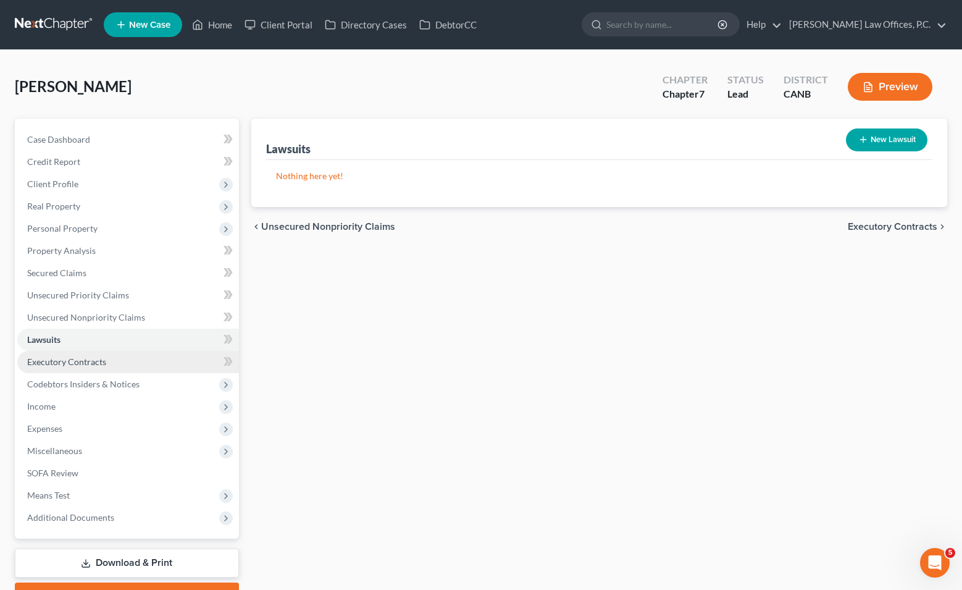
click at [128, 367] on link "Executory Contracts" at bounding box center [128, 362] width 222 height 22
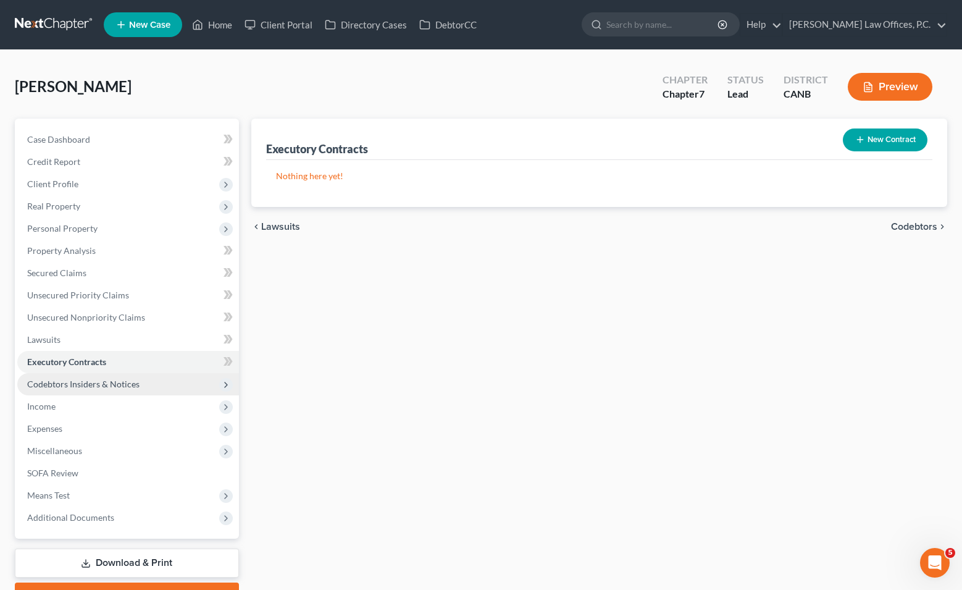
click at [126, 386] on span "Codebtors Insiders & Notices" at bounding box center [83, 383] width 112 height 10
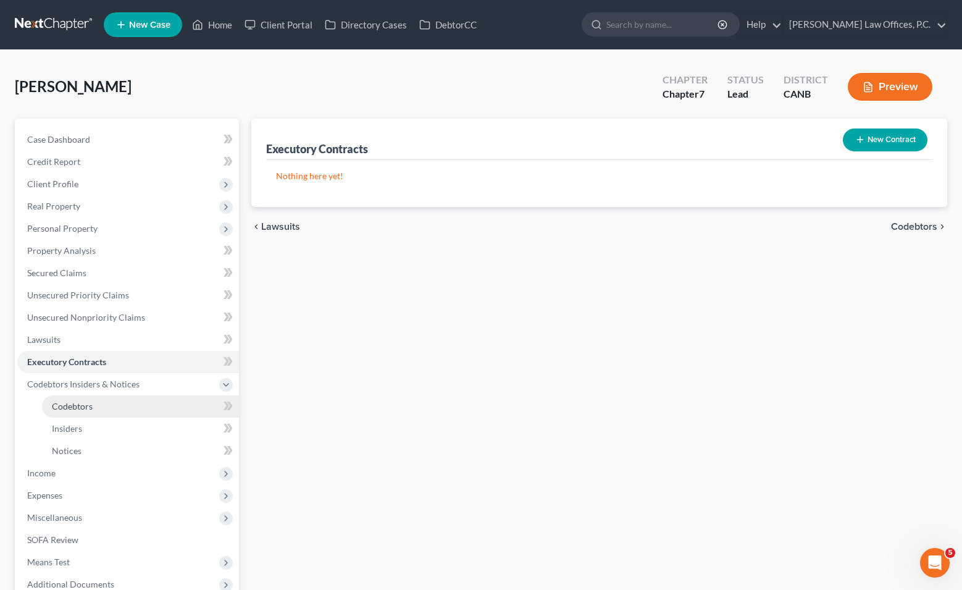
click at [112, 412] on link "Codebtors" at bounding box center [140, 406] width 197 height 22
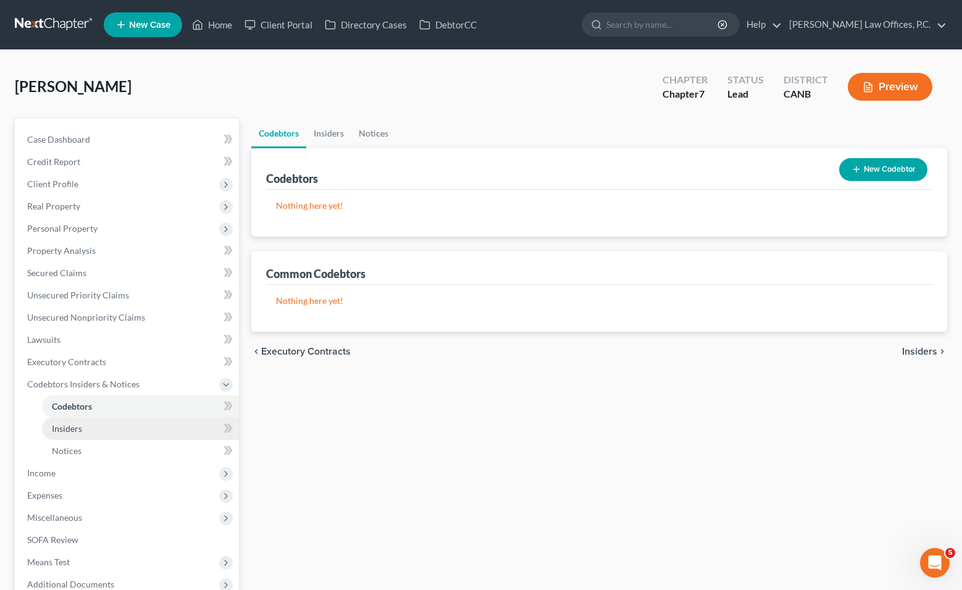
click at [106, 433] on link "Insiders" at bounding box center [140, 428] width 197 height 22
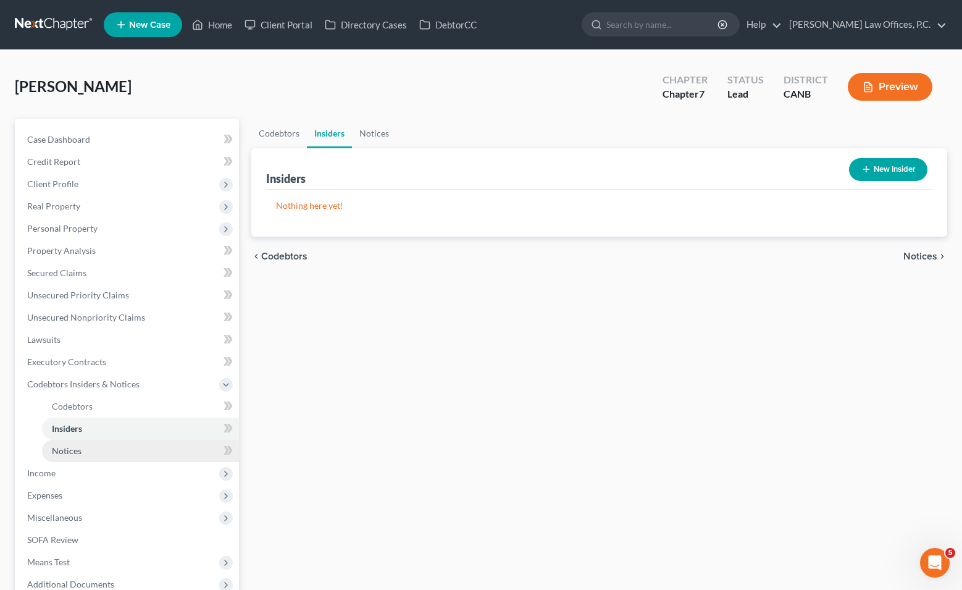
click at [102, 457] on link "Notices" at bounding box center [140, 451] width 197 height 22
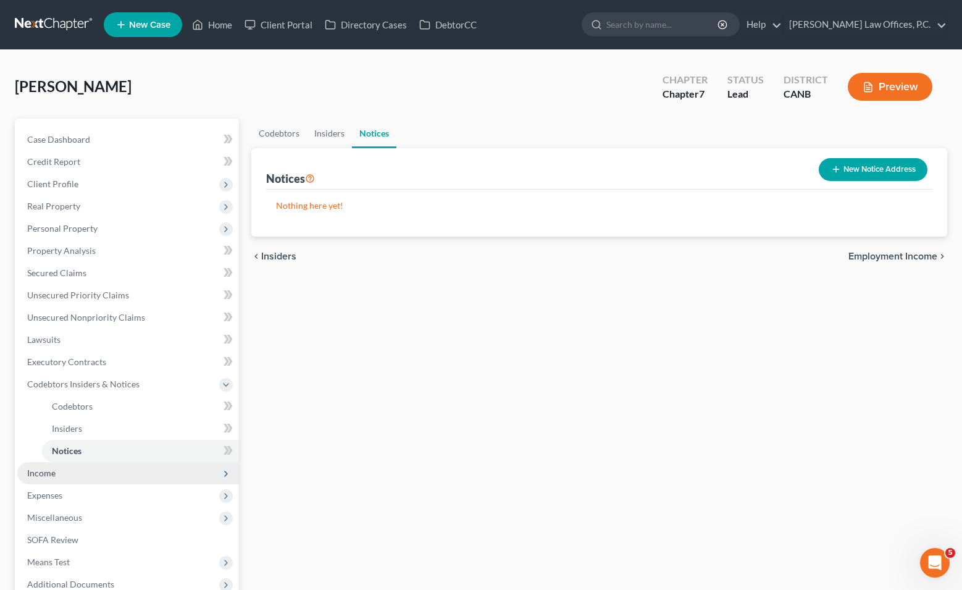
click at [96, 477] on span "Income" at bounding box center [128, 473] width 222 height 22
click at [110, 442] on link "Non Employment Income" at bounding box center [140, 451] width 197 height 22
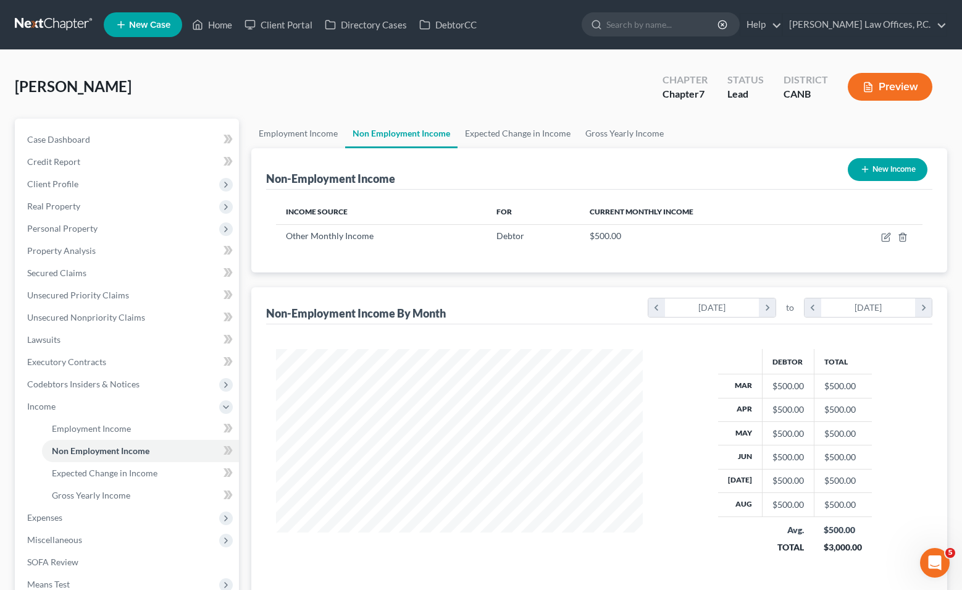
scroll to position [221, 391]
click at [297, 136] on link "Employment Income" at bounding box center [298, 134] width 94 height 30
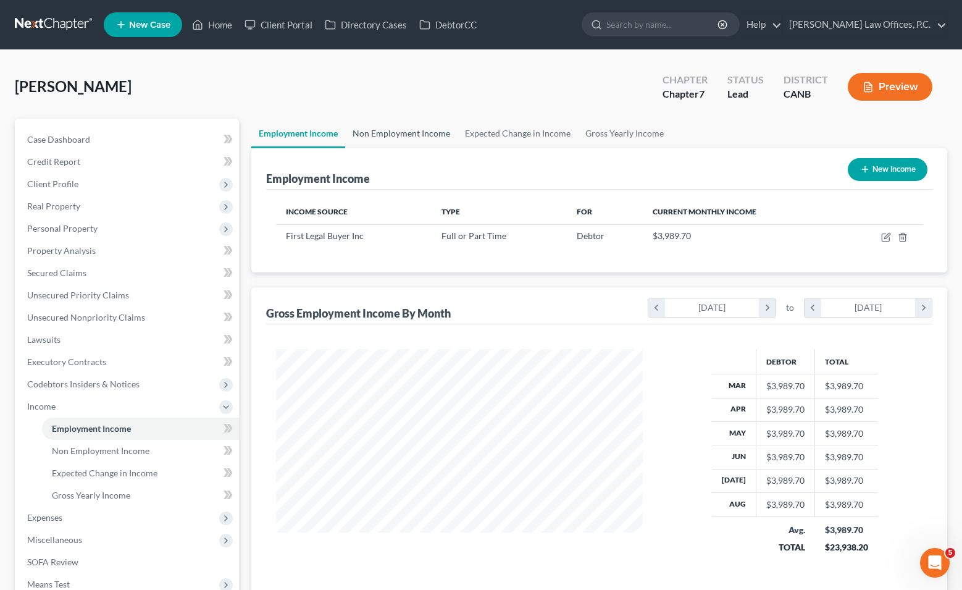
scroll to position [221, 391]
click at [385, 131] on link "Non Employment Income" at bounding box center [401, 134] width 112 height 30
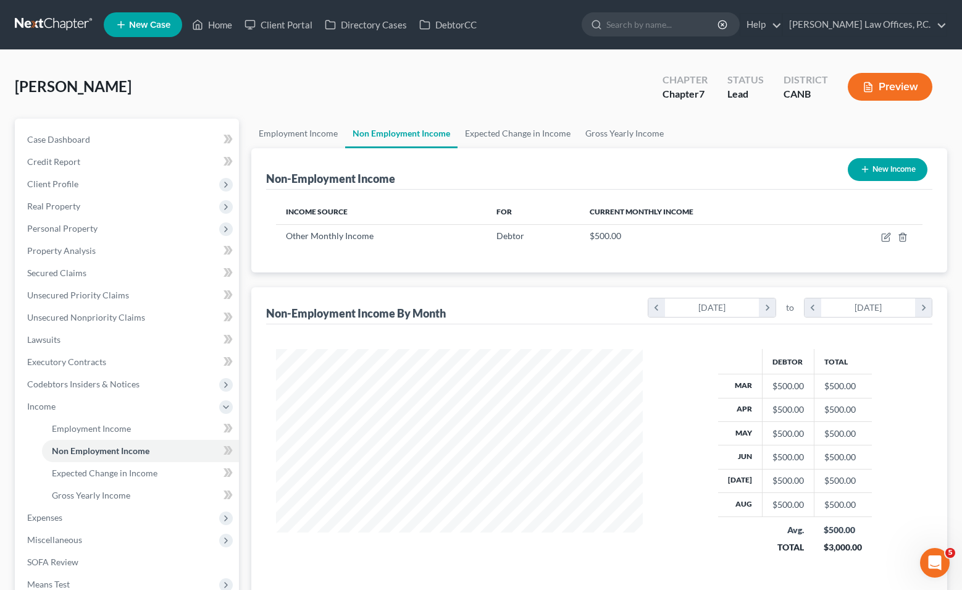
scroll to position [221, 391]
click at [548, 240] on icon "button" at bounding box center [886, 237] width 10 height 10
select select "13"
select select "0"
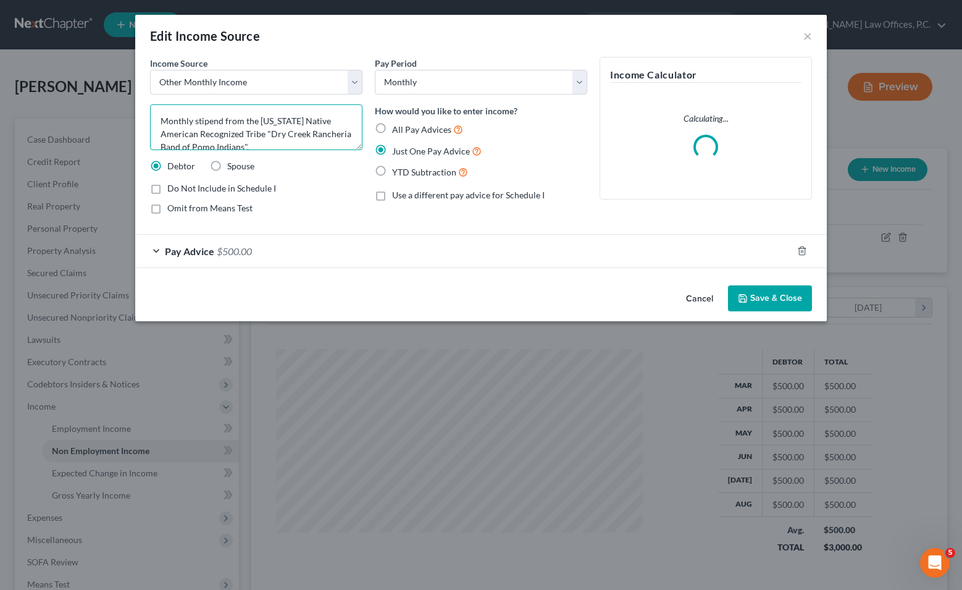
scroll to position [13, 0]
drag, startPoint x: 323, startPoint y: 143, endPoint x: 300, endPoint y: 168, distance: 34.1
click at [300, 168] on div "Income Source * Select Unemployment Disability (from employer) Pension Retireme…" at bounding box center [256, 140] width 225 height 167
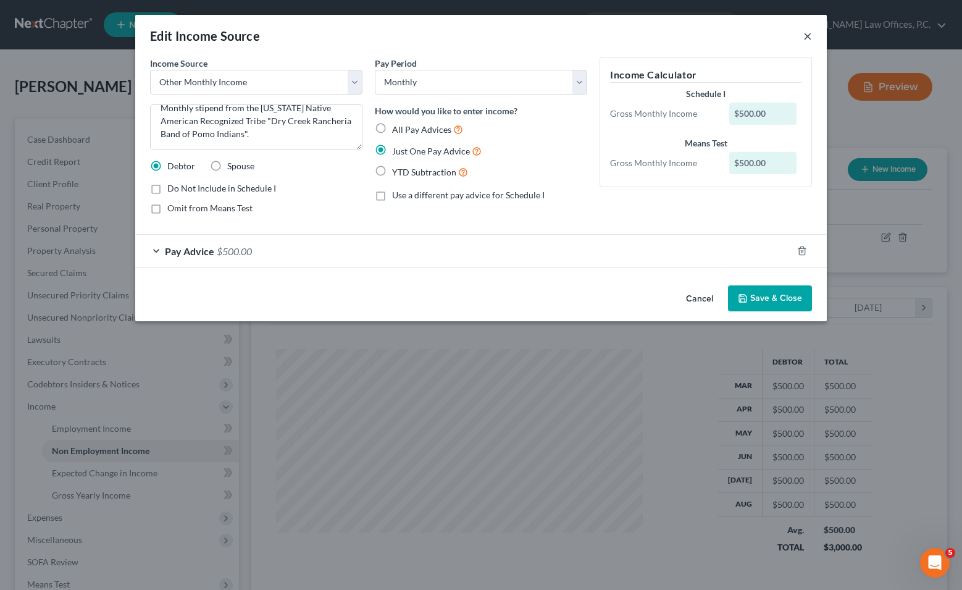
click at [548, 37] on button "×" at bounding box center [807, 35] width 9 height 15
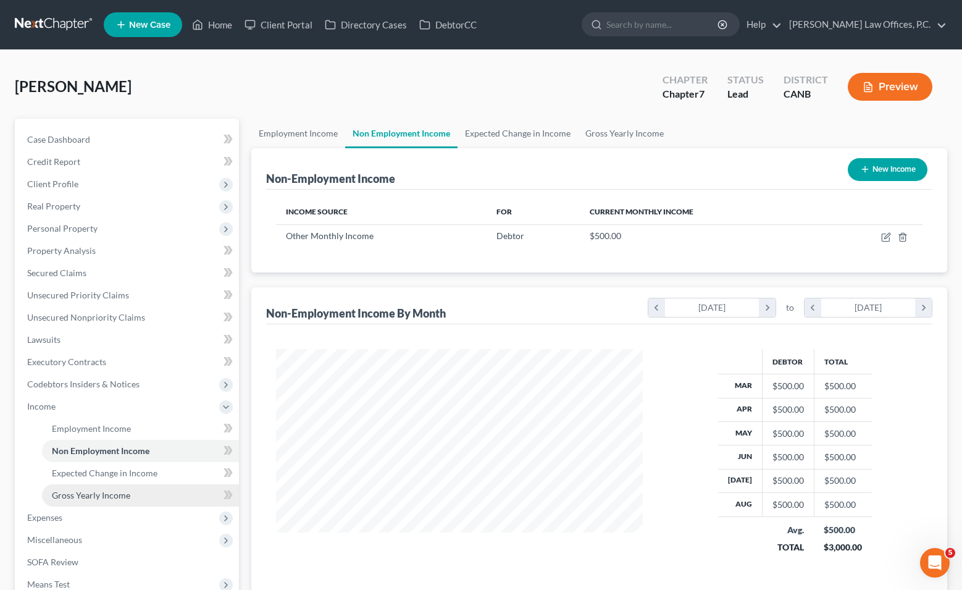
click at [134, 496] on link "Gross Yearly Income" at bounding box center [140, 495] width 197 height 22
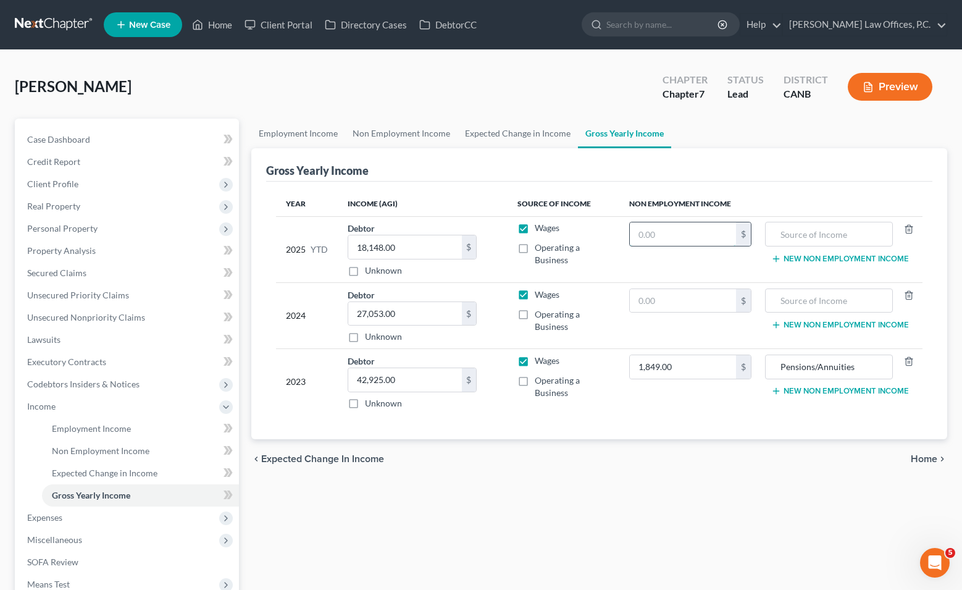
click at [548, 238] on input "text" at bounding box center [683, 233] width 106 height 23
type input "4,000"
type input "income"
click at [100, 454] on span "Non Employment Income" at bounding box center [101, 450] width 98 height 10
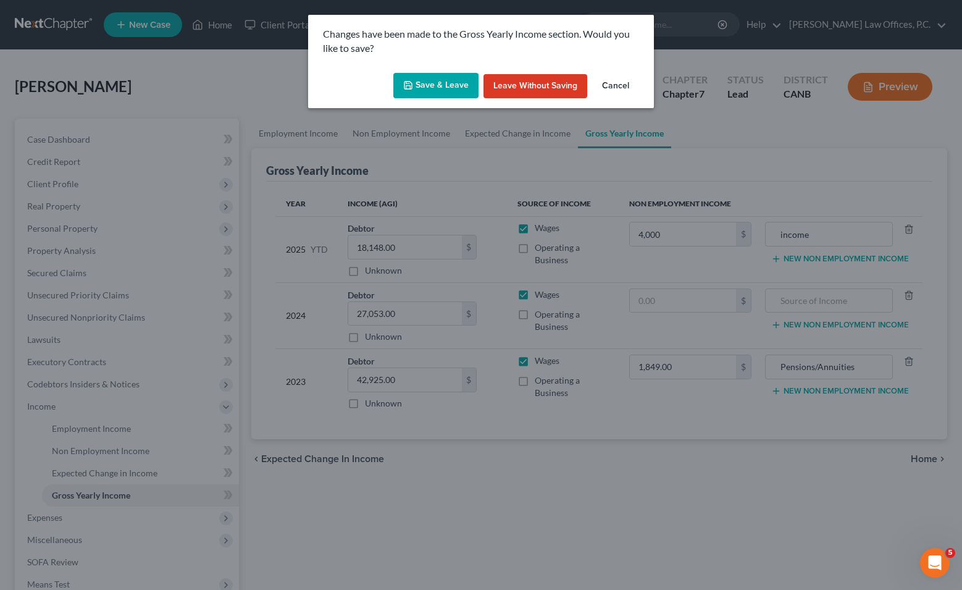
click at [449, 80] on button "Save & Leave" at bounding box center [435, 86] width 85 height 26
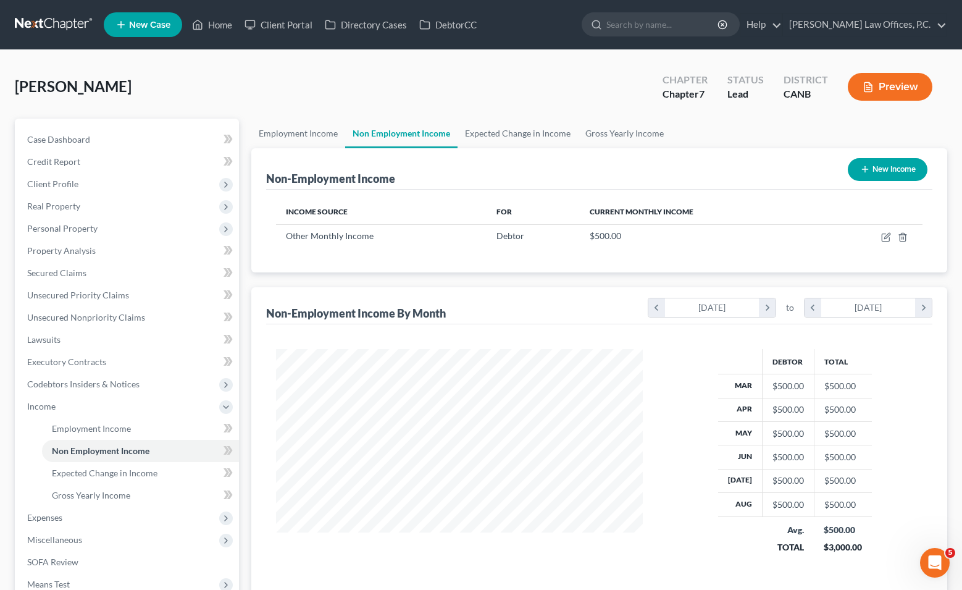
scroll to position [221, 391]
click at [548, 235] on icon "button" at bounding box center [886, 237] width 10 height 10
select select "13"
select select "0"
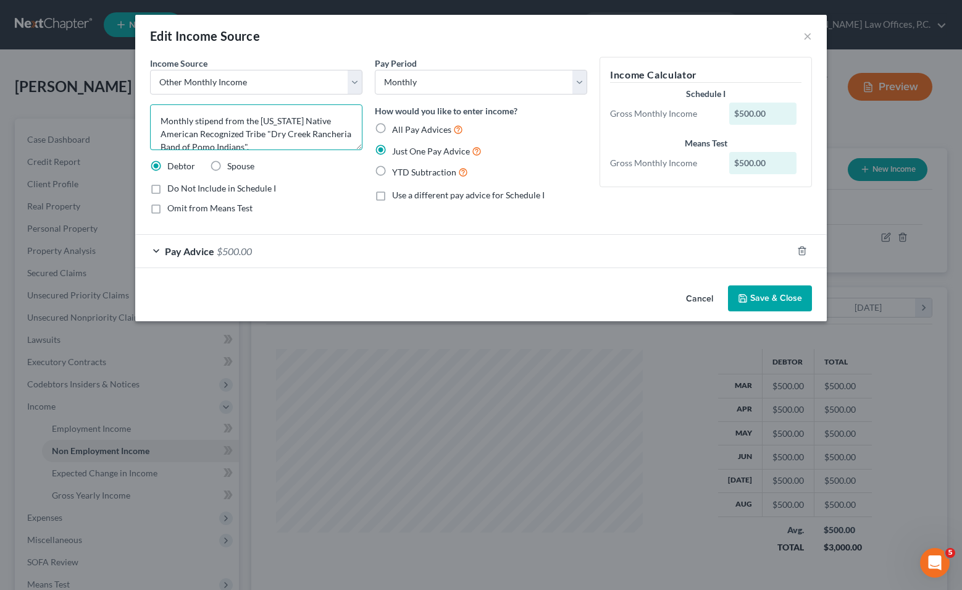
drag, startPoint x: 263, startPoint y: 144, endPoint x: 270, endPoint y: 132, distance: 14.4
click at [270, 132] on textarea "Monthly stipend from the [US_STATE] Native American Recognized Tribe "Dry Creek…" at bounding box center [256, 127] width 212 height 46
drag, startPoint x: 159, startPoint y: 122, endPoint x: 264, endPoint y: 129, distance: 104.5
click at [264, 129] on textarea "Monthly stipend from the [US_STATE] Native American Recognized Tribe "Dry Creek…" at bounding box center [256, 127] width 212 height 46
click at [548, 289] on button "Save & Close" at bounding box center [770, 298] width 84 height 26
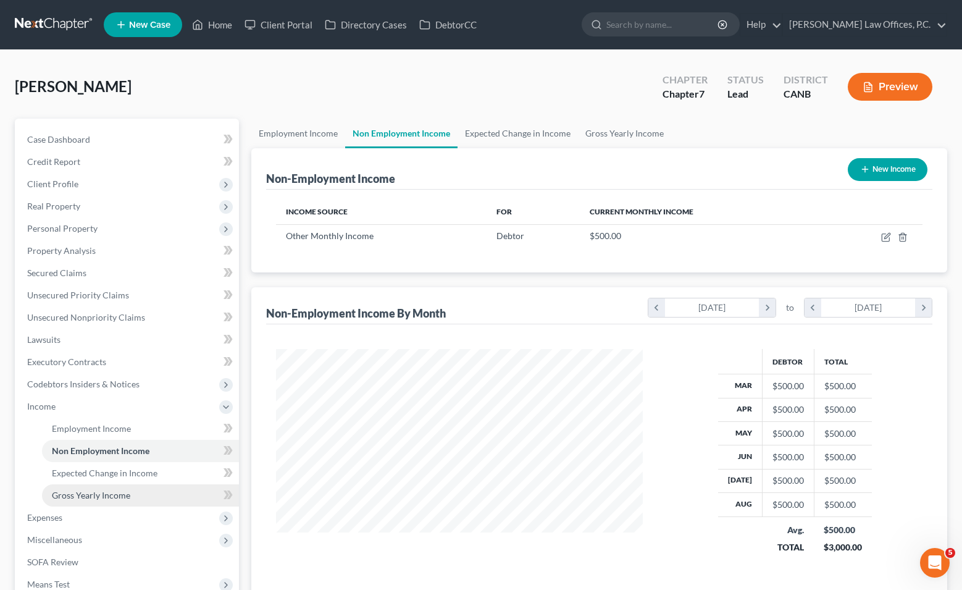
click at [139, 489] on link "Gross Yearly Income" at bounding box center [140, 495] width 197 height 22
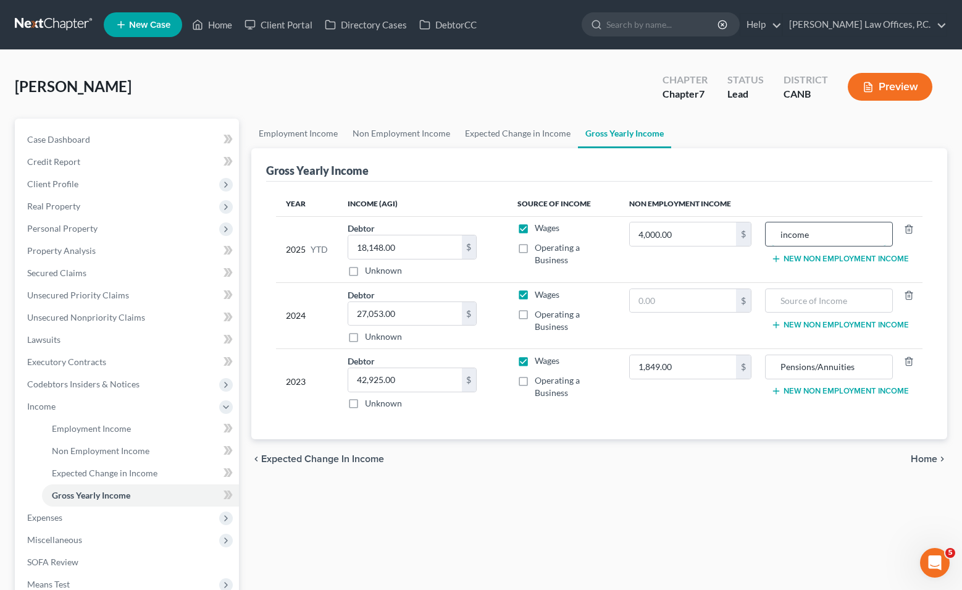
click at [548, 240] on input "income" at bounding box center [829, 233] width 115 height 23
paste input "Monthly stipend from the [US_STATE] [DEMOGRAPHIC_DATA] Recognized Trib"
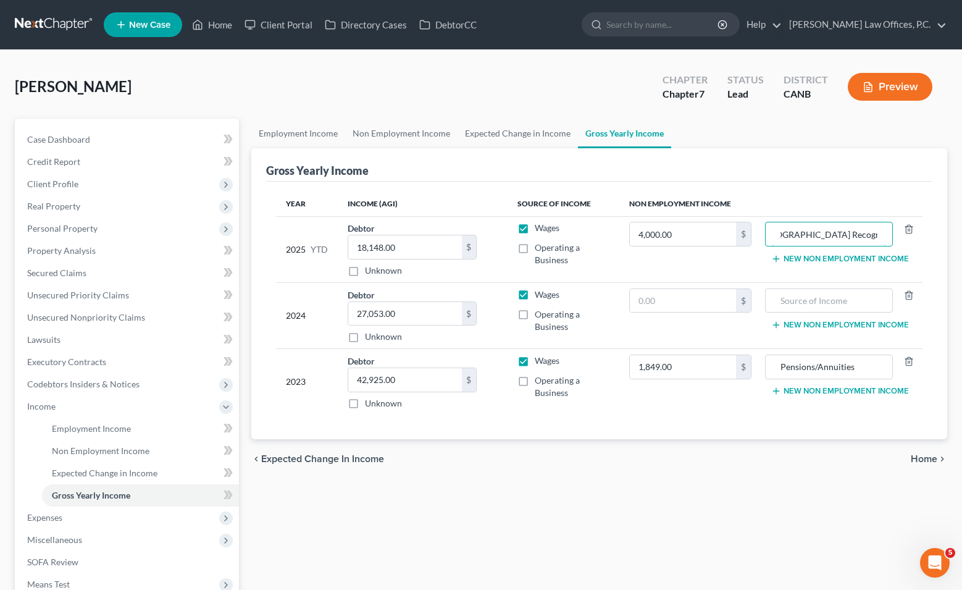
type input "Monthly stipend from the [US_STATE] [DEMOGRAPHIC_DATA] Recognized Tribe"
click at [548, 459] on span "Home" at bounding box center [924, 459] width 27 height 10
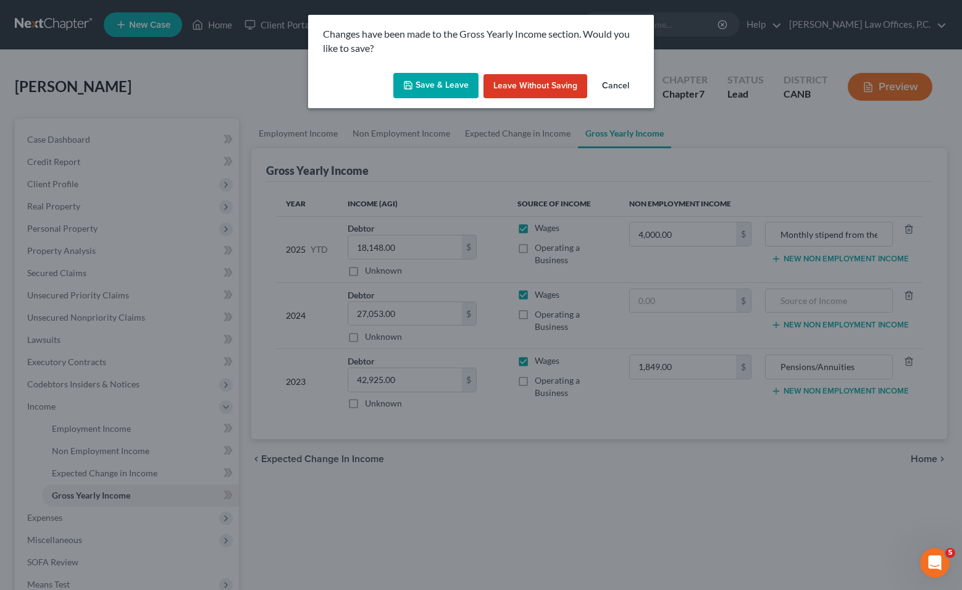
click at [438, 90] on button "Save & Leave" at bounding box center [435, 86] width 85 height 26
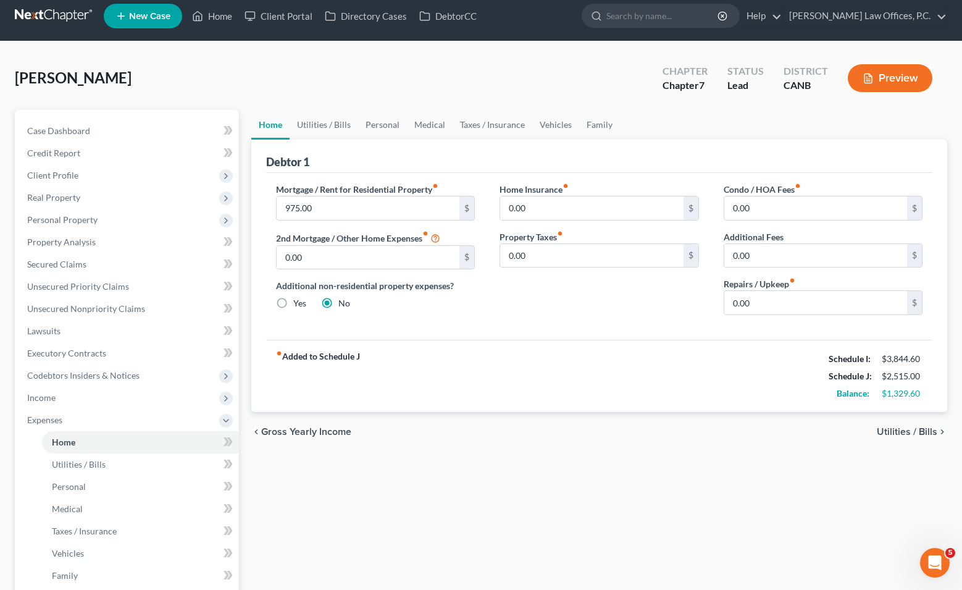
scroll to position [11, 0]
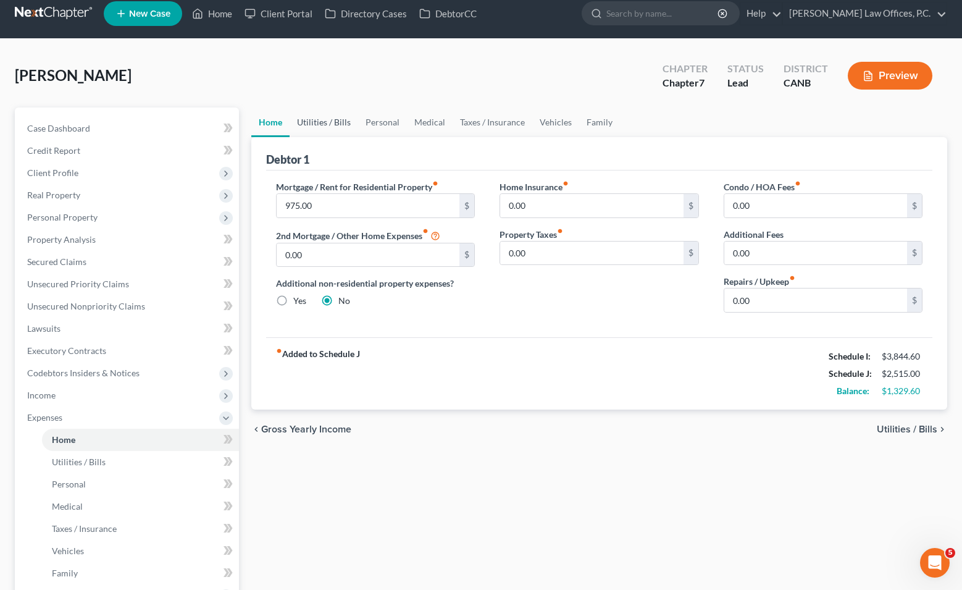
click at [332, 128] on link "Utilities / Bills" at bounding box center [324, 122] width 69 height 30
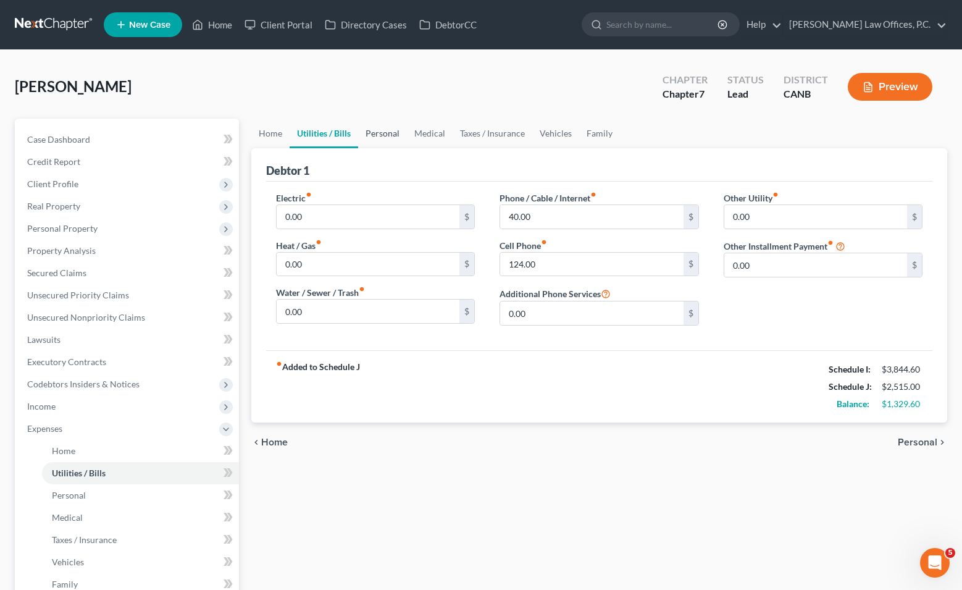
click at [388, 131] on link "Personal" at bounding box center [382, 134] width 49 height 30
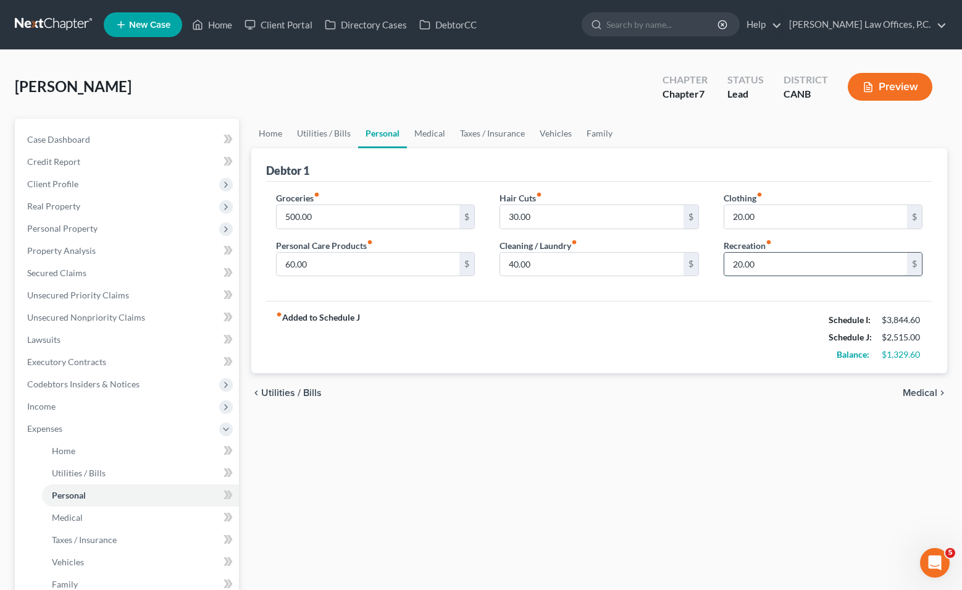
click at [548, 263] on input "20.00" at bounding box center [815, 263] width 183 height 23
type input "150"
click at [427, 134] on link "Medical" at bounding box center [430, 134] width 46 height 30
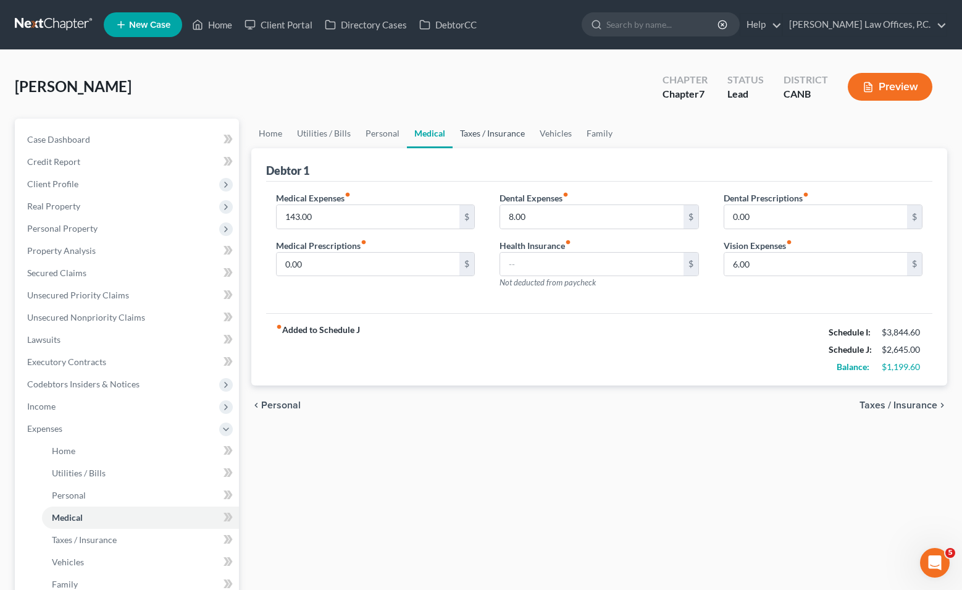
click at [461, 136] on link "Taxes / Insurance" at bounding box center [493, 134] width 80 height 30
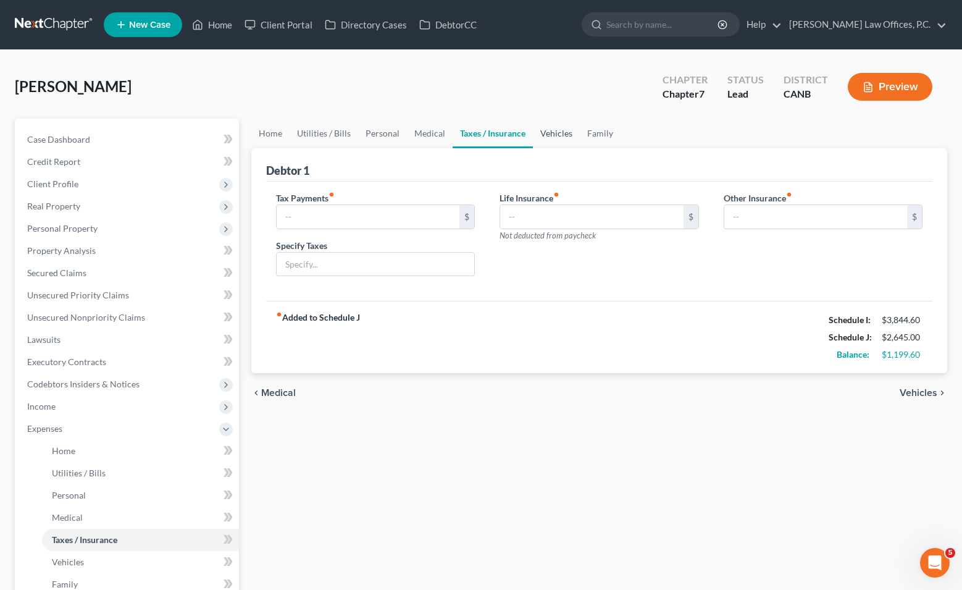
click at [537, 138] on link "Vehicles" at bounding box center [556, 134] width 47 height 30
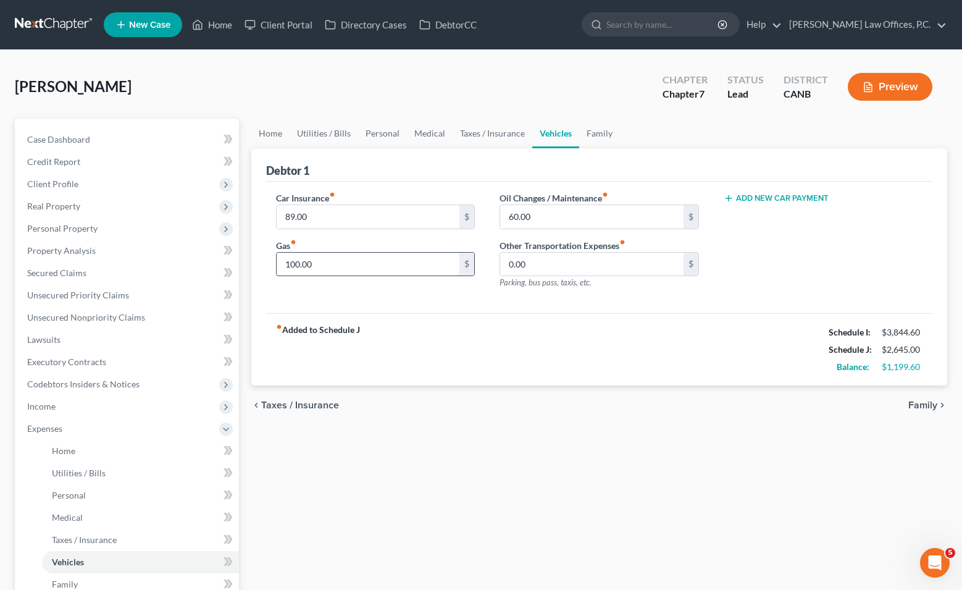
click at [395, 260] on input "100.00" at bounding box center [368, 263] width 183 height 23
type input "250"
click at [548, 135] on link "Family" at bounding box center [599, 134] width 41 height 30
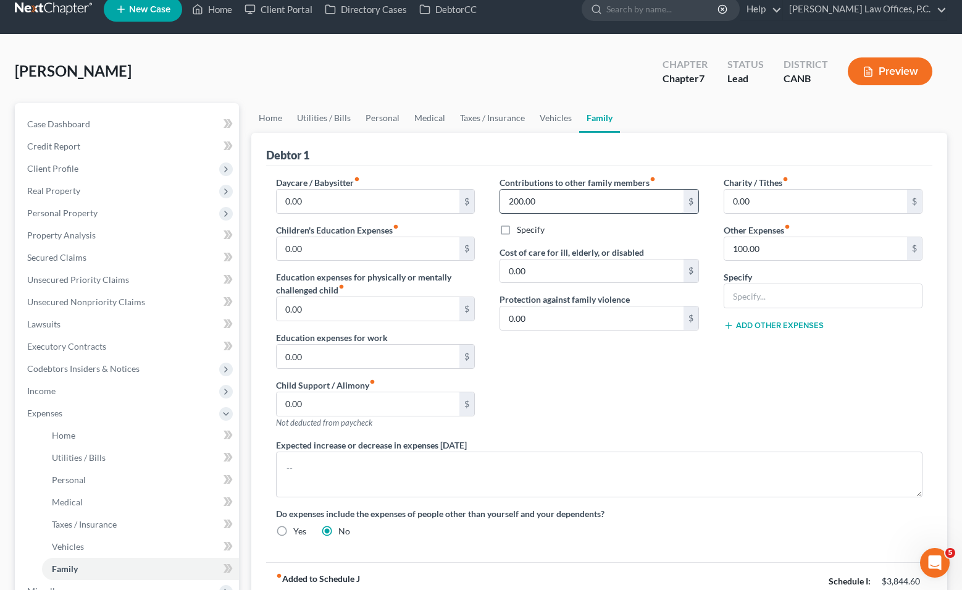
scroll to position [25, 0]
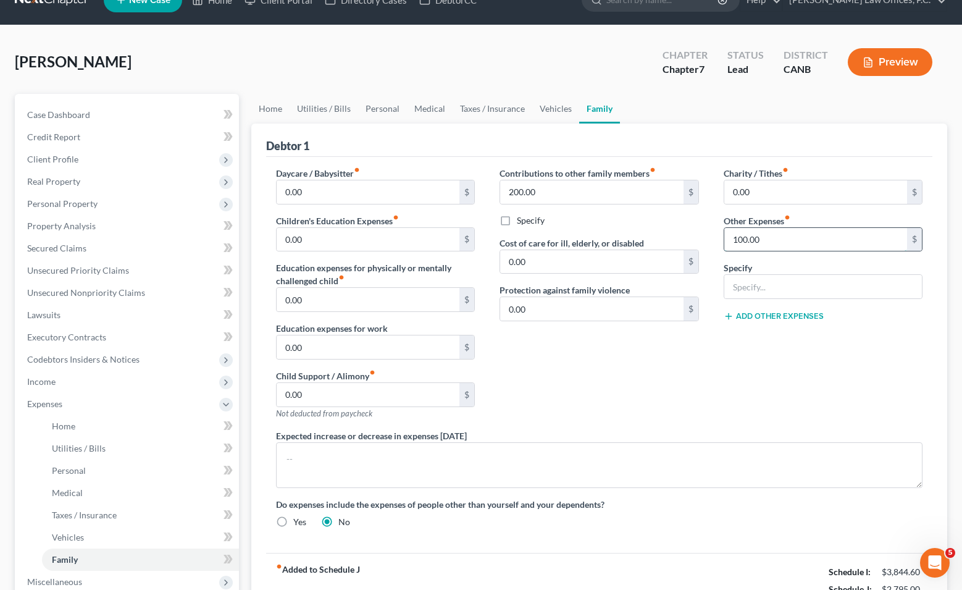
click at [548, 238] on input "100.00" at bounding box center [815, 239] width 183 height 23
type input "150"
type input "g"
type input "General sundries"
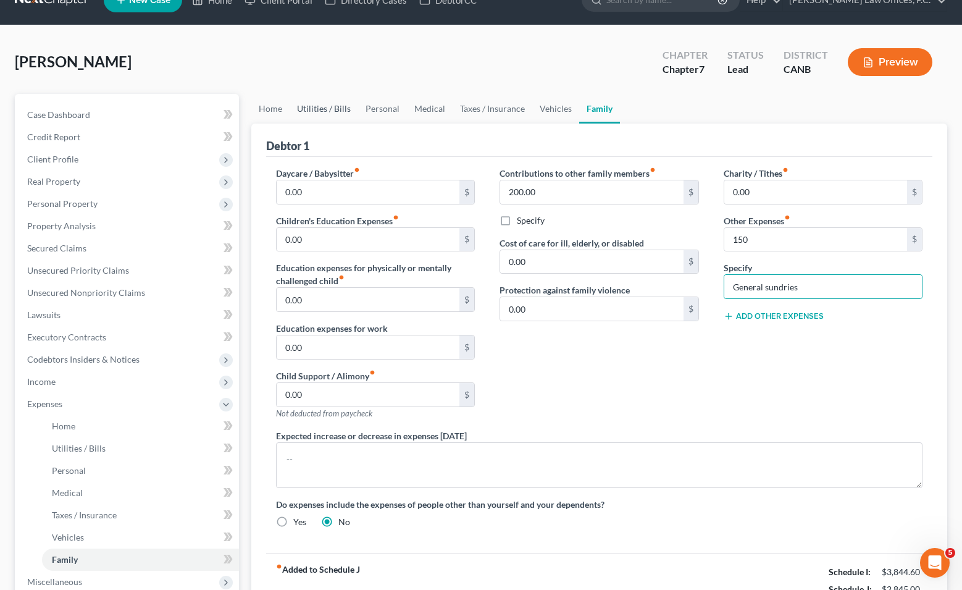
click at [334, 111] on link "Utilities / Bills" at bounding box center [324, 109] width 69 height 30
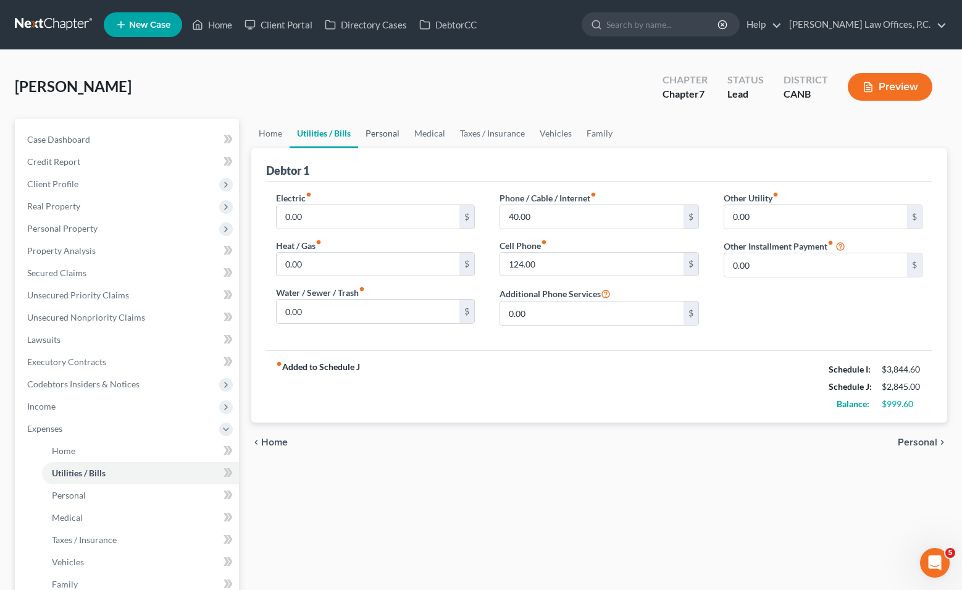
click at [388, 128] on link "Personal" at bounding box center [382, 134] width 49 height 30
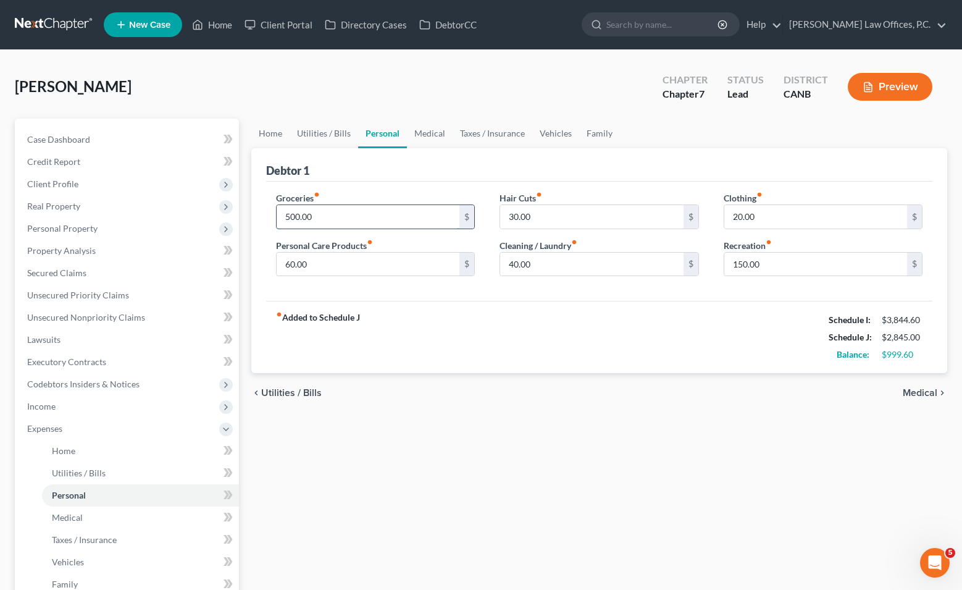
click at [341, 212] on input "500.00" at bounding box center [368, 216] width 183 height 23
type input "650"
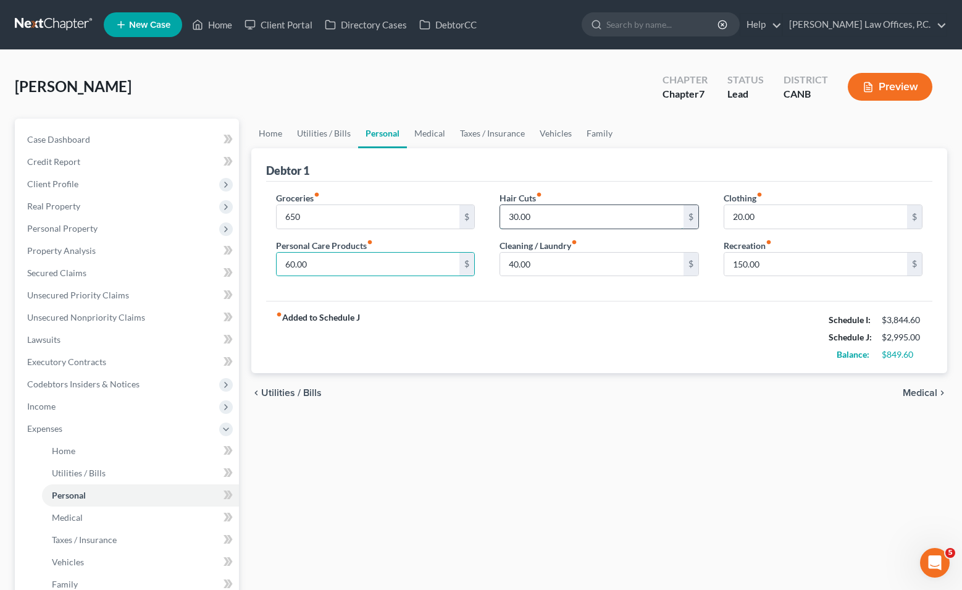
click at [514, 214] on input "30.00" at bounding box center [591, 216] width 183 height 23
click at [387, 262] on input "60.00" at bounding box center [368, 263] width 183 height 23
click at [548, 208] on input "20.00" at bounding box center [815, 216] width 183 height 23
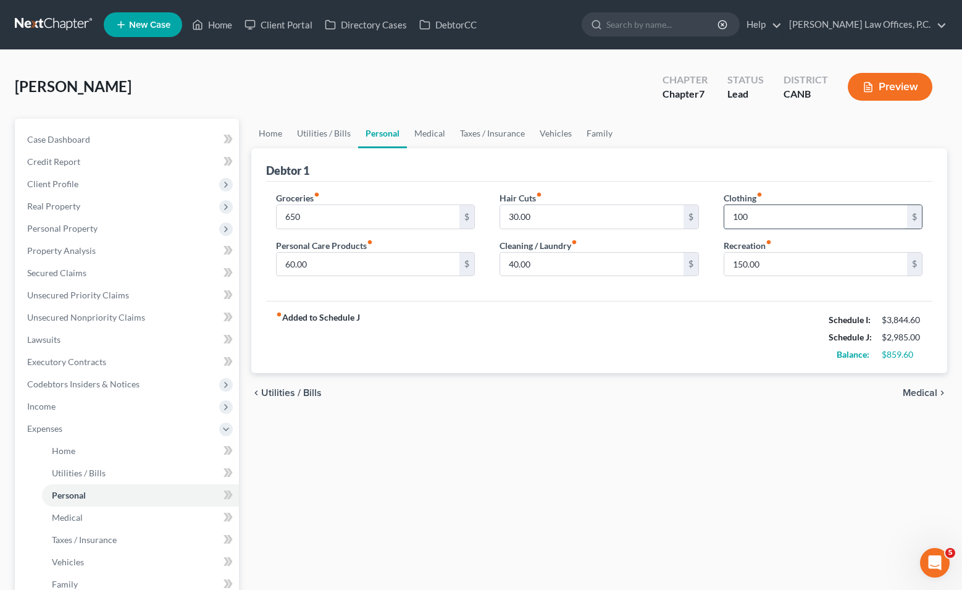
type input "100"
click at [436, 128] on link "Medical" at bounding box center [430, 134] width 46 height 30
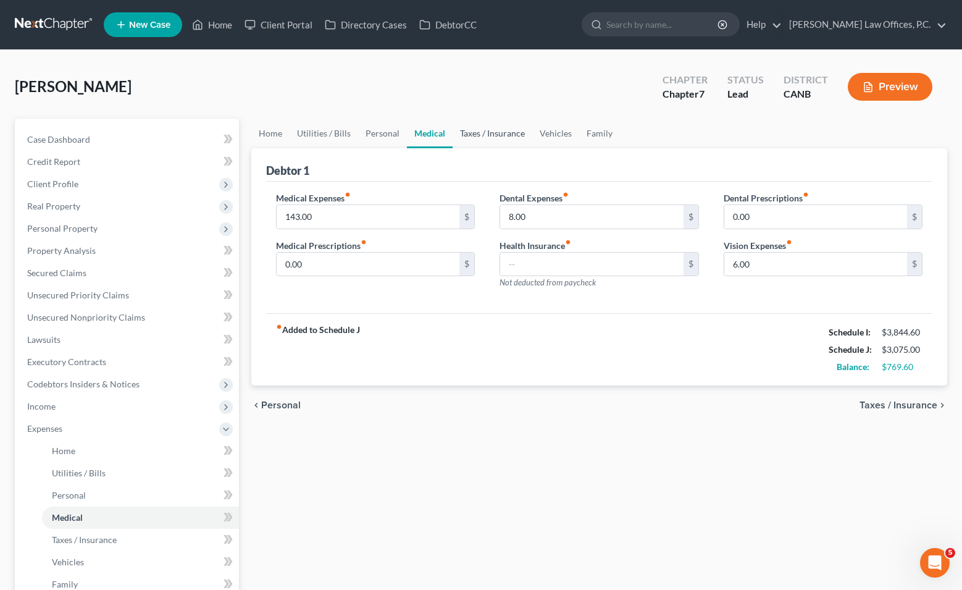
click at [499, 136] on link "Taxes / Insurance" at bounding box center [493, 134] width 80 height 30
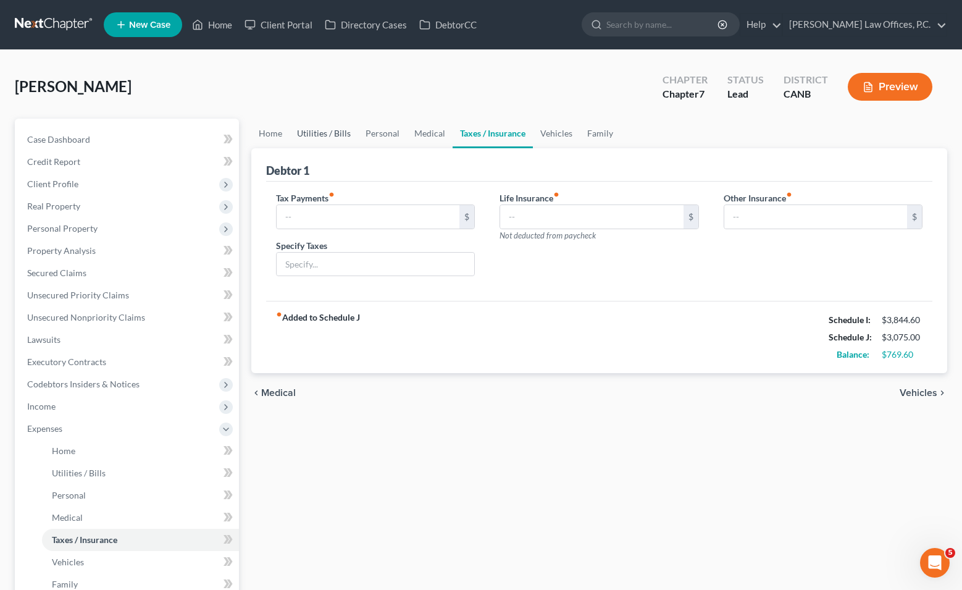
click at [350, 132] on link "Utilities / Bills" at bounding box center [324, 134] width 69 height 30
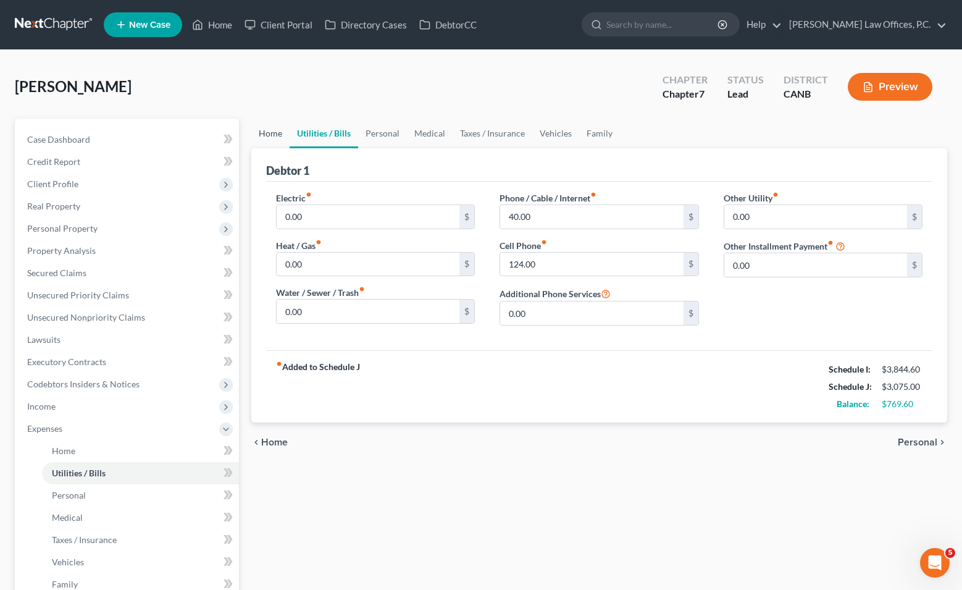
click at [267, 128] on link "Home" at bounding box center [270, 134] width 38 height 30
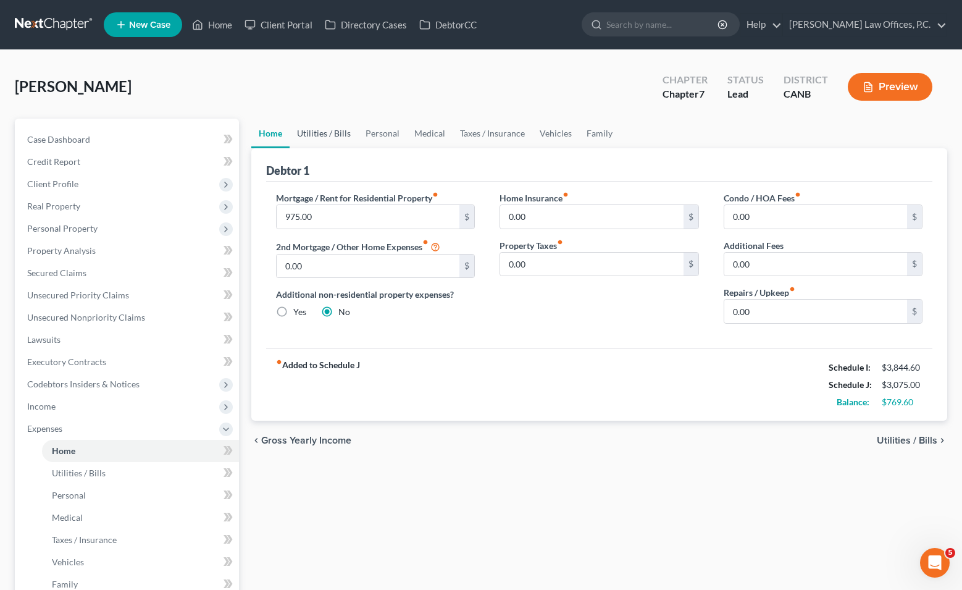
click at [323, 127] on link "Utilities / Bills" at bounding box center [324, 134] width 69 height 30
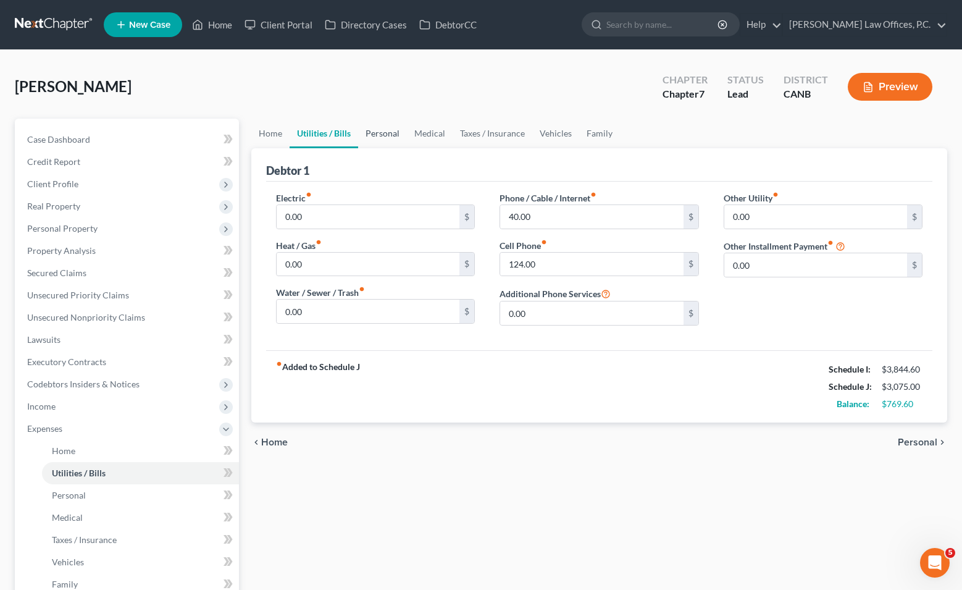
click at [387, 130] on link "Personal" at bounding box center [382, 134] width 49 height 30
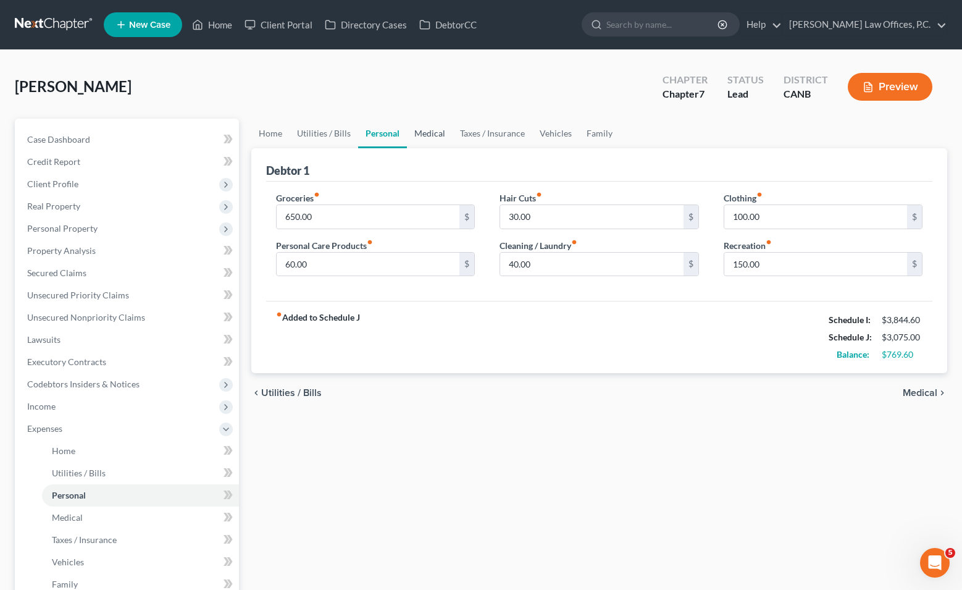
click at [433, 130] on link "Medical" at bounding box center [430, 134] width 46 height 30
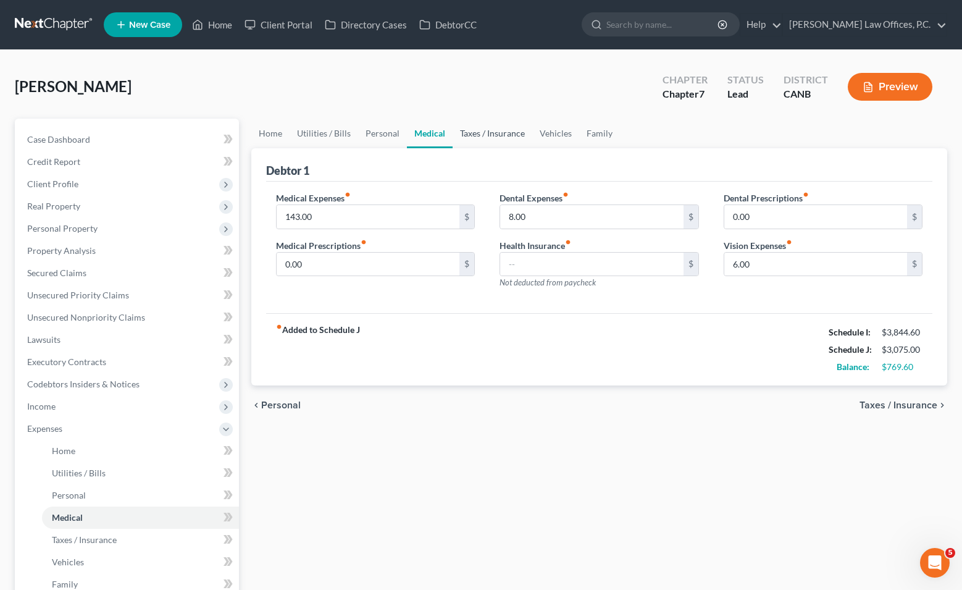
click at [494, 133] on link "Taxes / Insurance" at bounding box center [493, 134] width 80 height 30
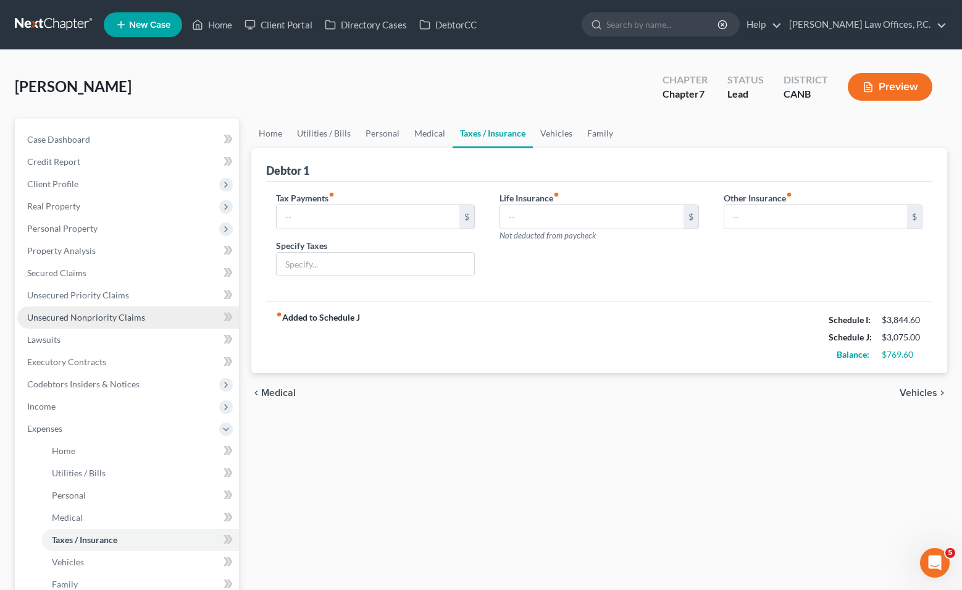
click at [148, 322] on link "Unsecured Nonpriority Claims" at bounding box center [128, 317] width 222 height 22
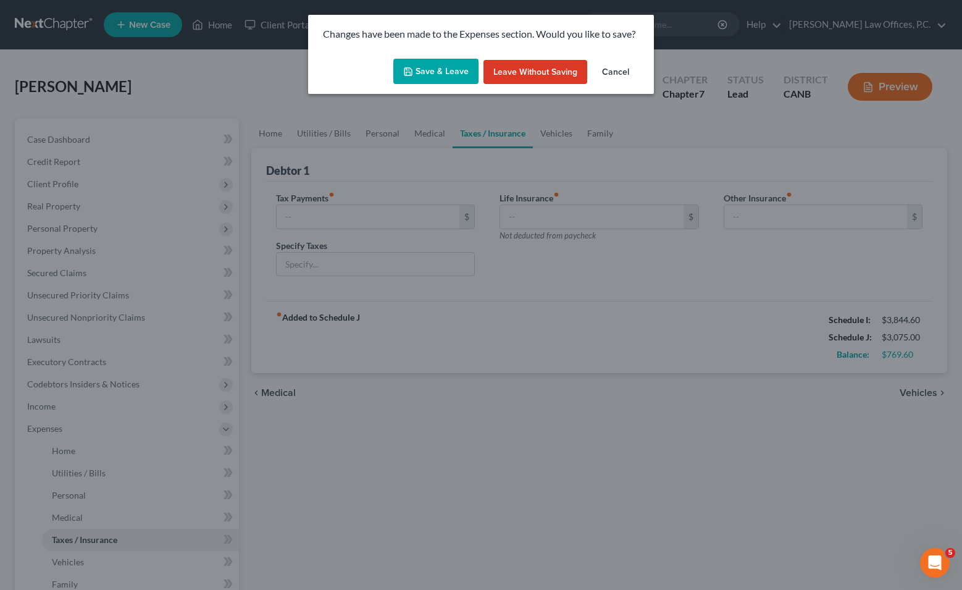
click at [425, 75] on button "Save & Leave" at bounding box center [435, 72] width 85 height 26
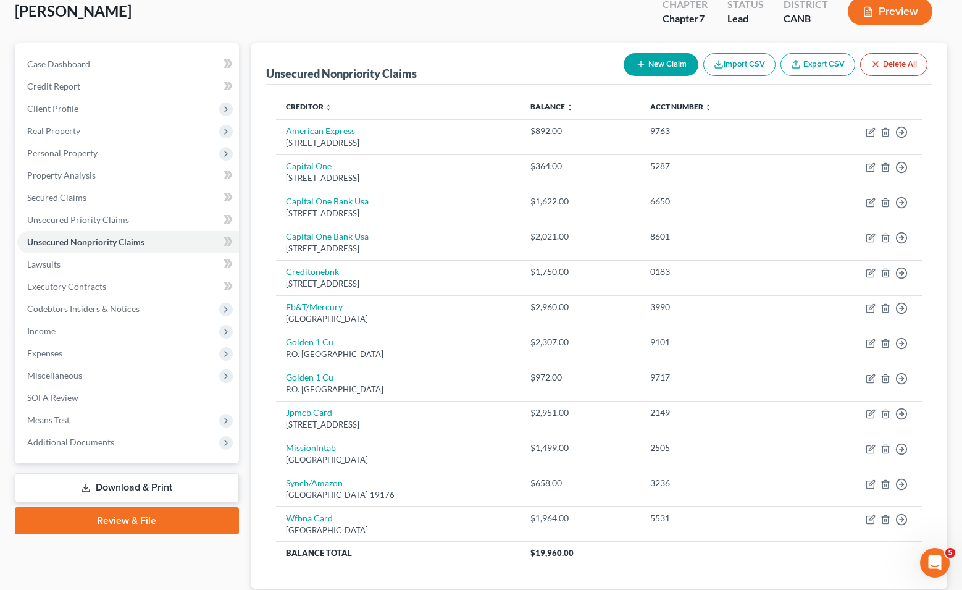
scroll to position [83, 0]
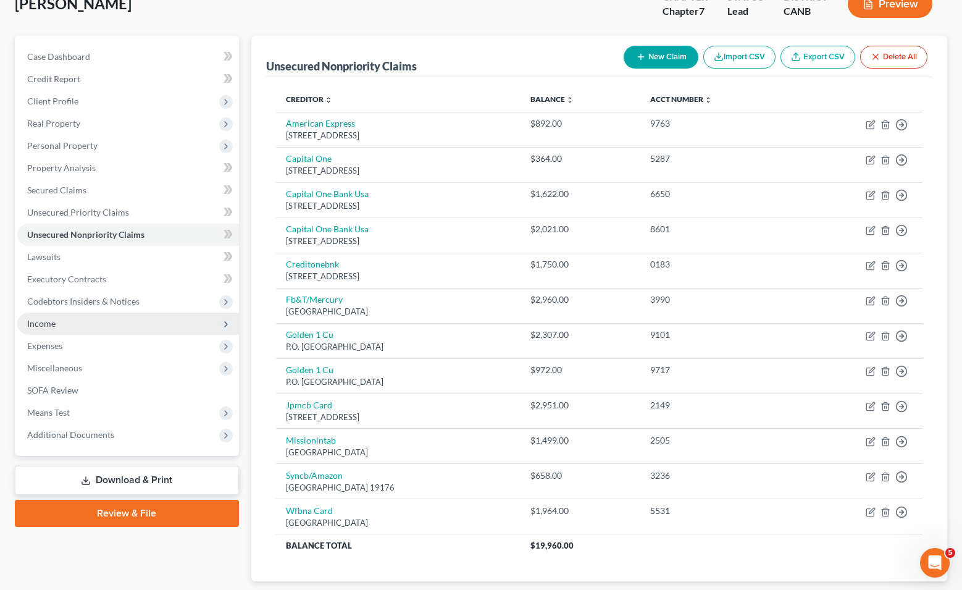
click at [136, 325] on span "Income" at bounding box center [128, 323] width 222 height 22
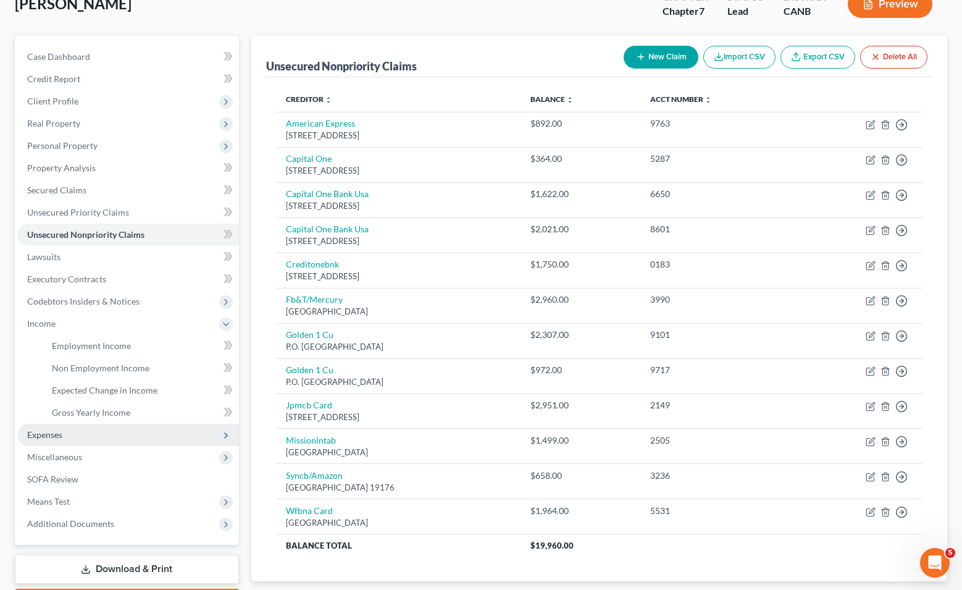
click at [101, 435] on span "Expenses" at bounding box center [128, 434] width 222 height 22
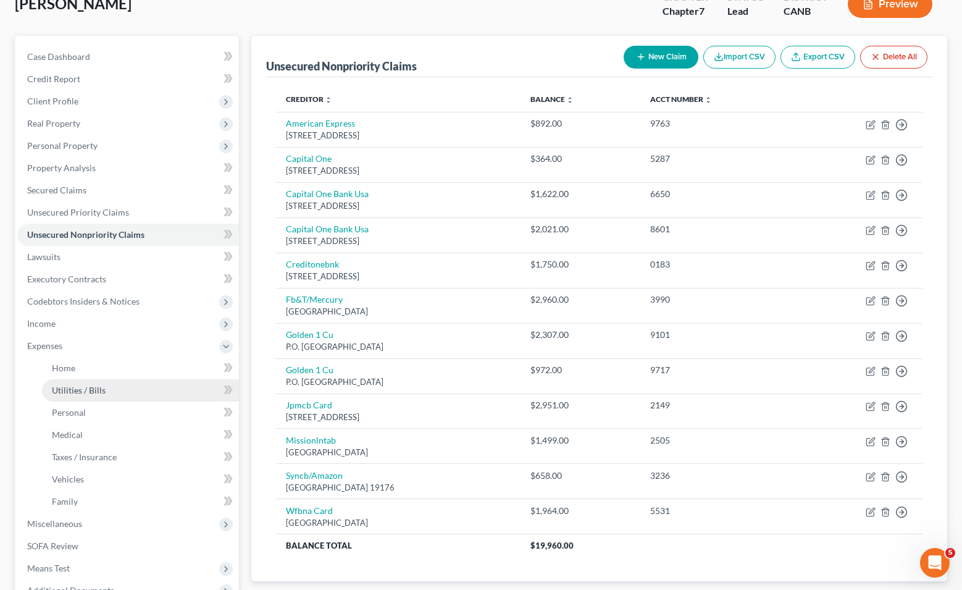
click at [97, 380] on link "Utilities / Bills" at bounding box center [140, 390] width 197 height 22
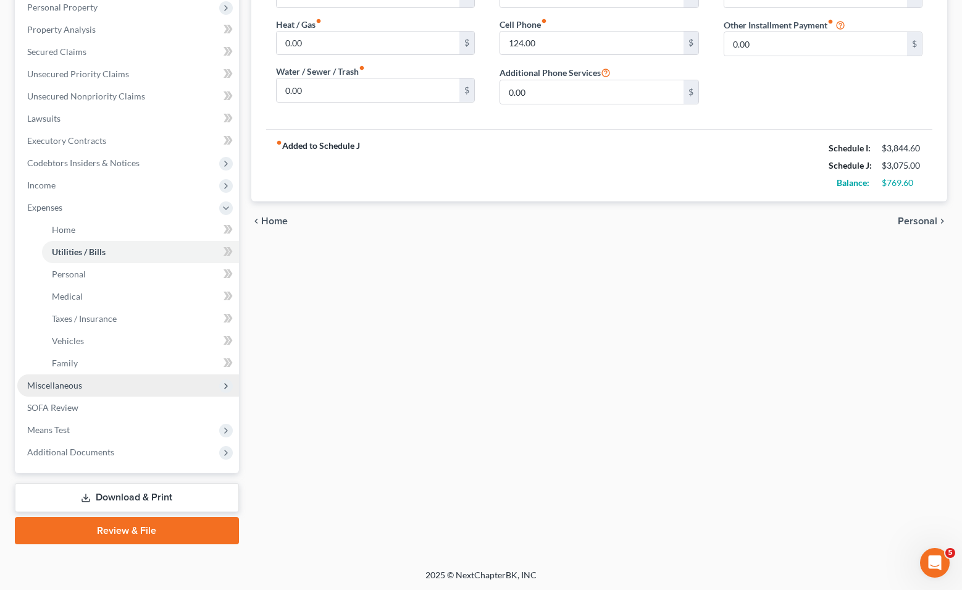
click at [94, 376] on span "Miscellaneous" at bounding box center [128, 385] width 222 height 22
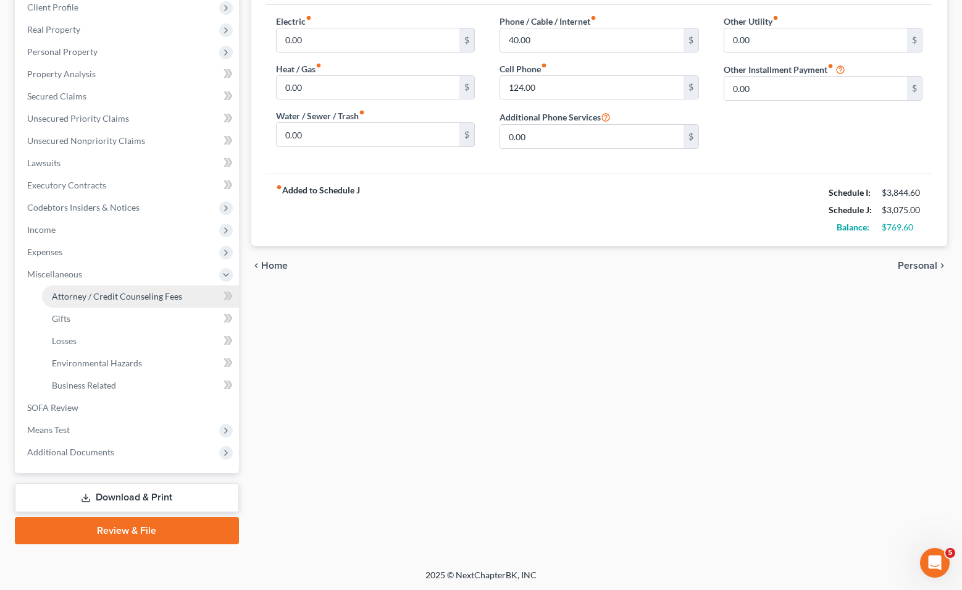
click at [105, 303] on link "Attorney / Credit Counseling Fees" at bounding box center [140, 296] width 197 height 22
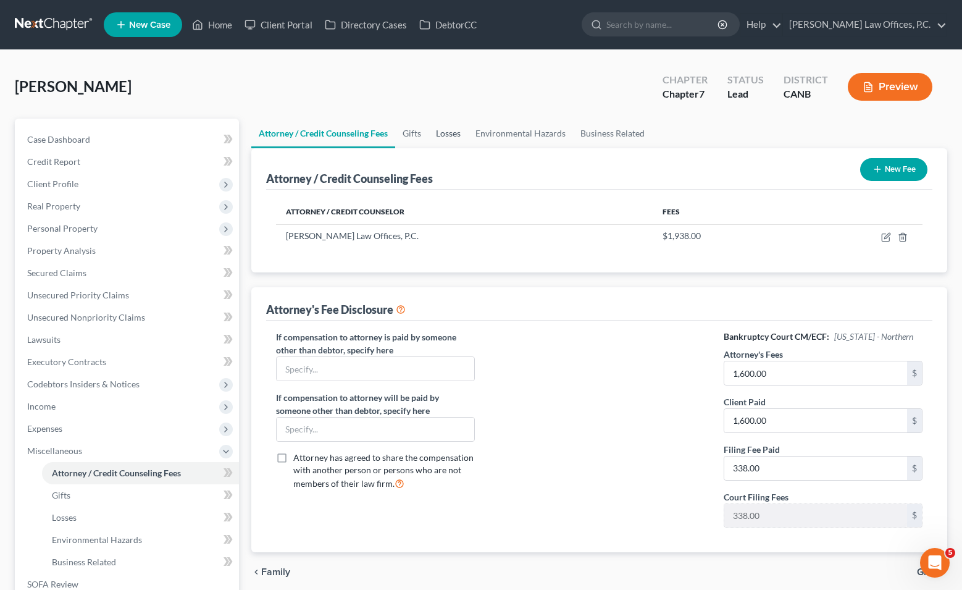
click at [436, 132] on link "Losses" at bounding box center [448, 134] width 40 height 30
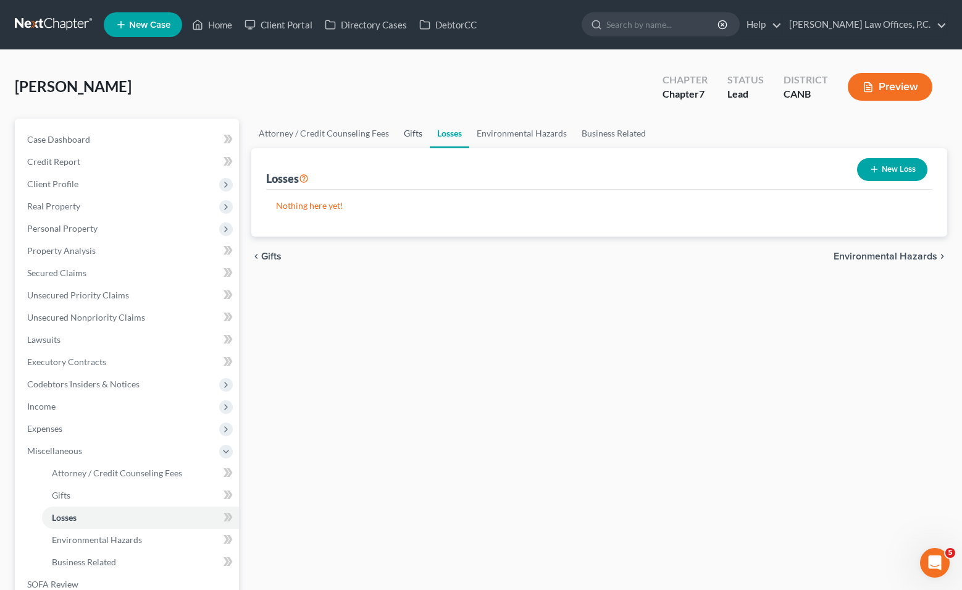
click at [408, 131] on link "Gifts" at bounding box center [412, 134] width 33 height 30
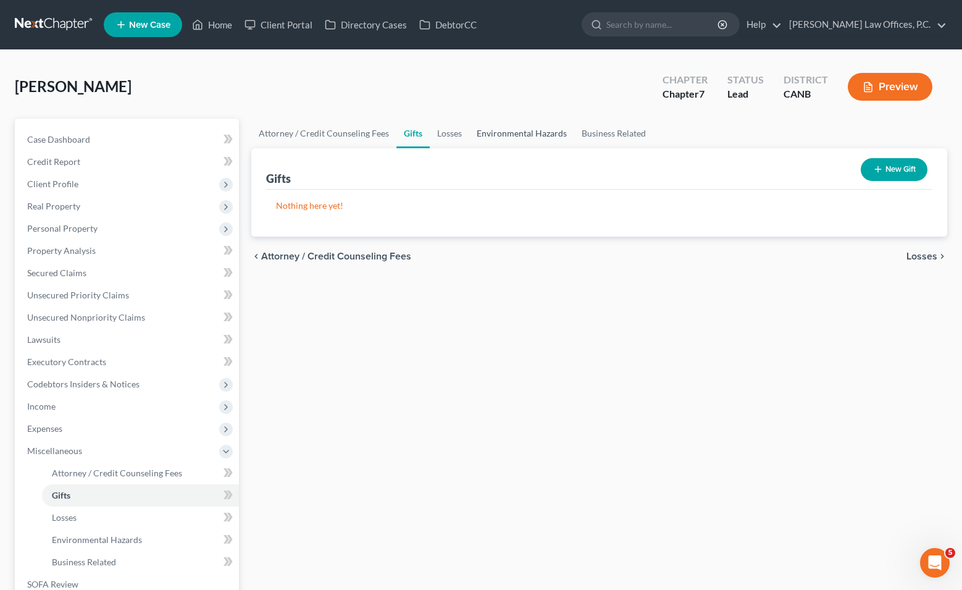
click at [491, 129] on link "Environmental Hazards" at bounding box center [521, 134] width 105 height 30
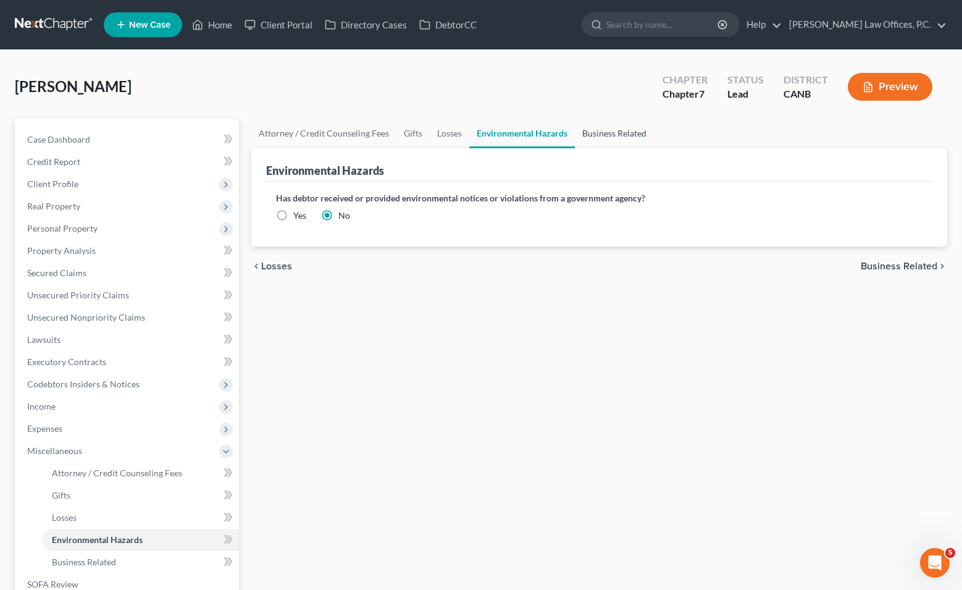
click at [548, 130] on link "Business Related" at bounding box center [614, 134] width 79 height 30
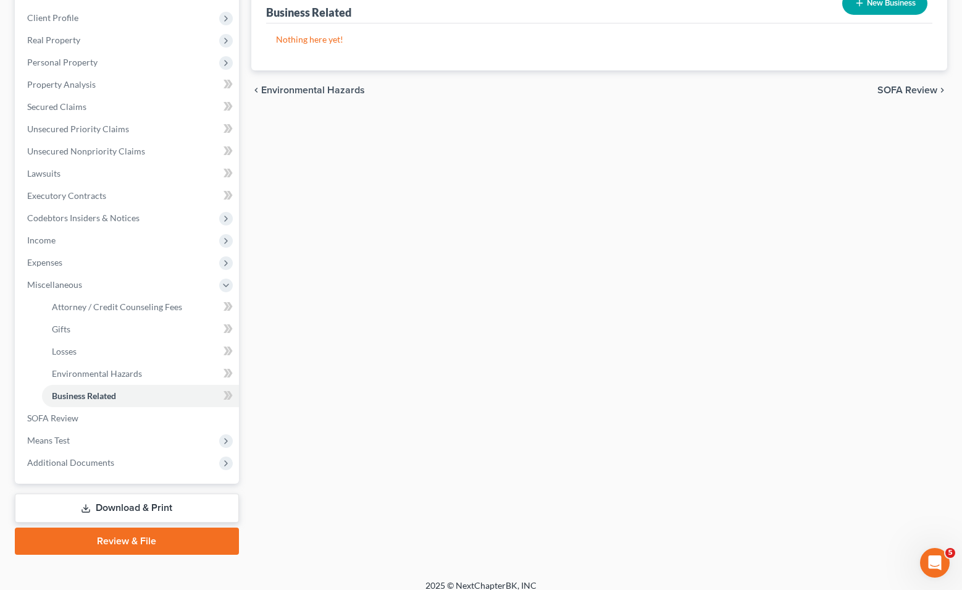
scroll to position [177, 0]
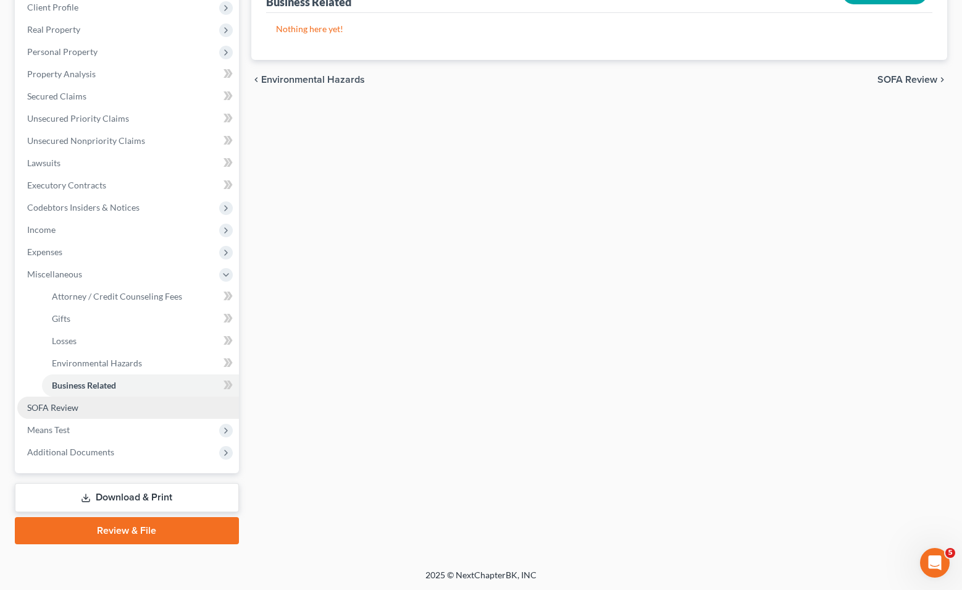
click at [153, 409] on link "SOFA Review" at bounding box center [128, 407] width 222 height 22
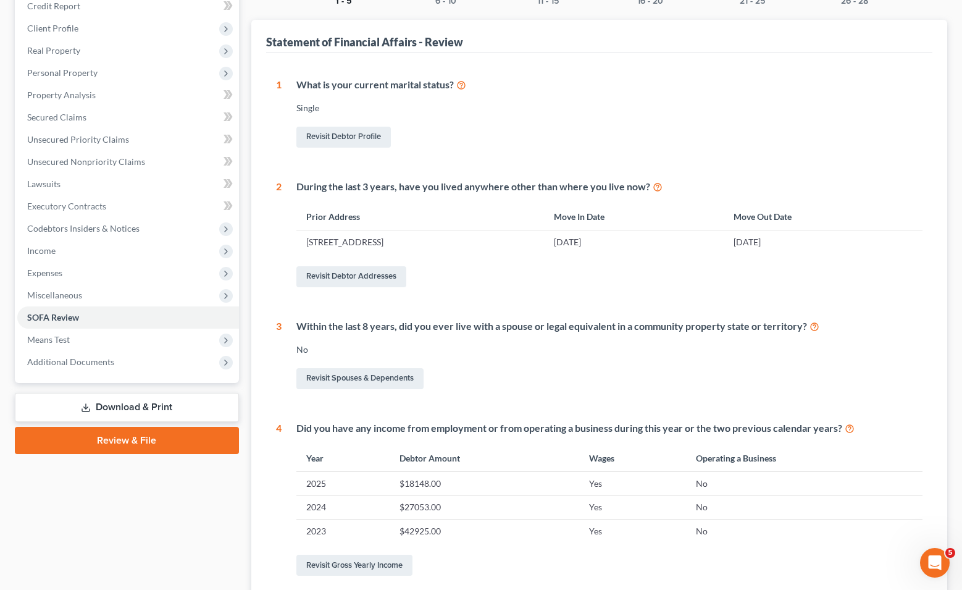
scroll to position [164, 0]
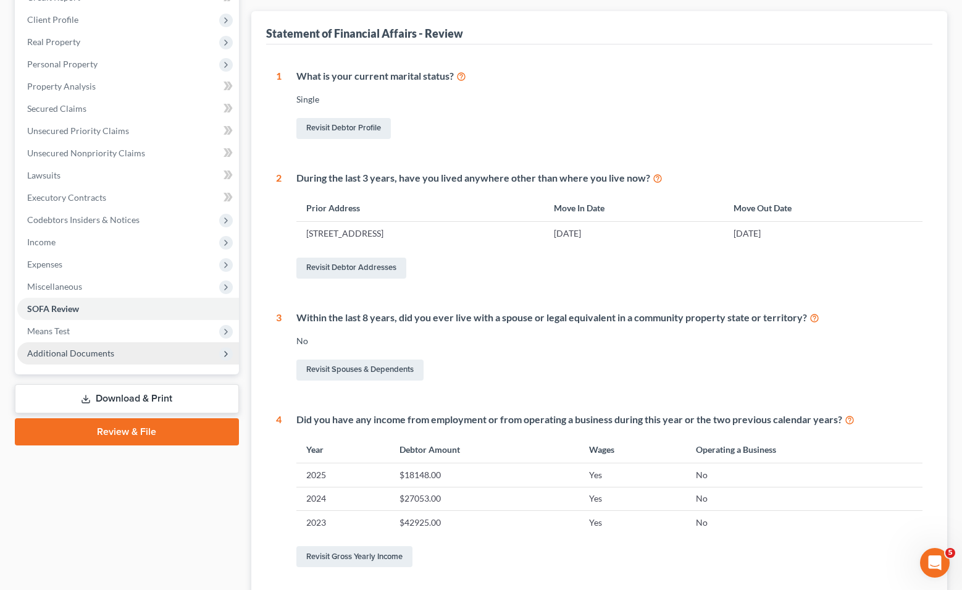
click at [143, 342] on span "Additional Documents" at bounding box center [128, 353] width 222 height 22
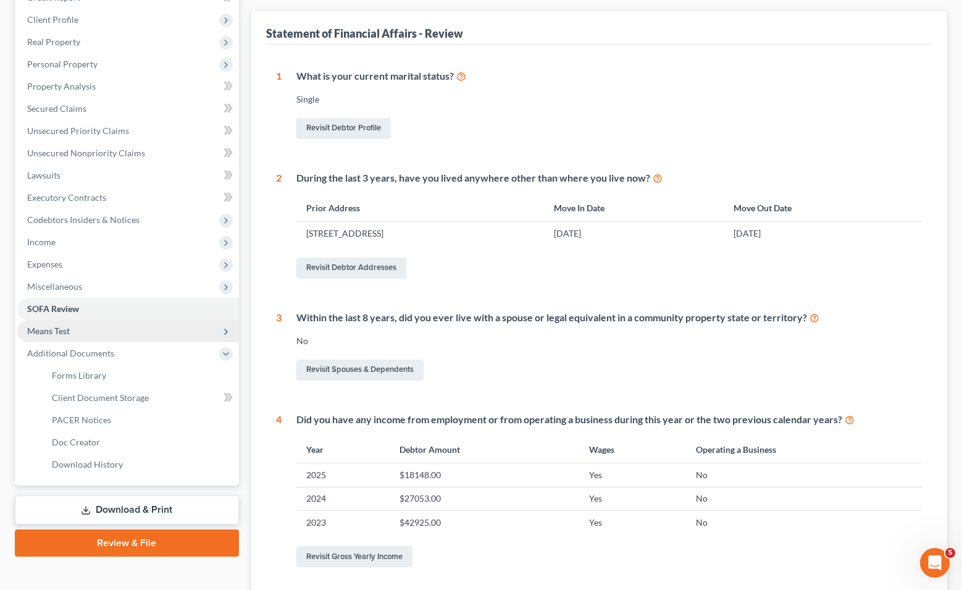
click at [143, 337] on span "Means Test" at bounding box center [128, 331] width 222 height 22
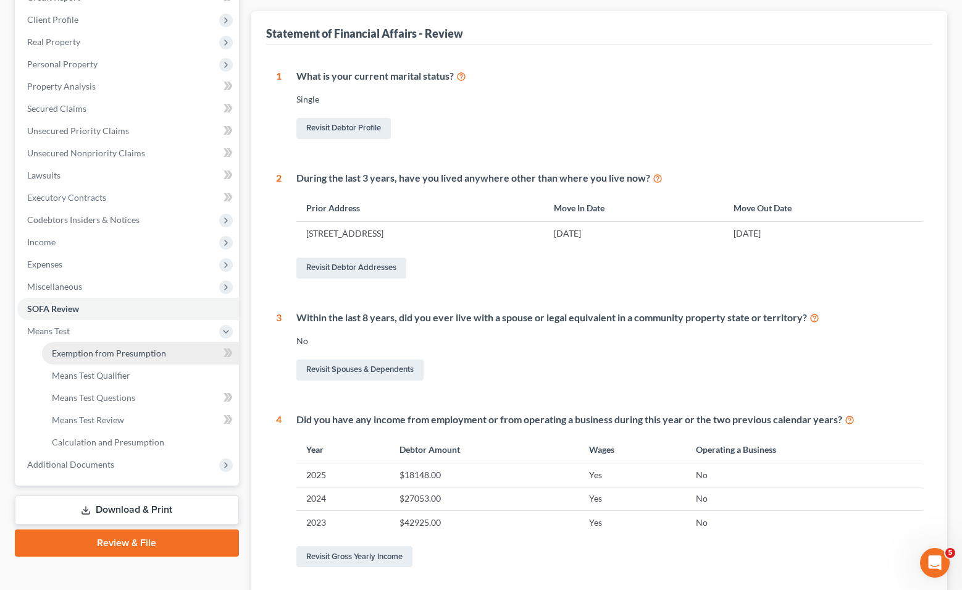
click at [130, 358] on link "Exemption from Presumption" at bounding box center [140, 353] width 197 height 22
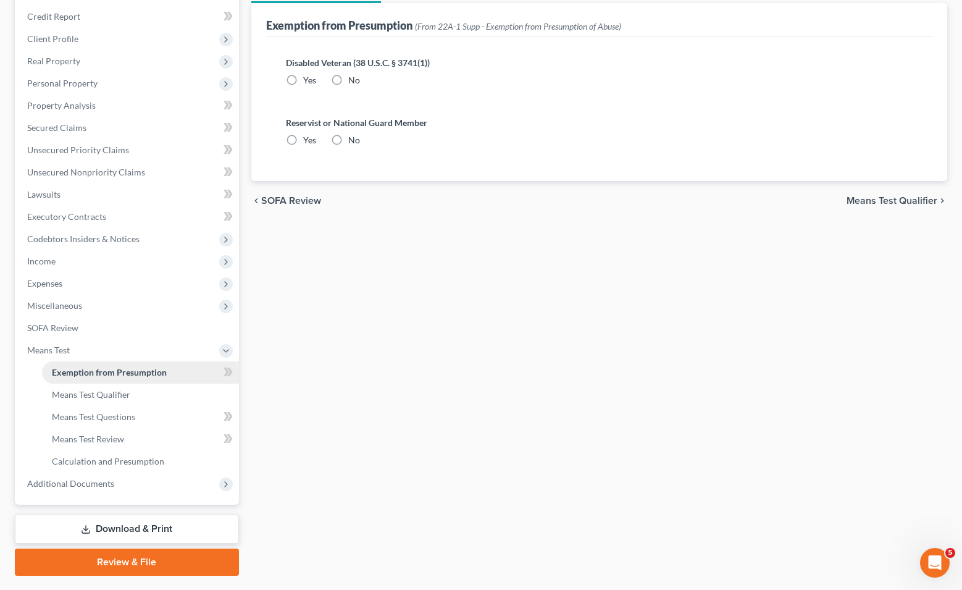
radio input "true"
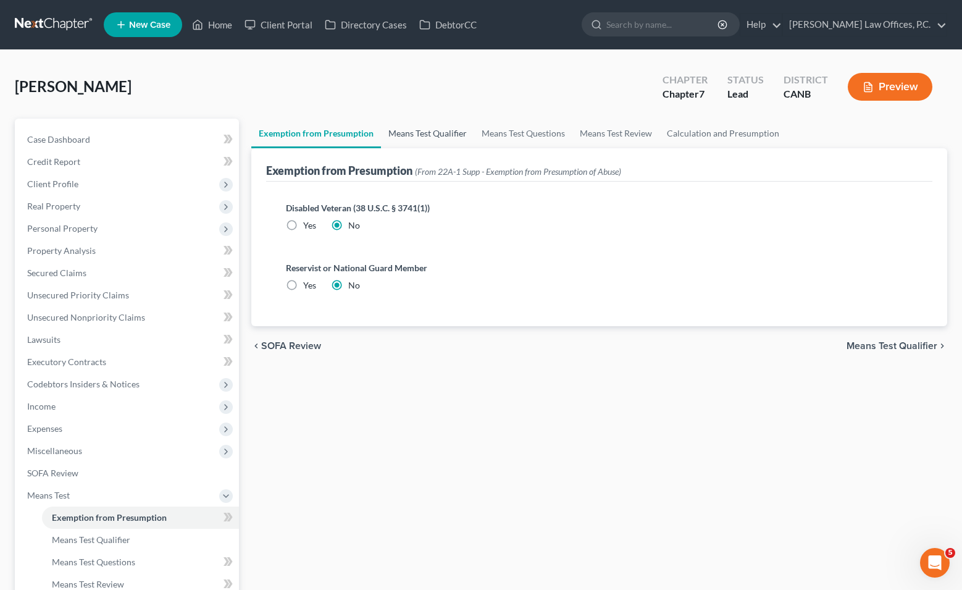
click at [454, 123] on link "Means Test Qualifier" at bounding box center [427, 134] width 93 height 30
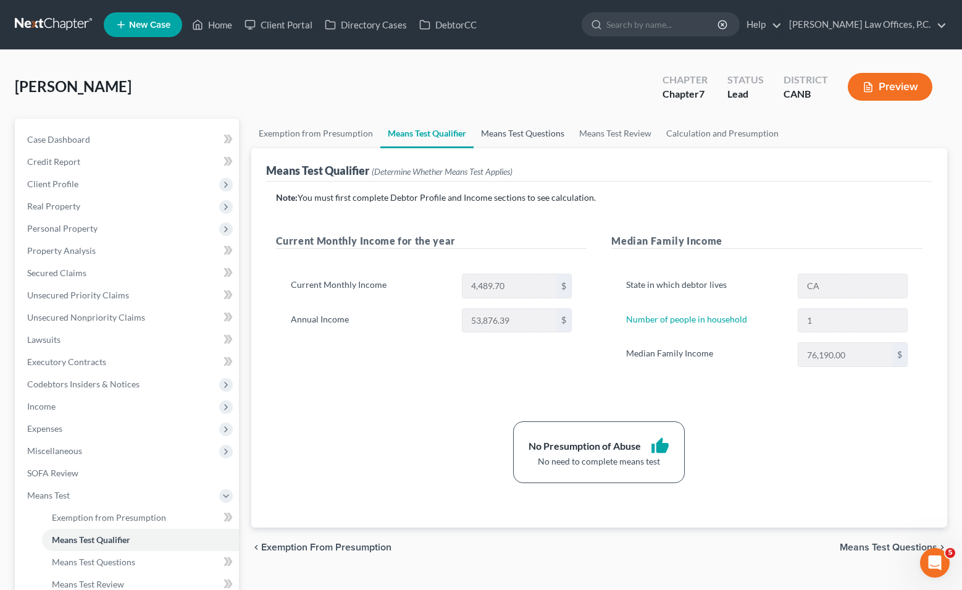
click at [512, 131] on link "Means Test Questions" at bounding box center [522, 134] width 98 height 30
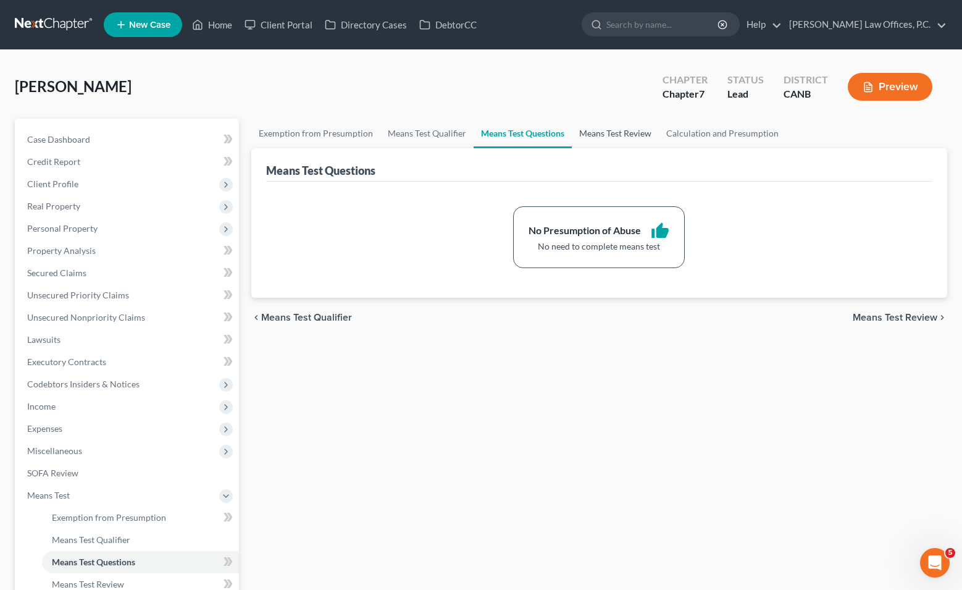
click at [548, 131] on link "Means Test Review" at bounding box center [615, 134] width 87 height 30
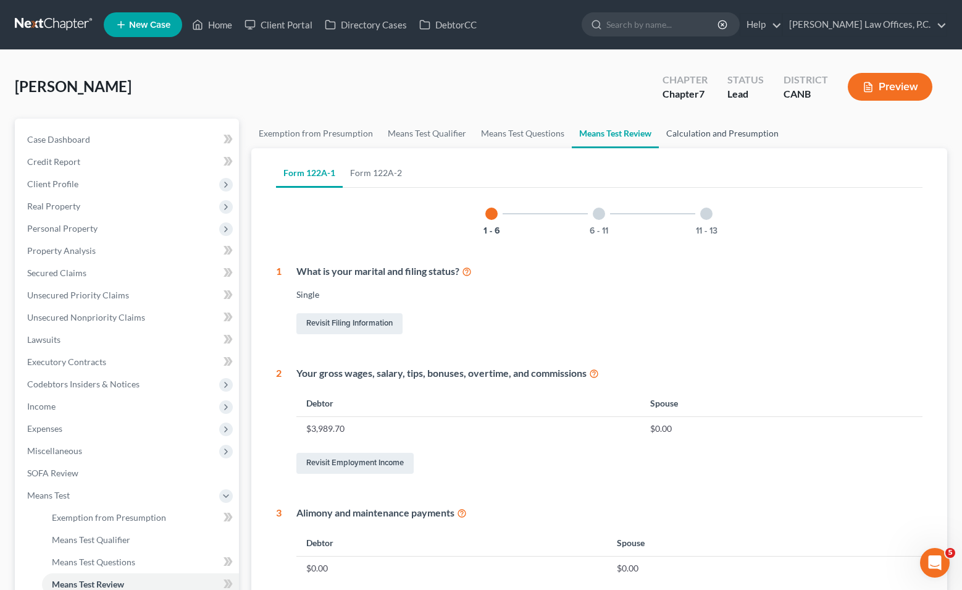
click at [548, 131] on link "Calculation and Presumption" at bounding box center [722, 134] width 127 height 30
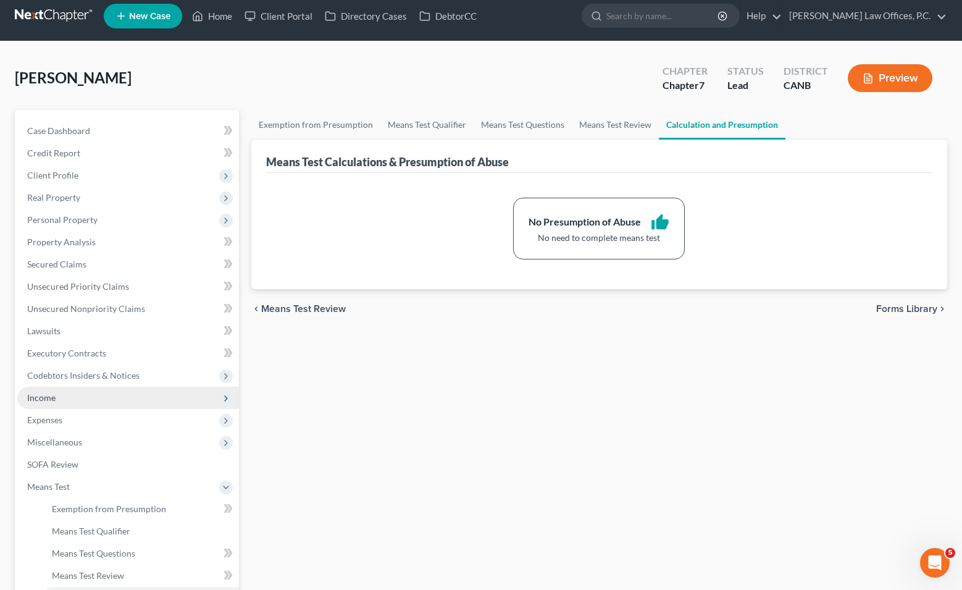
scroll to position [10, 0]
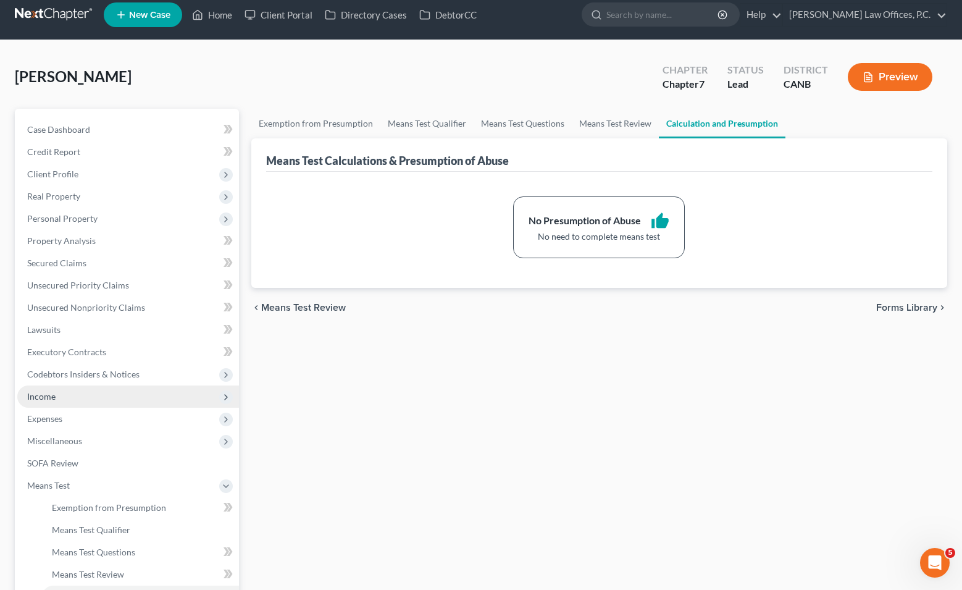
click at [78, 415] on span "Expenses" at bounding box center [128, 418] width 222 height 22
click at [72, 402] on span "Income" at bounding box center [128, 396] width 222 height 22
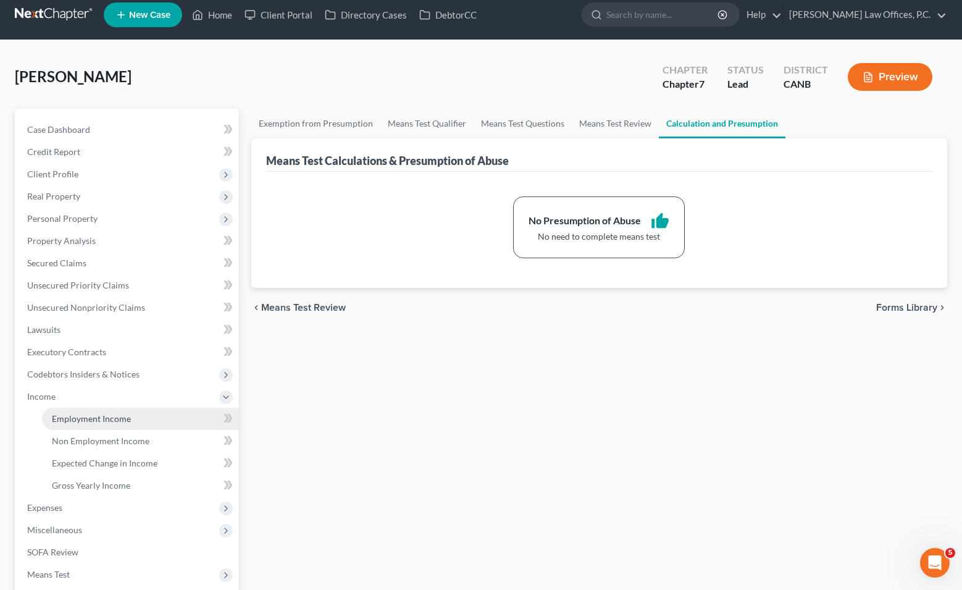
click at [79, 415] on span "Employment Income" at bounding box center [91, 418] width 79 height 10
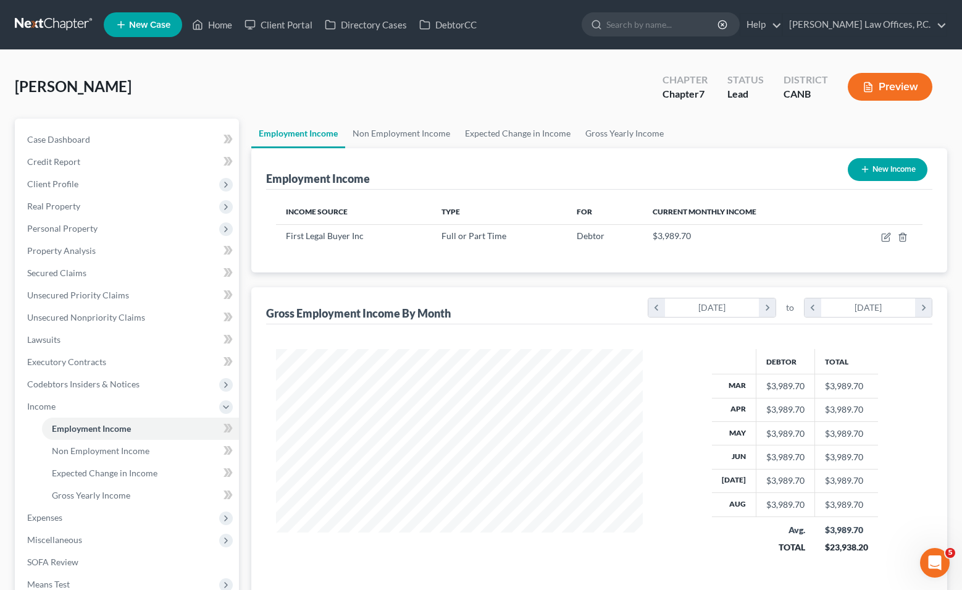
scroll to position [221, 391]
click at [548, 236] on icon "button" at bounding box center [885, 237] width 7 height 7
select select "0"
select select "4"
select select "2"
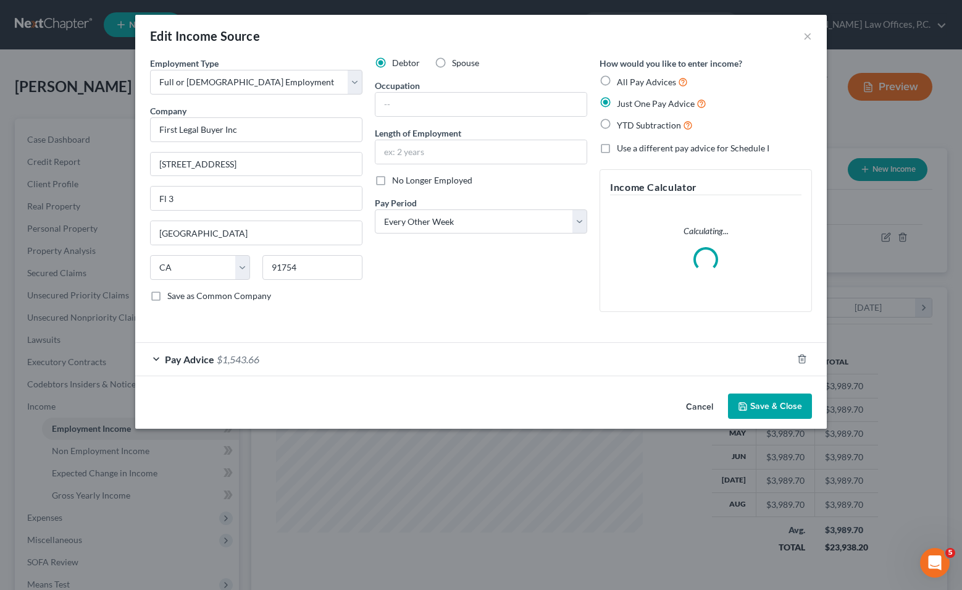
click at [490, 378] on div "Employment Type * Select Full or [DEMOGRAPHIC_DATA] Employment Self Employment …" at bounding box center [480, 223] width 691 height 332
click at [493, 358] on div "Pay Advice $1,543.66" at bounding box center [463, 359] width 657 height 33
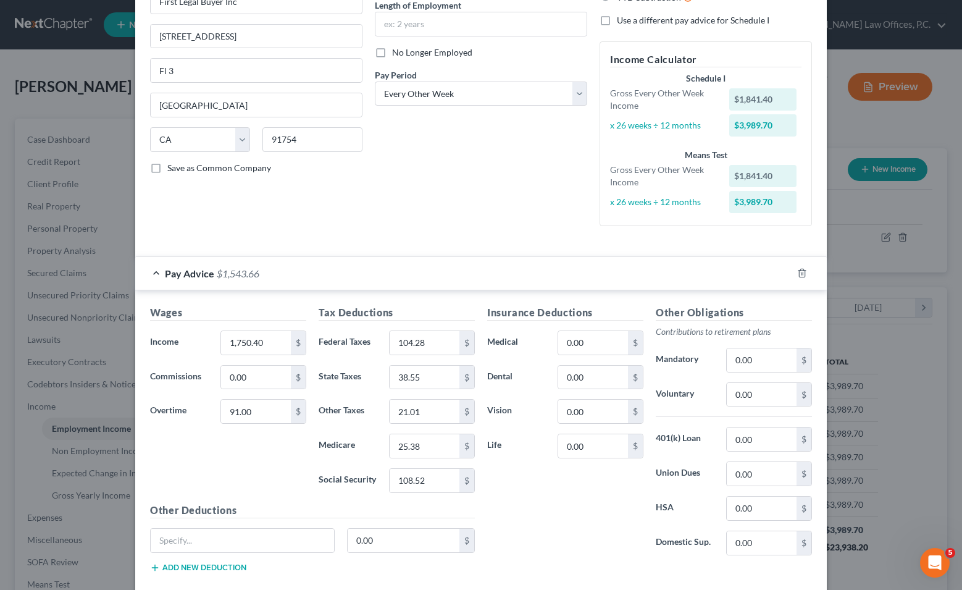
scroll to position [198, 0]
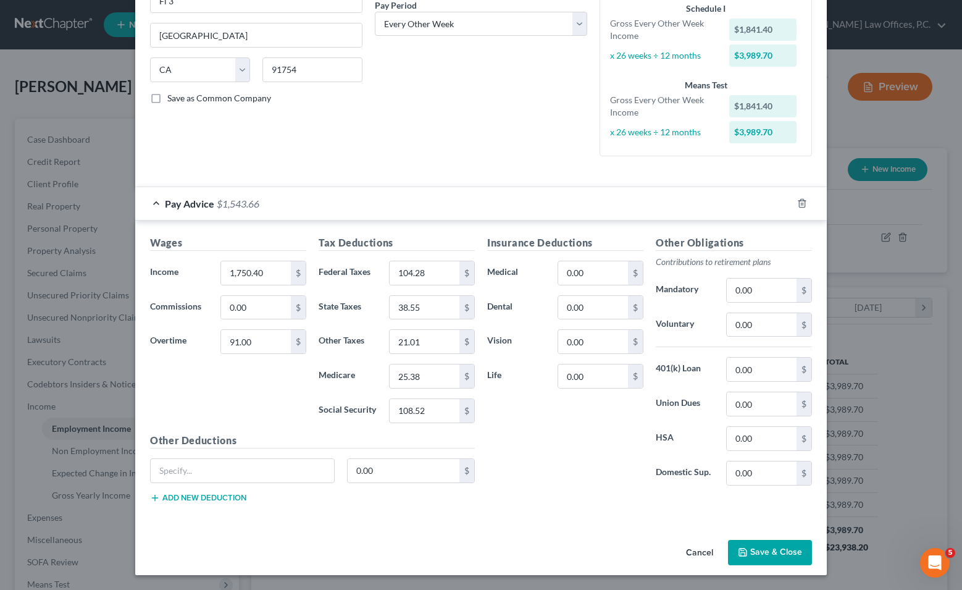
click at [548, 548] on button "Save & Close" at bounding box center [770, 553] width 84 height 26
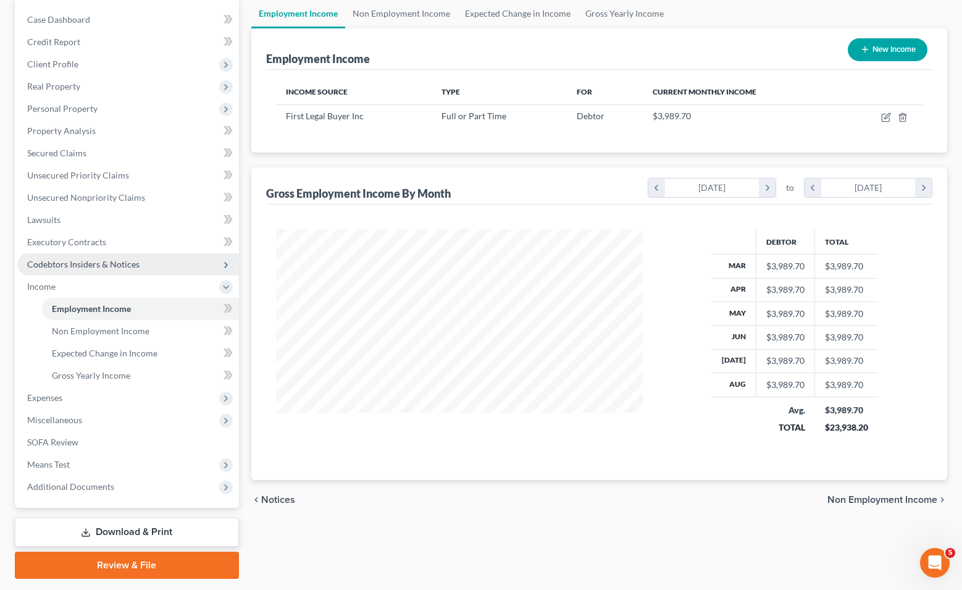
scroll to position [154, 0]
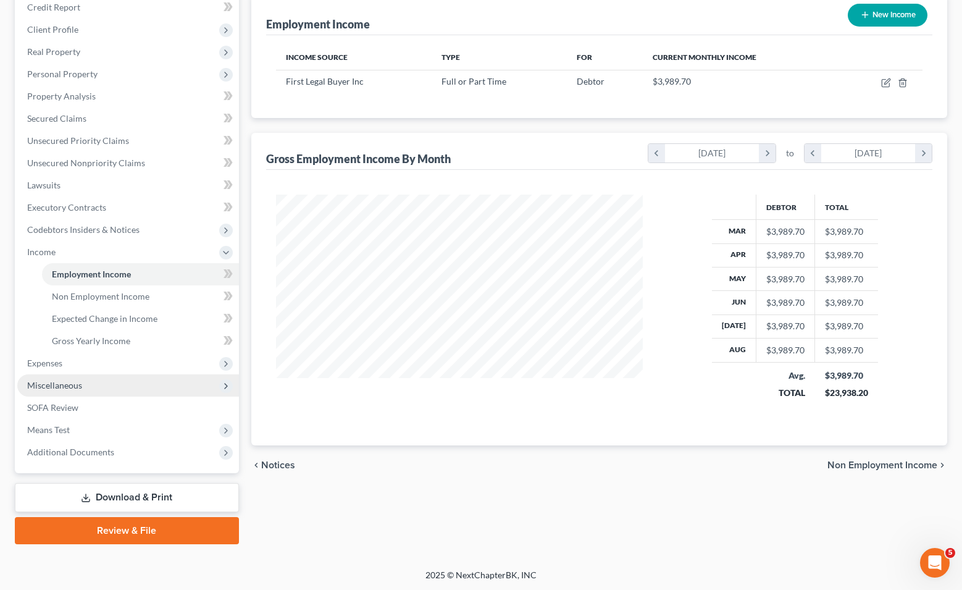
click at [107, 391] on span "Miscellaneous" at bounding box center [128, 385] width 222 height 22
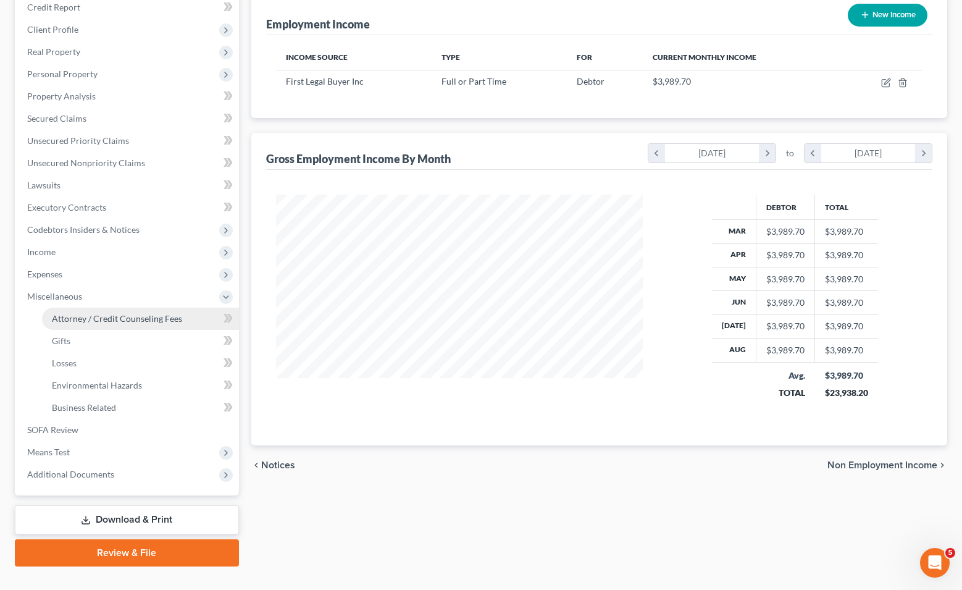
click at [114, 325] on link "Attorney / Credit Counseling Fees" at bounding box center [140, 318] width 197 height 22
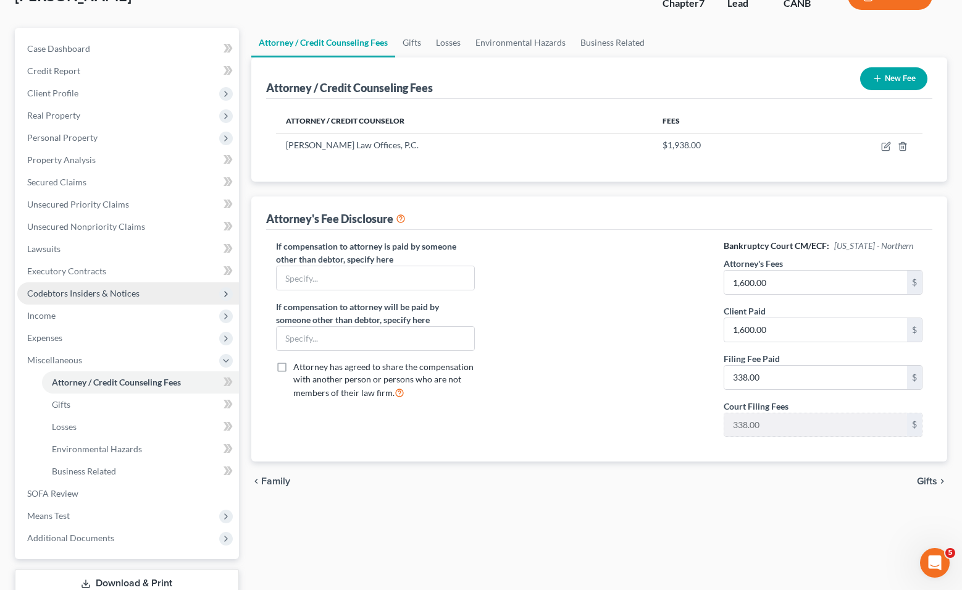
scroll to position [177, 0]
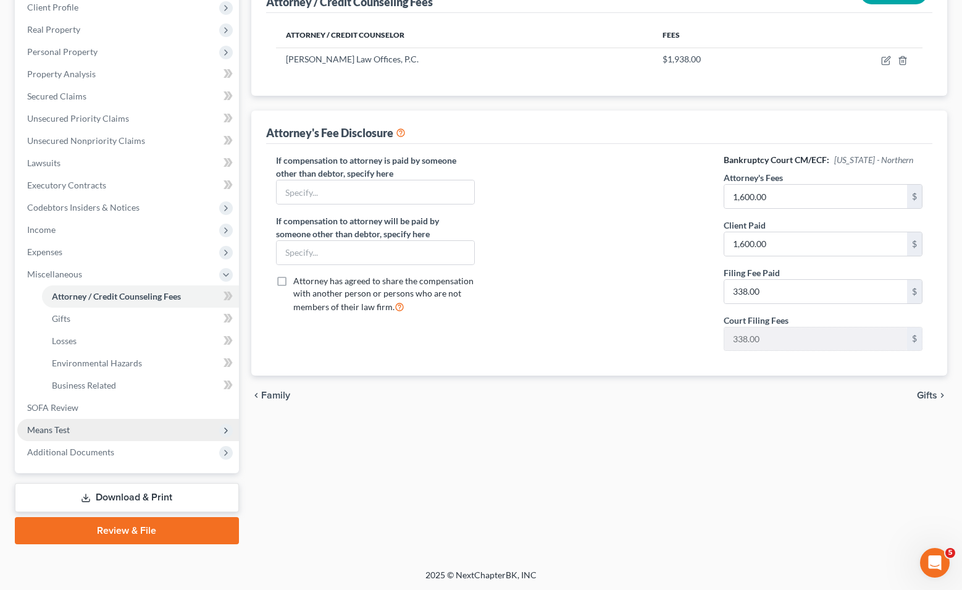
click at [141, 430] on span "Means Test" at bounding box center [128, 430] width 222 height 22
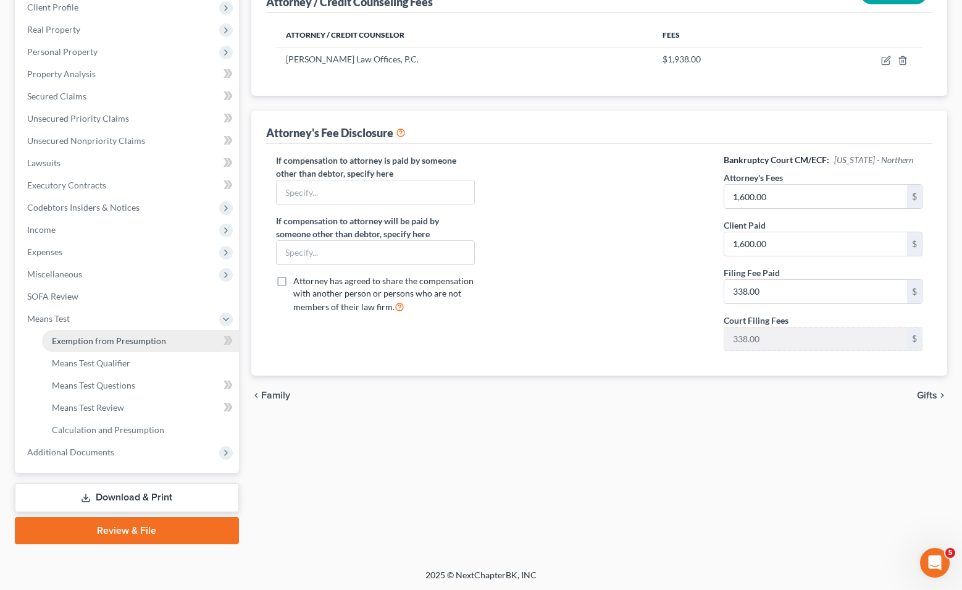
click at [123, 350] on link "Exemption from Presumption" at bounding box center [140, 341] width 197 height 22
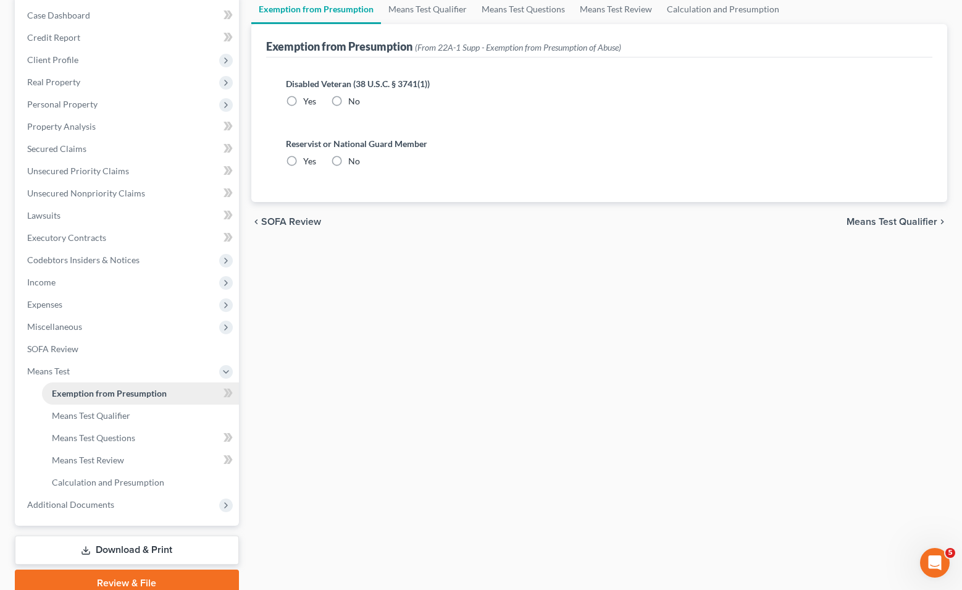
radio input "true"
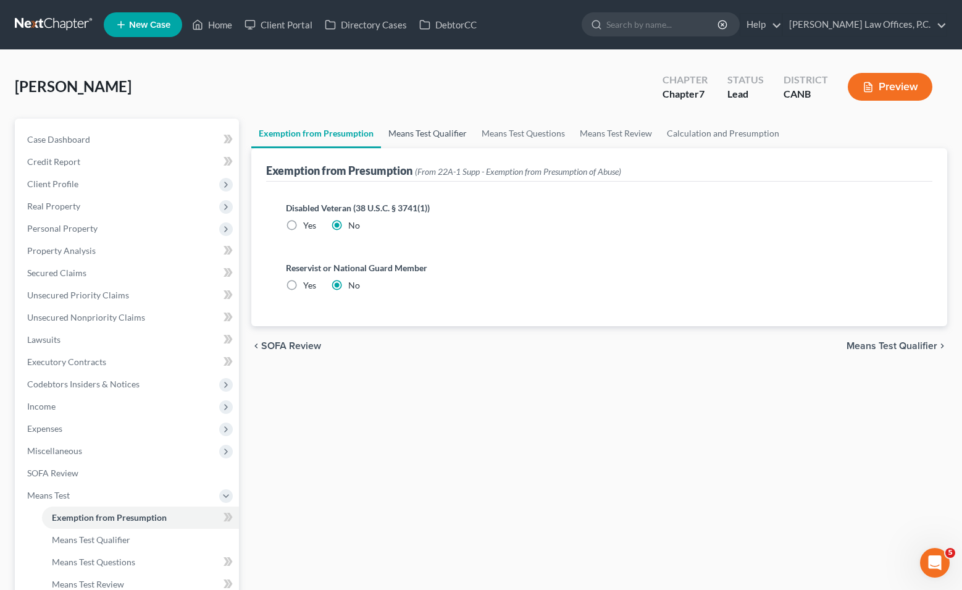
click at [408, 139] on link "Means Test Qualifier" at bounding box center [427, 134] width 93 height 30
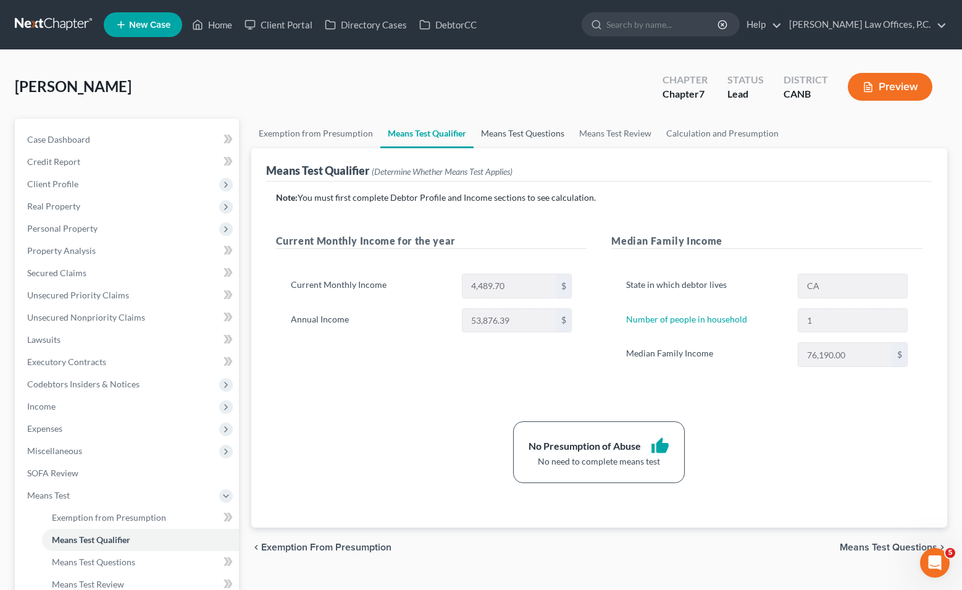
click at [498, 135] on link "Means Test Questions" at bounding box center [522, 134] width 98 height 30
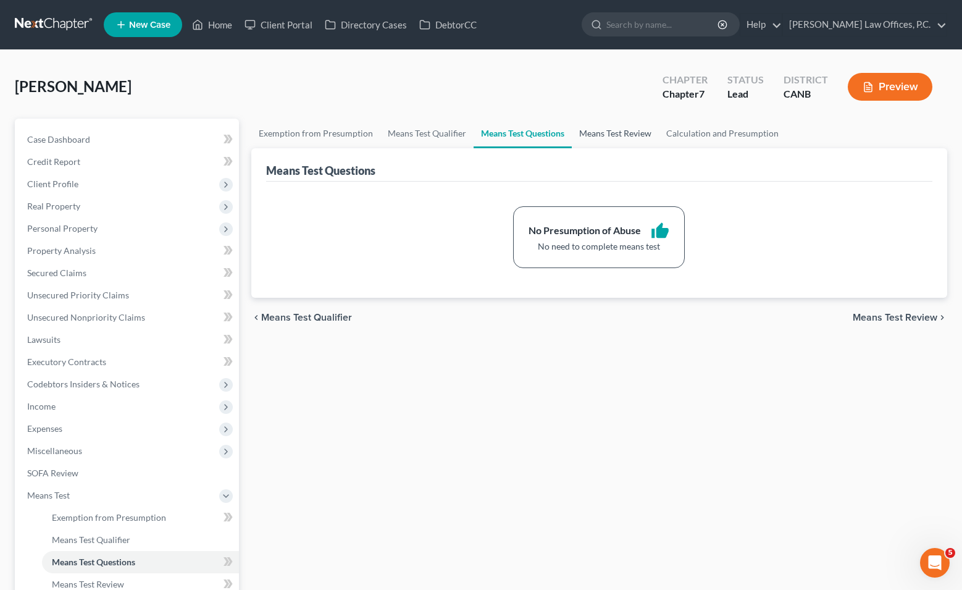
click at [548, 135] on link "Means Test Review" at bounding box center [615, 134] width 87 height 30
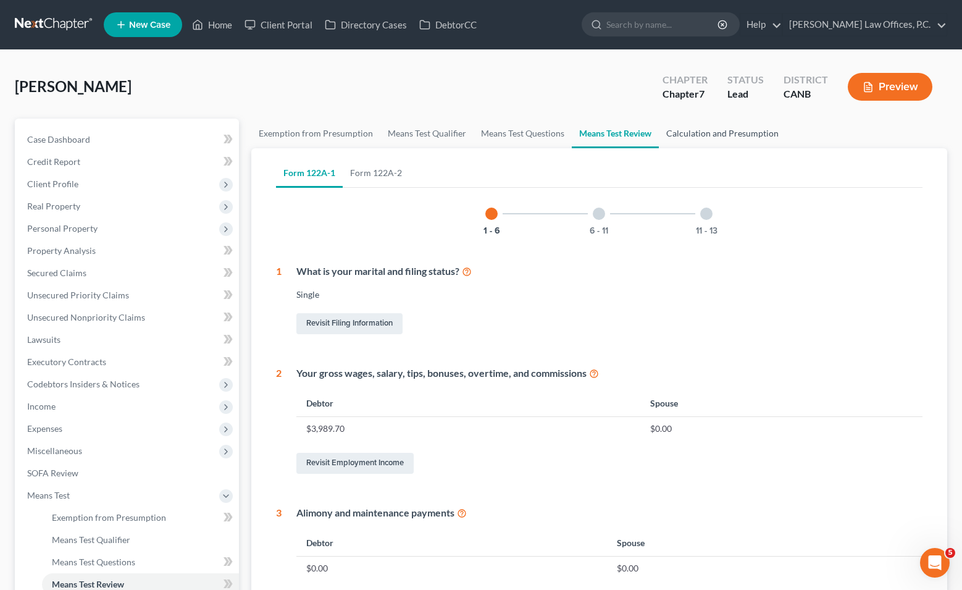
click at [548, 136] on link "Calculation and Presumption" at bounding box center [722, 134] width 127 height 30
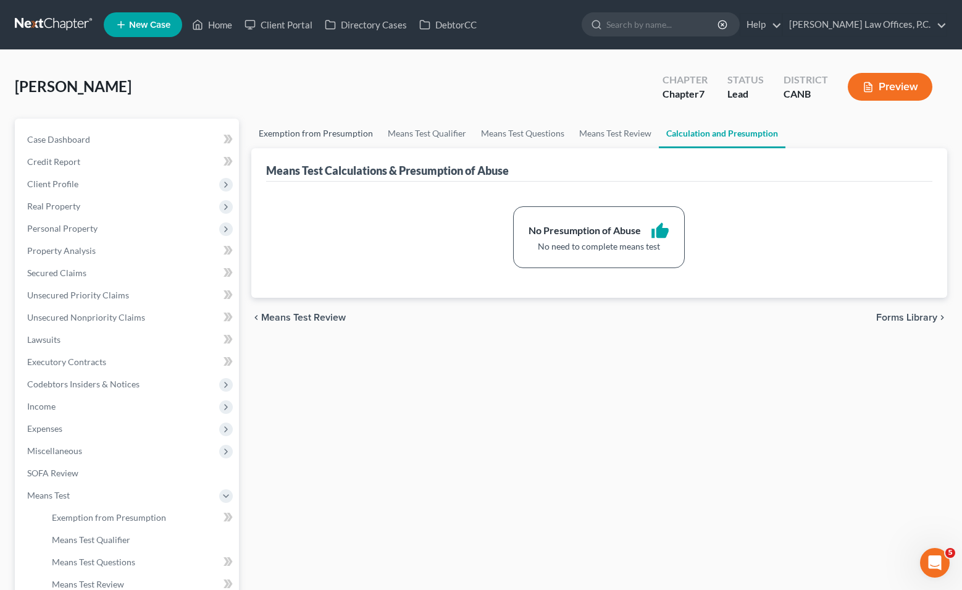
click at [347, 132] on link "Exemption from Presumption" at bounding box center [315, 134] width 129 height 30
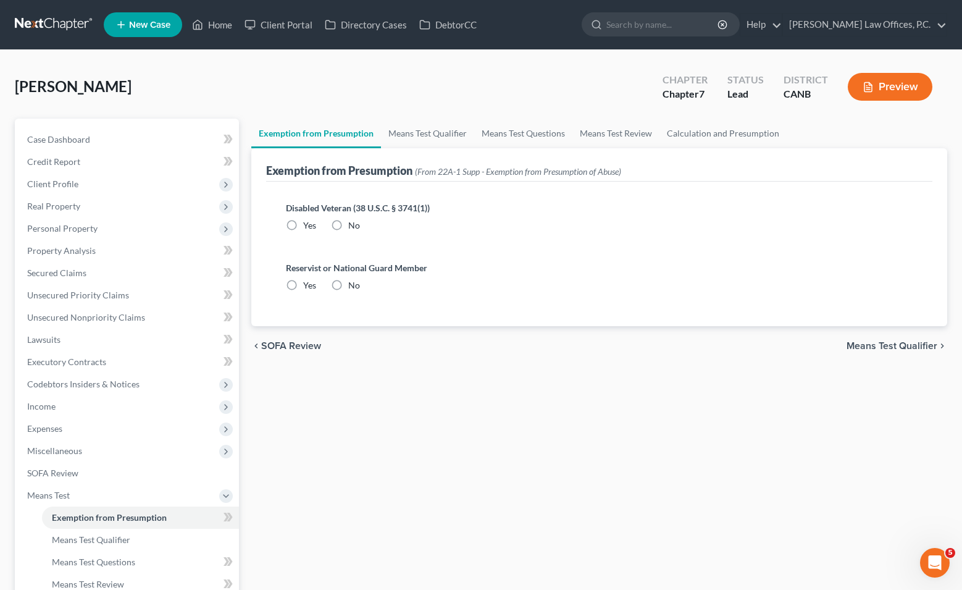
radio input "true"
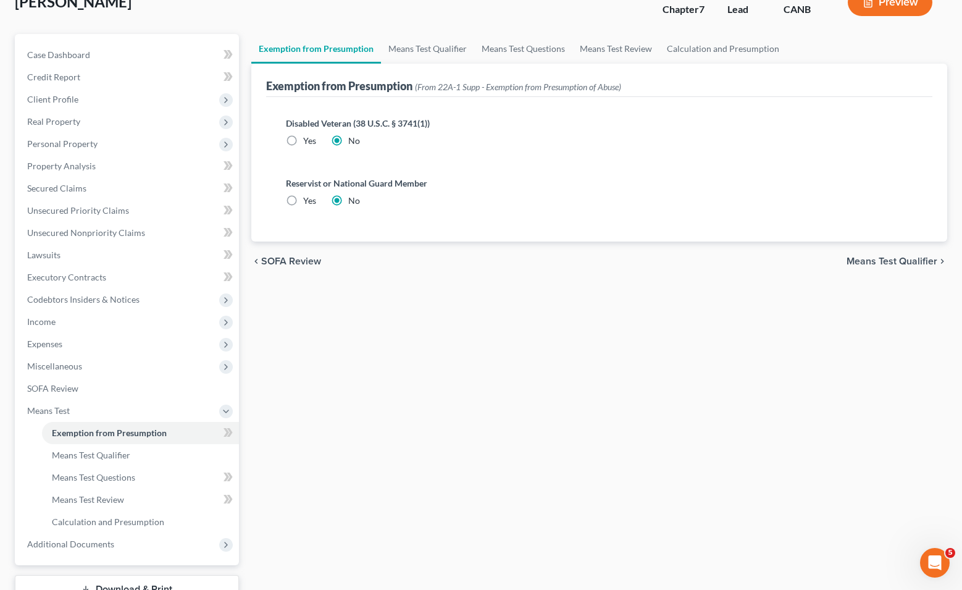
scroll to position [177, 0]
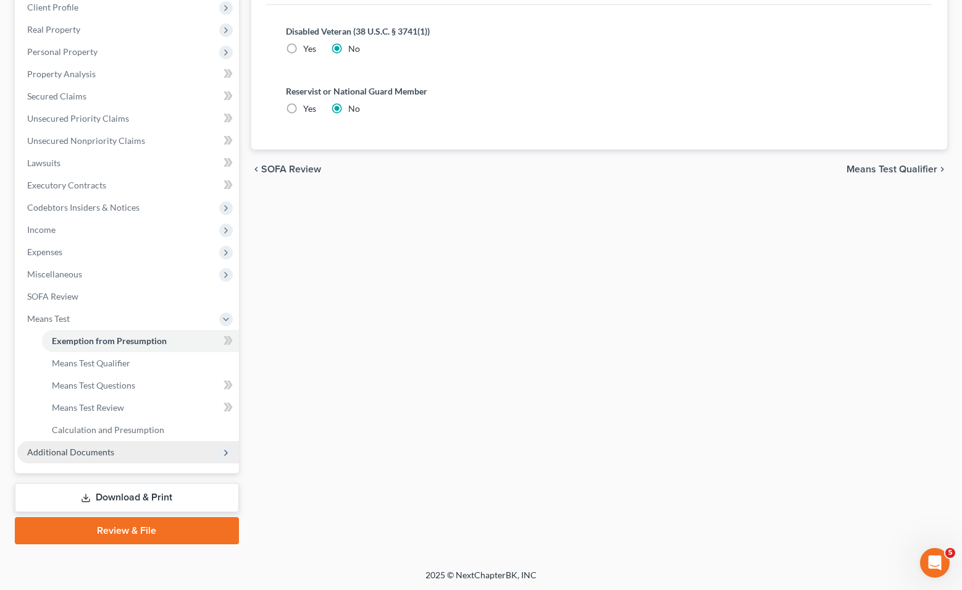
click at [132, 441] on span "Additional Documents" at bounding box center [128, 452] width 222 height 22
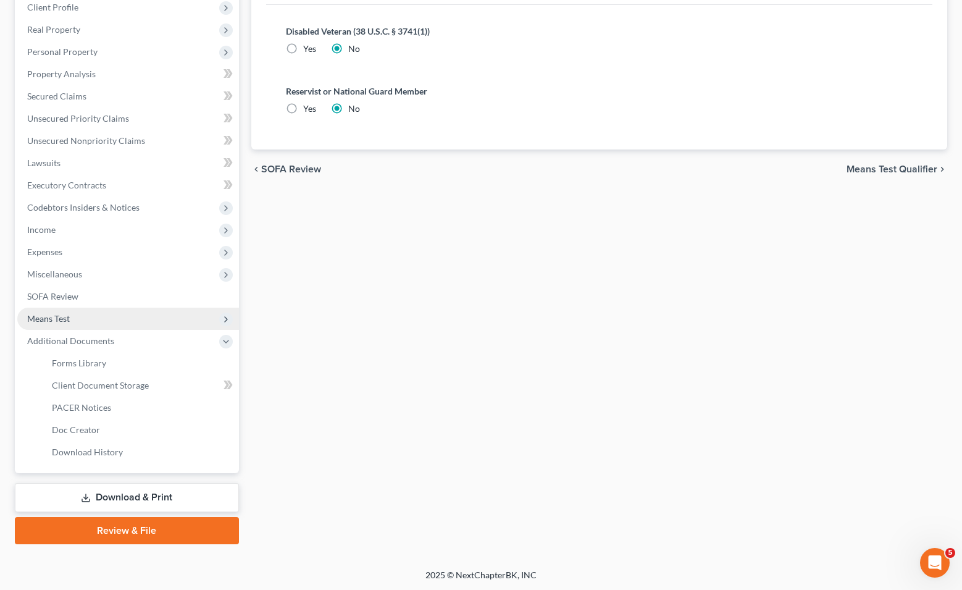
click at [117, 317] on span "Means Test" at bounding box center [128, 318] width 222 height 22
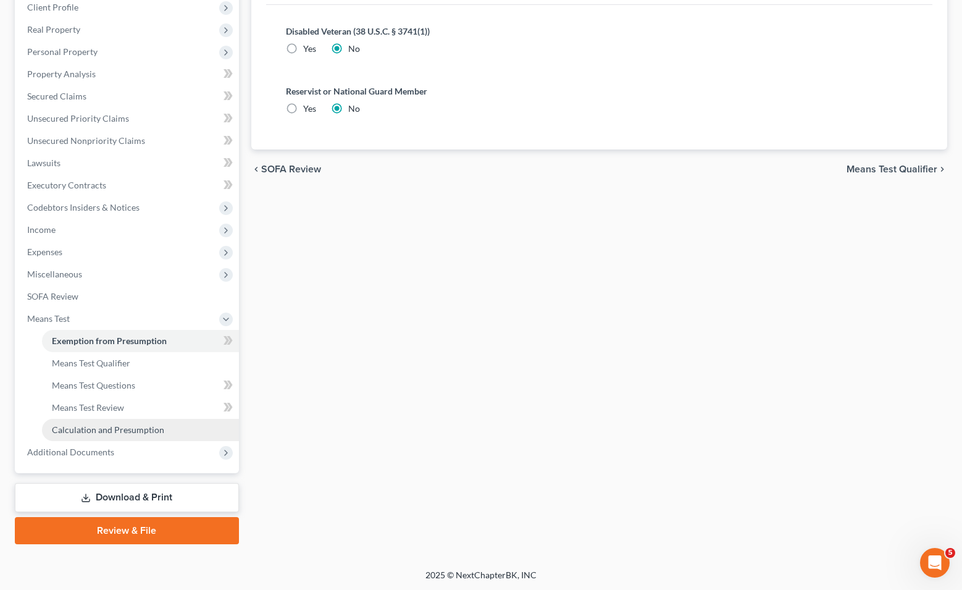
click at [114, 422] on link "Calculation and Presumption" at bounding box center [140, 430] width 197 height 22
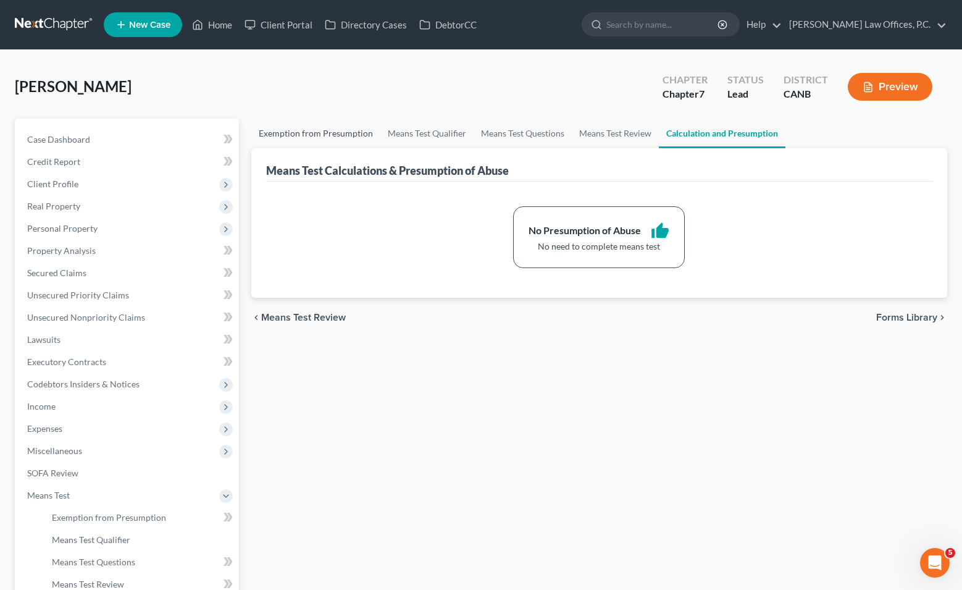
click at [320, 124] on link "Exemption from Presumption" at bounding box center [315, 134] width 129 height 30
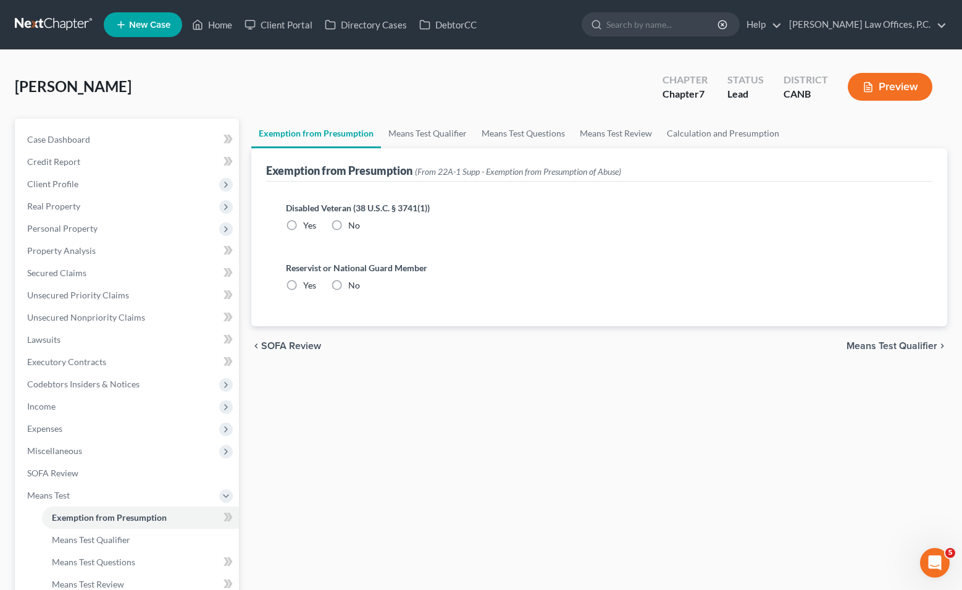
radio input "true"
click at [227, 27] on link "Home" at bounding box center [212, 25] width 52 height 22
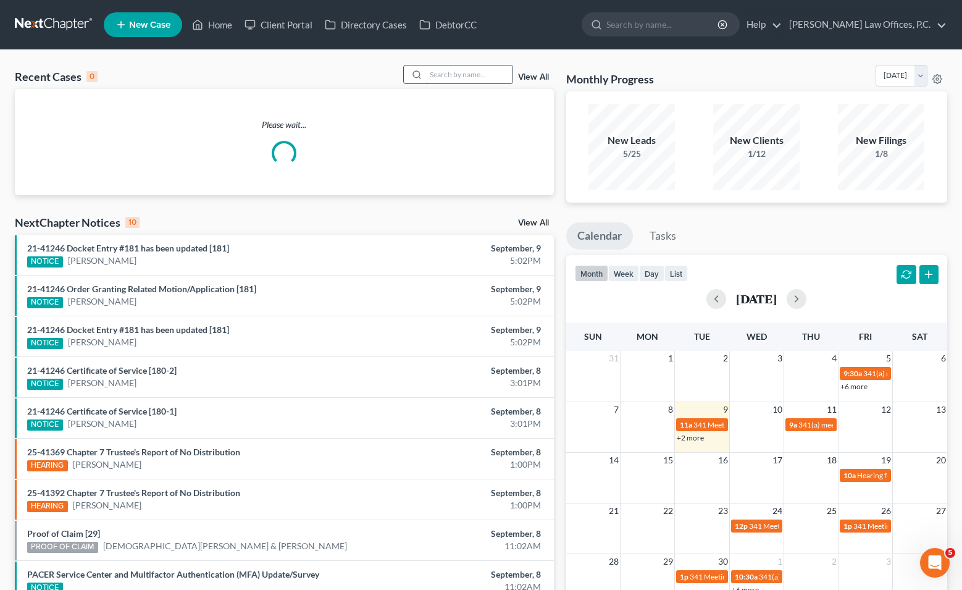
click at [496, 75] on input "search" at bounding box center [469, 74] width 86 height 18
paste input "[PERSON_NAME]"
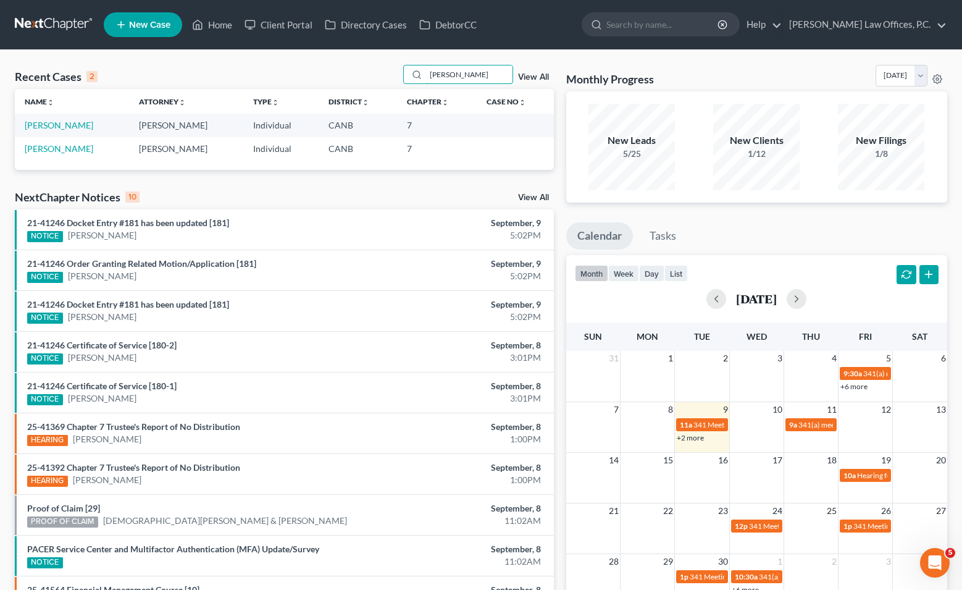
type input "[PERSON_NAME]"
click at [59, 128] on link "[PERSON_NAME]" at bounding box center [59, 125] width 69 height 10
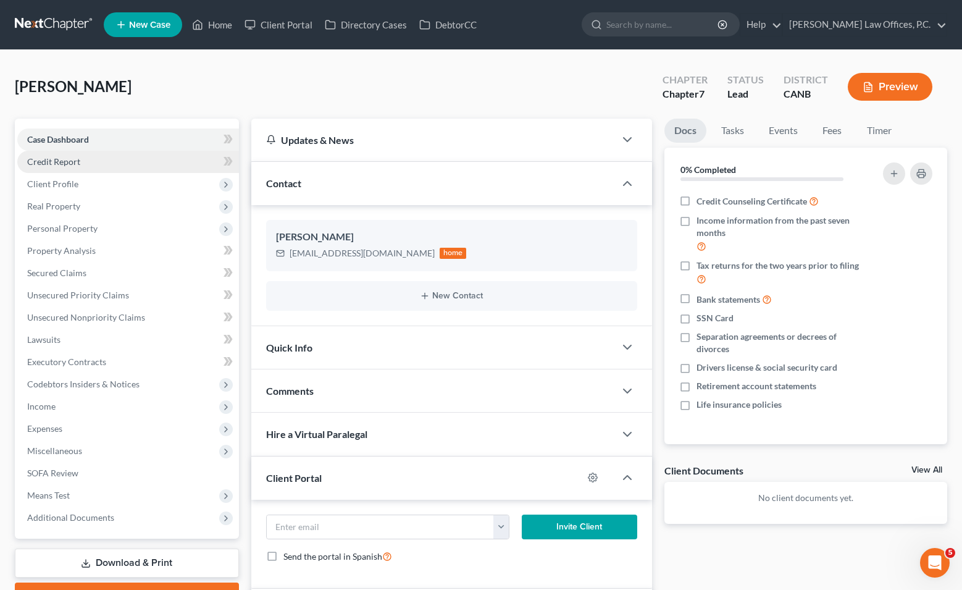
click at [138, 154] on link "Credit Report" at bounding box center [128, 162] width 222 height 22
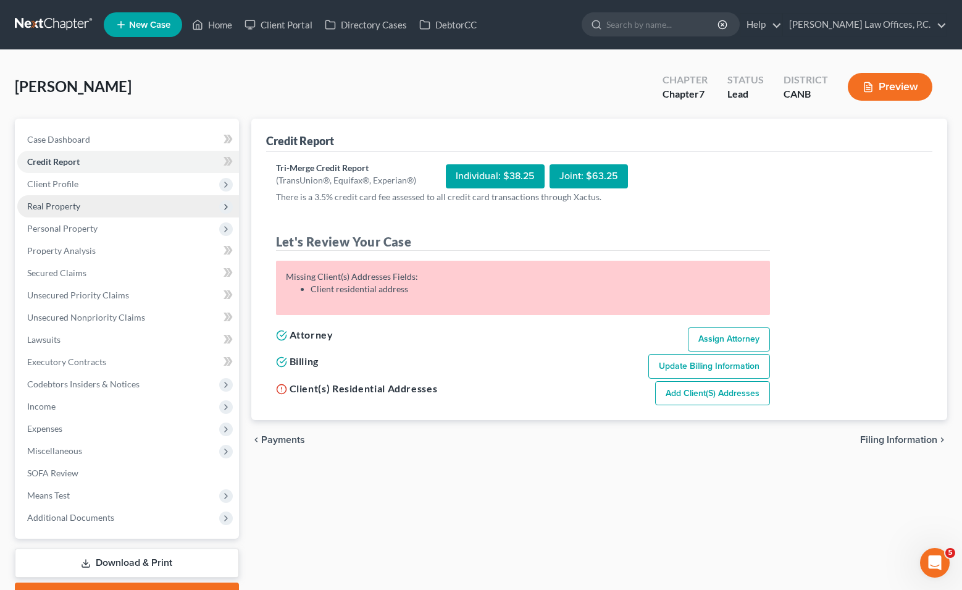
click at [145, 206] on span "Real Property" at bounding box center [128, 206] width 222 height 22
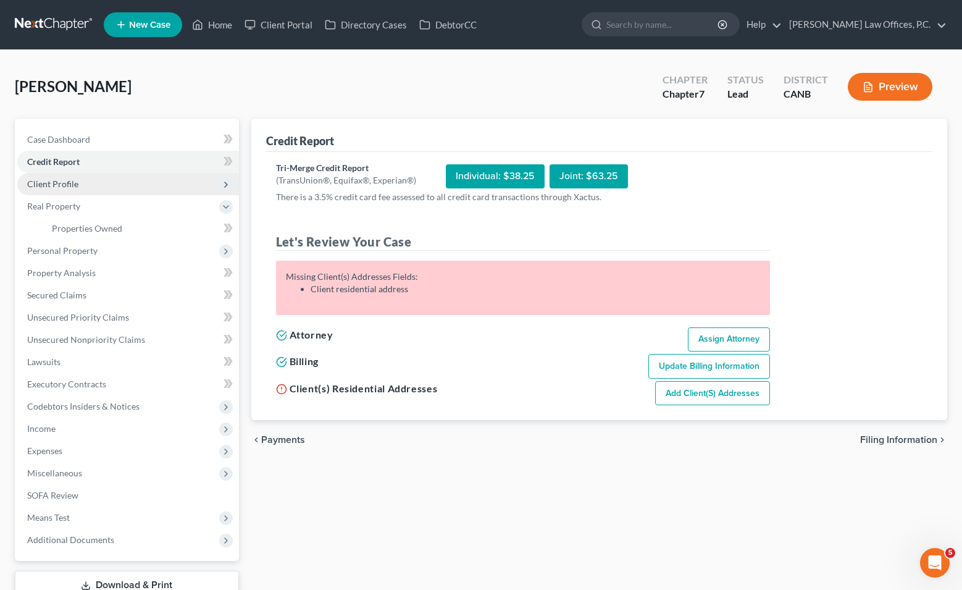
click at [146, 183] on span "Client Profile" at bounding box center [128, 184] width 222 height 22
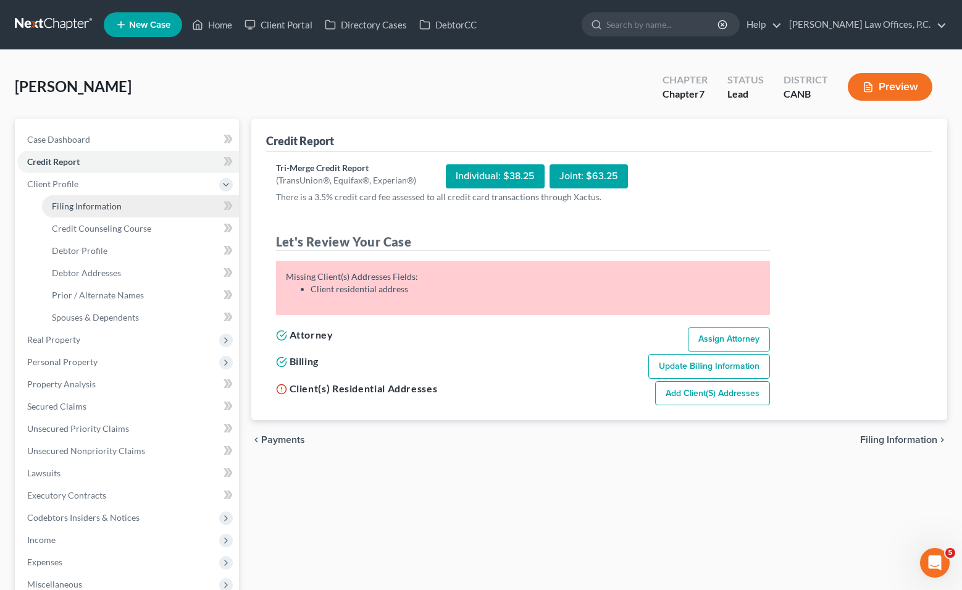
click at [133, 207] on link "Filing Information" at bounding box center [140, 206] width 197 height 22
select select "1"
select select "0"
select select "9"
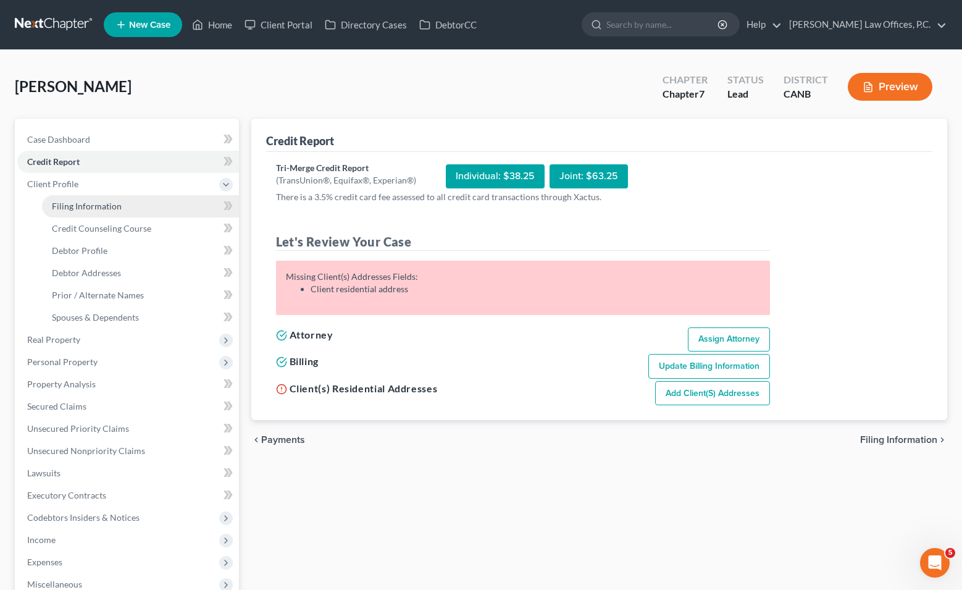
select select "0"
select select "4"
select select "0"
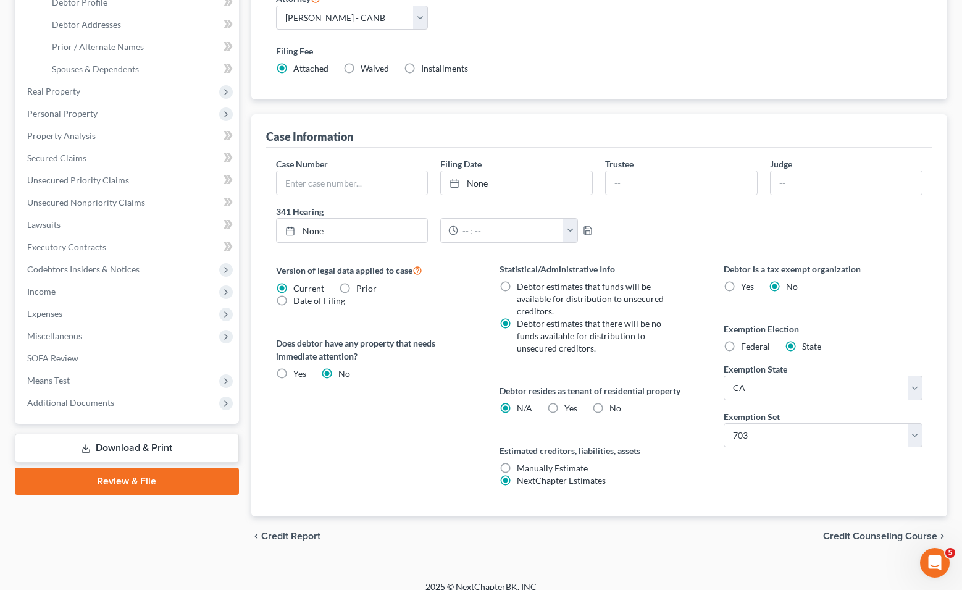
scroll to position [246, 0]
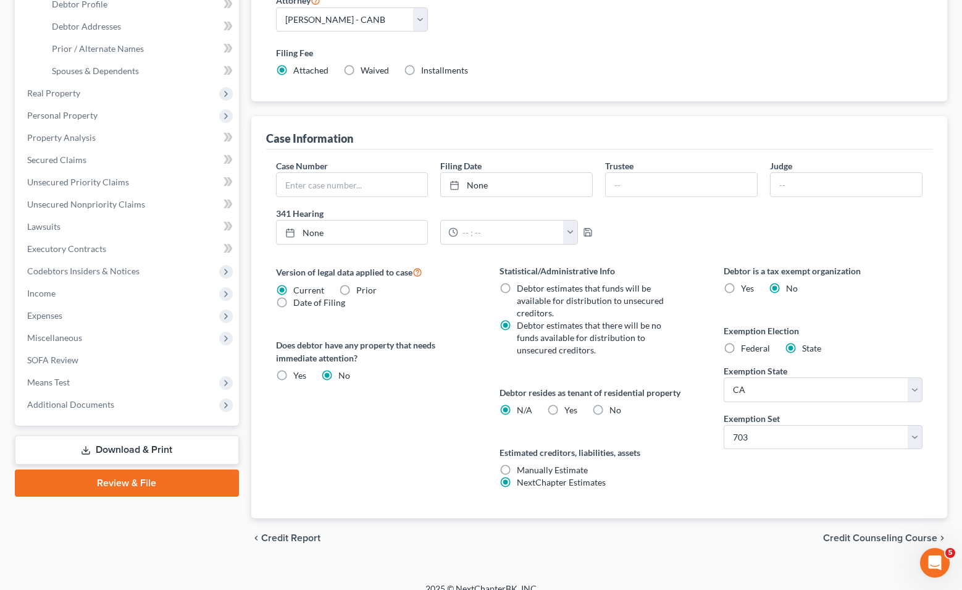
click at [548, 404] on label "Yes Yes" at bounding box center [570, 410] width 13 height 12
click at [548, 404] on input "Yes Yes" at bounding box center [573, 408] width 8 height 8
radio input "true"
radio input "false"
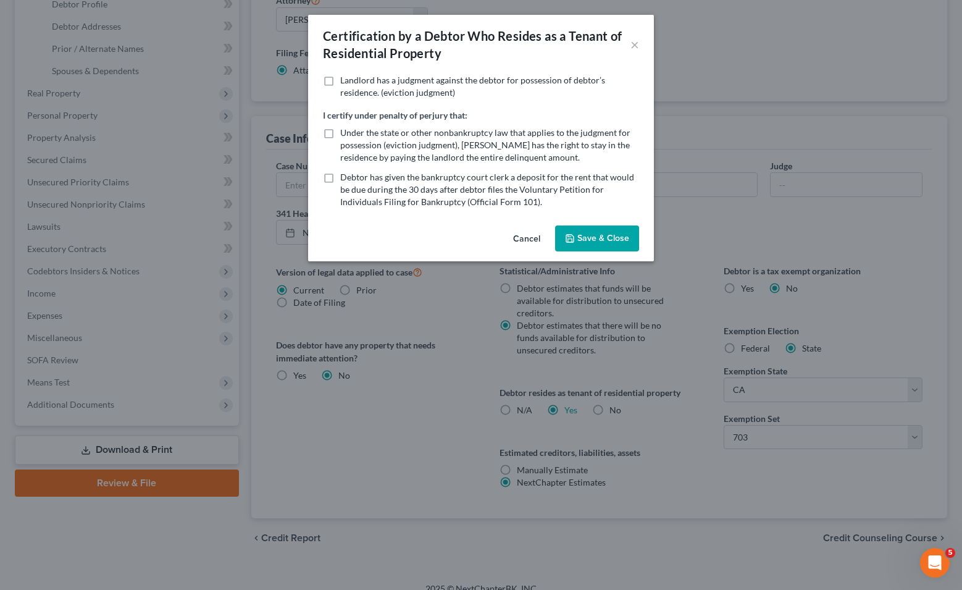
click at [548, 227] on button "Save & Close" at bounding box center [597, 238] width 84 height 26
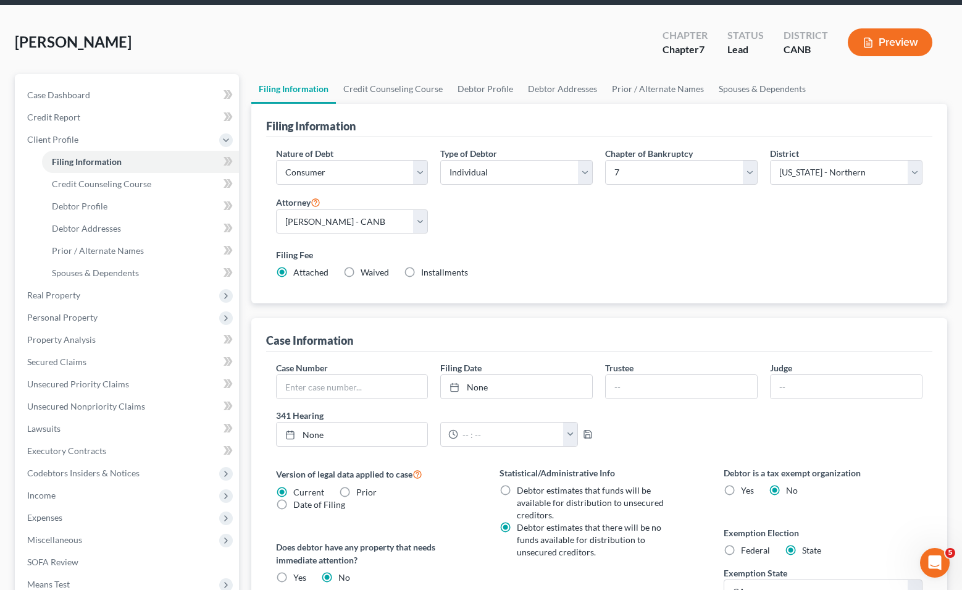
scroll to position [0, 0]
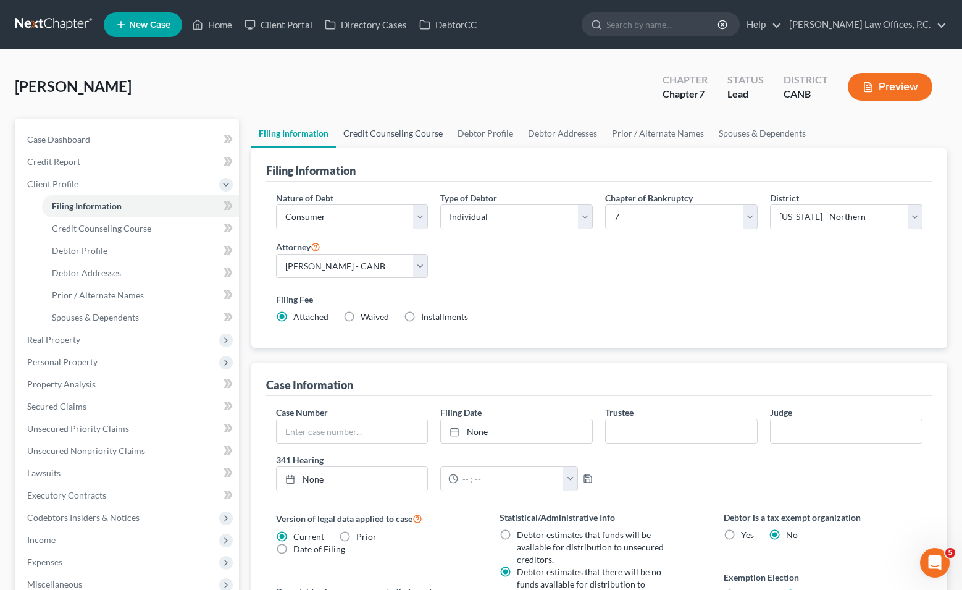
click at [377, 120] on link "Credit Counseling Course" at bounding box center [393, 134] width 114 height 30
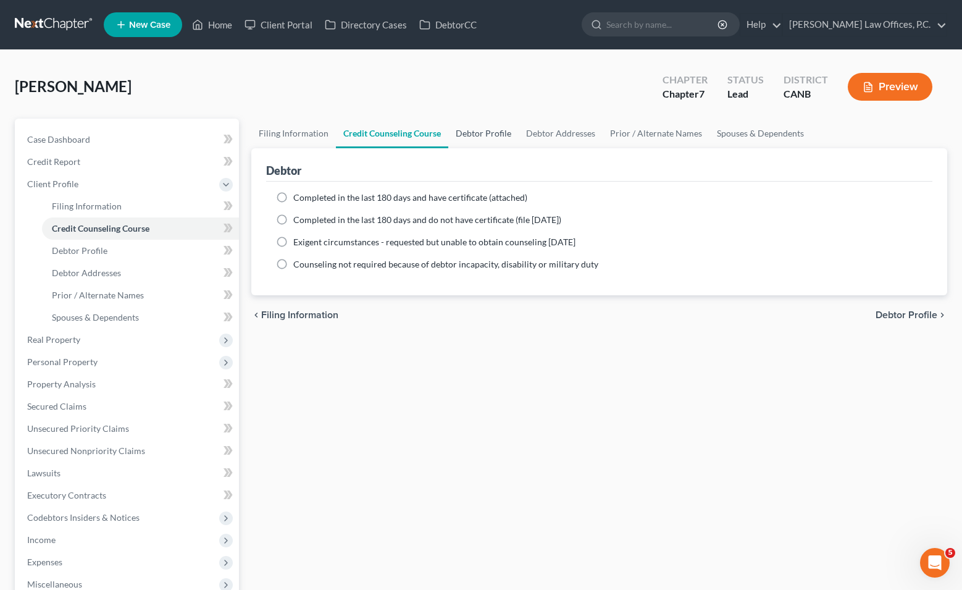
click at [500, 128] on link "Debtor Profile" at bounding box center [483, 134] width 70 height 30
select select "0"
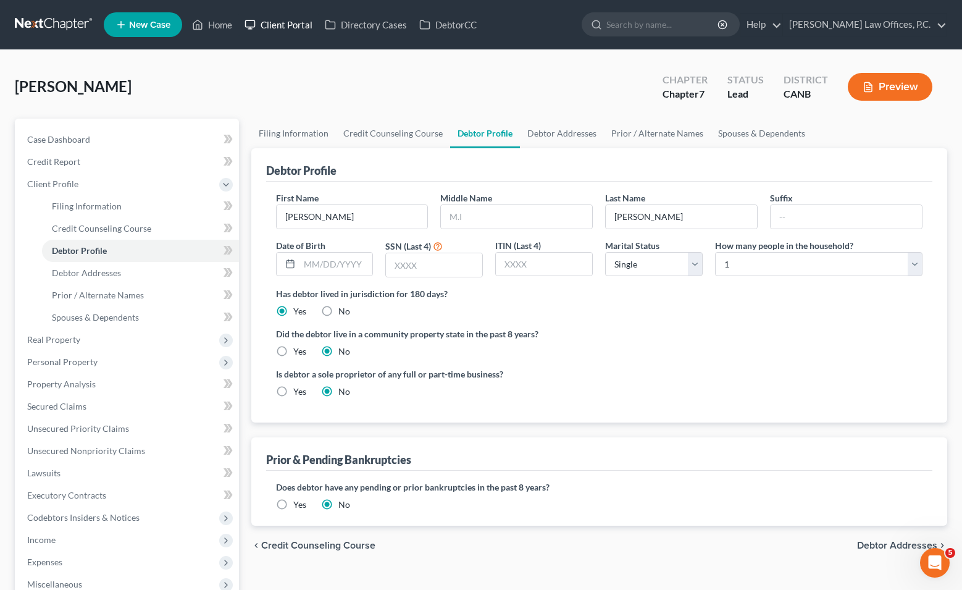
click at [314, 23] on link "Client Portal" at bounding box center [278, 25] width 80 height 22
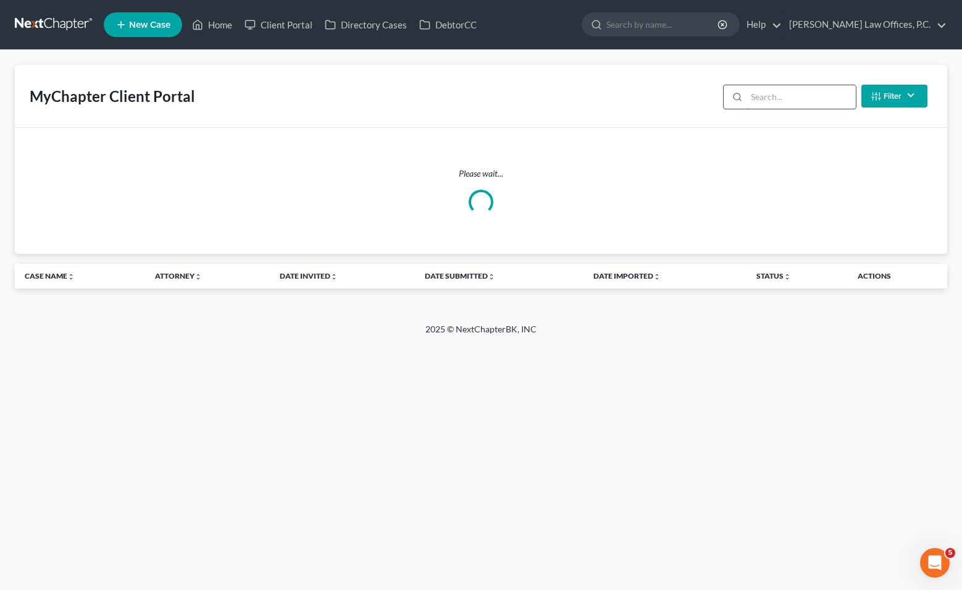
click at [548, 107] on input "search" at bounding box center [800, 96] width 109 height 23
click at [548, 99] on input "search" at bounding box center [800, 96] width 109 height 23
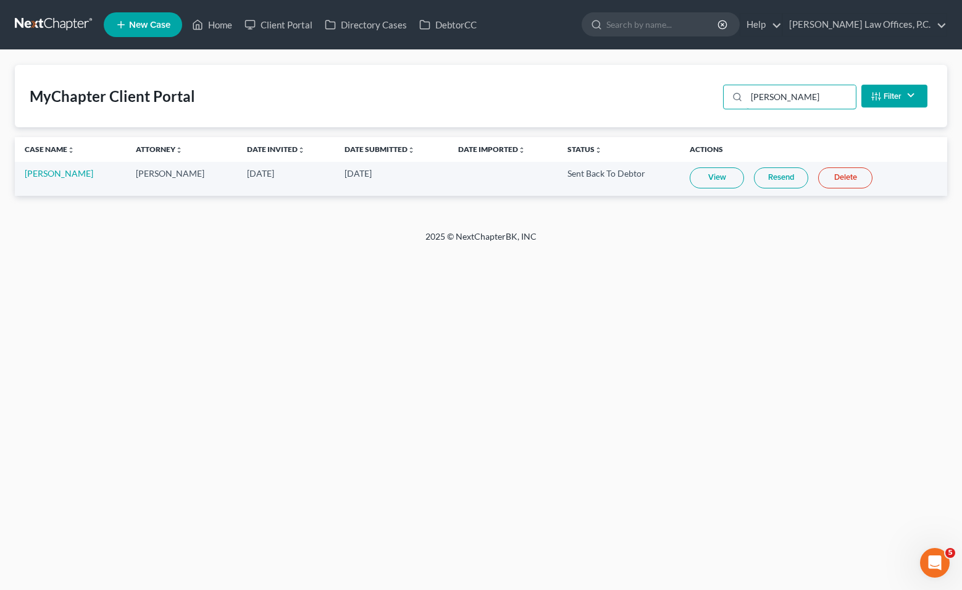
type input "[PERSON_NAME]"
click at [548, 183] on link "View" at bounding box center [717, 177] width 54 height 21
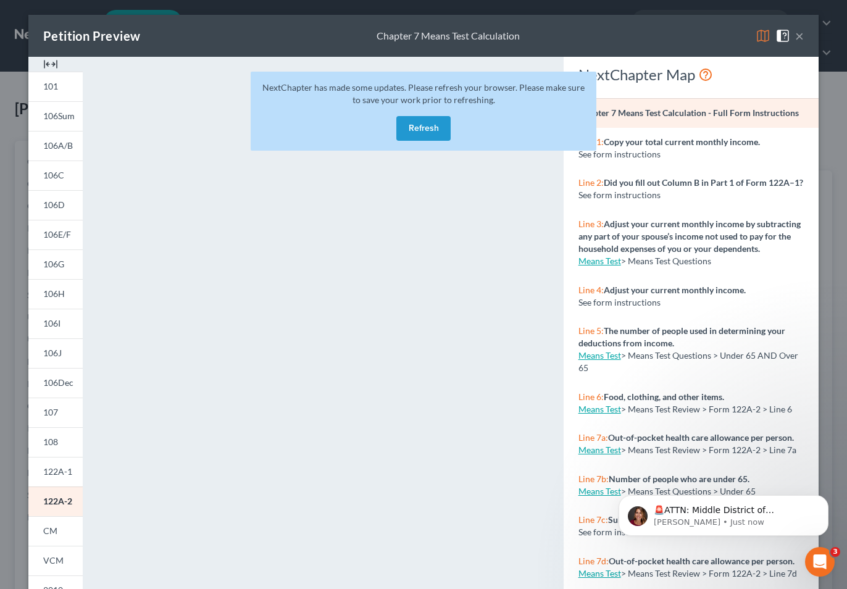
scroll to position [107, 0]
